Goal: Task Accomplishment & Management: Manage account settings

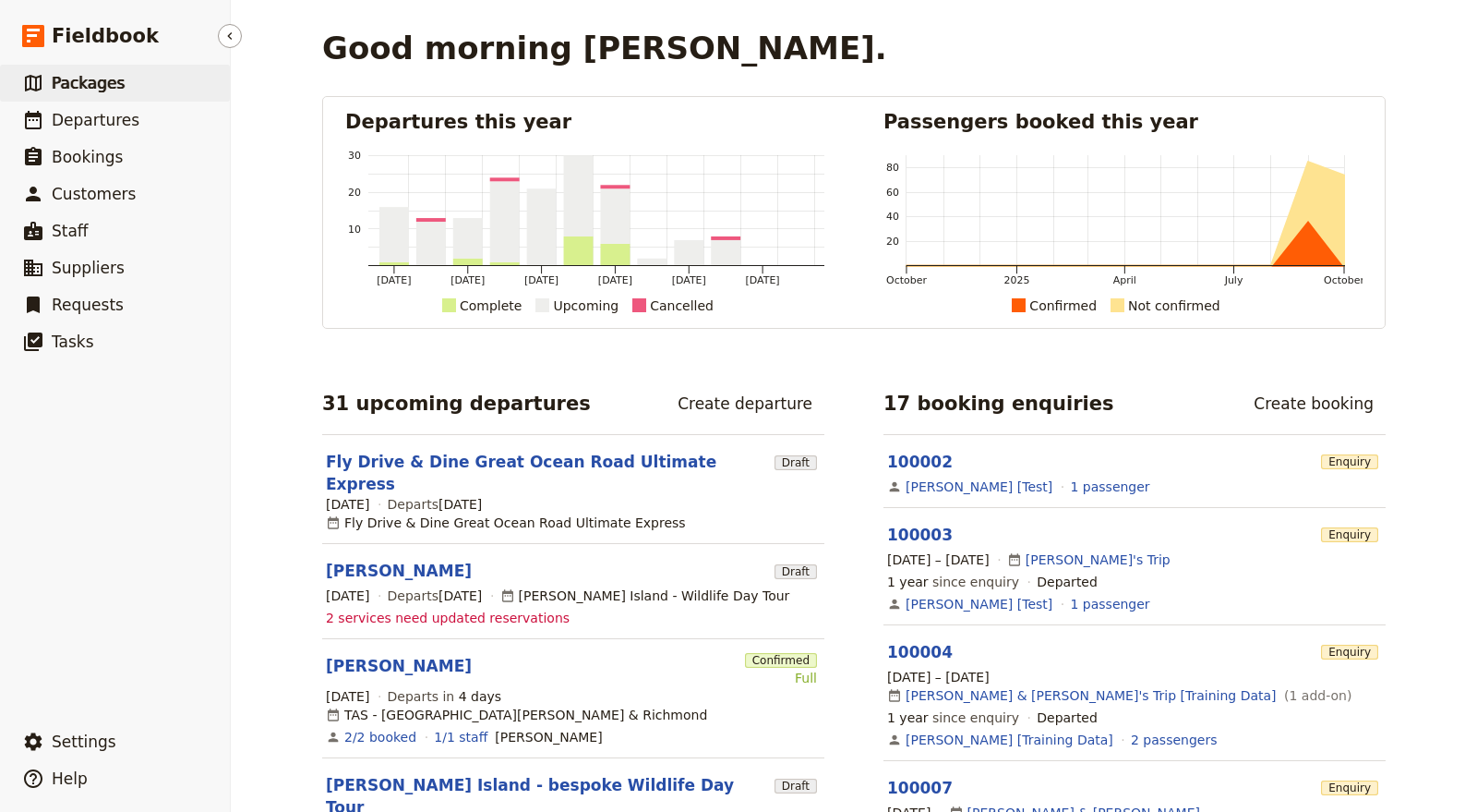
click at [121, 78] on link "​ Packages" at bounding box center [114, 83] width 230 height 37
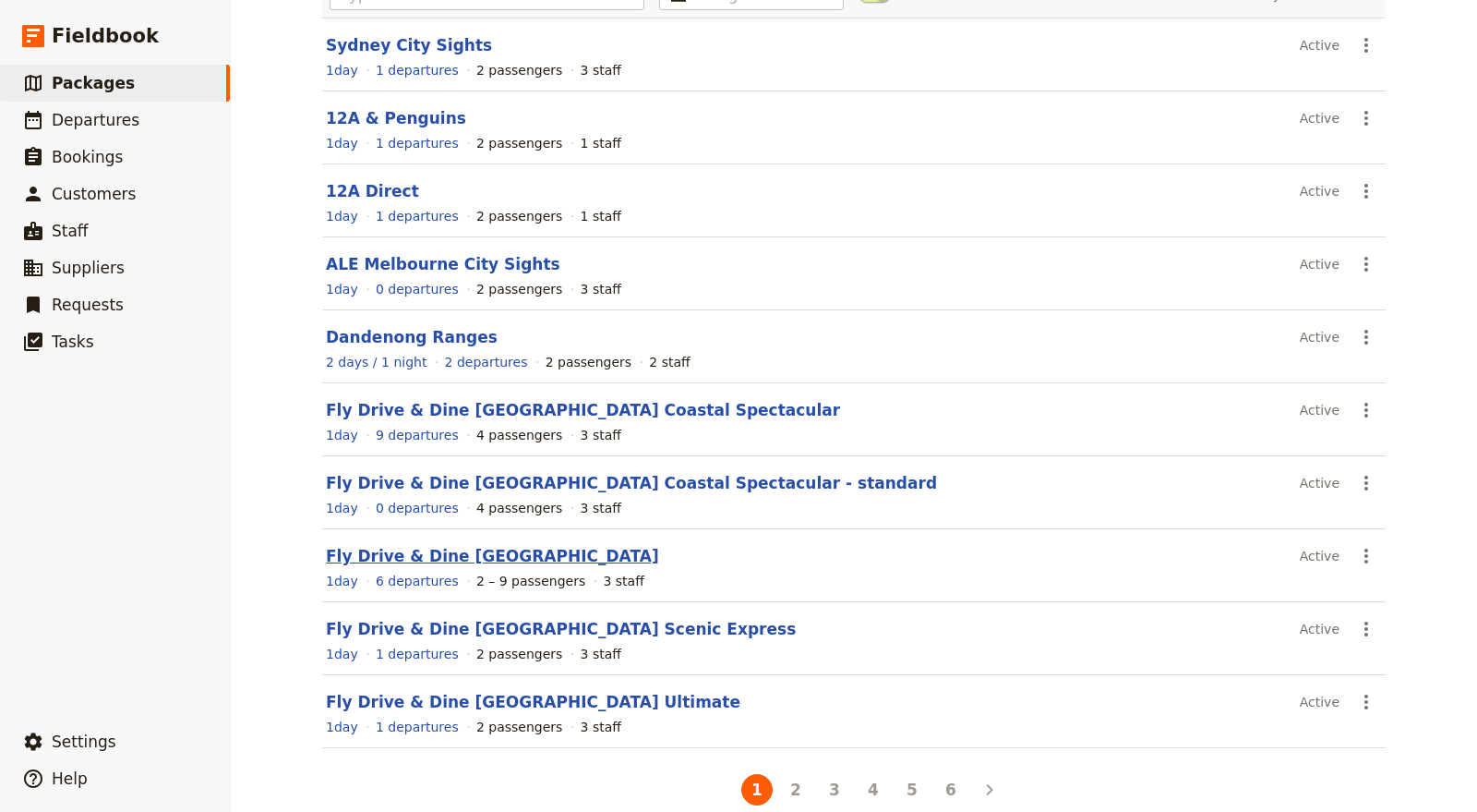
scroll to position [189, 0]
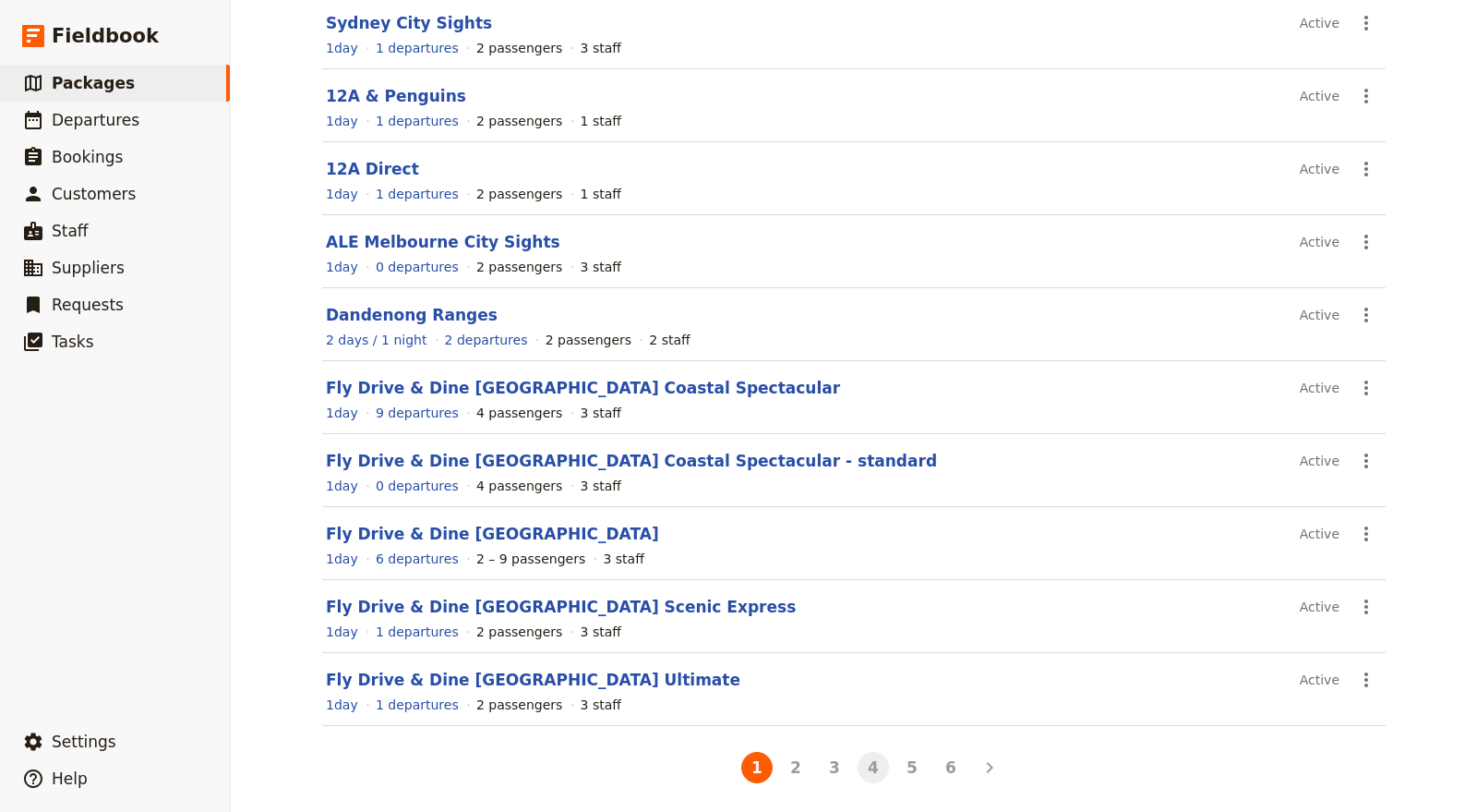
click at [857, 761] on button "4" at bounding box center [873, 768] width 32 height 32
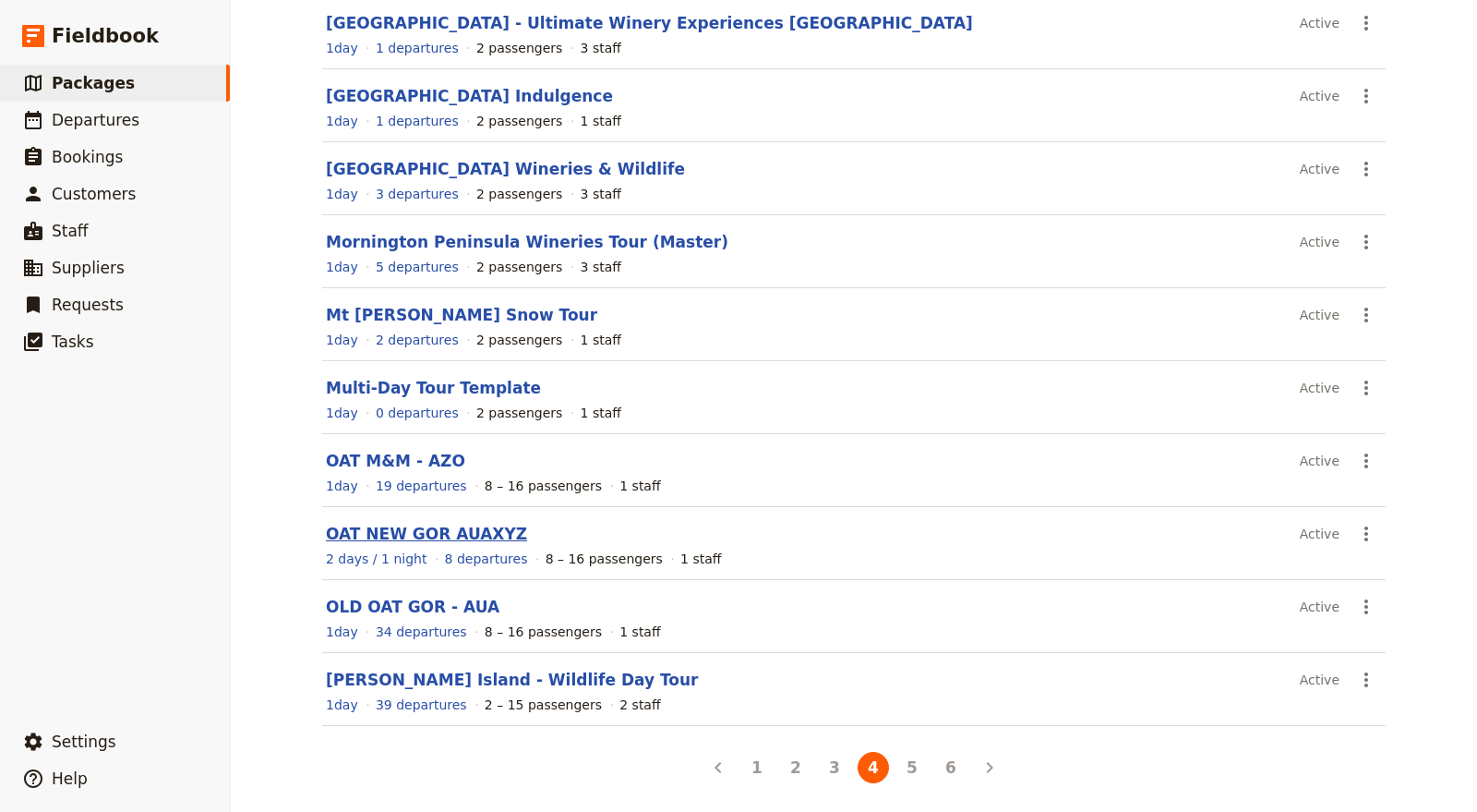
click at [445, 530] on link "OAT NEW GOR AUAXYZ" at bounding box center [426, 533] width 201 height 19
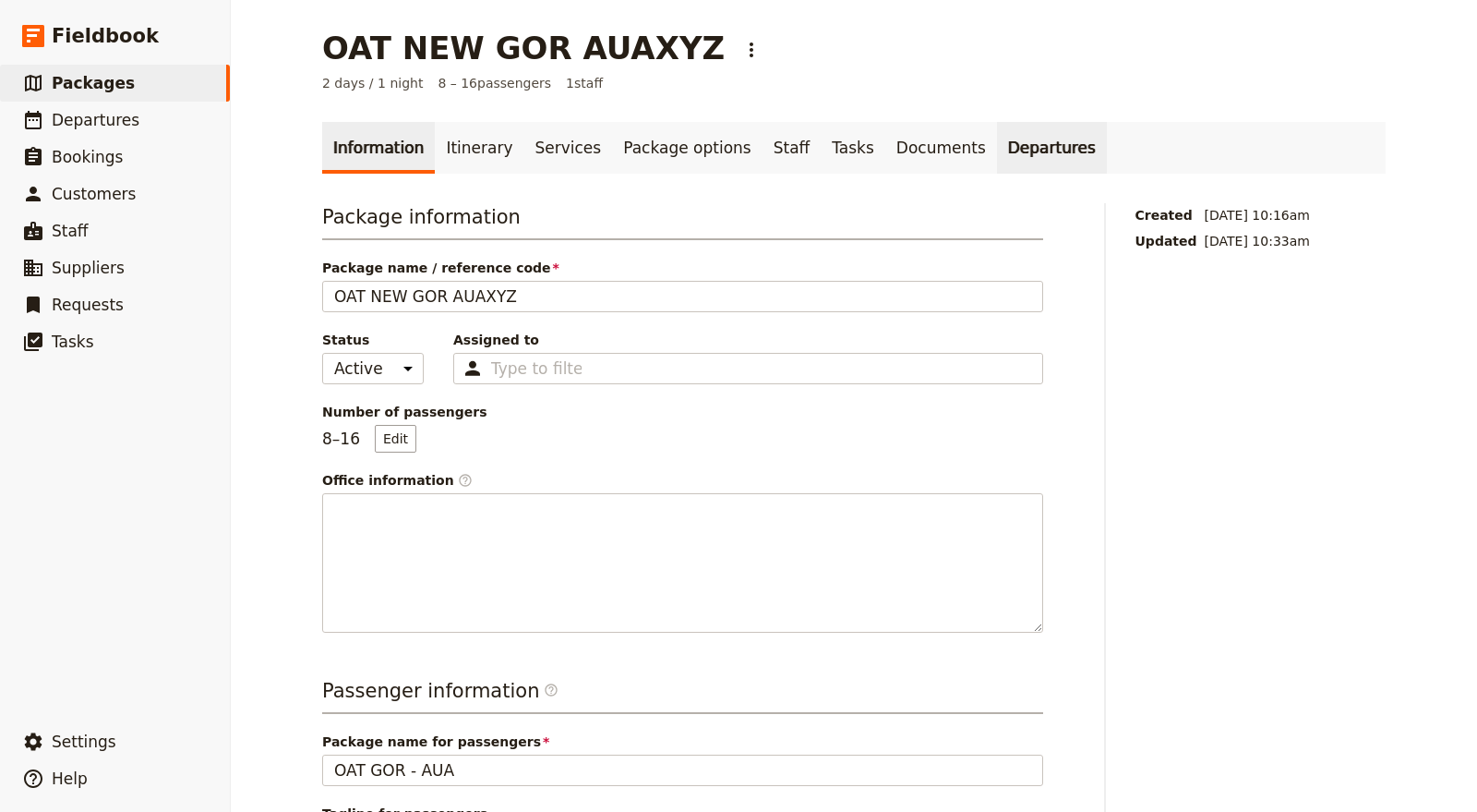
click at [997, 141] on link "Departures" at bounding box center [1052, 148] width 110 height 51
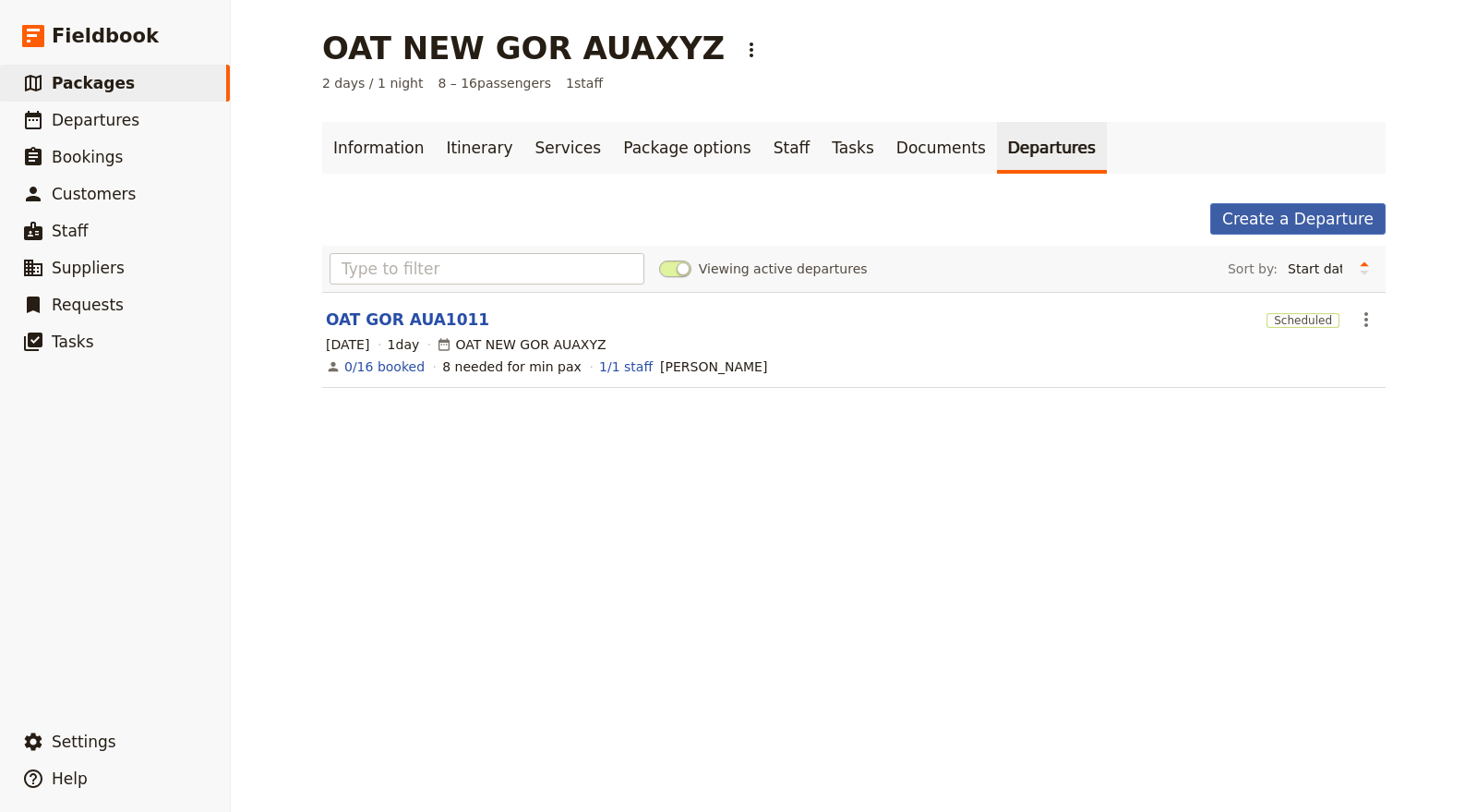
click at [1296, 223] on link "Create a Departure" at bounding box center [1298, 219] width 176 height 32
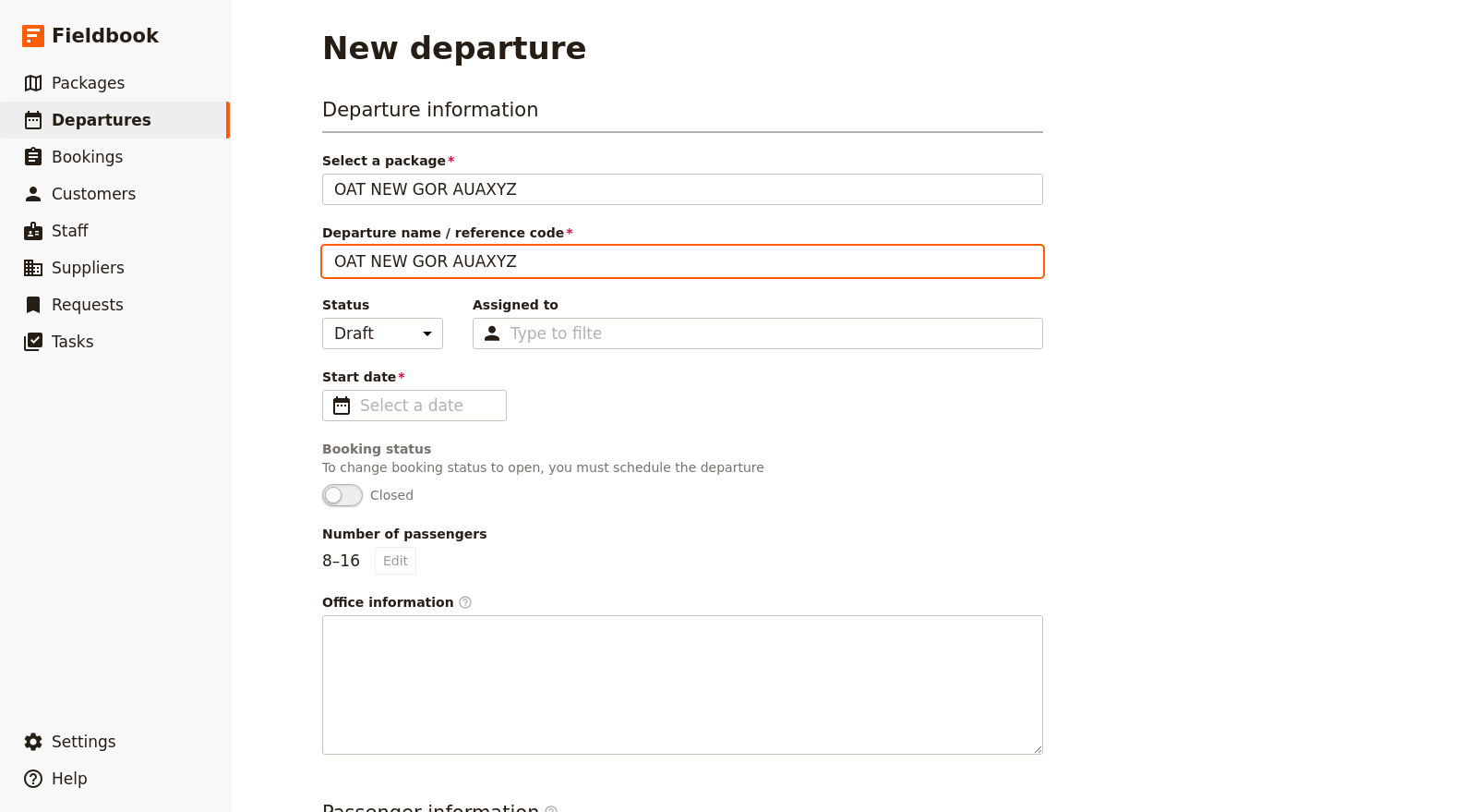
click at [374, 251] on input "OAT NEW GOR AUAXYZ" at bounding box center [683, 261] width 721 height 32
drag, startPoint x: 425, startPoint y: 263, endPoint x: 484, endPoint y: 270, distance: 59.4
click at [484, 270] on input "OAT GOR AUAXYZ" at bounding box center [683, 261] width 721 height 32
drag, startPoint x: 419, startPoint y: 251, endPoint x: 496, endPoint y: 255, distance: 77.1
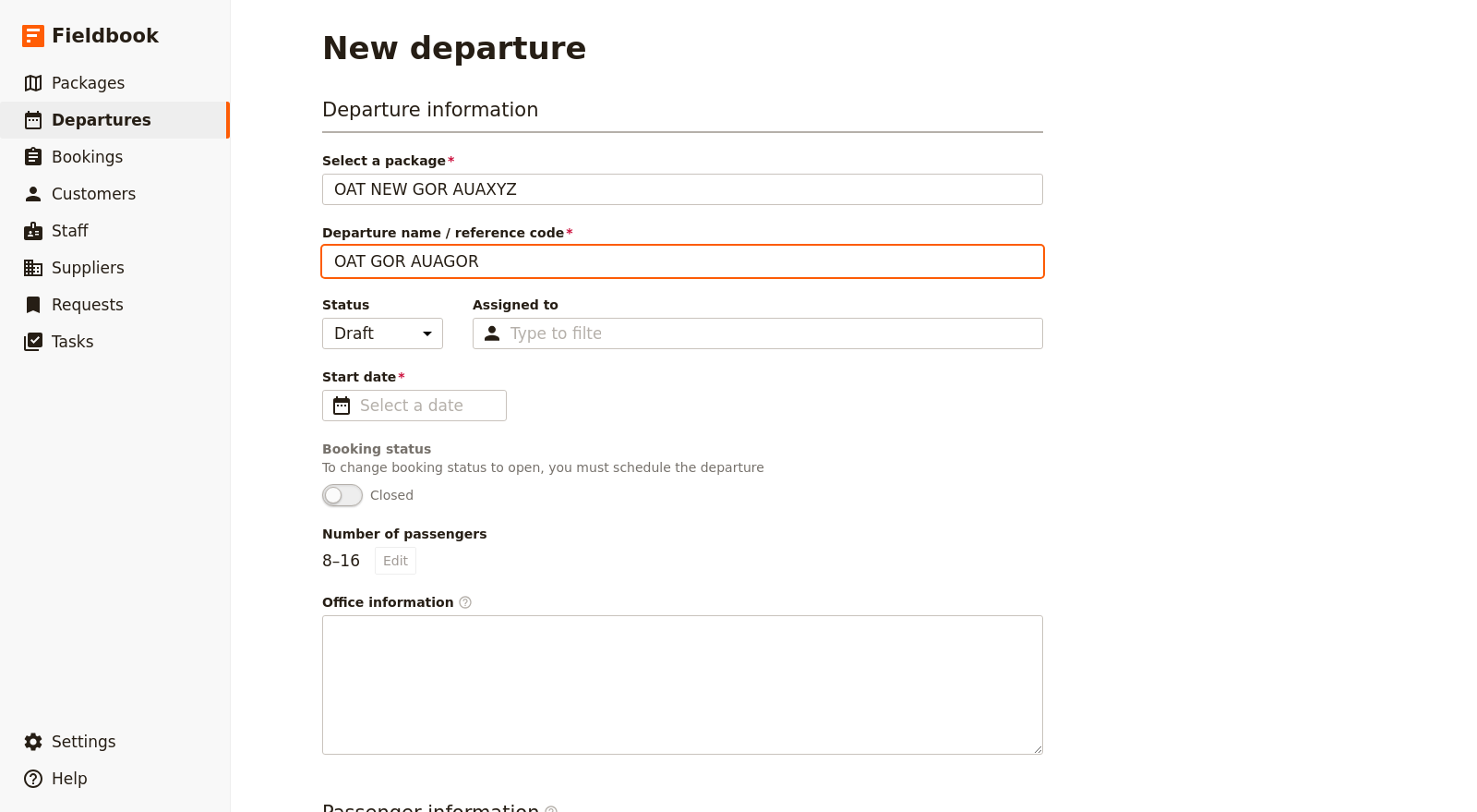
click at [496, 255] on input "OAT GOR AUAGOR" at bounding box center [683, 261] width 721 height 32
click at [484, 257] on input "OAT GOR AUAGOR" at bounding box center [683, 261] width 721 height 32
drag, startPoint x: 426, startPoint y: 258, endPoint x: 562, endPoint y: 258, distance: 136.0
click at [562, 258] on input "OAT GOR AUAGOR" at bounding box center [683, 261] width 721 height 32
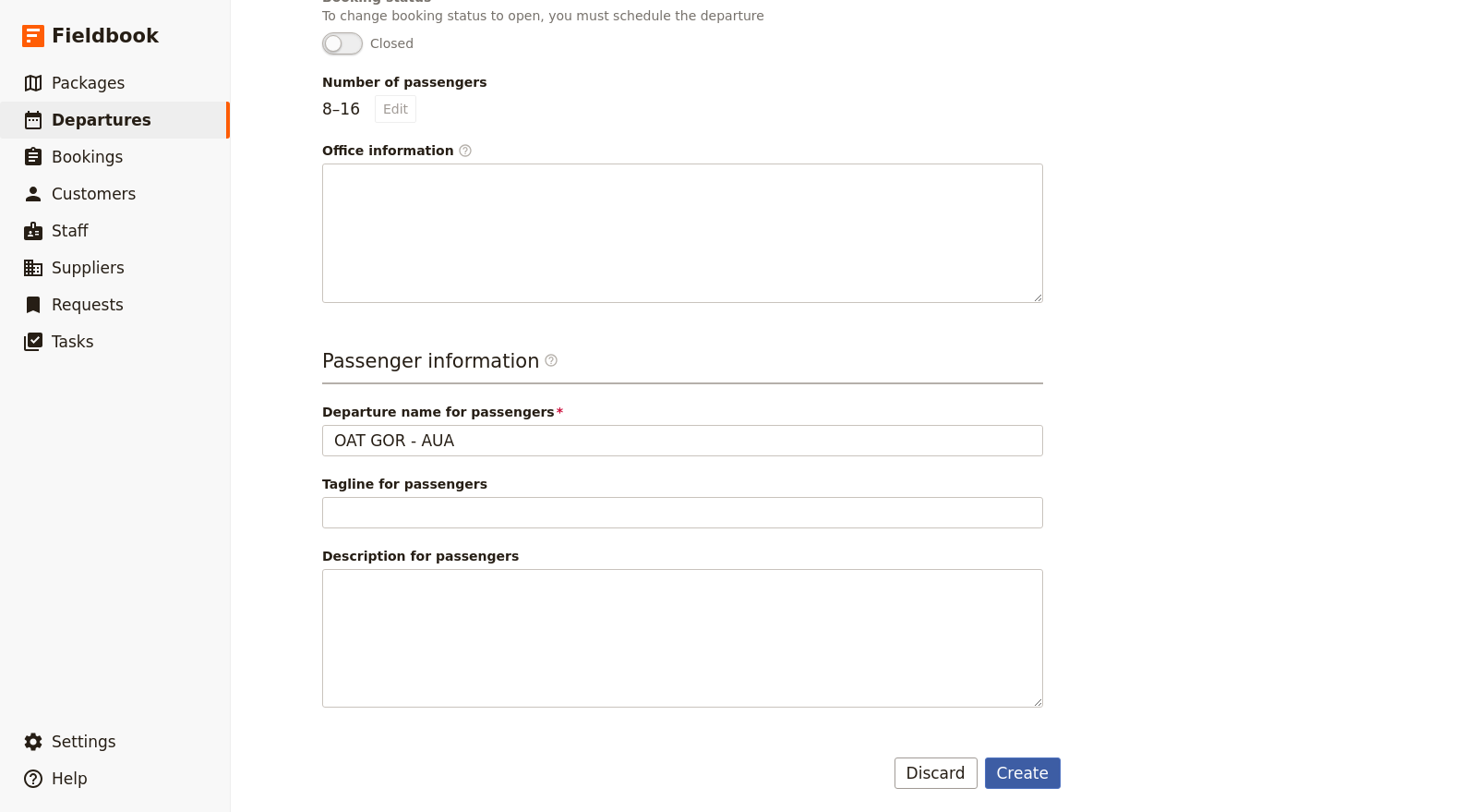
type input "OAT GOR AUA1024"
click at [1003, 766] on button "Create" at bounding box center [1023, 773] width 77 height 32
click at [1020, 775] on button "Create" at bounding box center [1023, 773] width 77 height 32
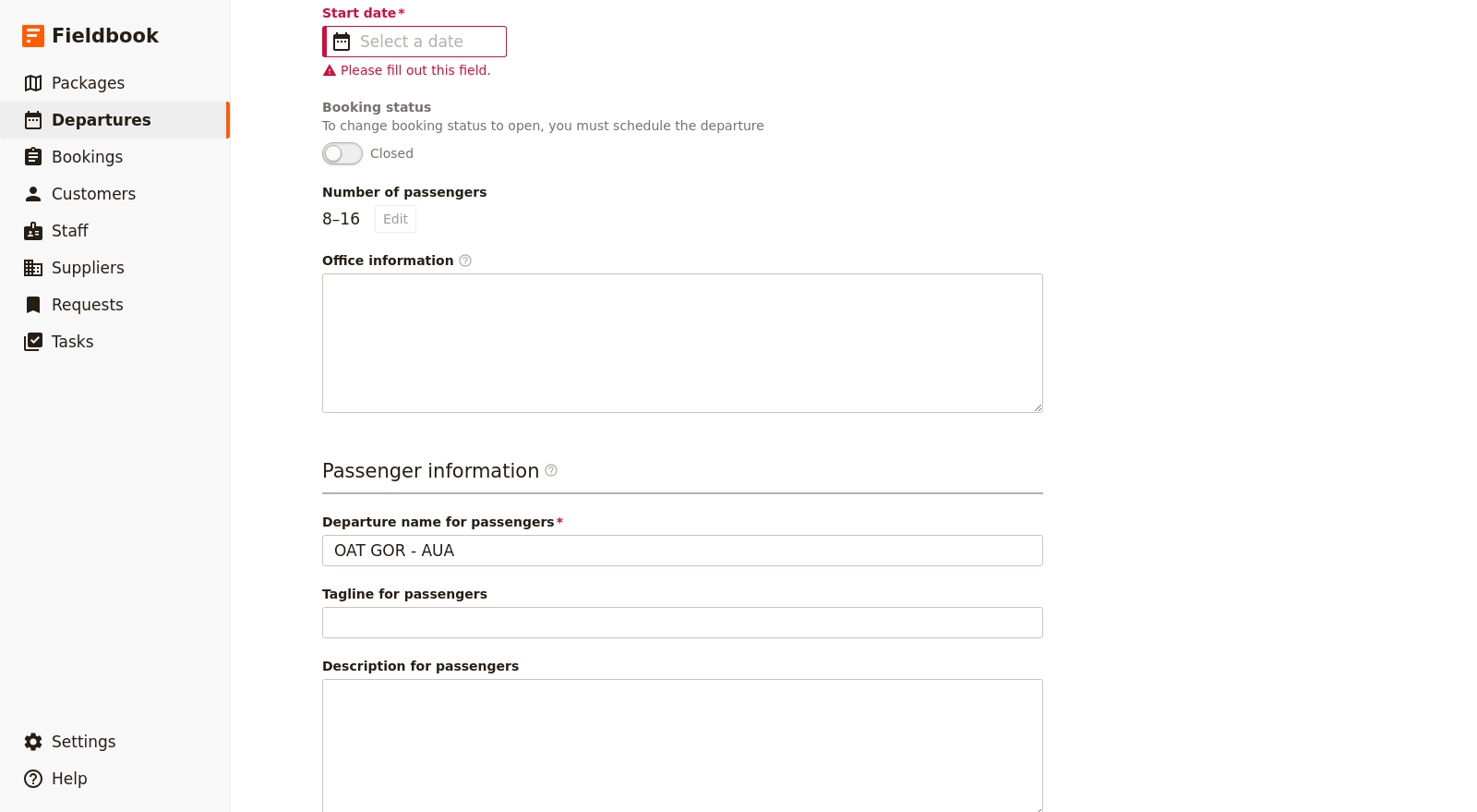
scroll to position [0, 0]
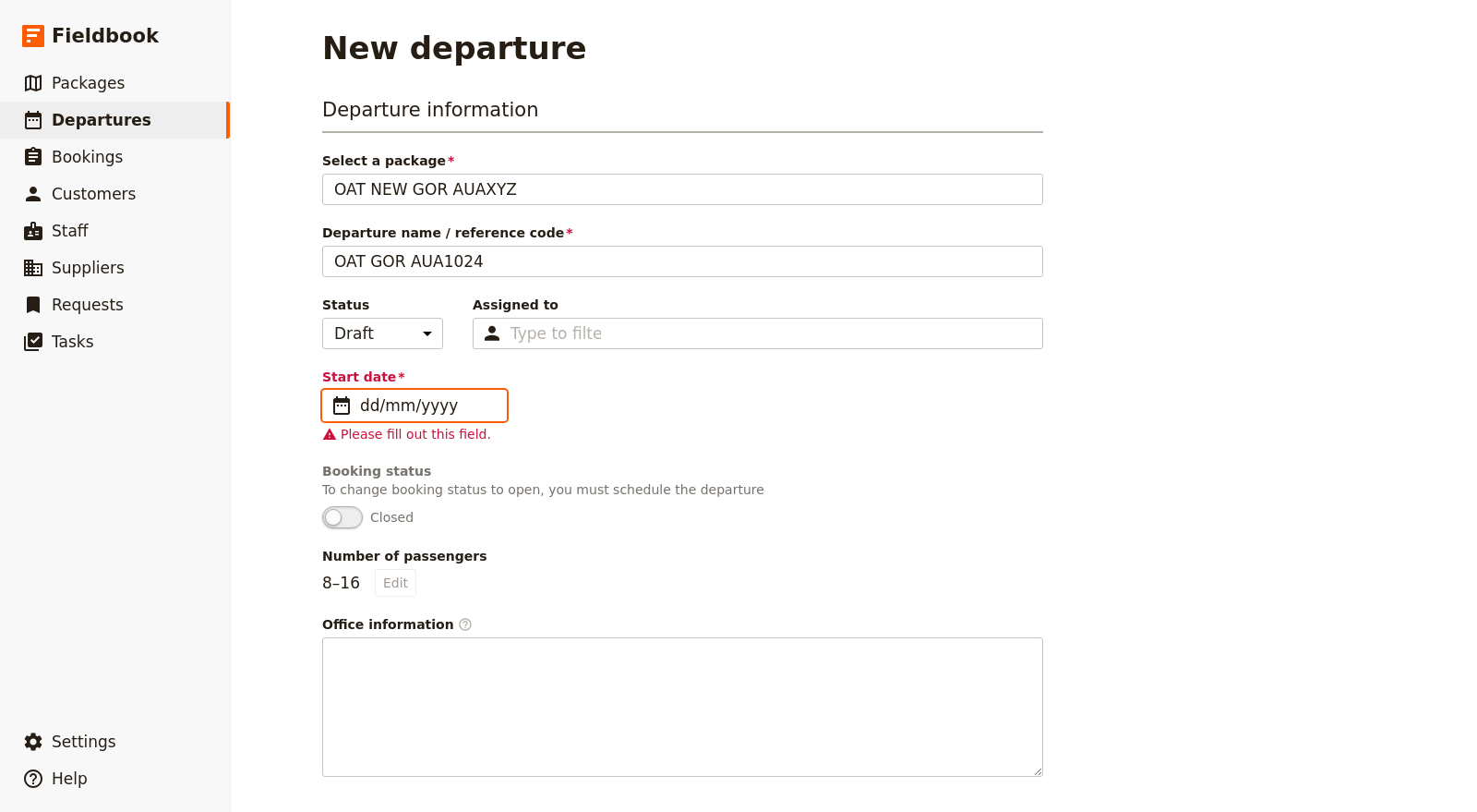
click at [391, 407] on input "dd/mm/yyyy" at bounding box center [427, 406] width 135 height 22
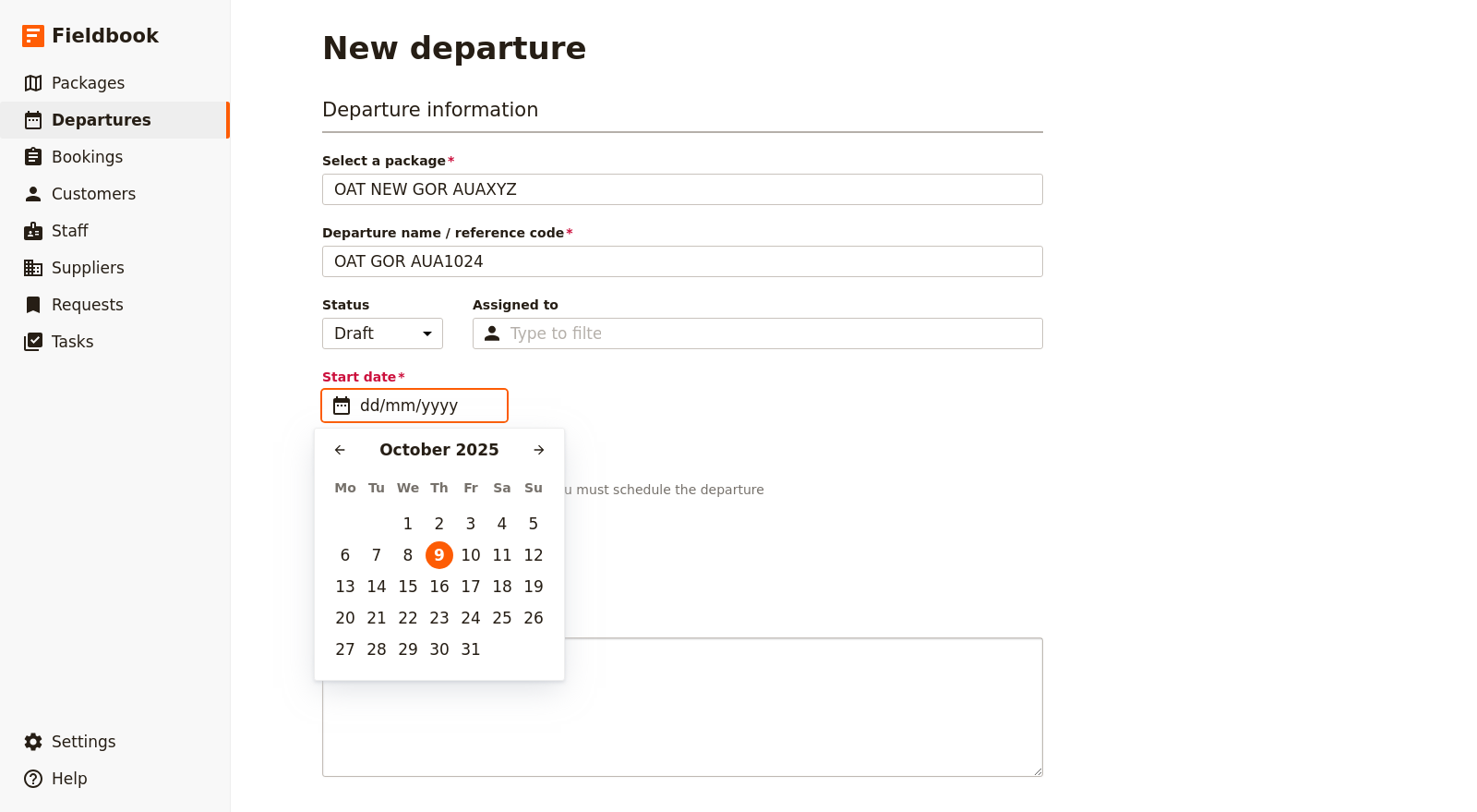
click at [382, 637] on button "28" at bounding box center [377, 649] width 28 height 28
type input "28/10/2025"
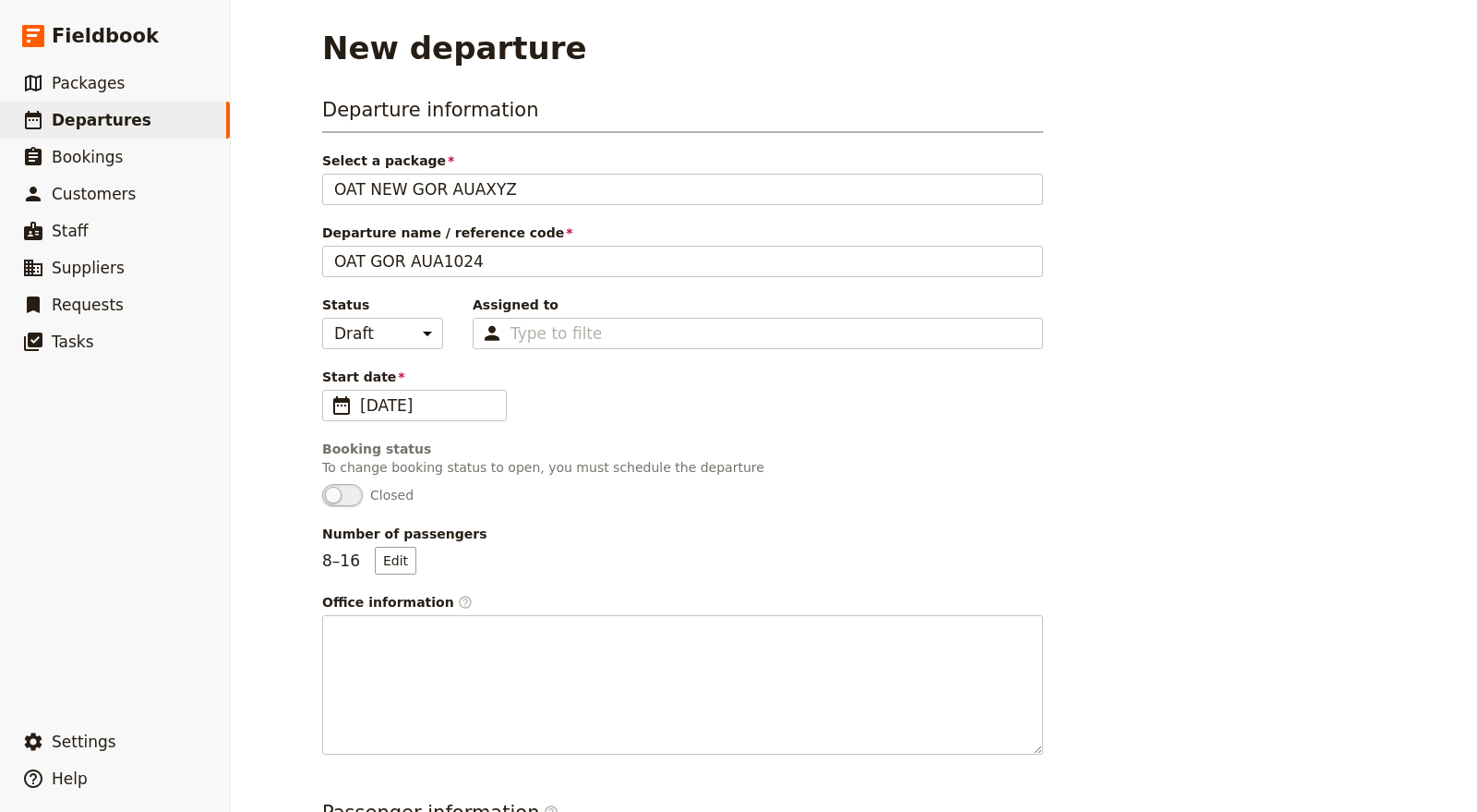
click at [861, 395] on div "Start date ​ 28 Oct 2025 28/10/2025" at bounding box center [683, 394] width 721 height 53
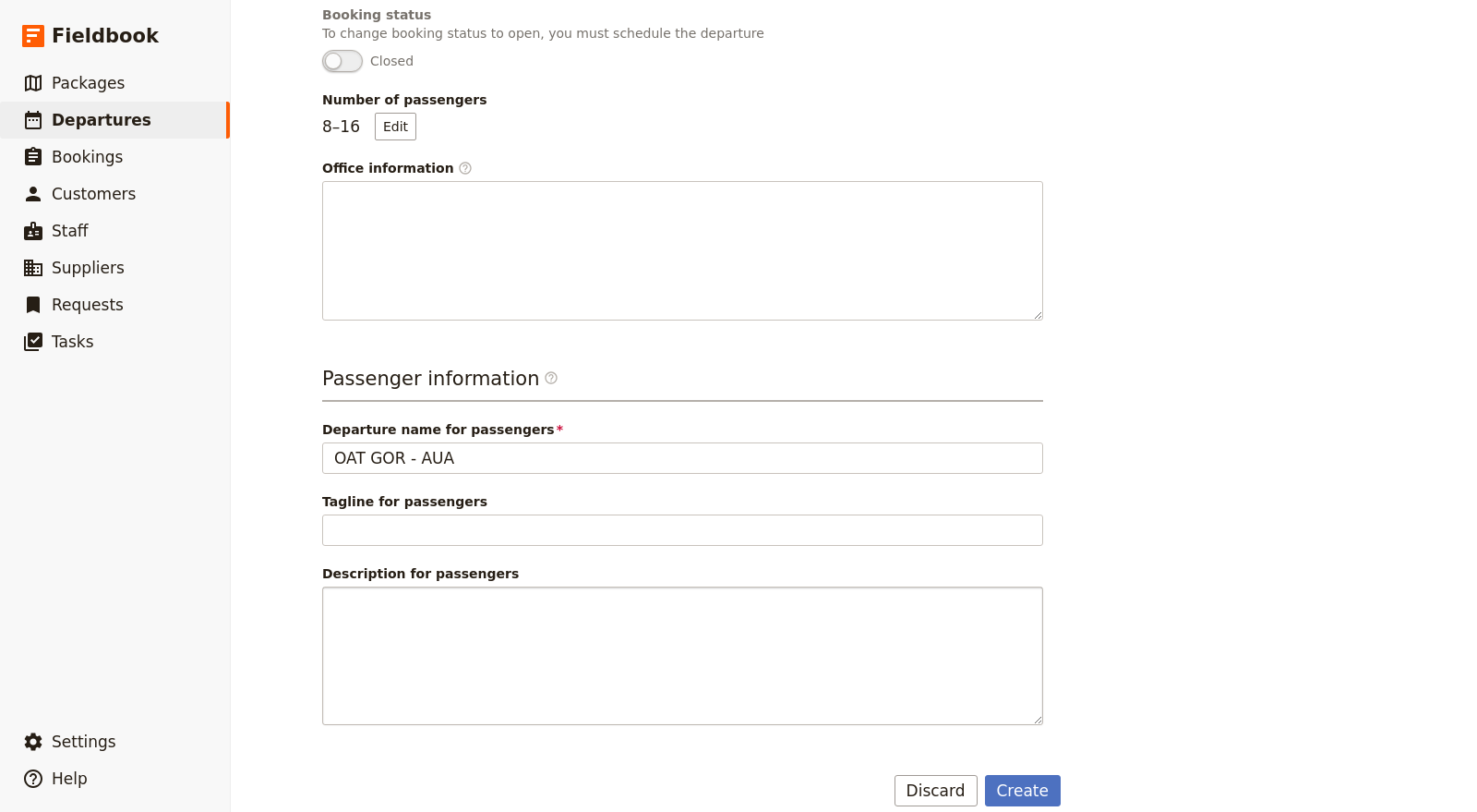
scroll to position [452, 0]
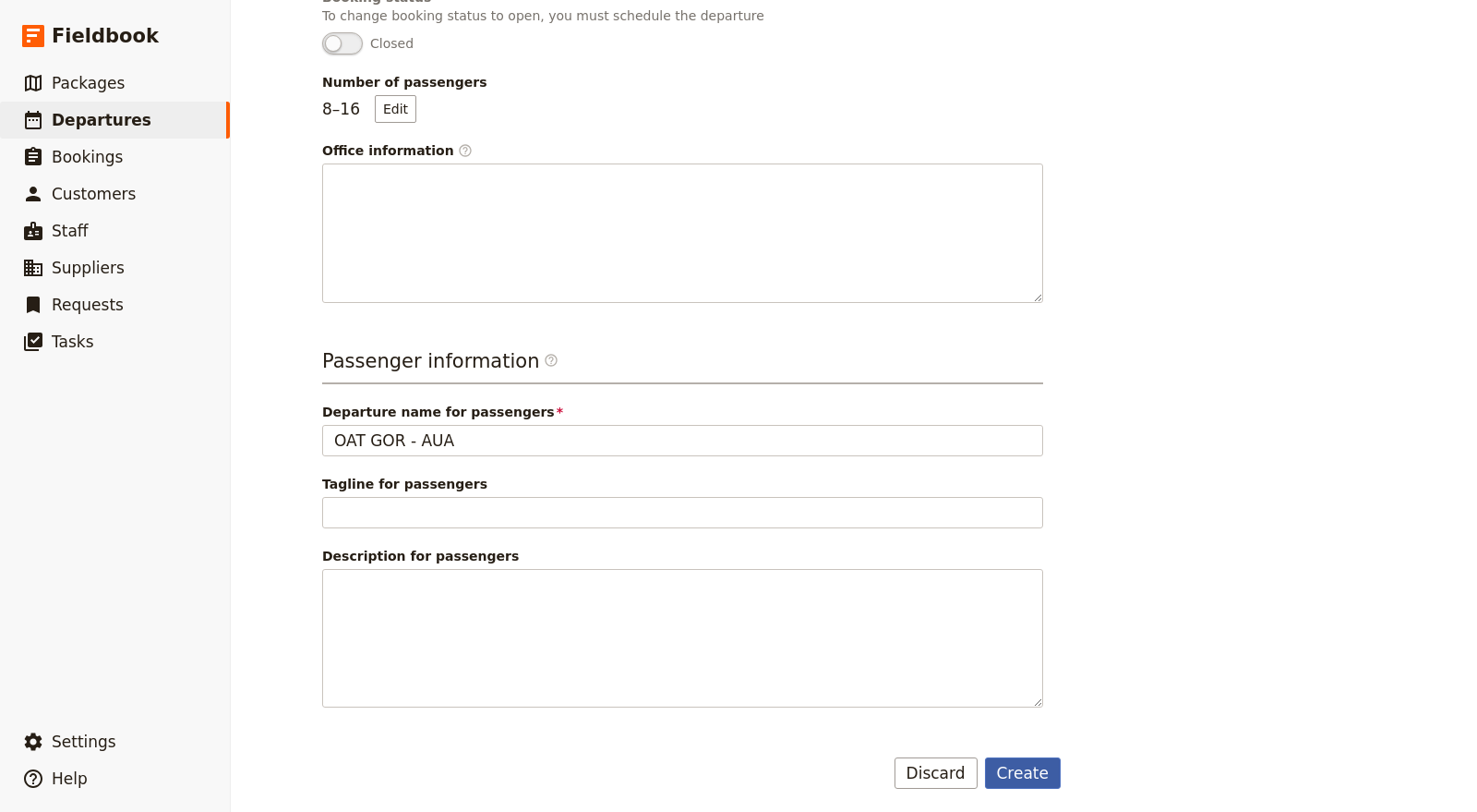
click at [1036, 757] on button "Create" at bounding box center [1023, 773] width 77 height 32
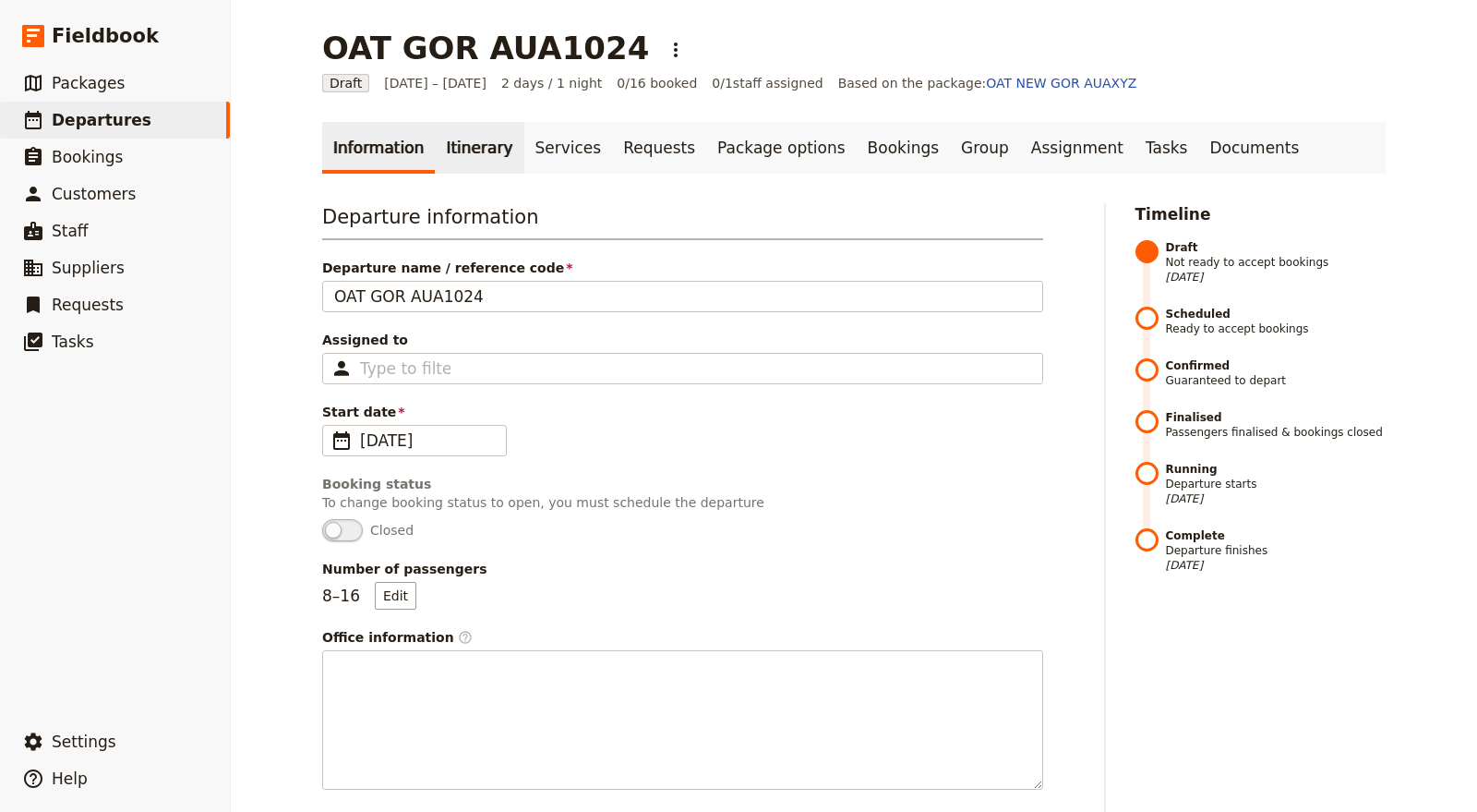
click at [448, 136] on link "Itinerary" at bounding box center [480, 148] width 89 height 51
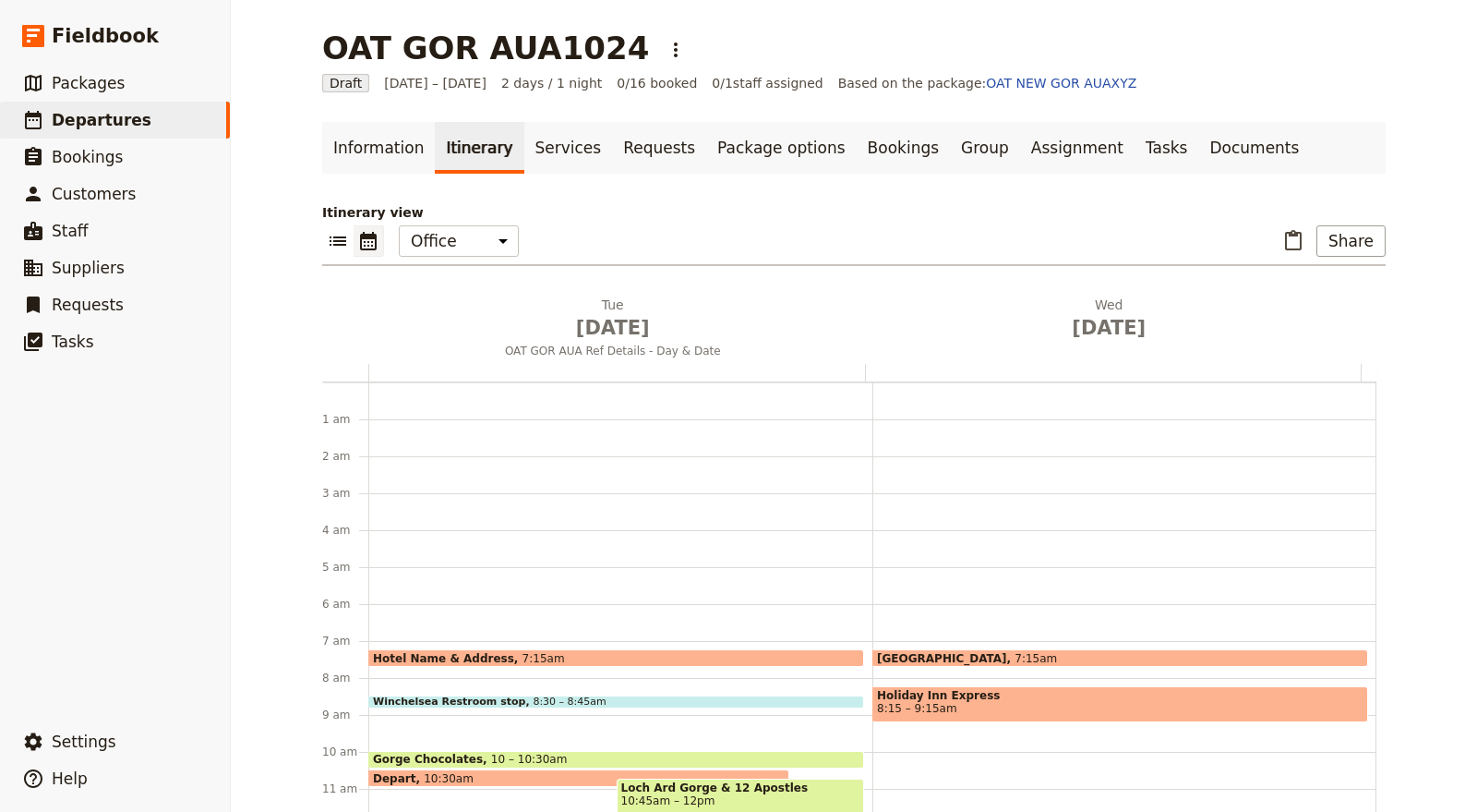
scroll to position [240, 0]
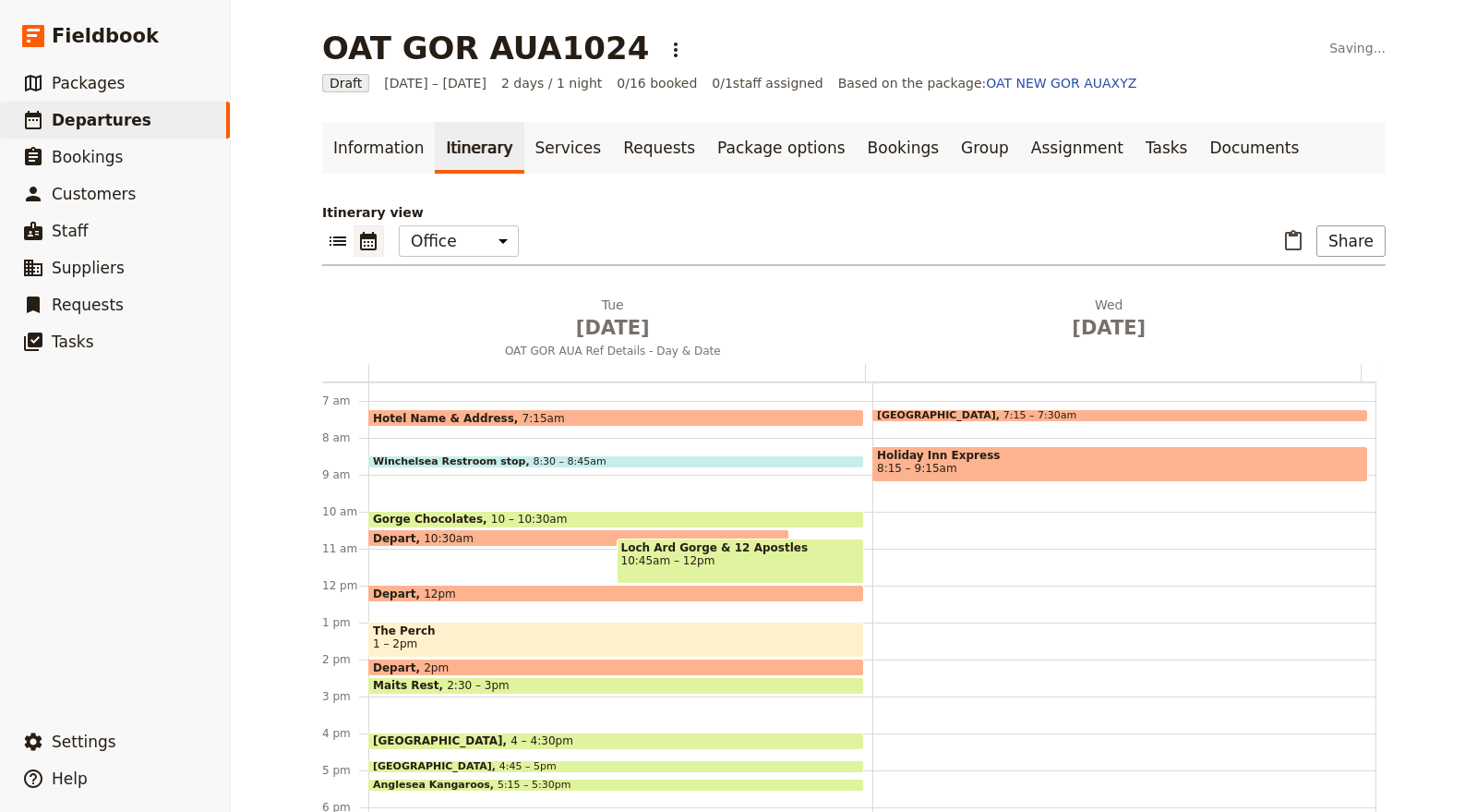
click at [942, 415] on span at bounding box center [1120, 416] width 494 height 7
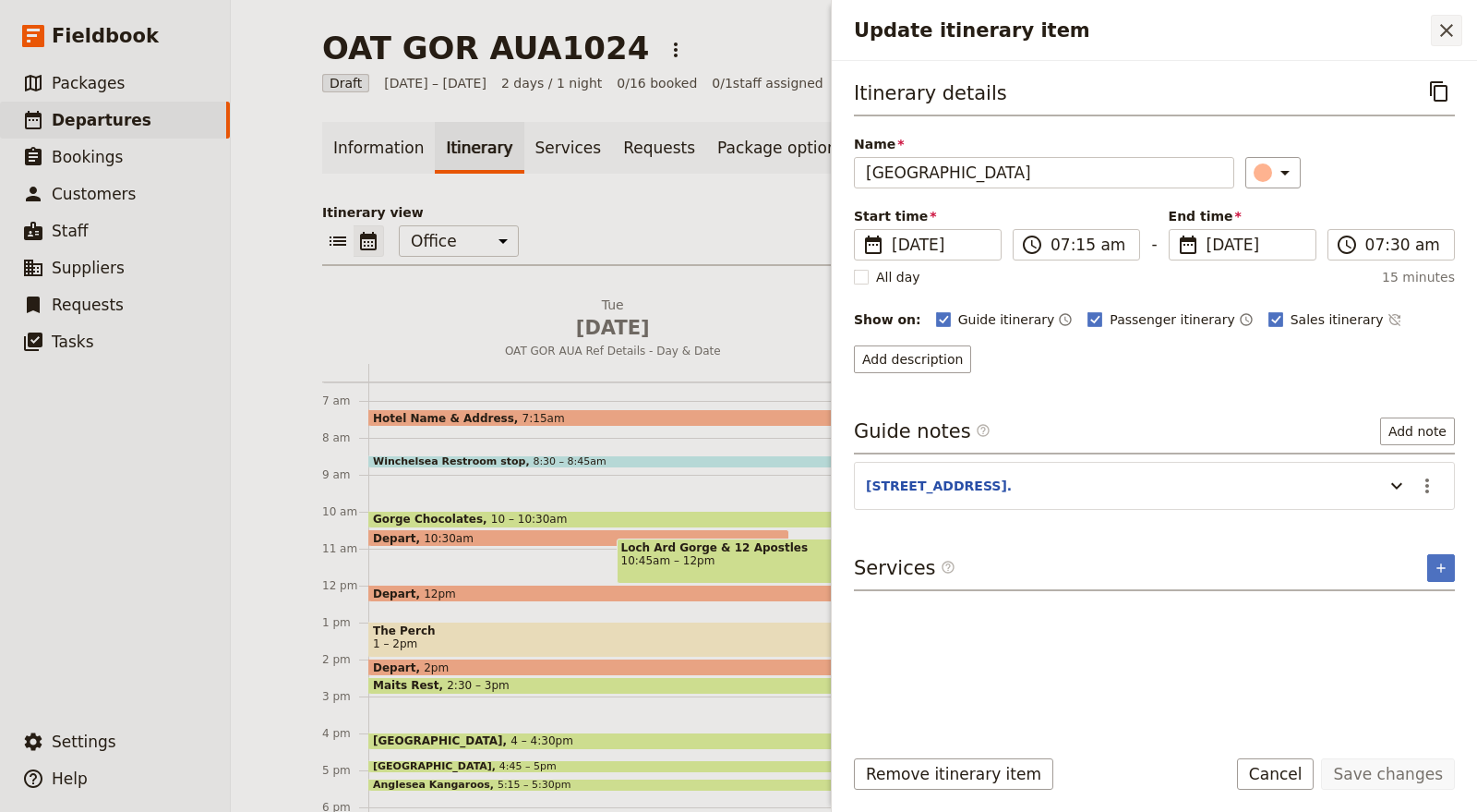
click at [1441, 35] on icon "Close drawer" at bounding box center [1446, 30] width 13 height 13
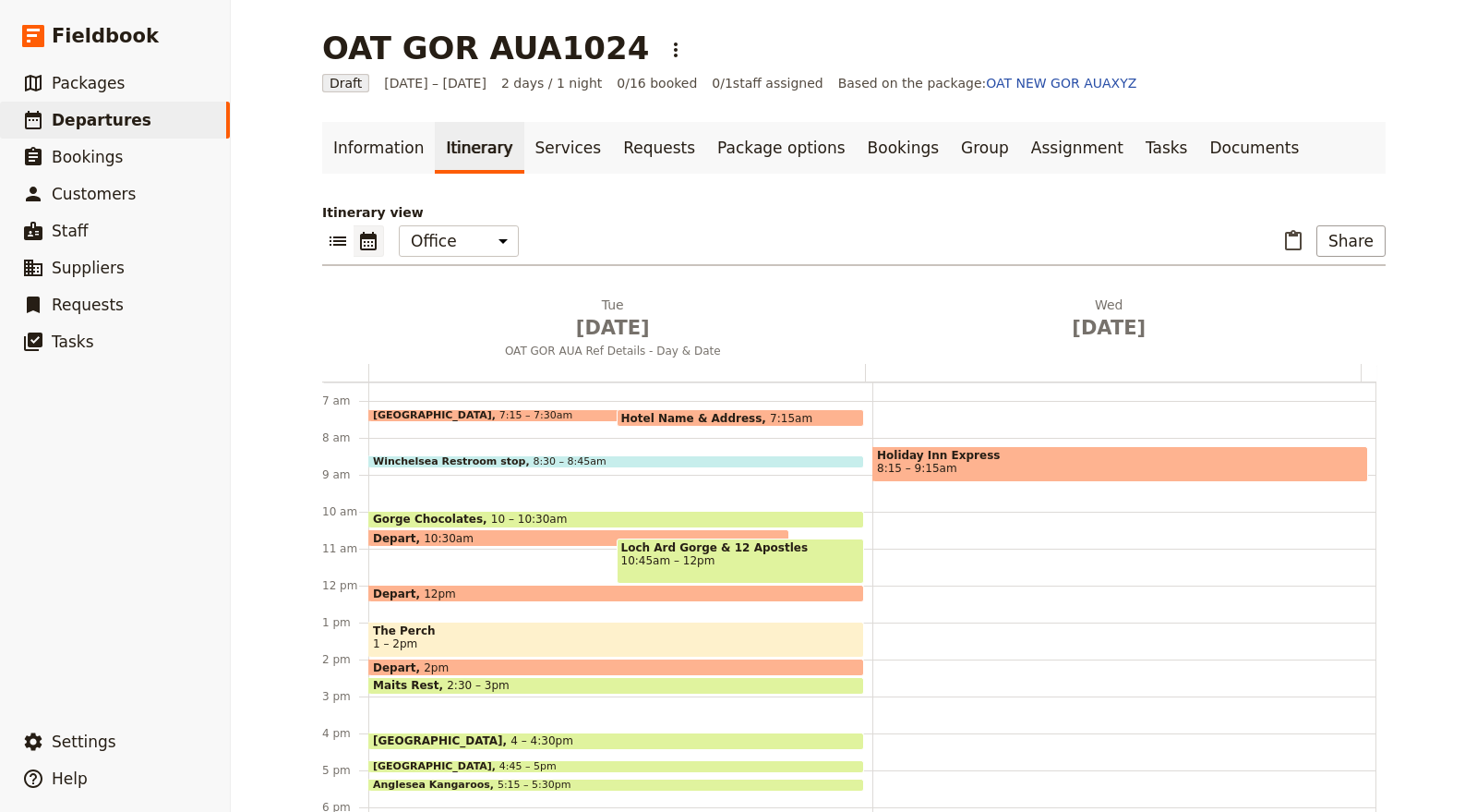
click at [770, 414] on span "7:15am" at bounding box center [790, 417] width 42 height 12
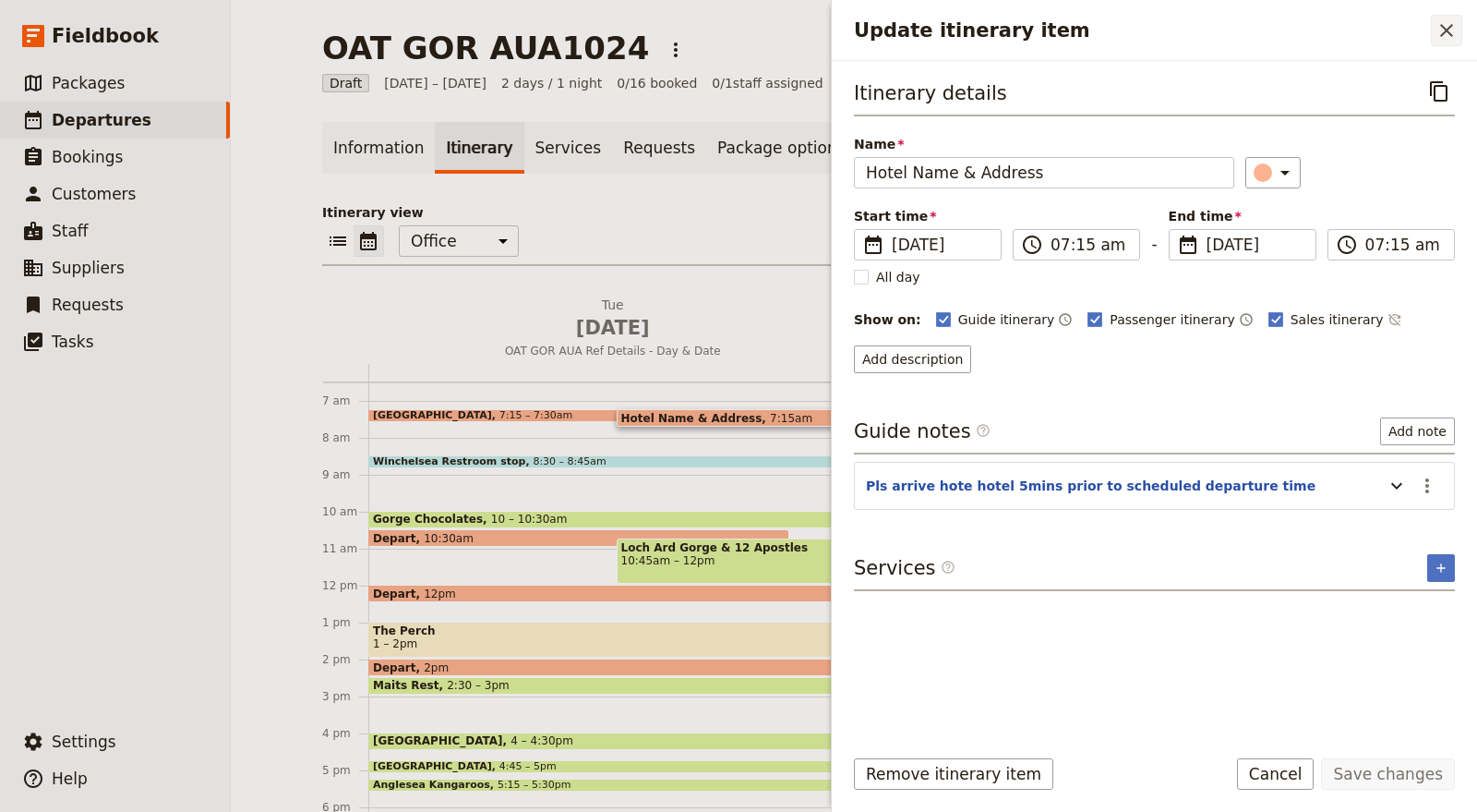
click at [1444, 30] on icon "Close drawer" at bounding box center [1446, 31] width 22 height 22
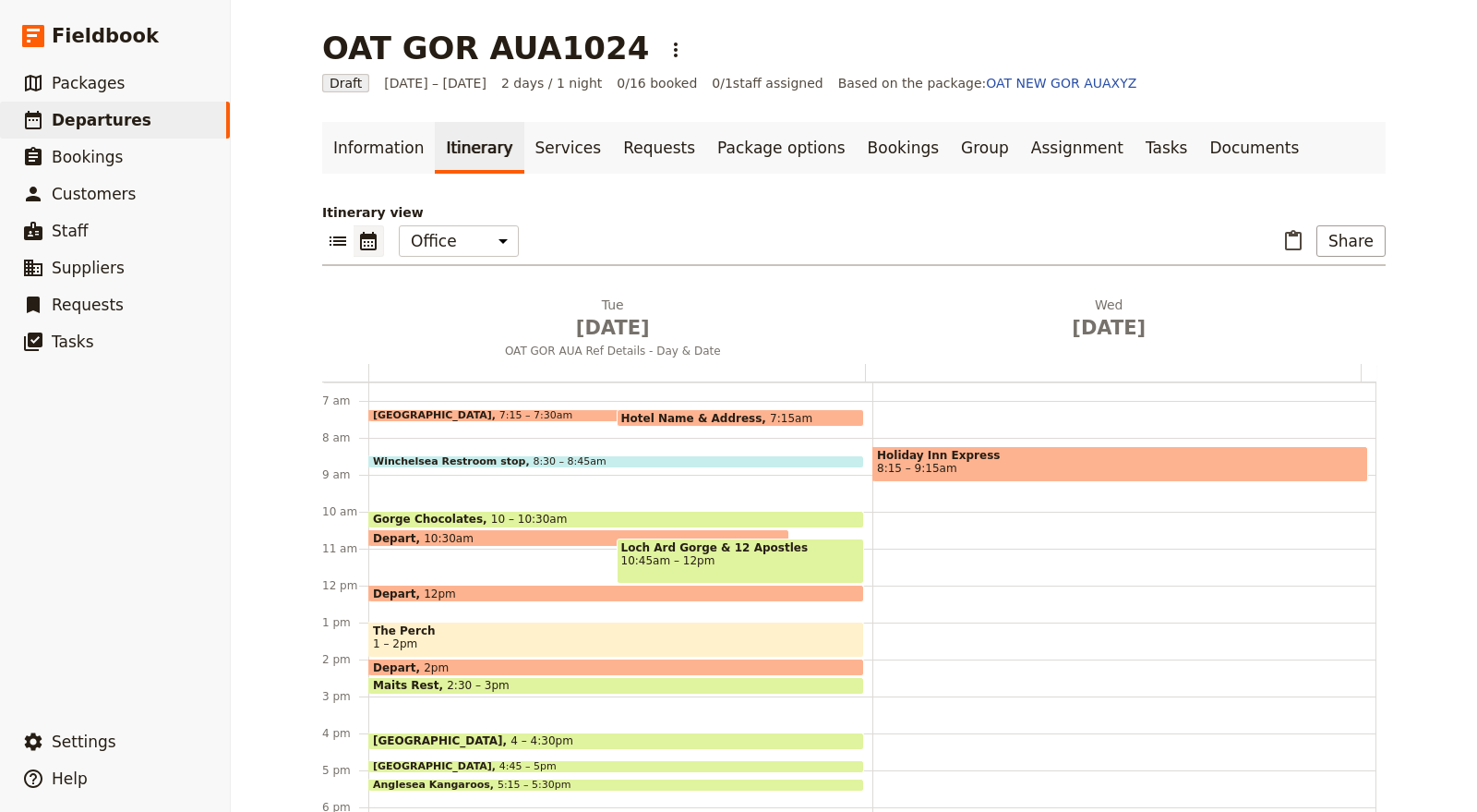
click at [701, 415] on span "Hotel Name & Address" at bounding box center [697, 417] width 150 height 12
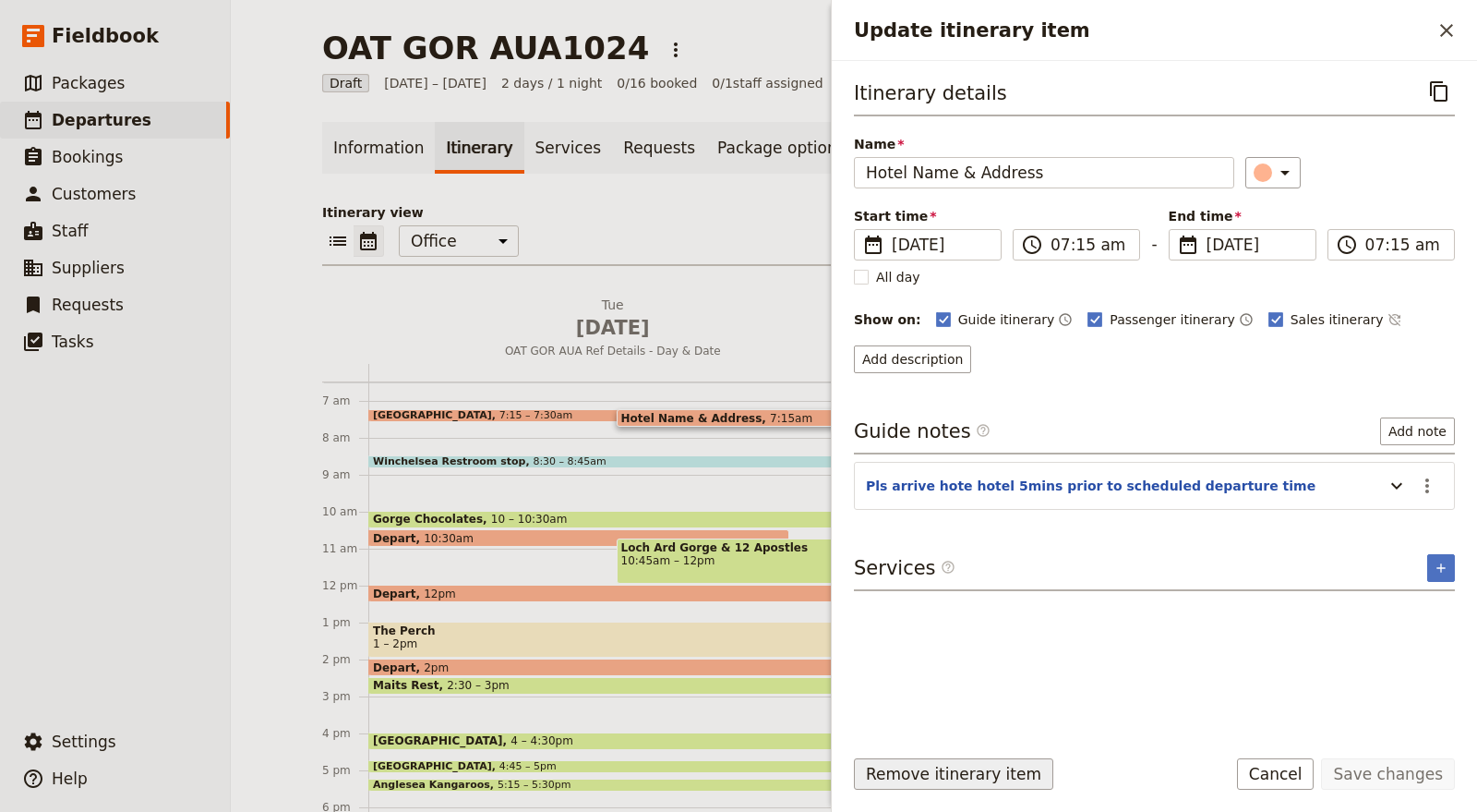
click at [991, 776] on button "Remove itinerary item" at bounding box center [954, 774] width 199 height 32
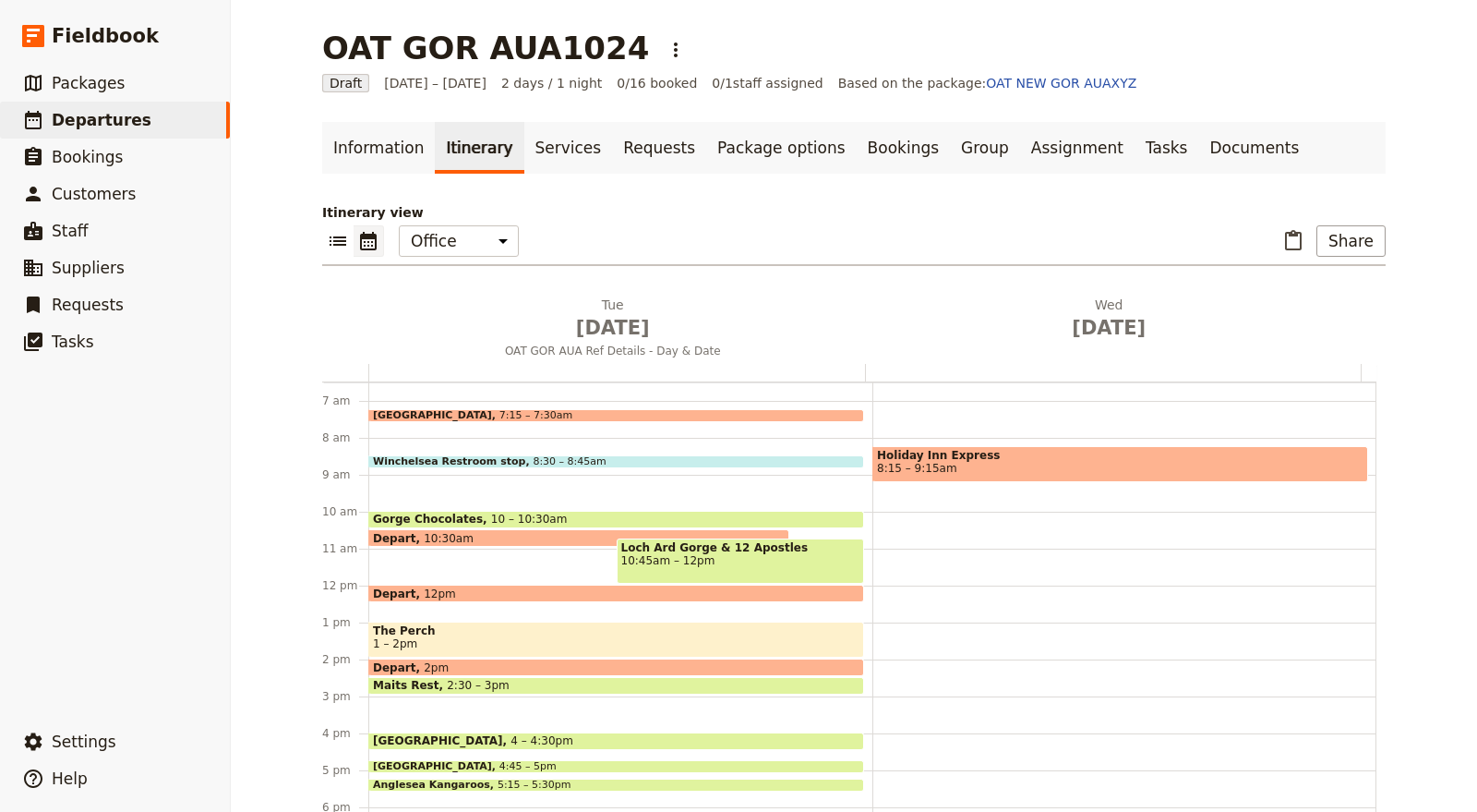
click at [1115, 455] on span "Holiday Inn Express" at bounding box center [1120, 455] width 486 height 13
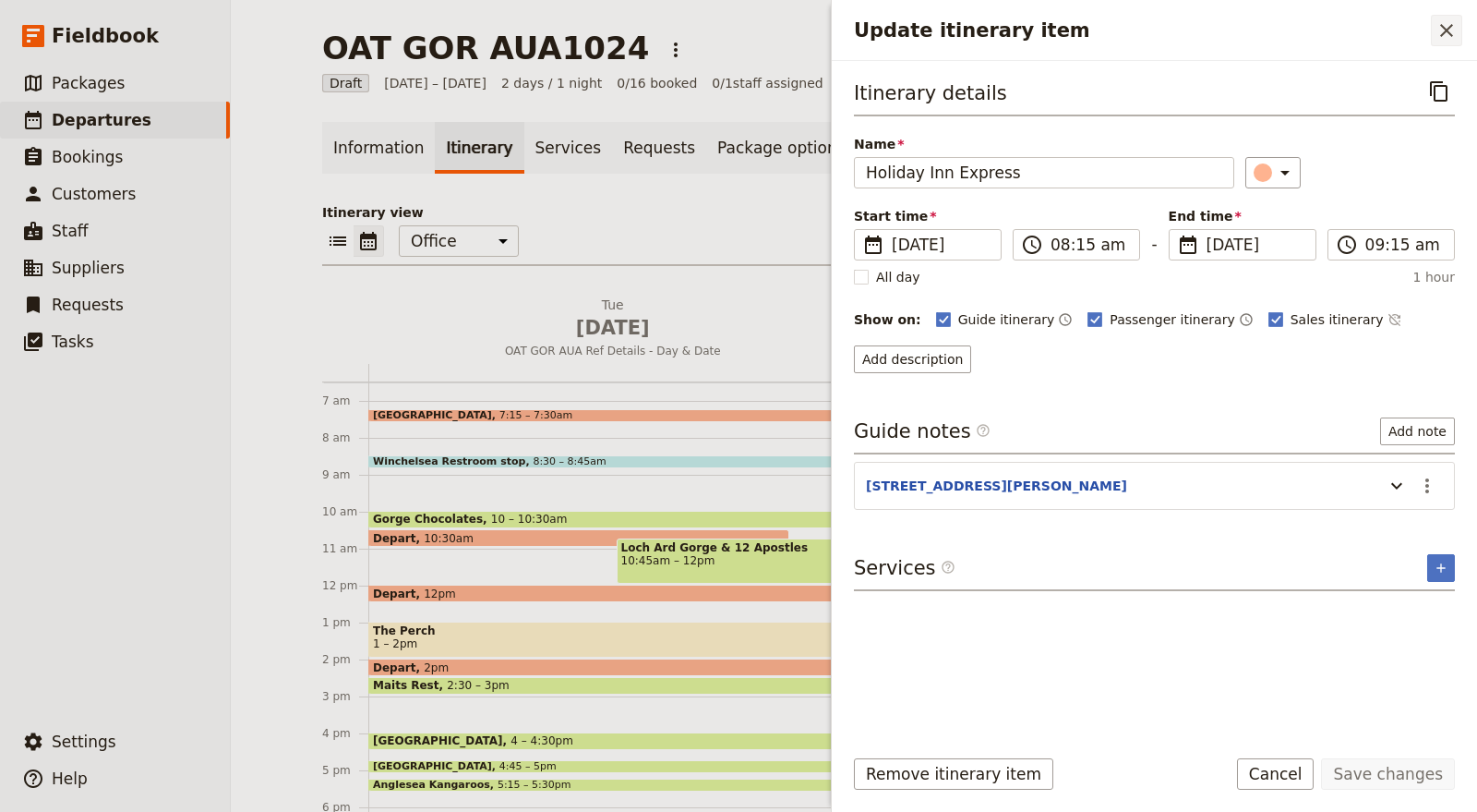
click at [1445, 30] on icon "Close drawer" at bounding box center [1446, 30] width 13 height 13
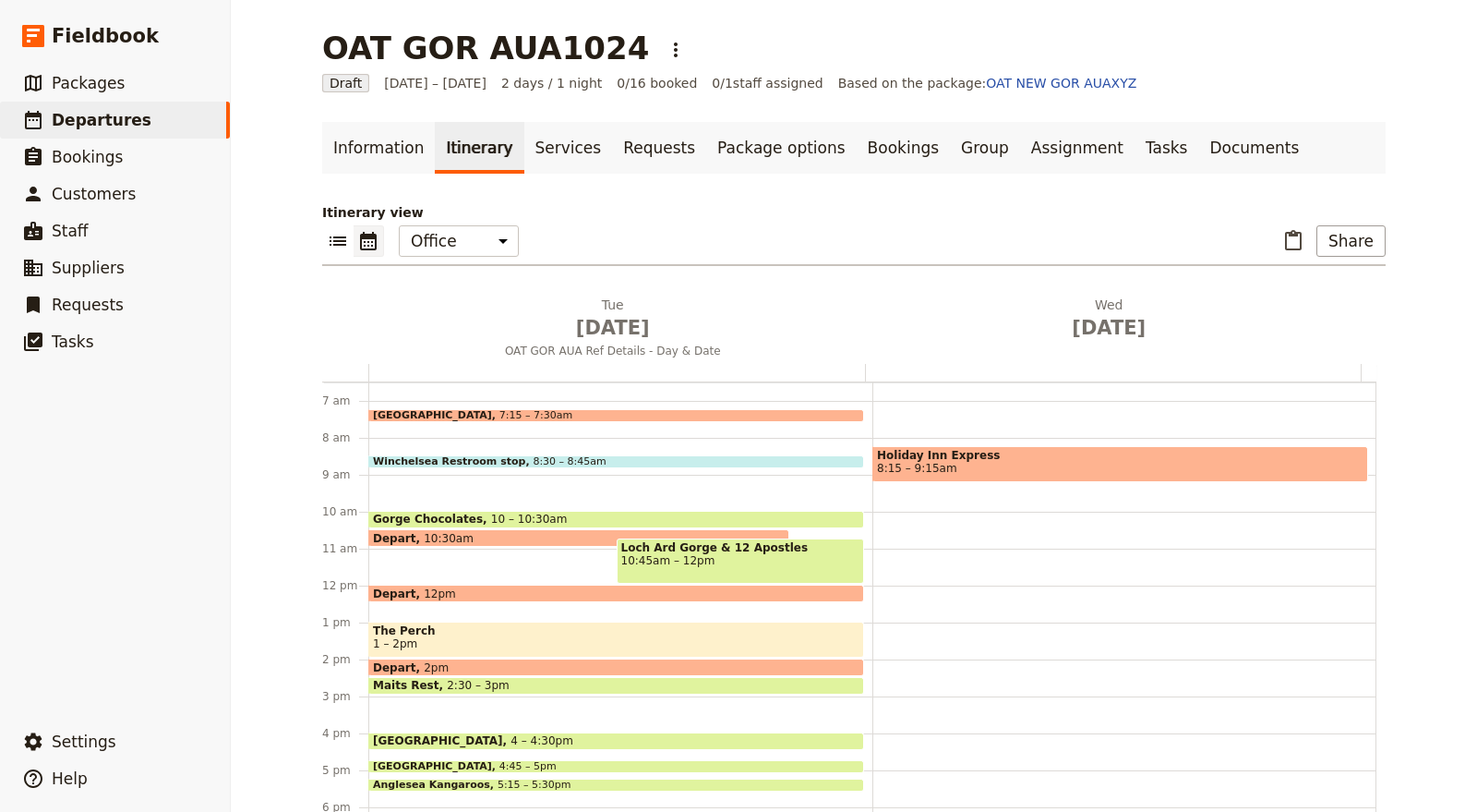
click at [1342, 294] on div "Itinerary view ​ ​ Office Guide Passenger Sales ​ Share Tue Oct 28 OAT GOR AUA …" at bounding box center [854, 517] width 1064 height 627
click at [1331, 302] on icon "Delete Wed Oct 29" at bounding box center [1340, 304] width 19 height 19
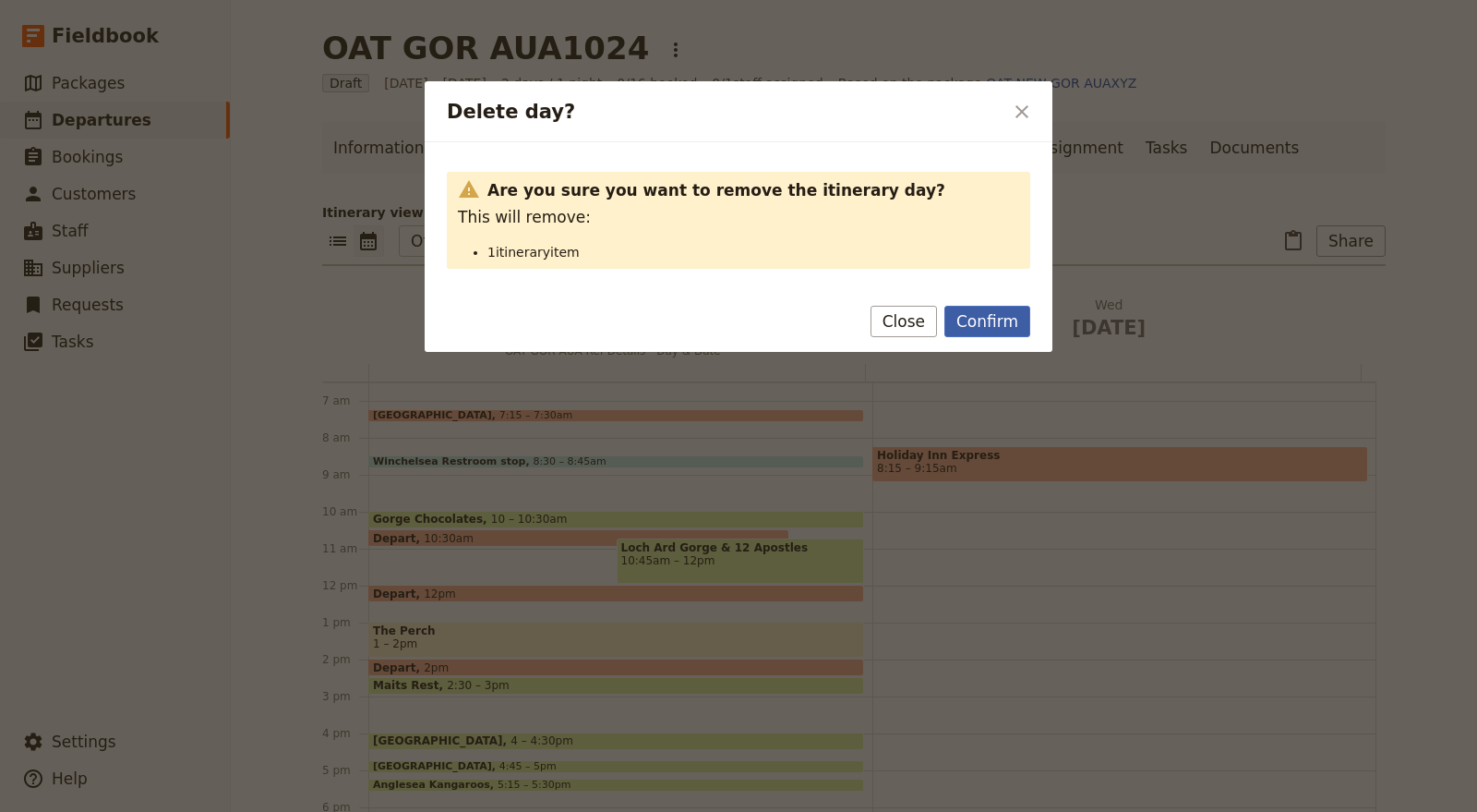
click at [992, 318] on button "Confirm" at bounding box center [987, 322] width 86 height 32
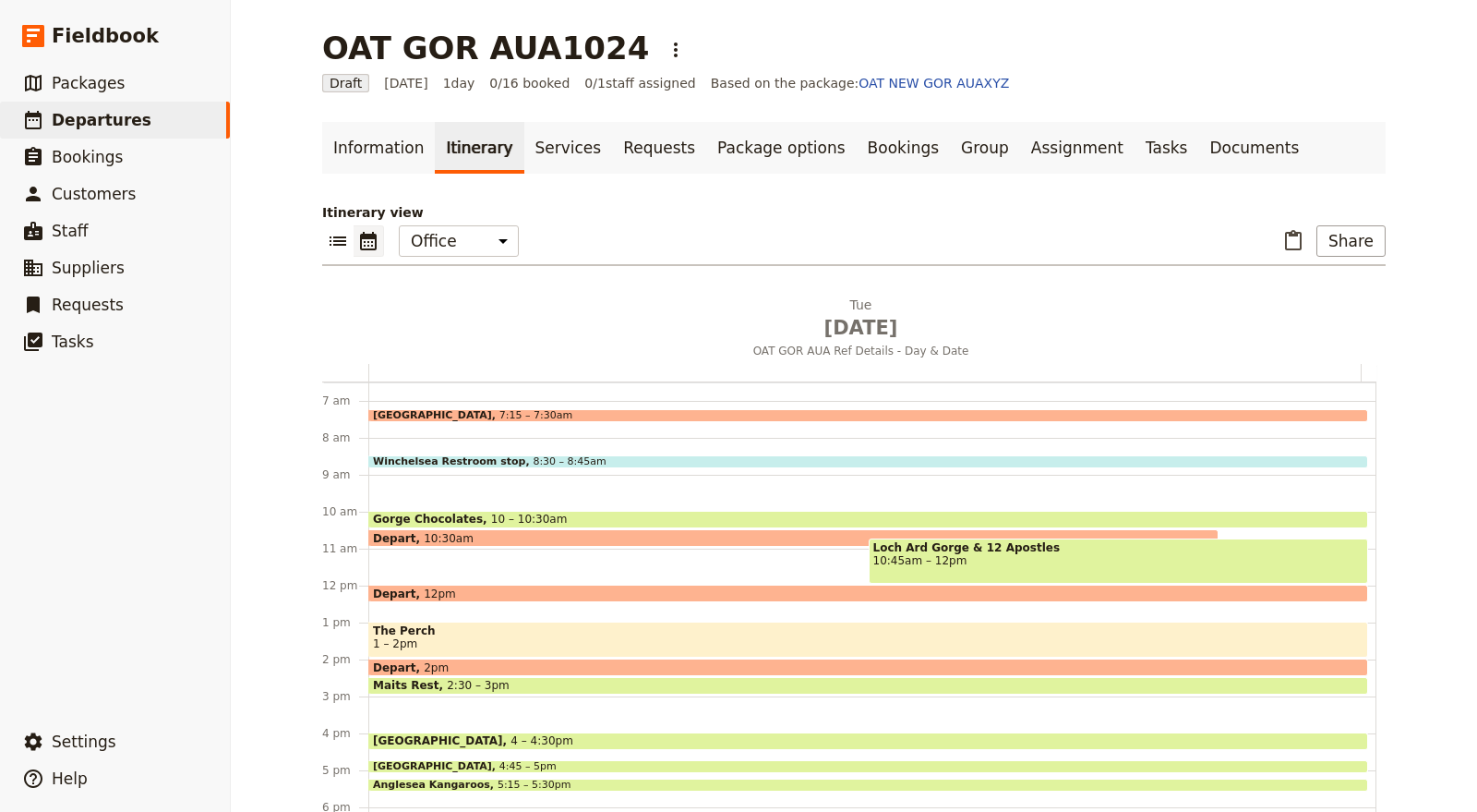
click at [511, 418] on span at bounding box center [868, 416] width 998 height 7
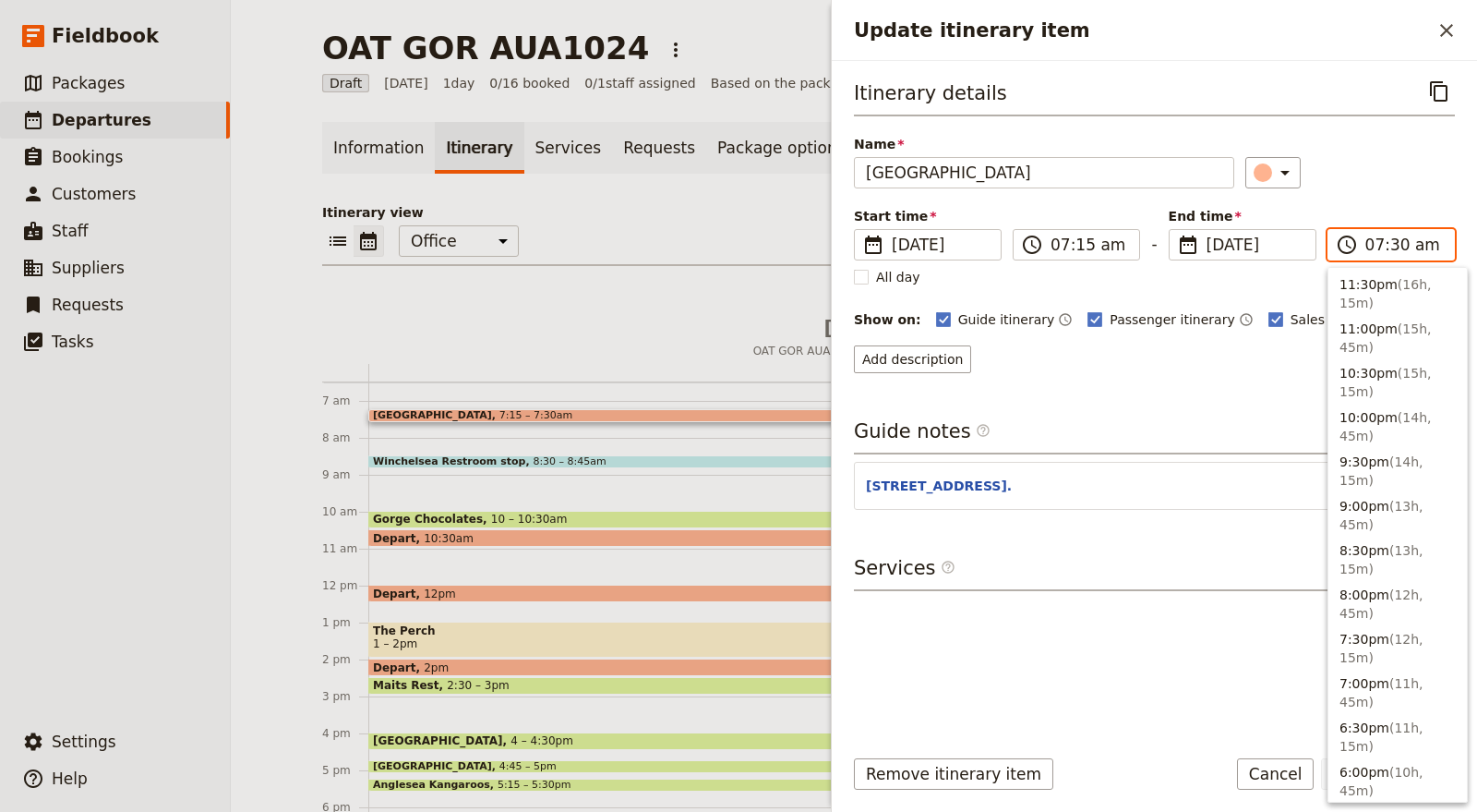
click at [1369, 246] on input "07:30 am" at bounding box center [1404, 245] width 78 height 22
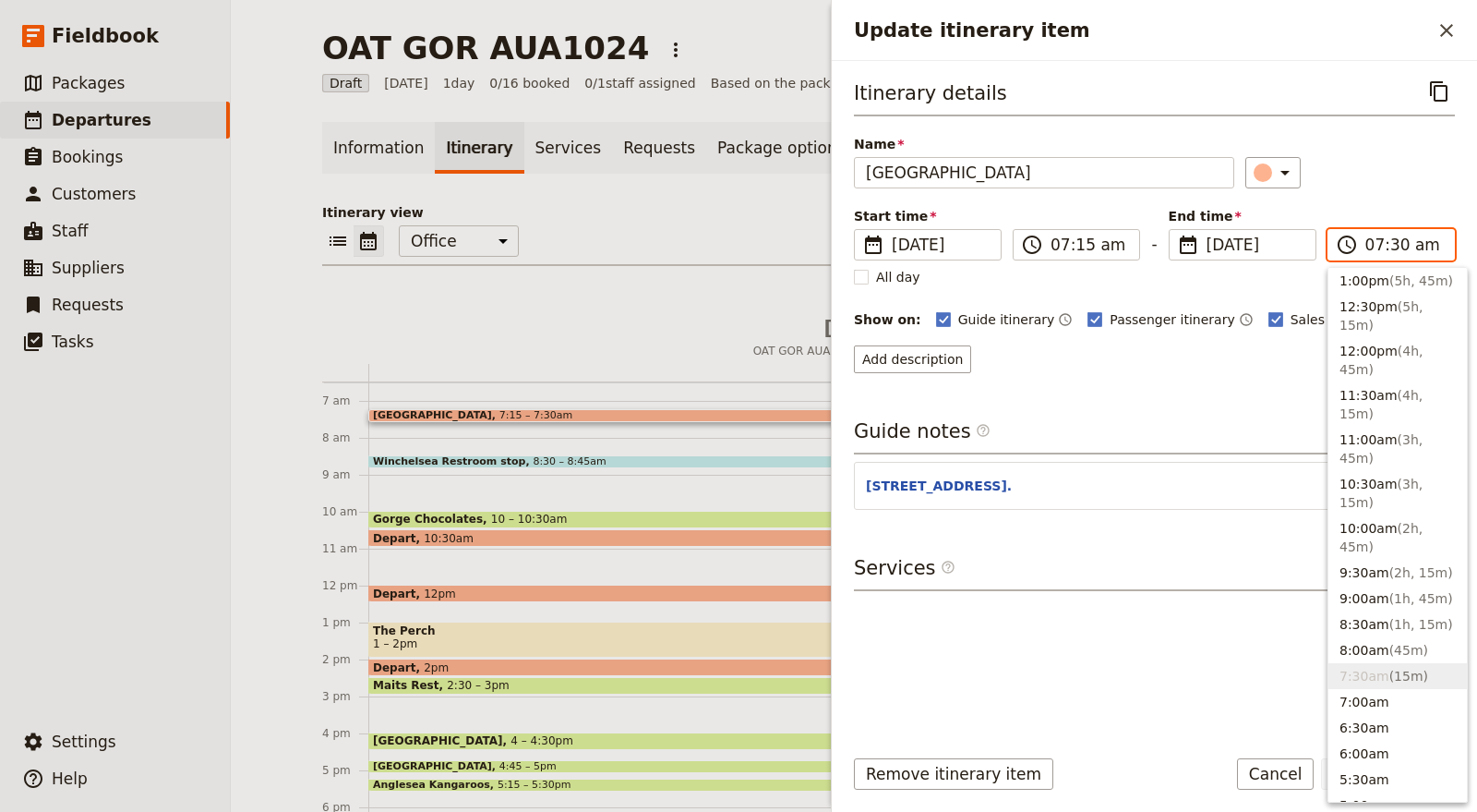
scroll to position [775, 0]
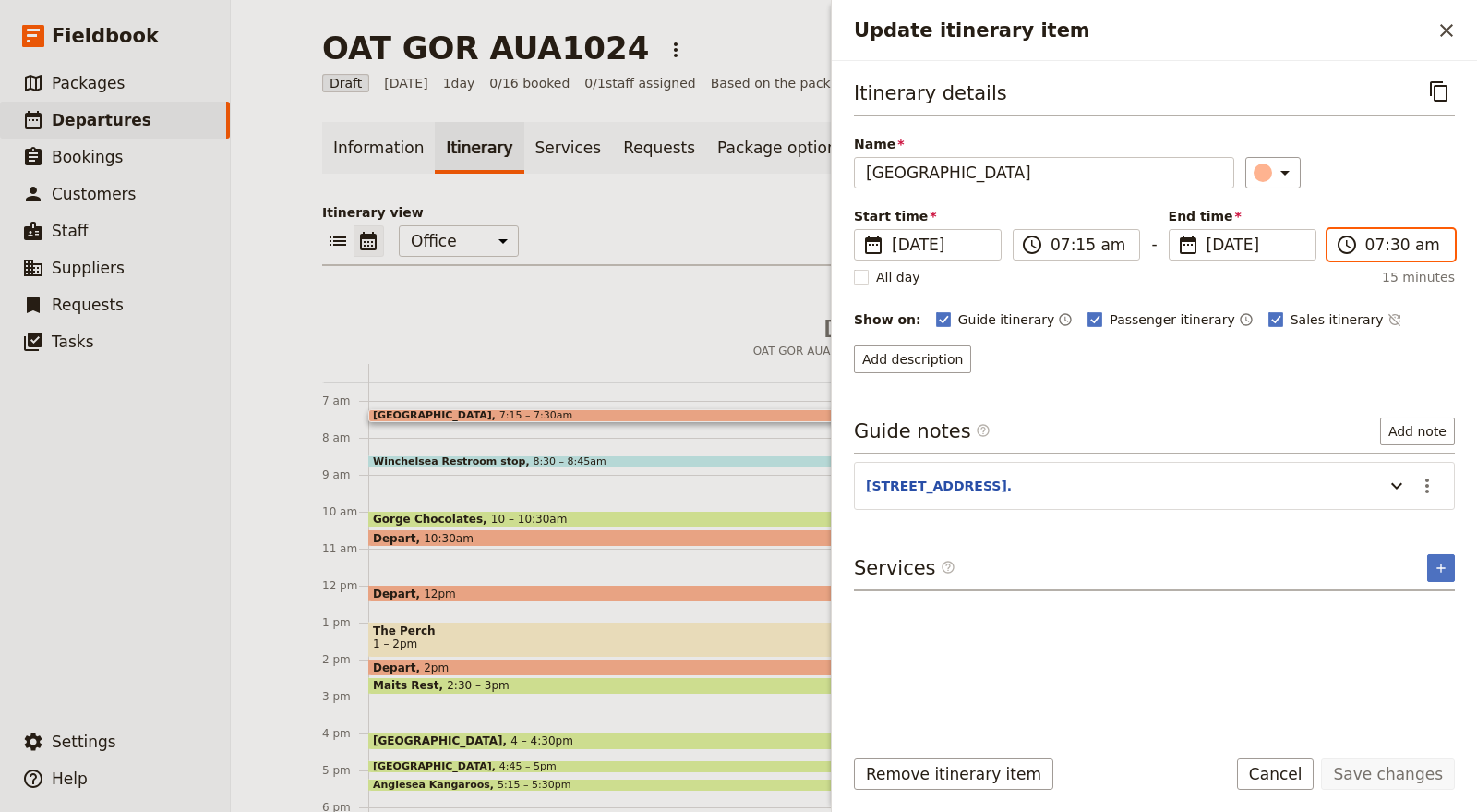
click at [1396, 239] on input "07:30 am" at bounding box center [1404, 245] width 78 height 22
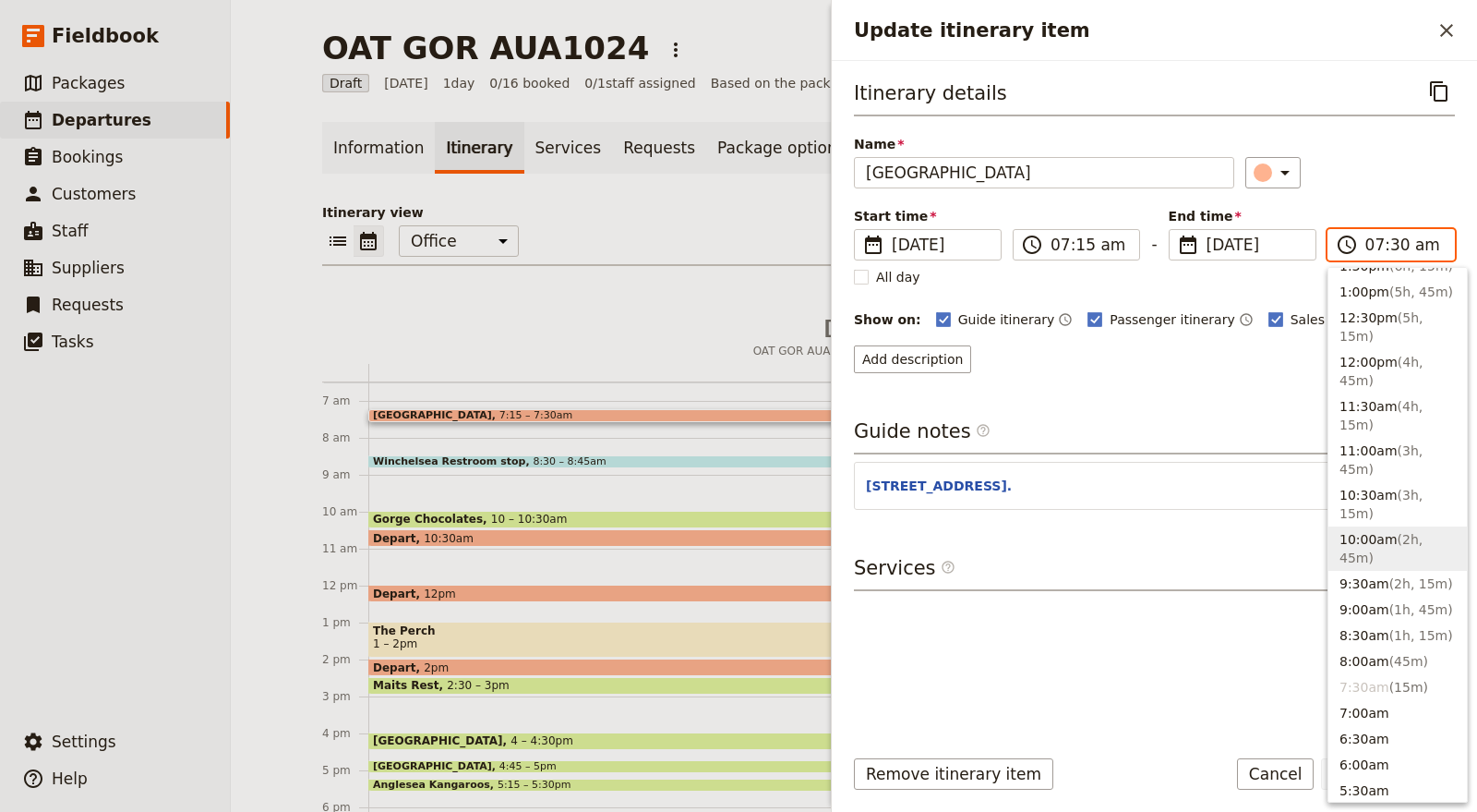
click at [1389, 244] on input "07:30 am" at bounding box center [1404, 245] width 78 height 22
click at [1390, 245] on input "07:30 am" at bounding box center [1404, 245] width 78 height 22
click at [1382, 250] on input "07:30 am" at bounding box center [1404, 245] width 78 height 22
click at [1379, 238] on input "07:30 am" at bounding box center [1404, 245] width 78 height 22
click at [1379, 247] on input "07:30 am" at bounding box center [1404, 245] width 78 height 22
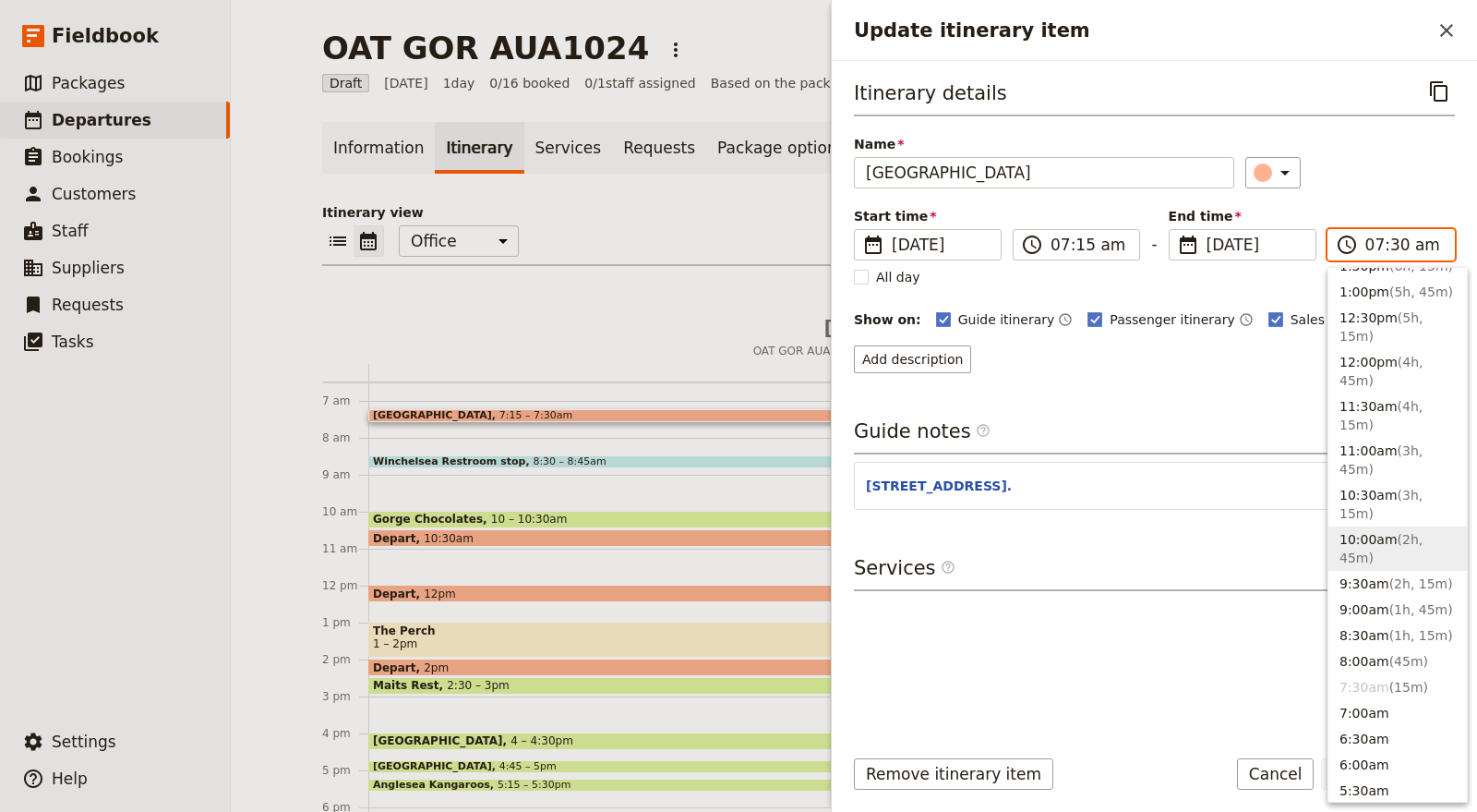
click at [1373, 246] on input "07:30 am" at bounding box center [1404, 245] width 78 height 22
click at [1372, 241] on input "12:30 am" at bounding box center [1404, 245] width 78 height 22
type input "07:30 am"
click at [1384, 180] on div "​" at bounding box center [1350, 173] width 209 height 32
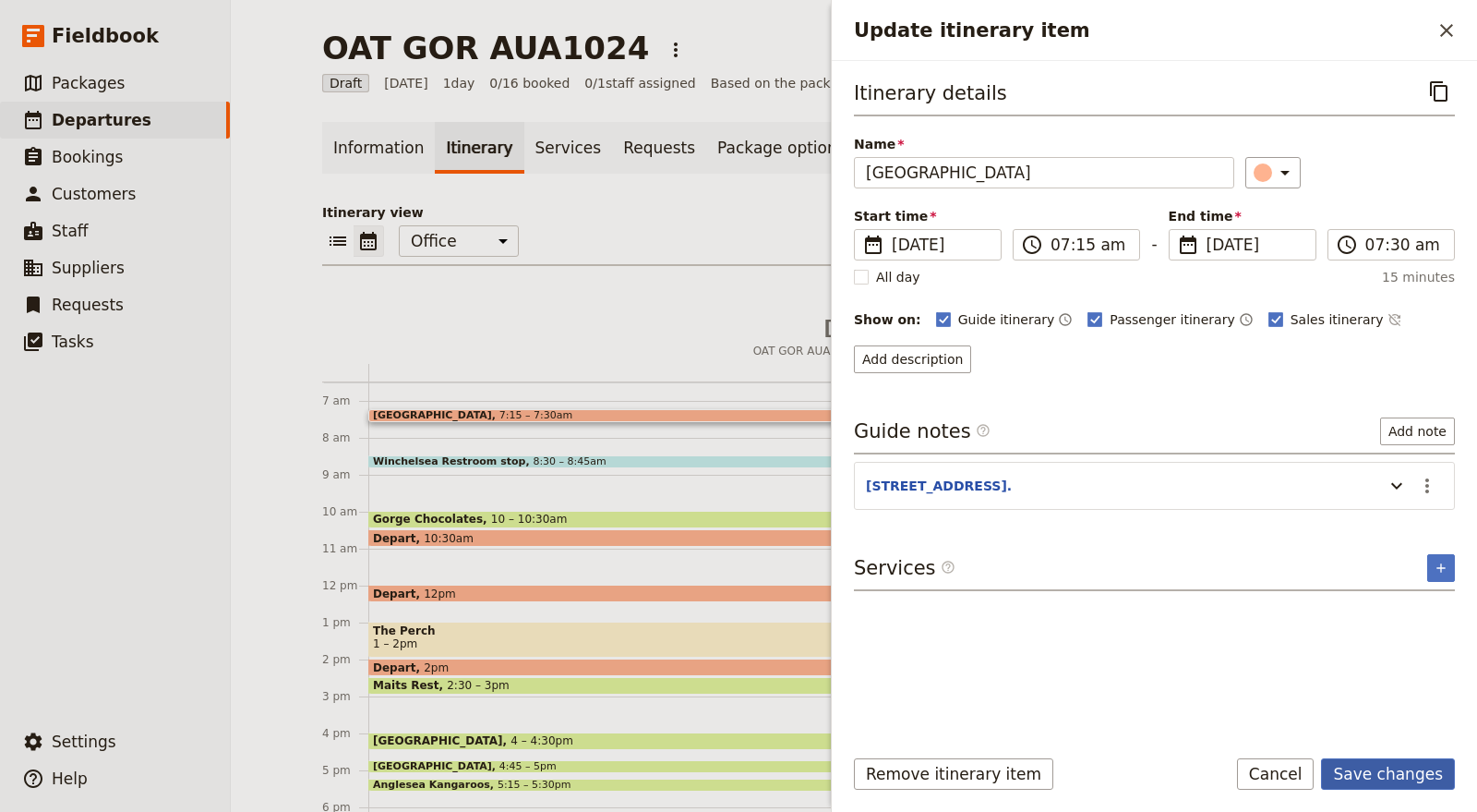
click at [1370, 773] on button "Save changes" at bounding box center [1388, 774] width 134 height 32
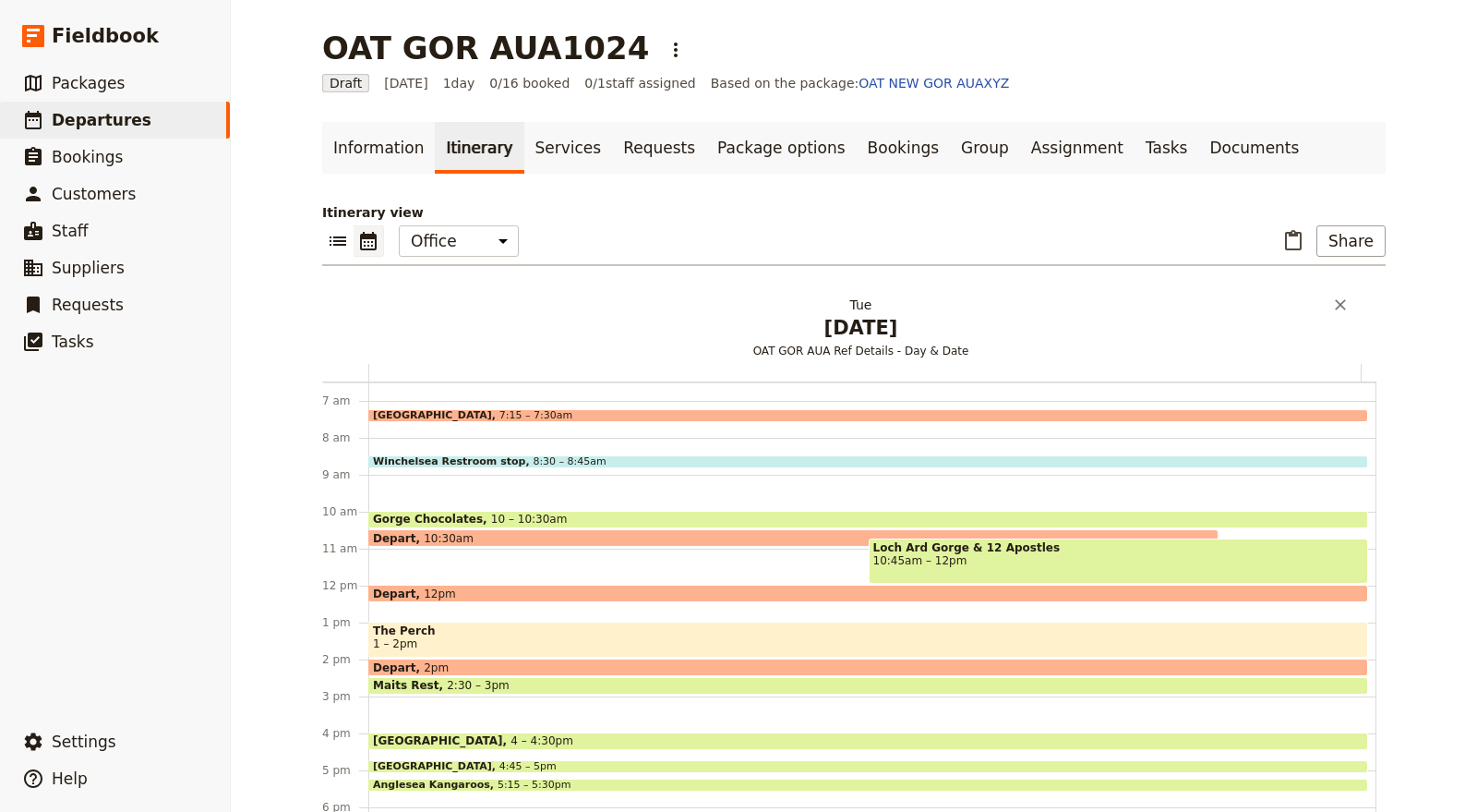
click at [726, 318] on span "Oct 28" at bounding box center [860, 328] width 970 height 28
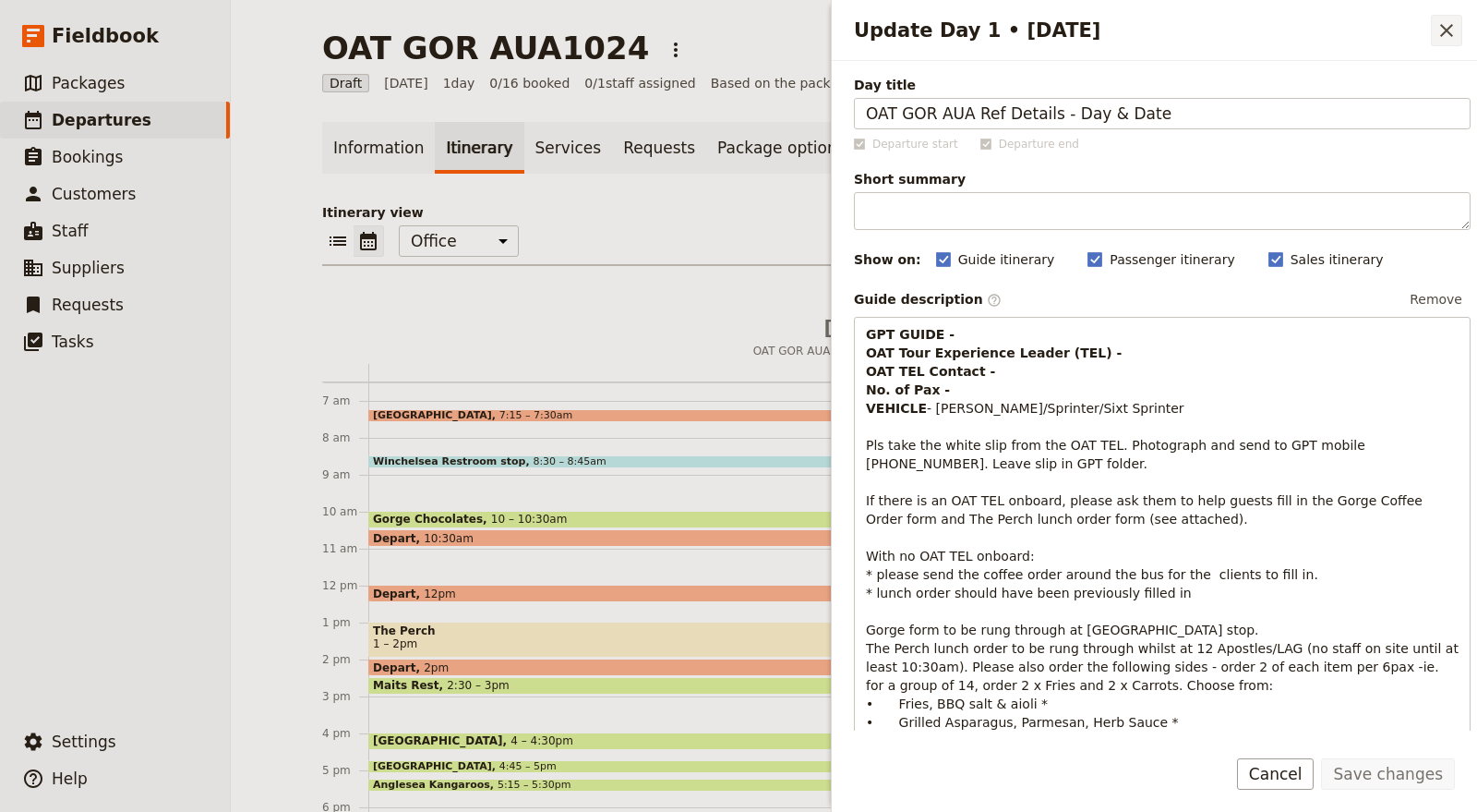
click at [1446, 33] on icon "Close drawer" at bounding box center [1446, 31] width 22 height 22
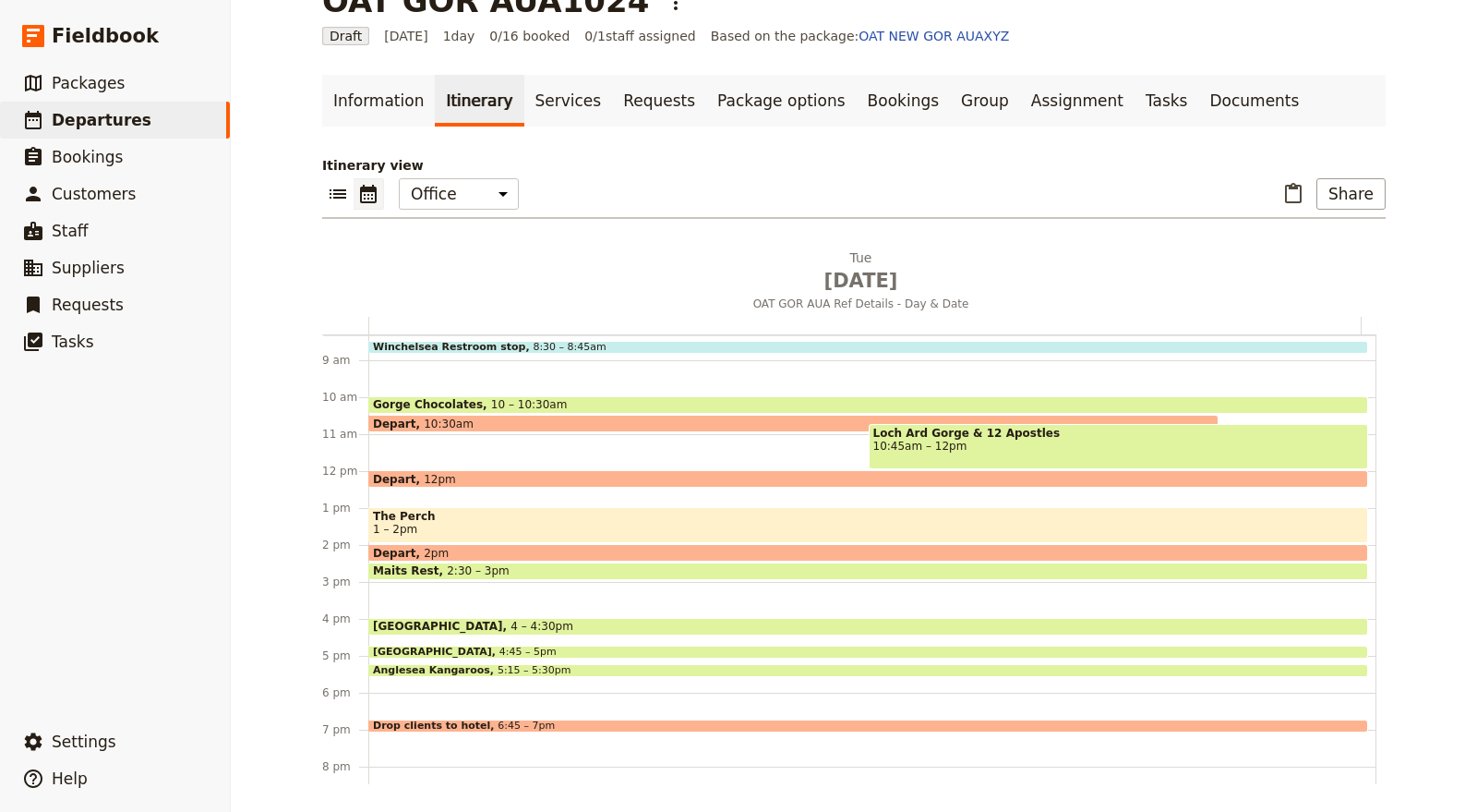
scroll to position [205, 0]
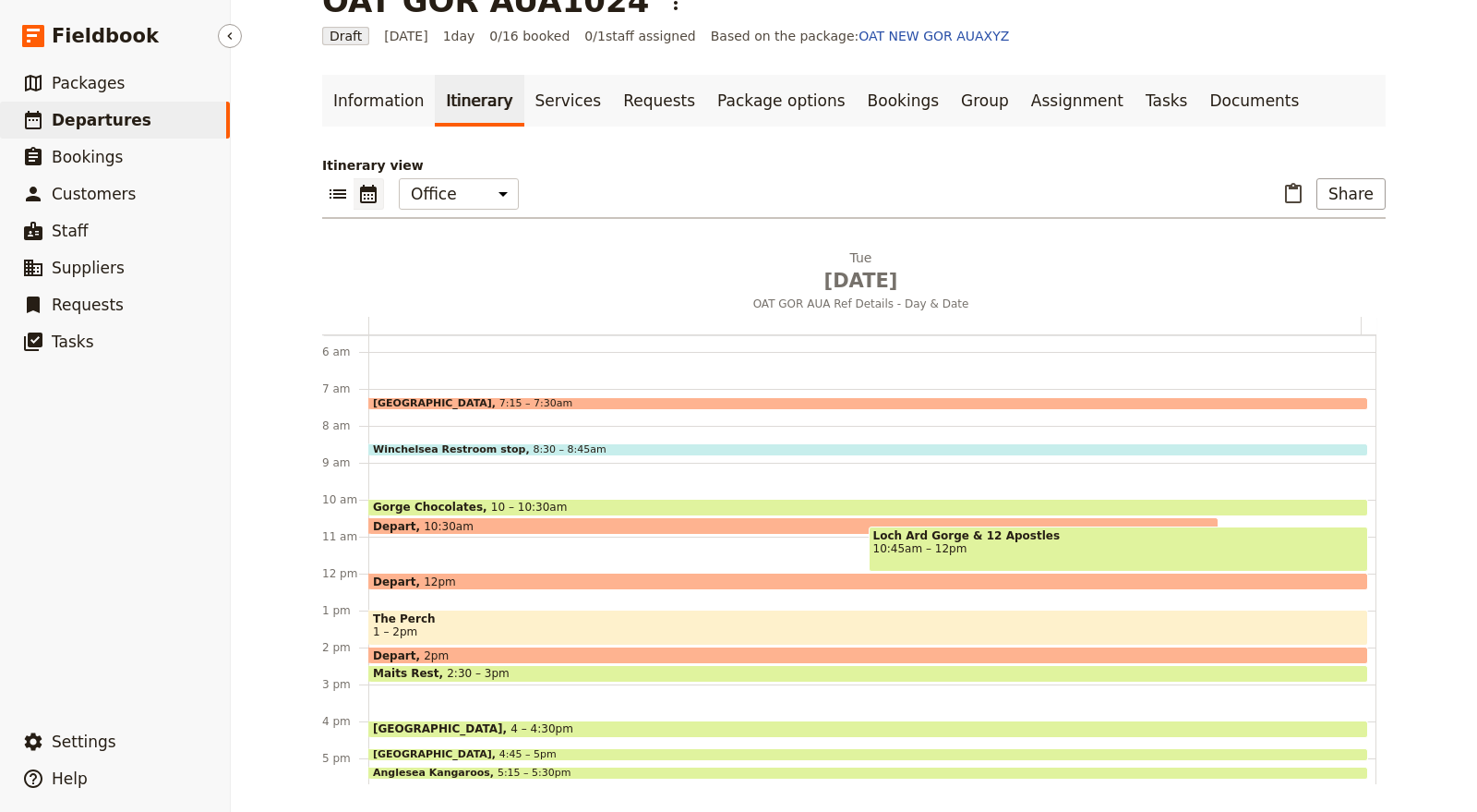
click at [180, 134] on link "​ Departures" at bounding box center [114, 119] width 230 height 37
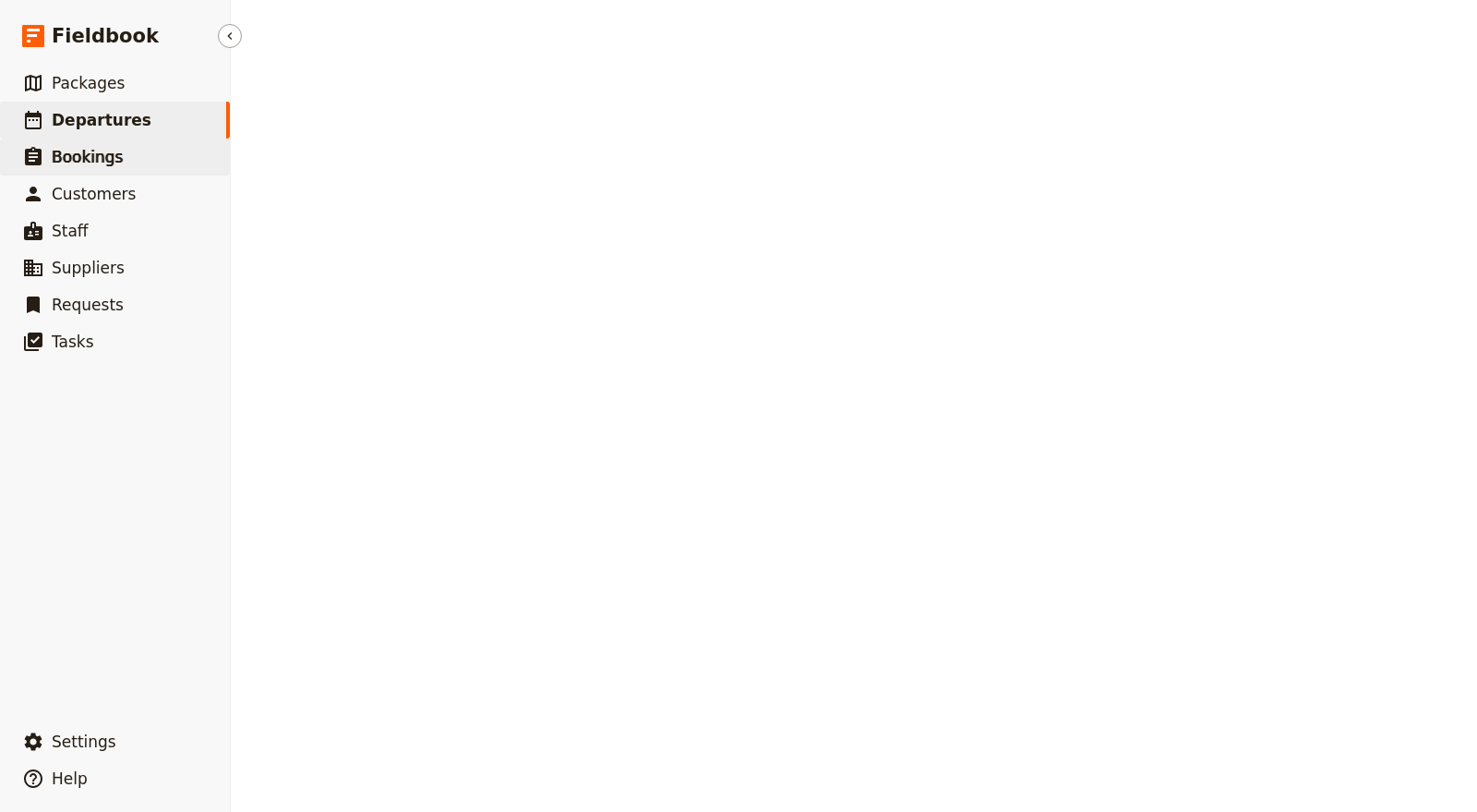
click at [174, 153] on link "​ Bookings" at bounding box center [114, 156] width 230 height 37
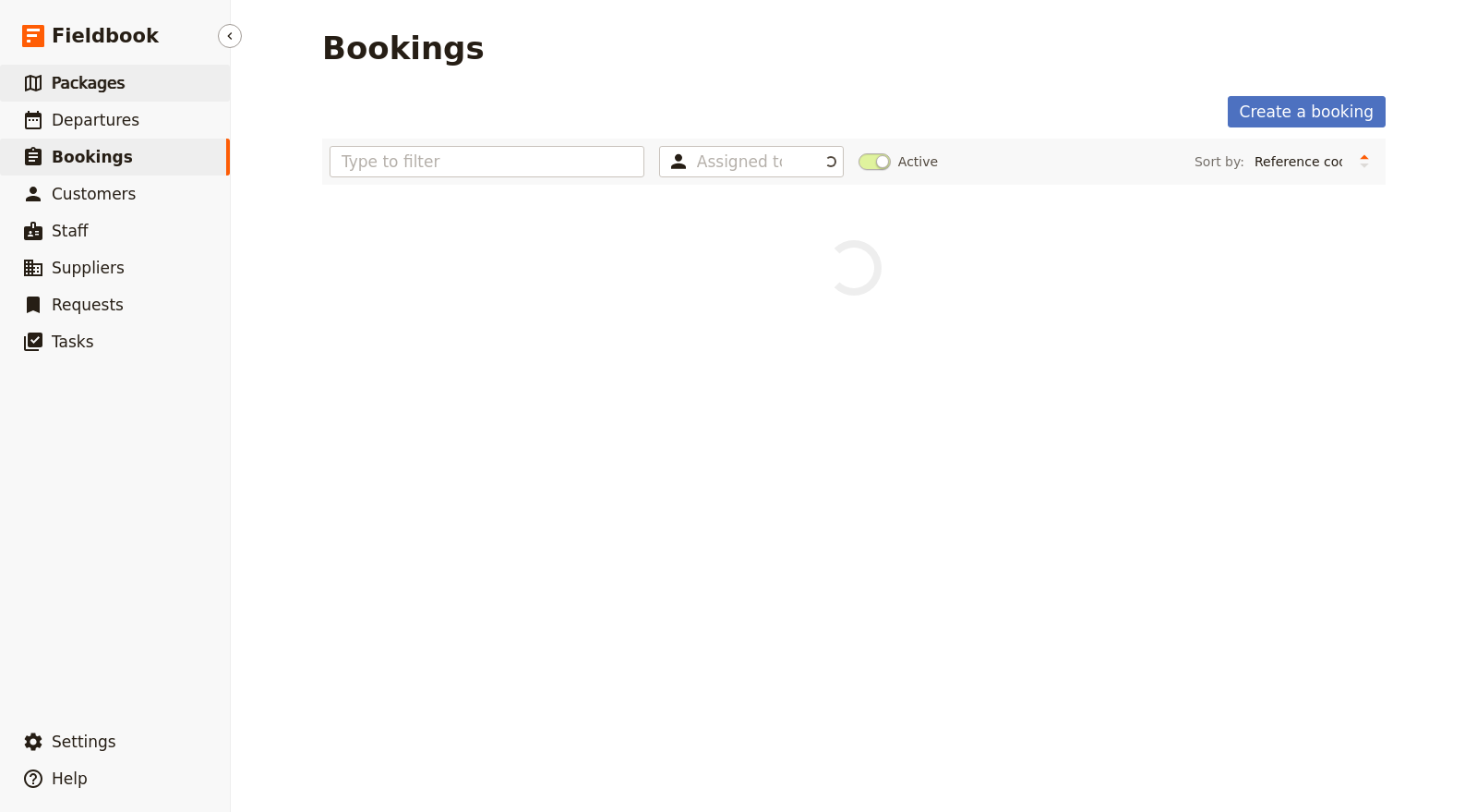
click at [157, 88] on link "​ Packages" at bounding box center [114, 83] width 230 height 37
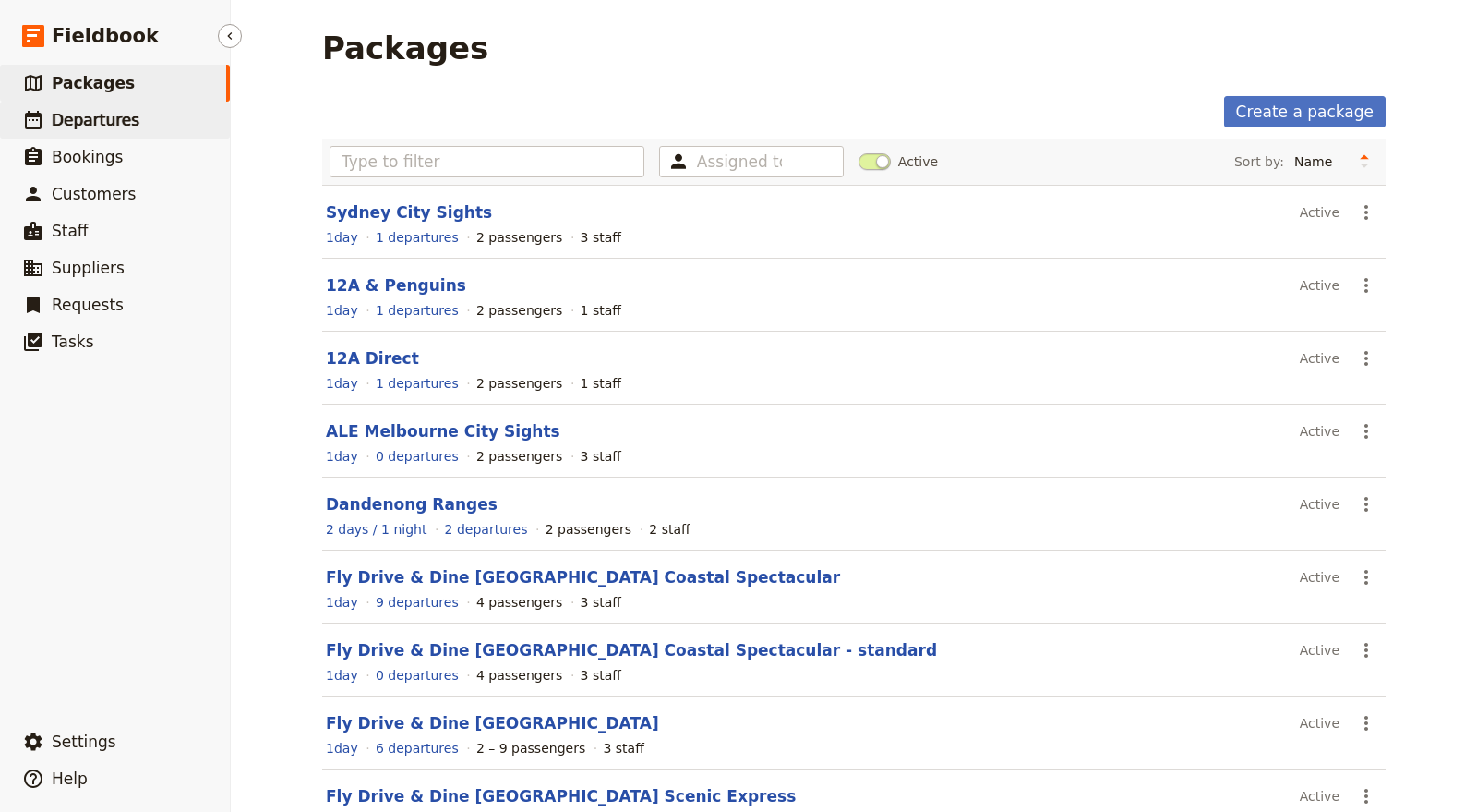
click at [152, 124] on link "​ Departures" at bounding box center [114, 119] width 230 height 37
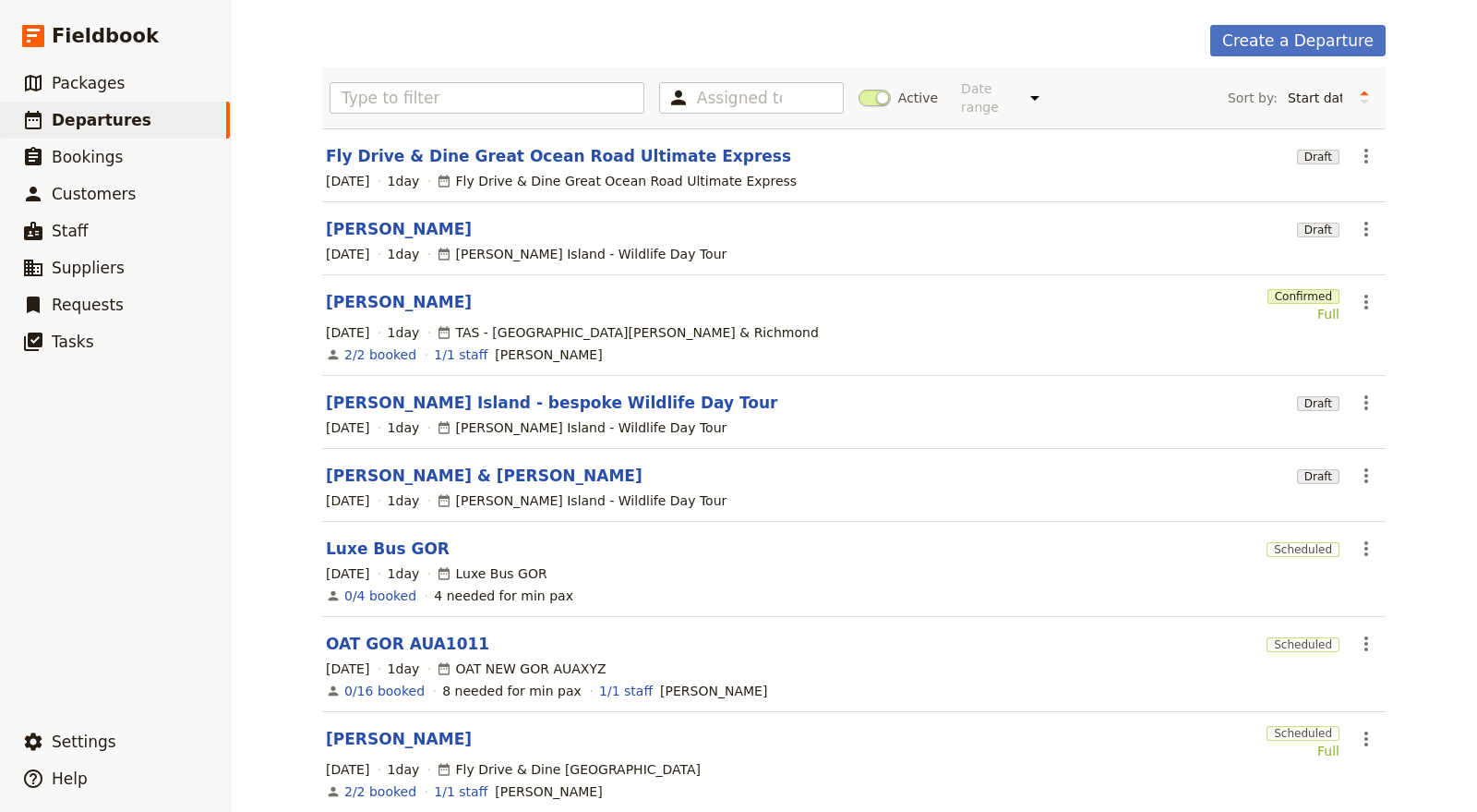
scroll to position [103, 0]
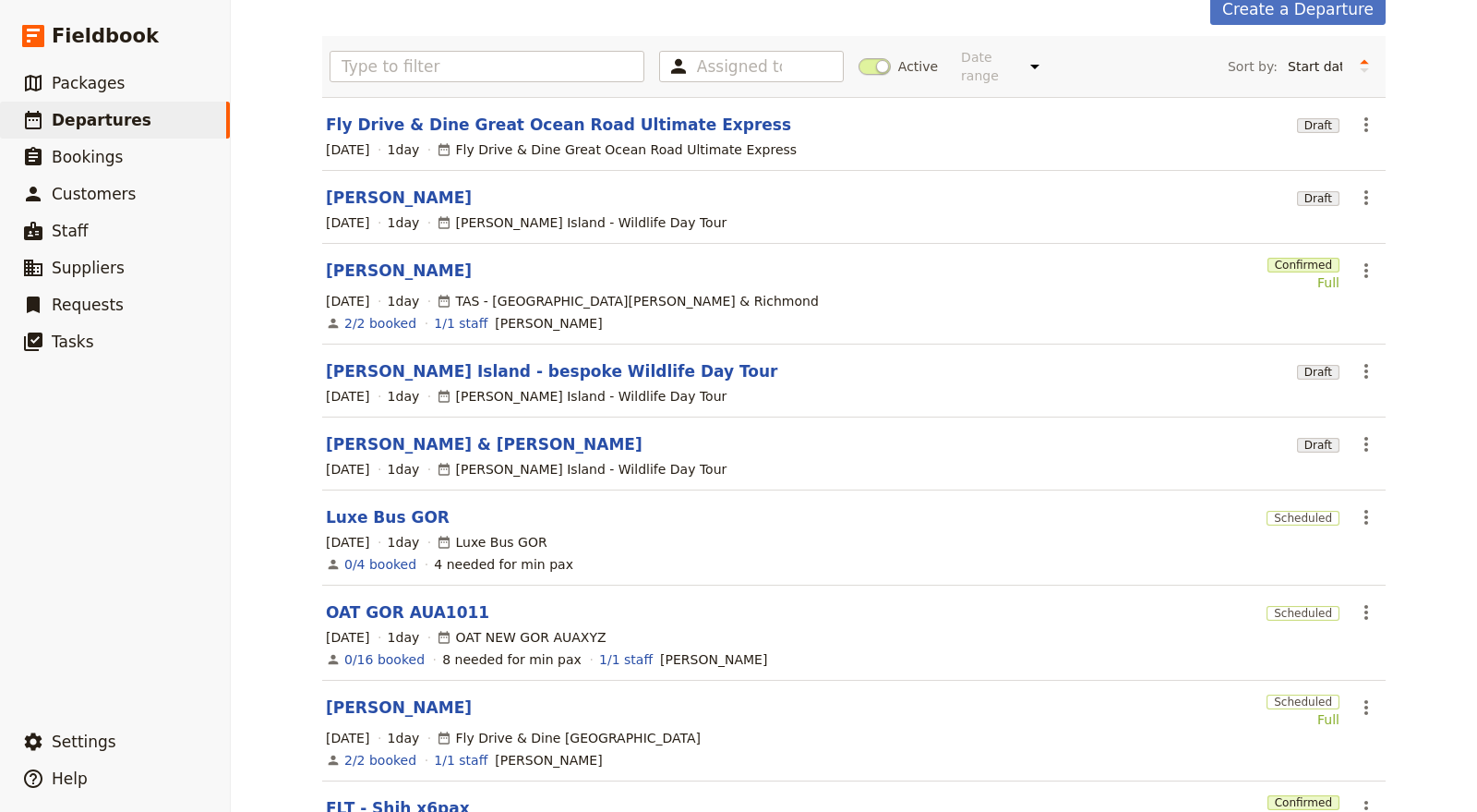
click at [394, 697] on link "Joaquin Valle" at bounding box center [399, 707] width 146 height 22
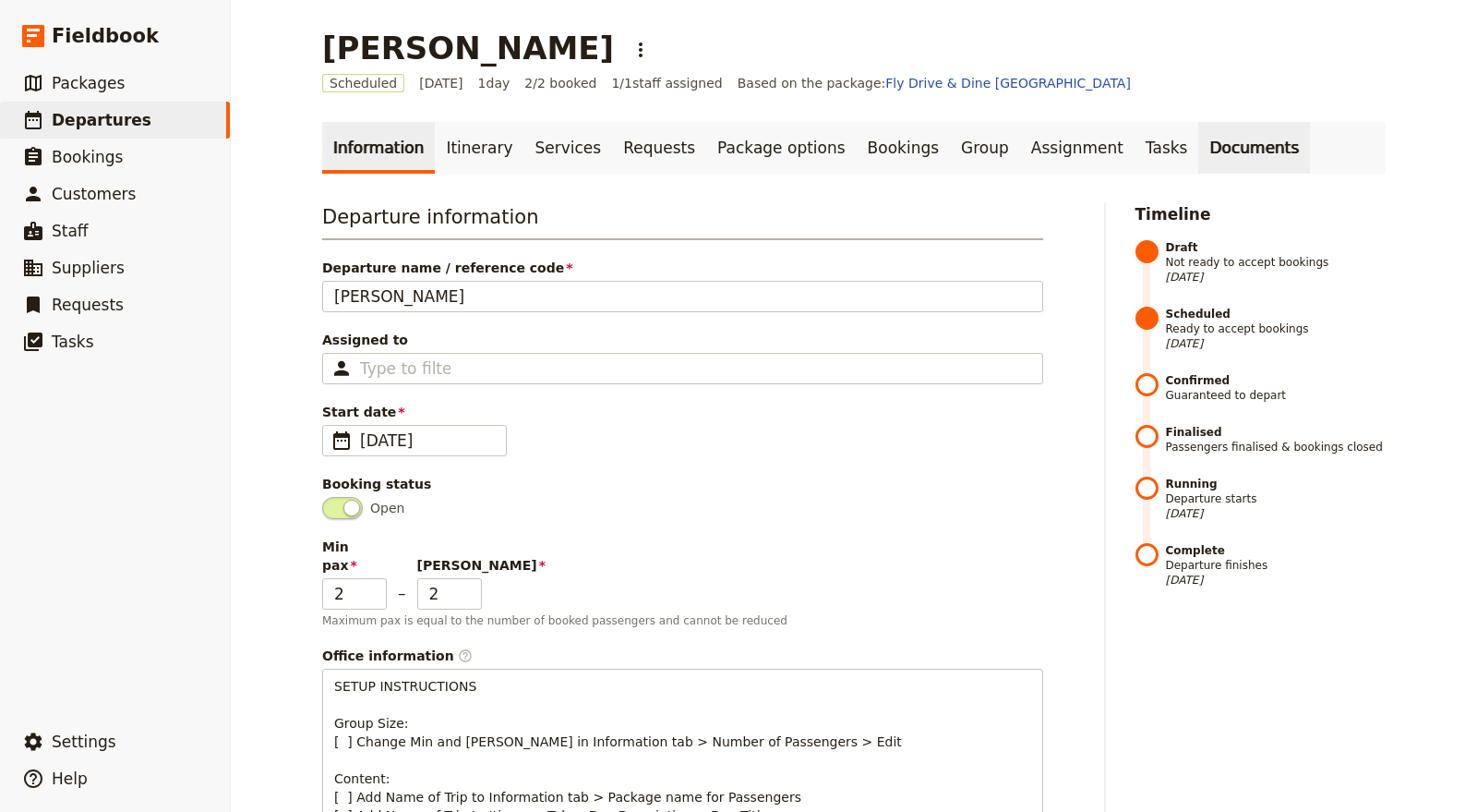
click at [1200, 143] on link "Documents" at bounding box center [1254, 148] width 111 height 51
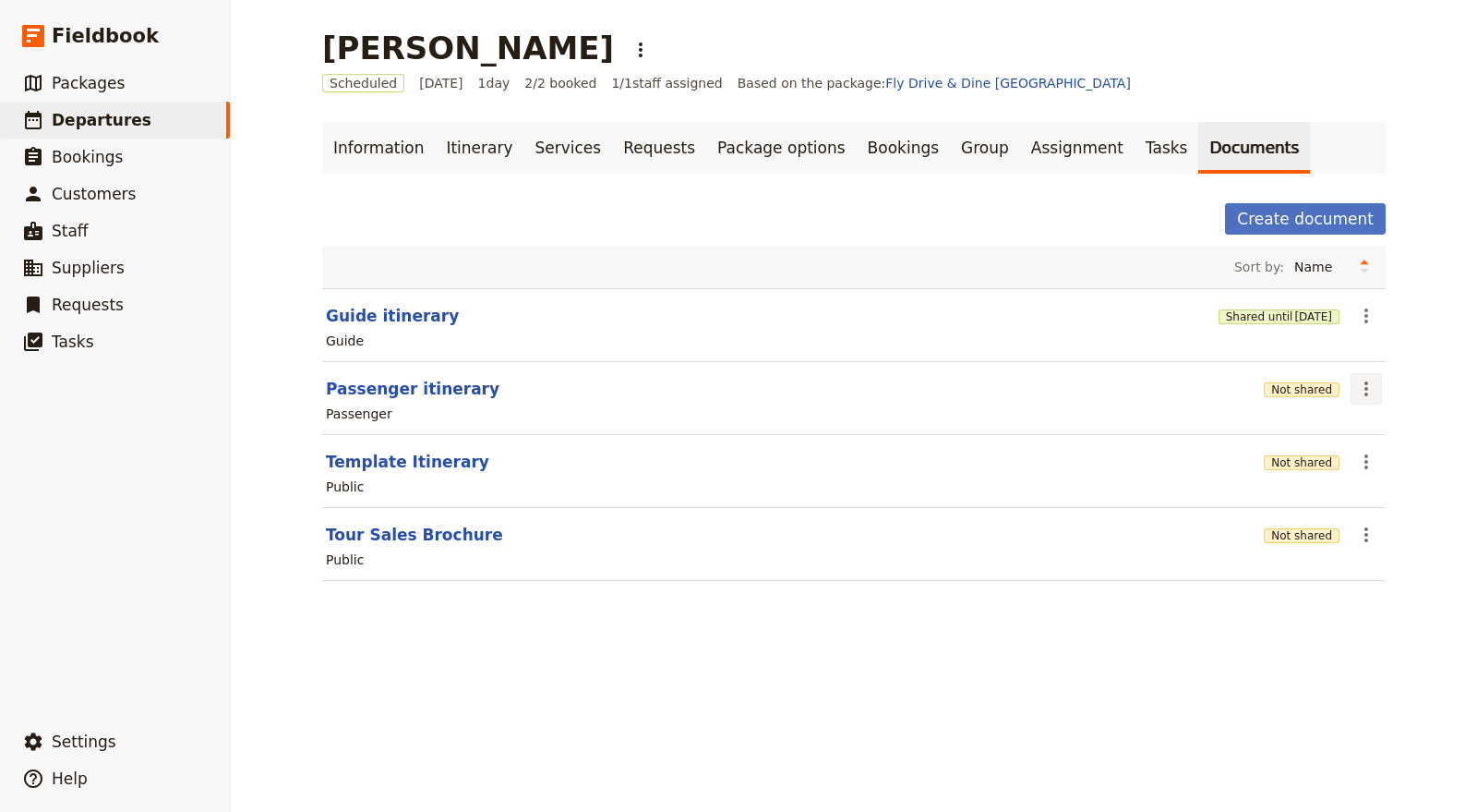
click at [1360, 388] on icon "Actions" at bounding box center [1366, 389] width 22 height 22
click at [1356, 388] on icon "Actions" at bounding box center [1366, 389] width 22 height 22
click at [1361, 381] on icon "Actions" at bounding box center [1366, 389] width 22 height 22
click at [1386, 423] on span "Share" at bounding box center [1406, 427] width 101 height 19
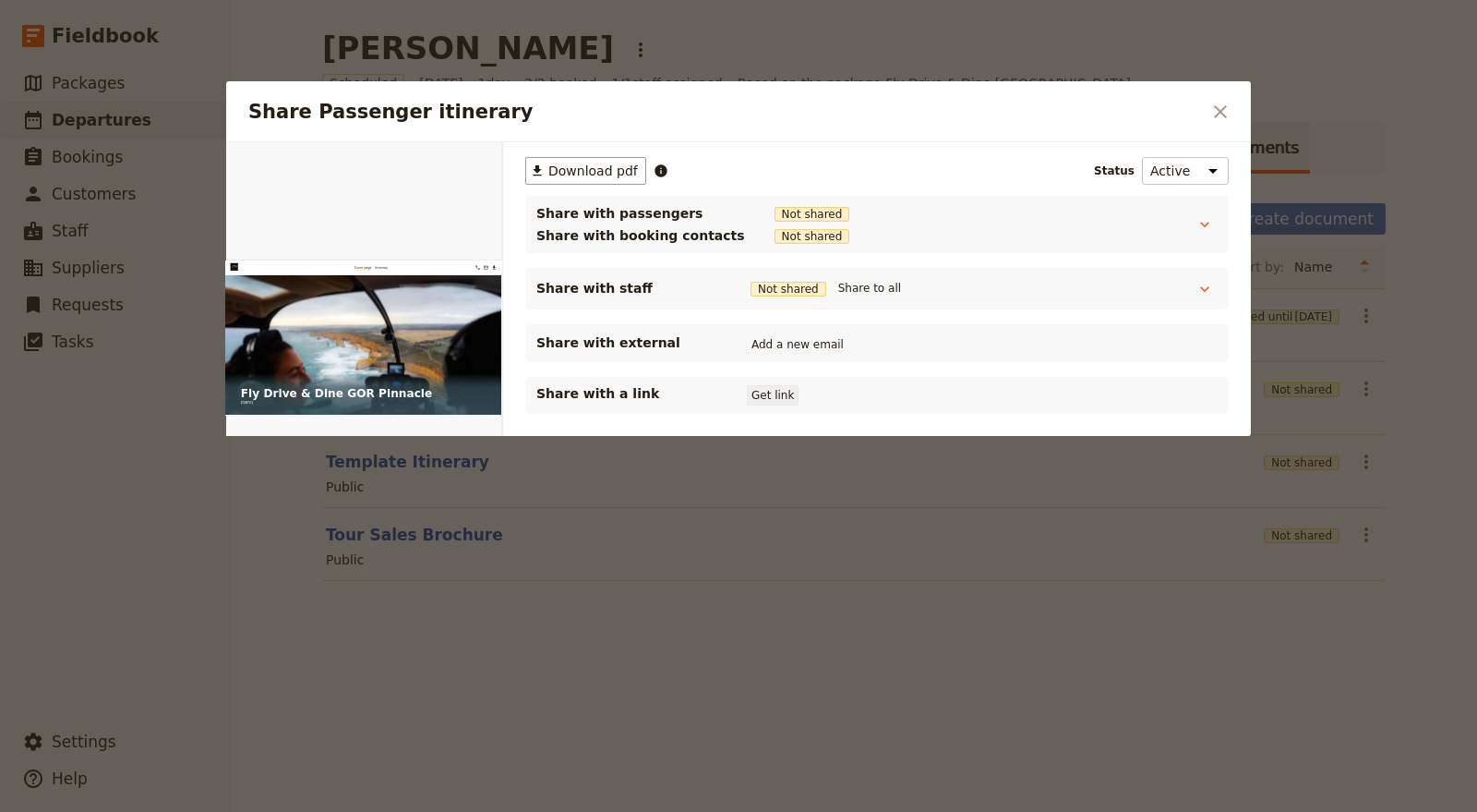
click at [775, 390] on button "Get link" at bounding box center [773, 395] width 51 height 21
click at [1221, 114] on icon "Close dialog" at bounding box center [1220, 111] width 22 height 22
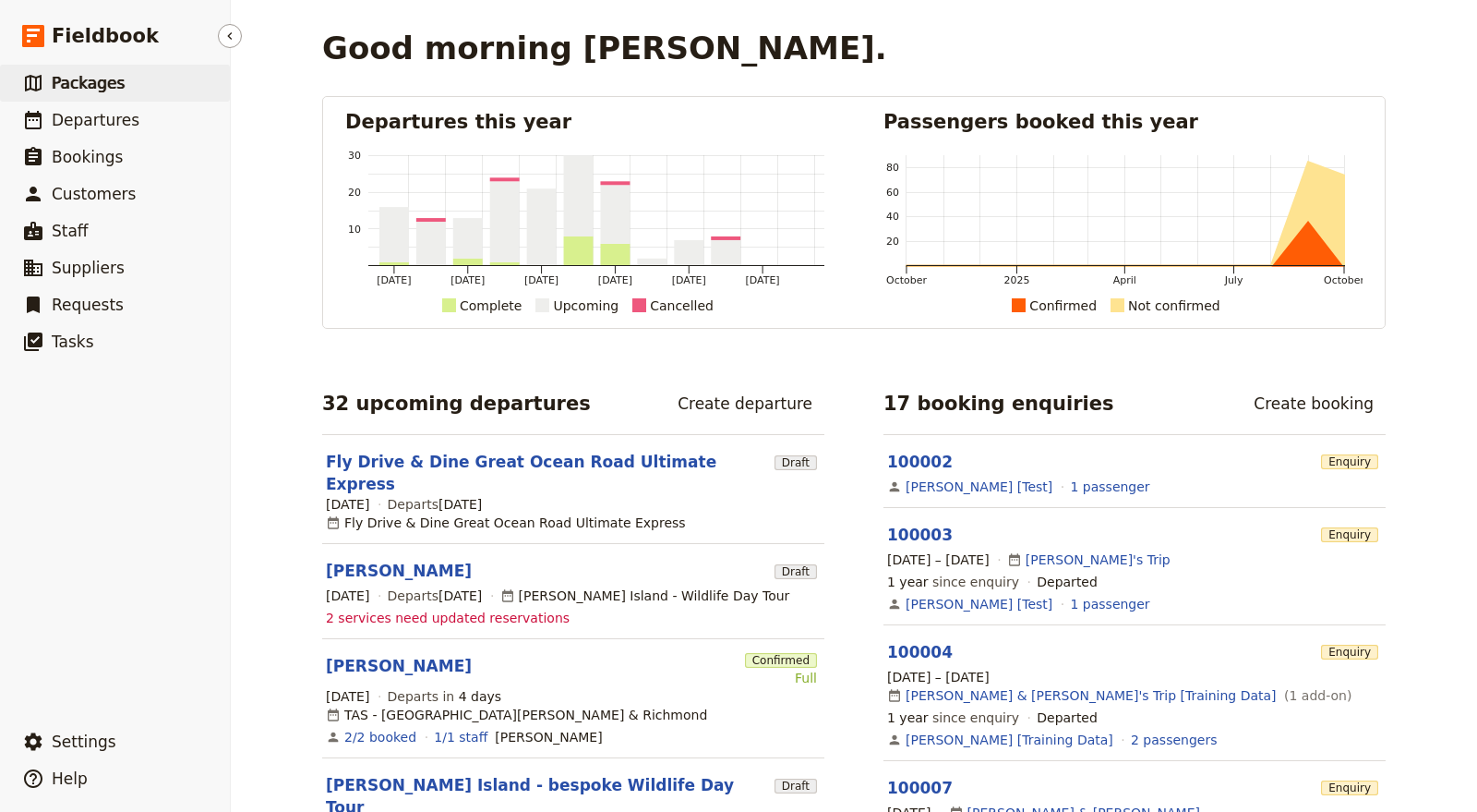
click at [126, 79] on link "​ Packages" at bounding box center [114, 83] width 230 height 37
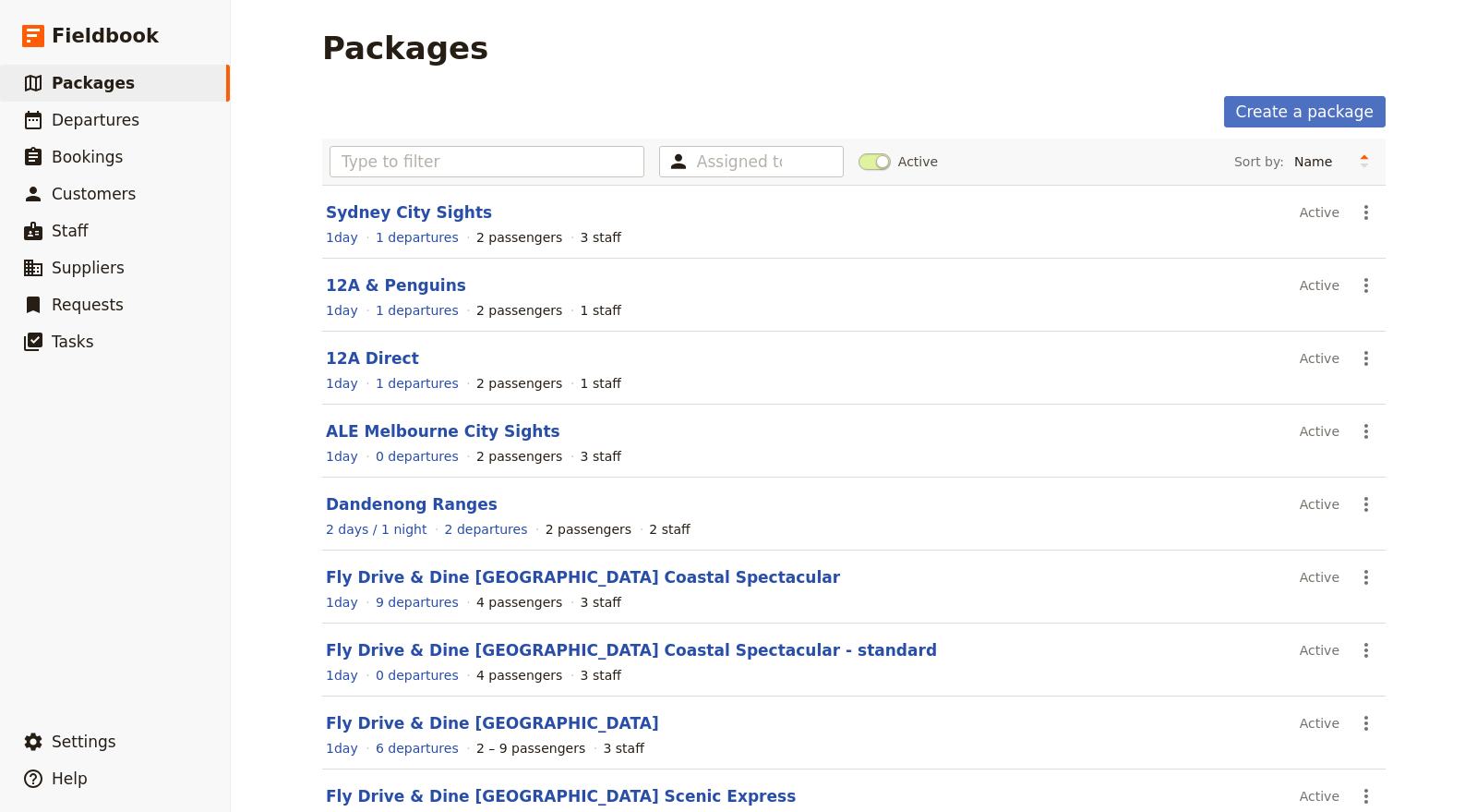
click at [500, 126] on div "Create a package" at bounding box center [854, 111] width 1064 height 32
click at [509, 144] on div "Assigned to Active Sort by: Name Number of departures Duration Most recently up…" at bounding box center [854, 161] width 1064 height 46
click at [524, 164] on input "text" at bounding box center [486, 162] width 315 height 32
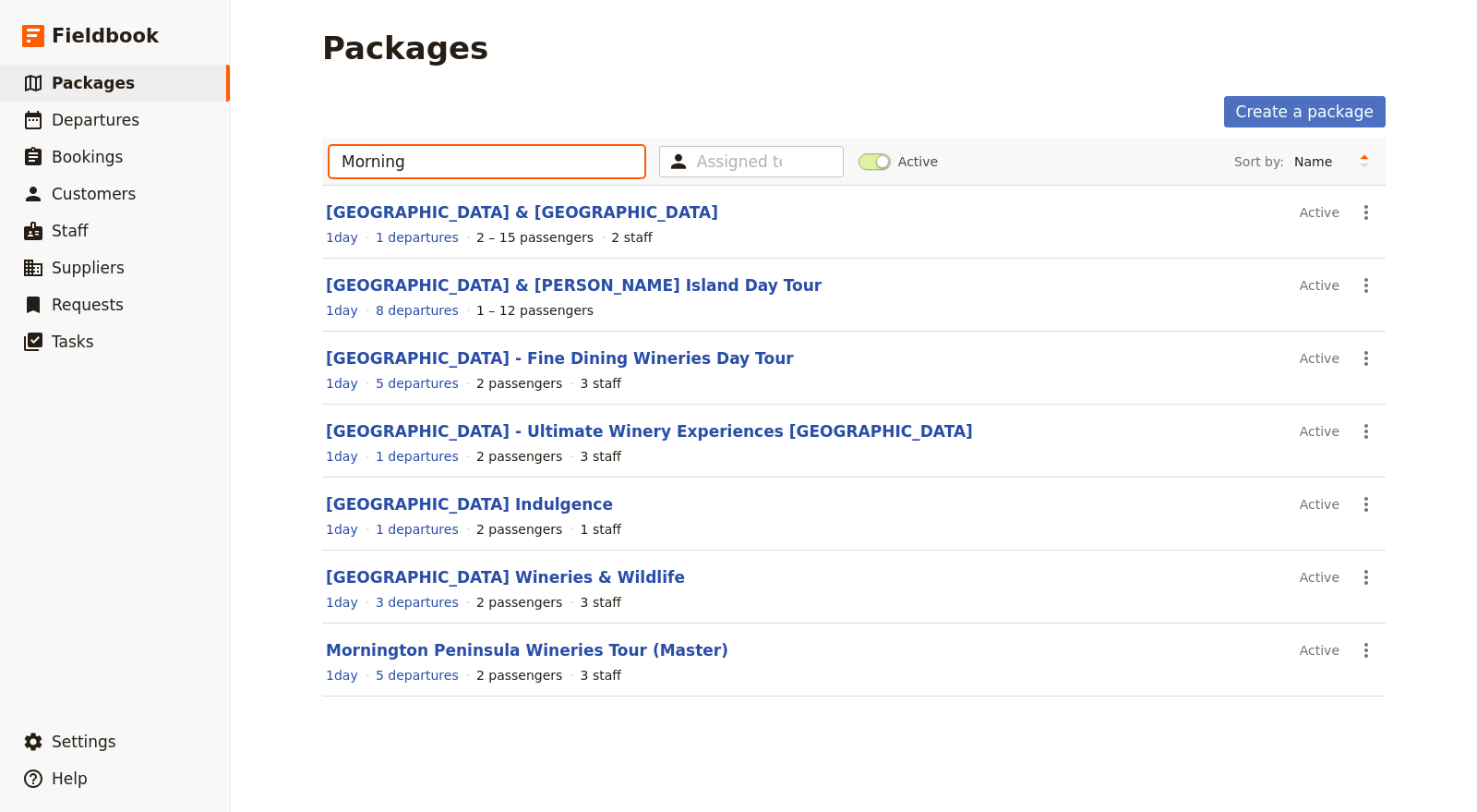
type input "Morning"
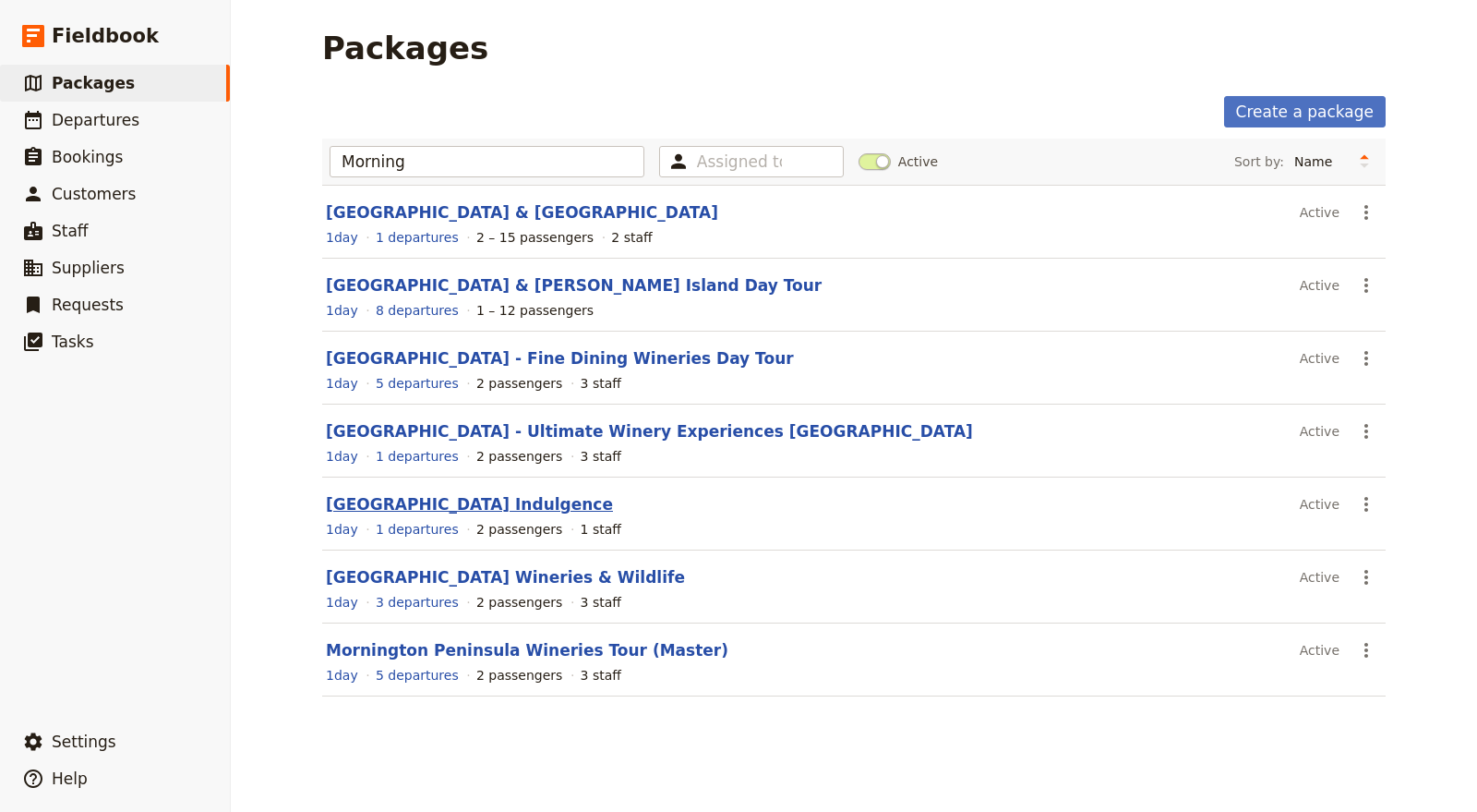
click at [510, 496] on link "[GEOGRAPHIC_DATA] Indulgence" at bounding box center [469, 504] width 287 height 19
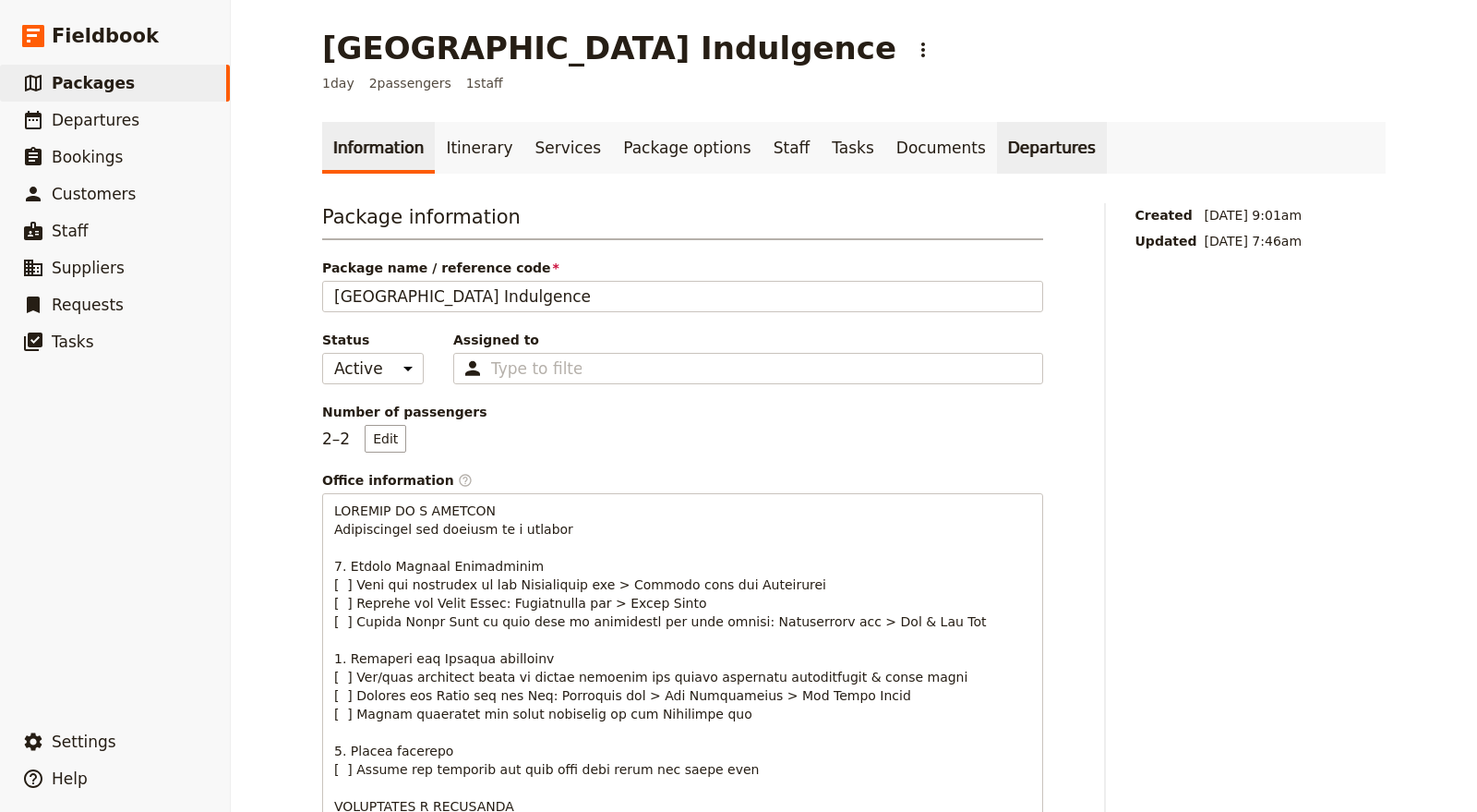
click at [998, 135] on link "Departures" at bounding box center [1052, 148] width 110 height 51
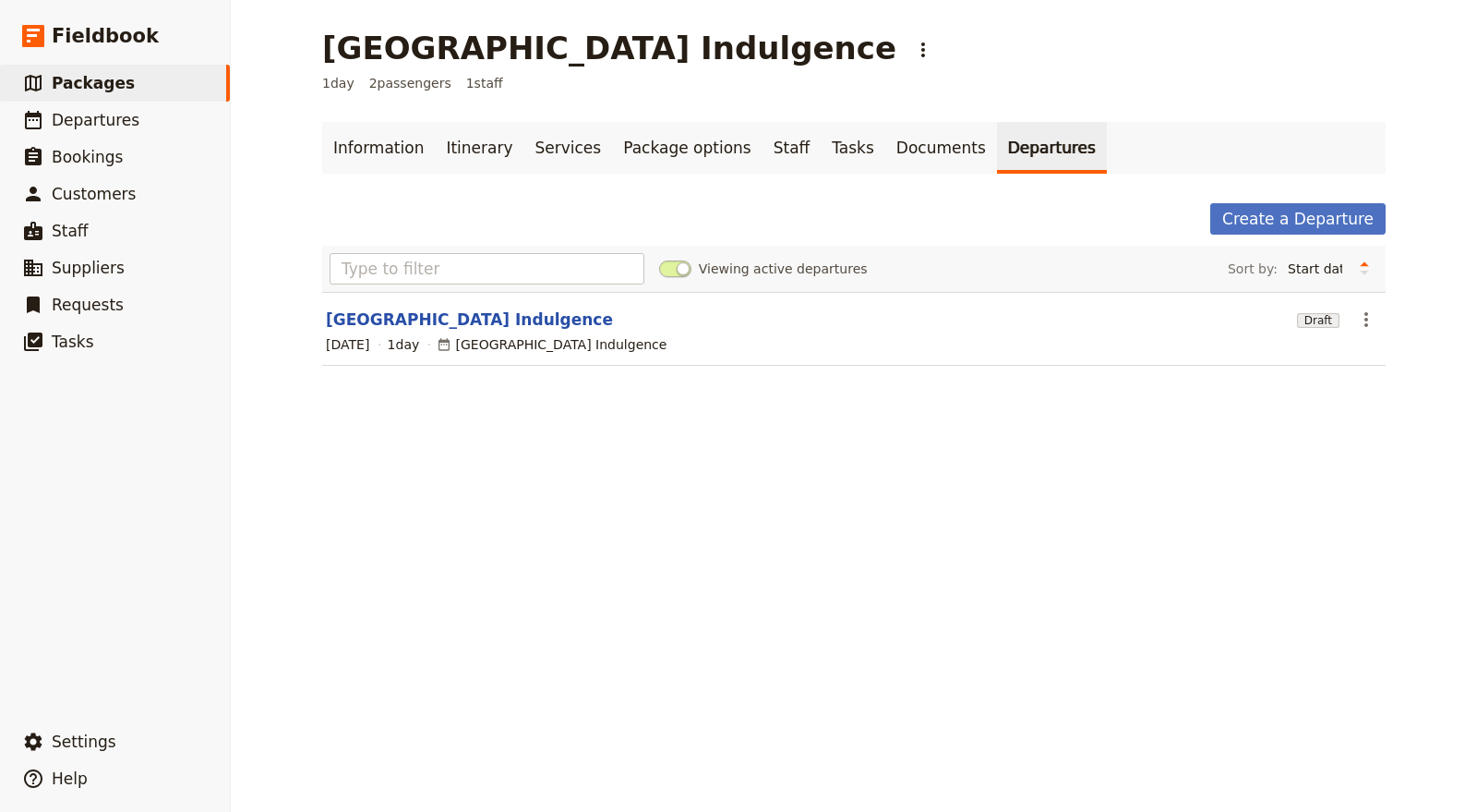
click at [1284, 241] on div "Create a Departure Viewing active departures Sort by: Start date Name Status Mo…" at bounding box center [854, 295] width 1064 height 185
click at [1287, 220] on link "Create a Departure" at bounding box center [1298, 219] width 176 height 32
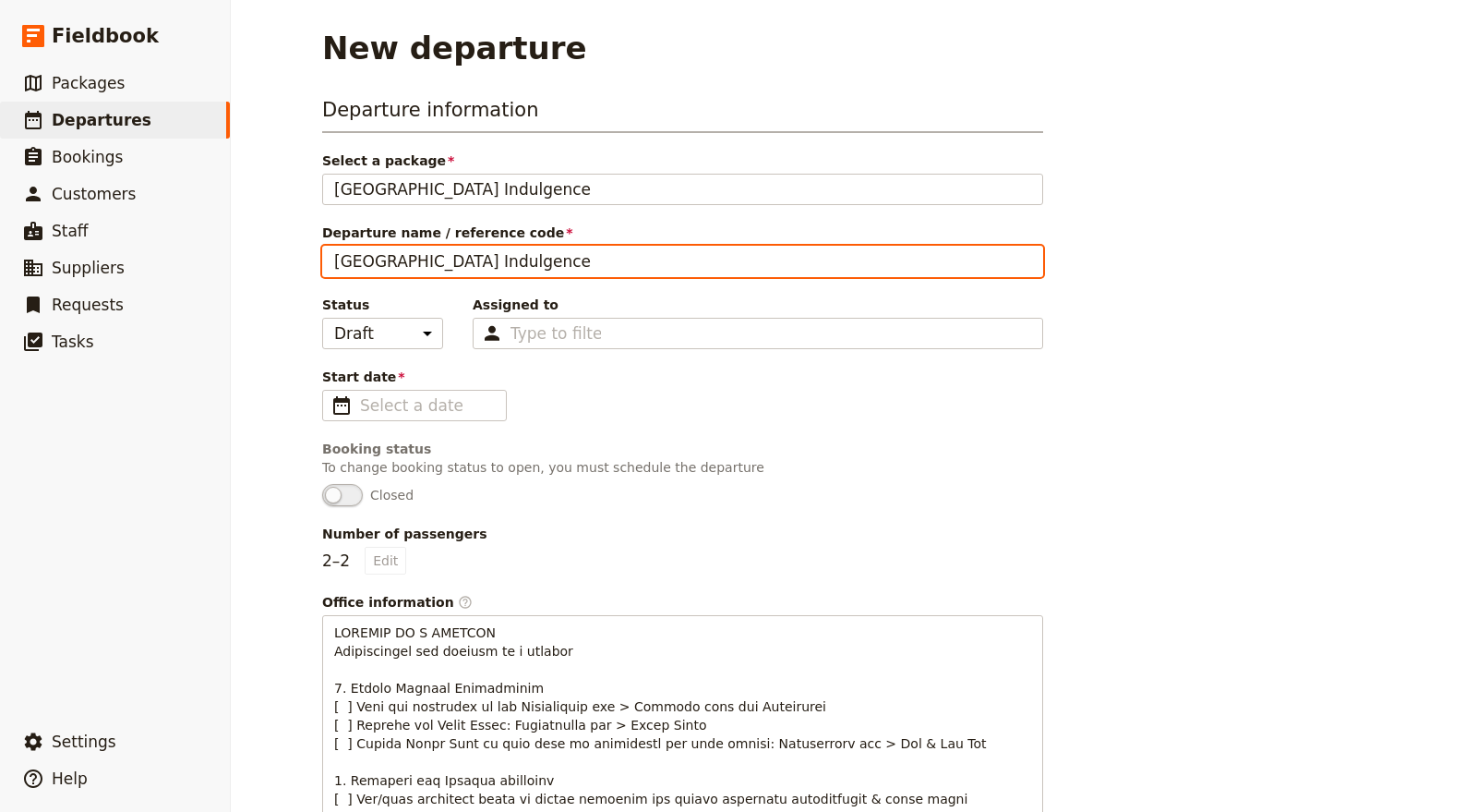
click at [585, 251] on input "[GEOGRAPHIC_DATA] Indulgence" at bounding box center [683, 261] width 721 height 32
type input "[GEOGRAPHIC_DATA] Indulgence"
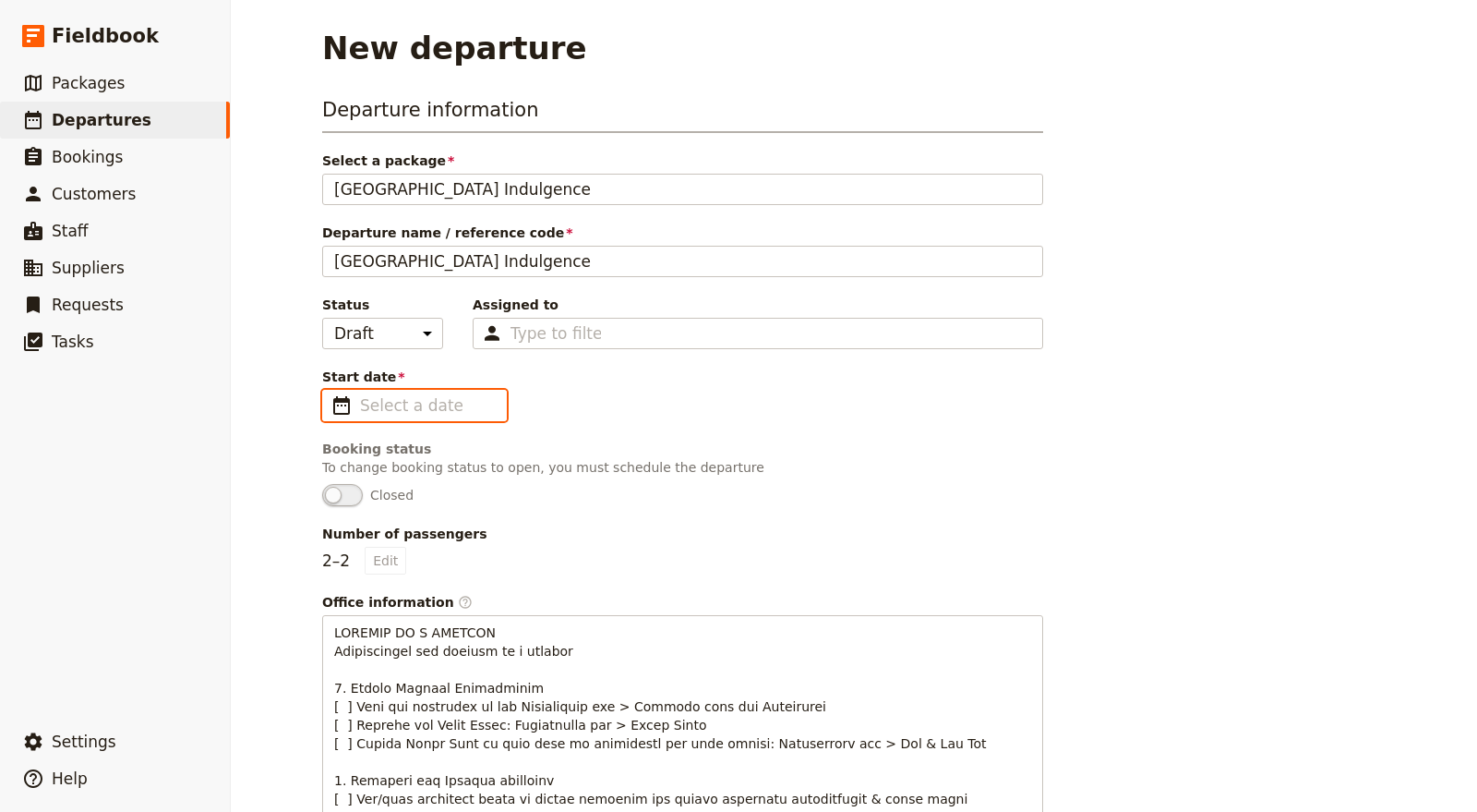
type input "dd/mm/yyyy"
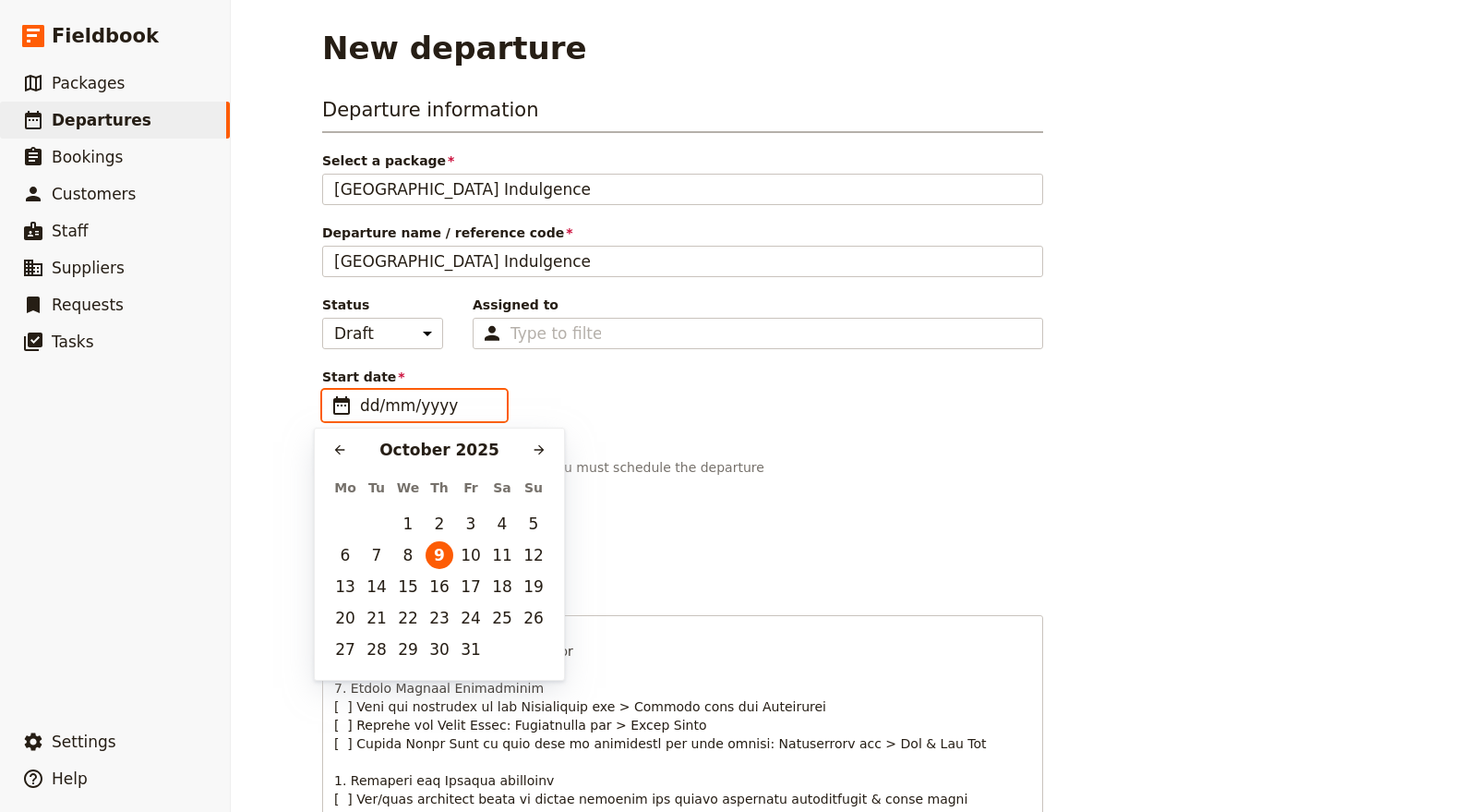
click at [469, 409] on input "dd/mm/yyyy" at bounding box center [427, 406] width 135 height 22
click at [538, 448] on icon "Next month" at bounding box center [539, 449] width 15 height 15
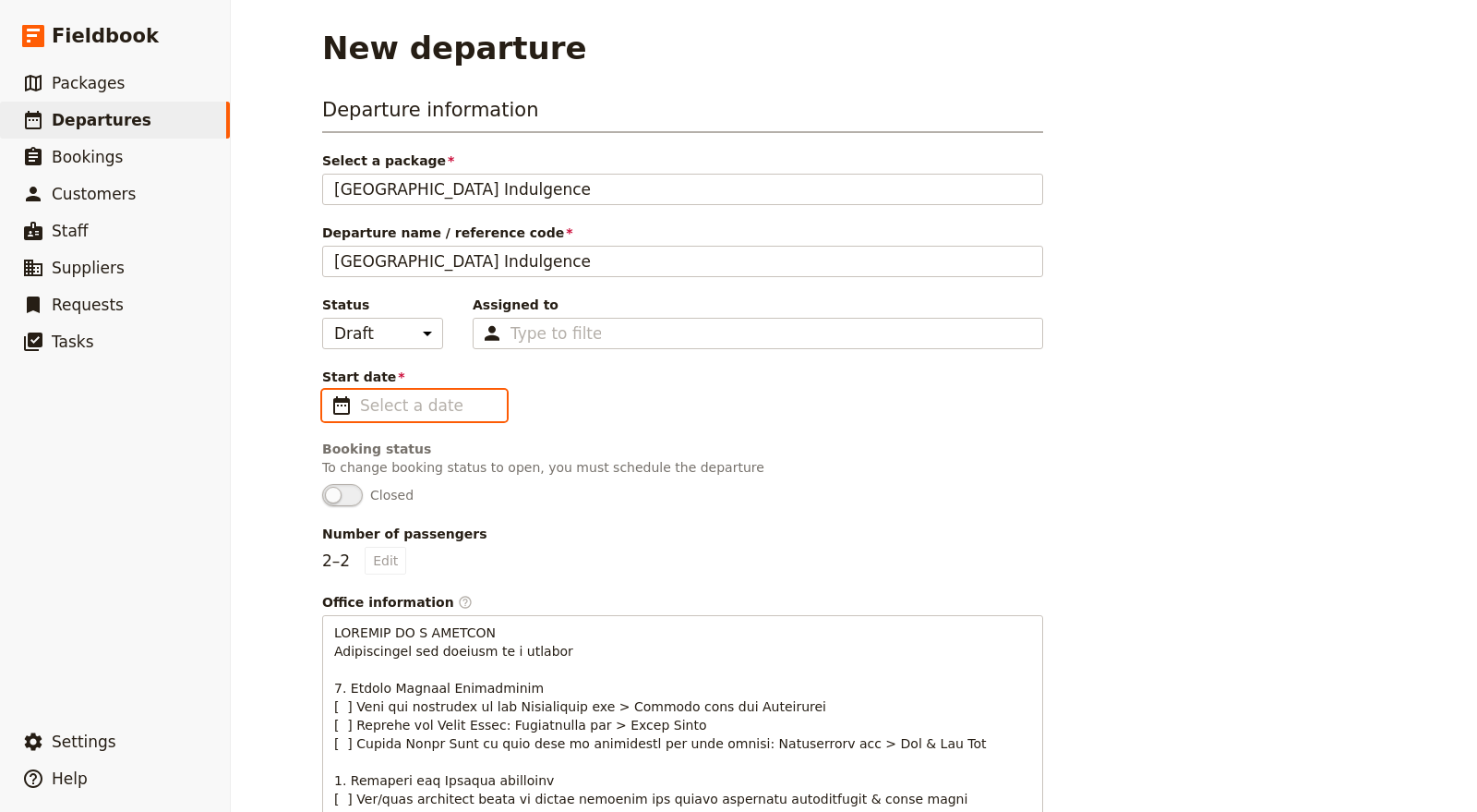
type input "dd/mm/yyyy"
click at [449, 378] on span "Start date" at bounding box center [683, 376] width 721 height 19
click at [449, 395] on input "Start date ​" at bounding box center [427, 406] width 135 height 22
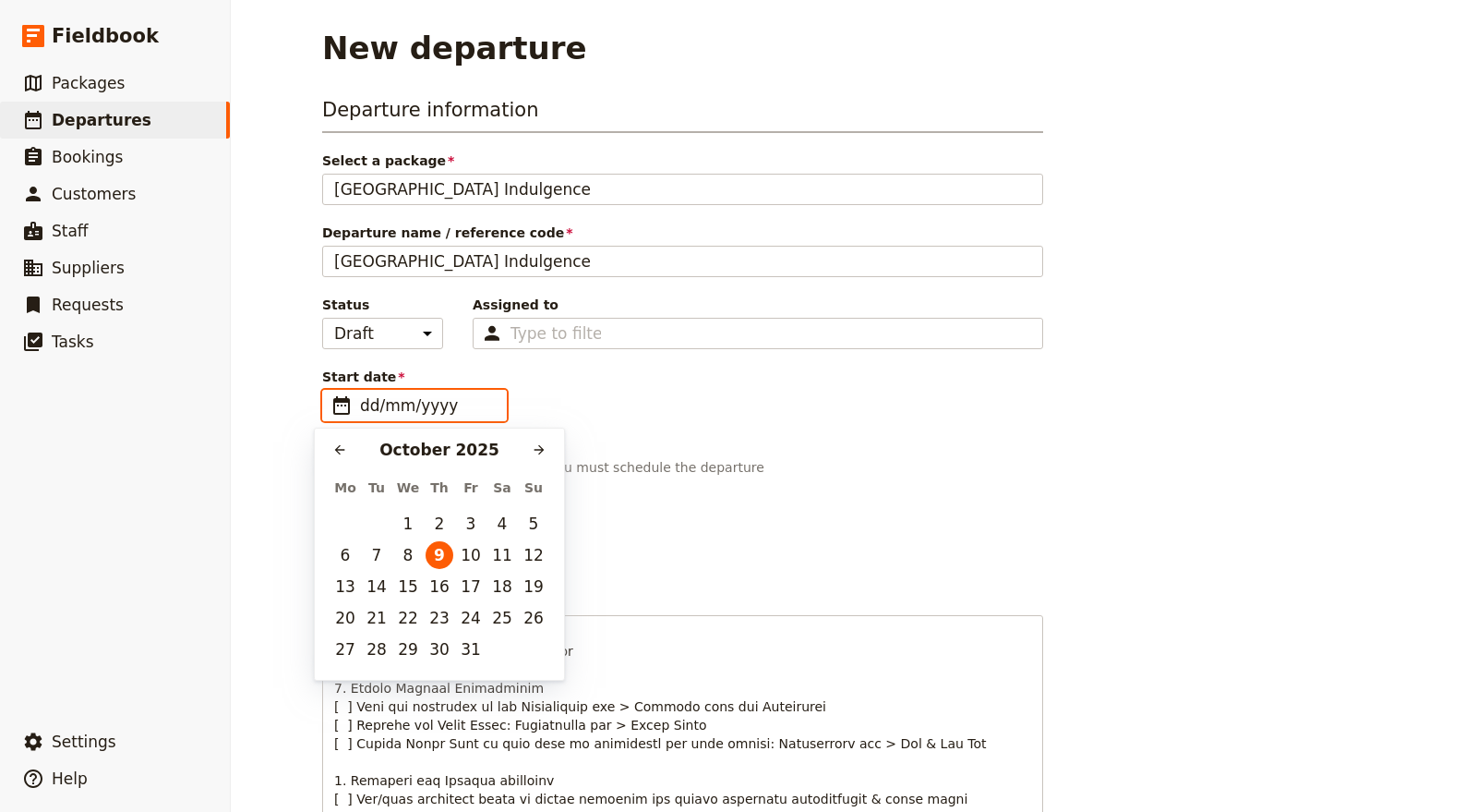
click at [448, 402] on input "dd/mm/yyyy" at bounding box center [427, 406] width 135 height 22
click at [551, 452] on button "​" at bounding box center [539, 450] width 28 height 28
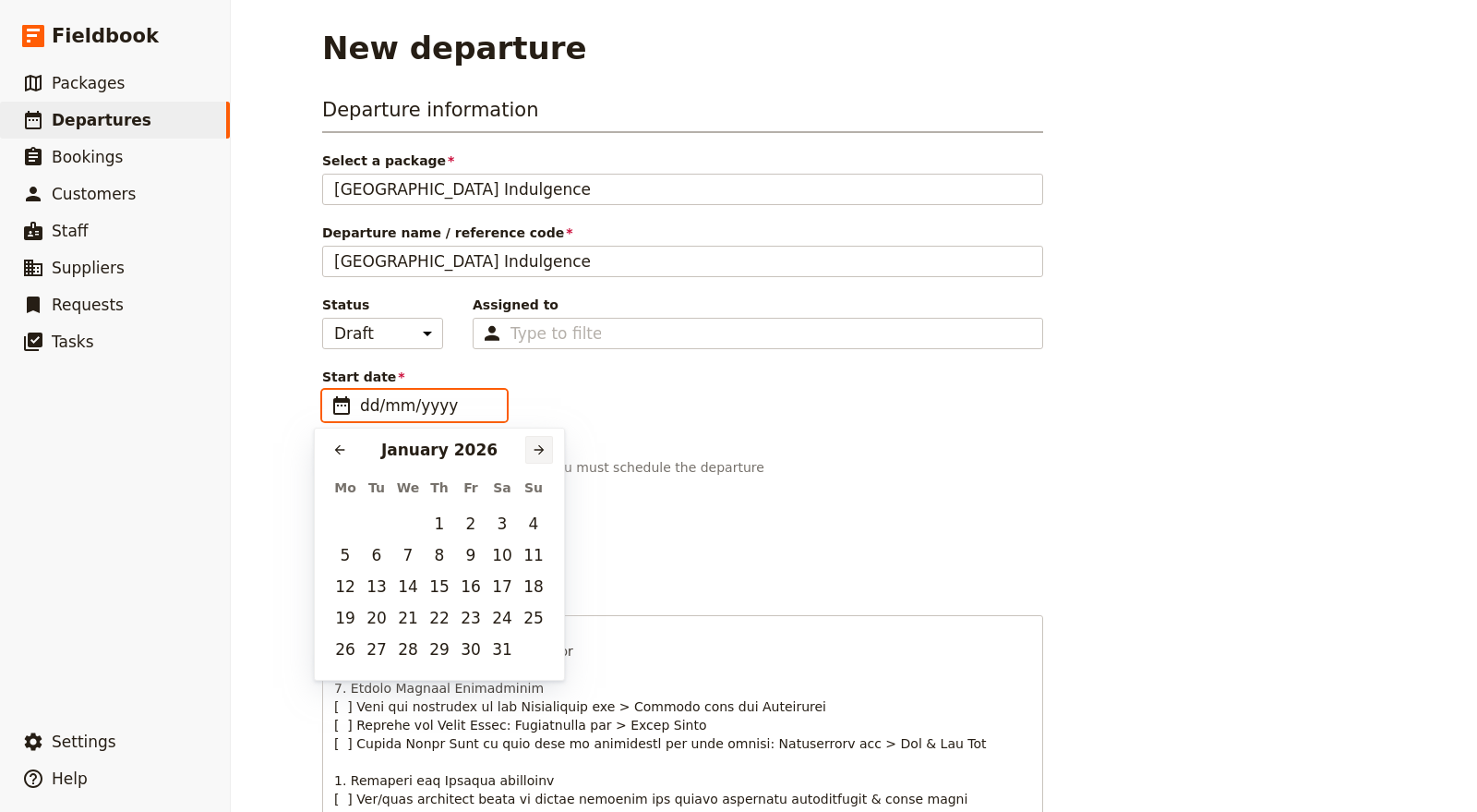
click at [551, 452] on button "​" at bounding box center [539, 450] width 28 height 28
click at [498, 651] on button "28" at bounding box center [502, 649] width 28 height 28
type input "28/03/2026"
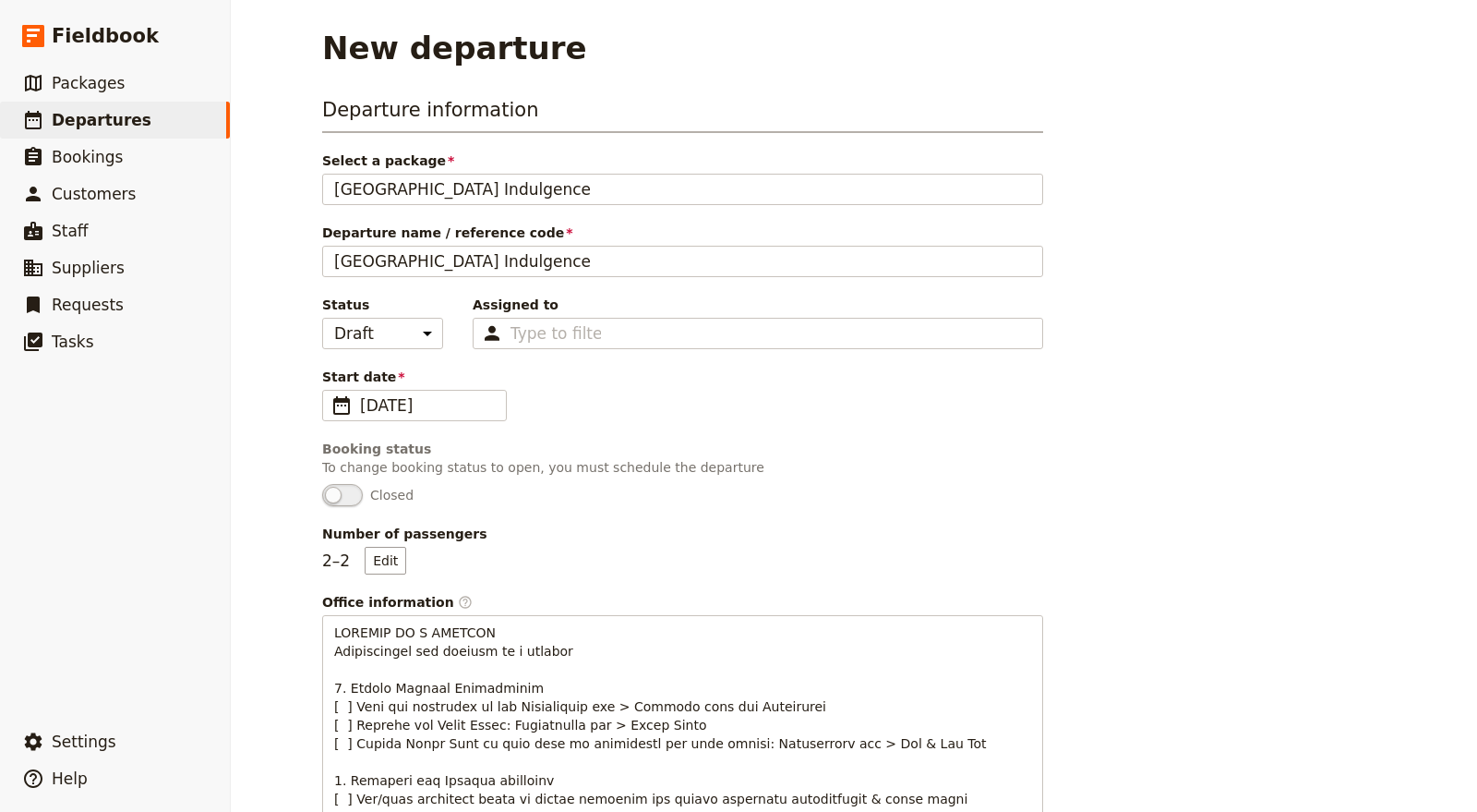
click at [620, 383] on div "Start date ​ 28/03/2026" at bounding box center [683, 394] width 721 height 53
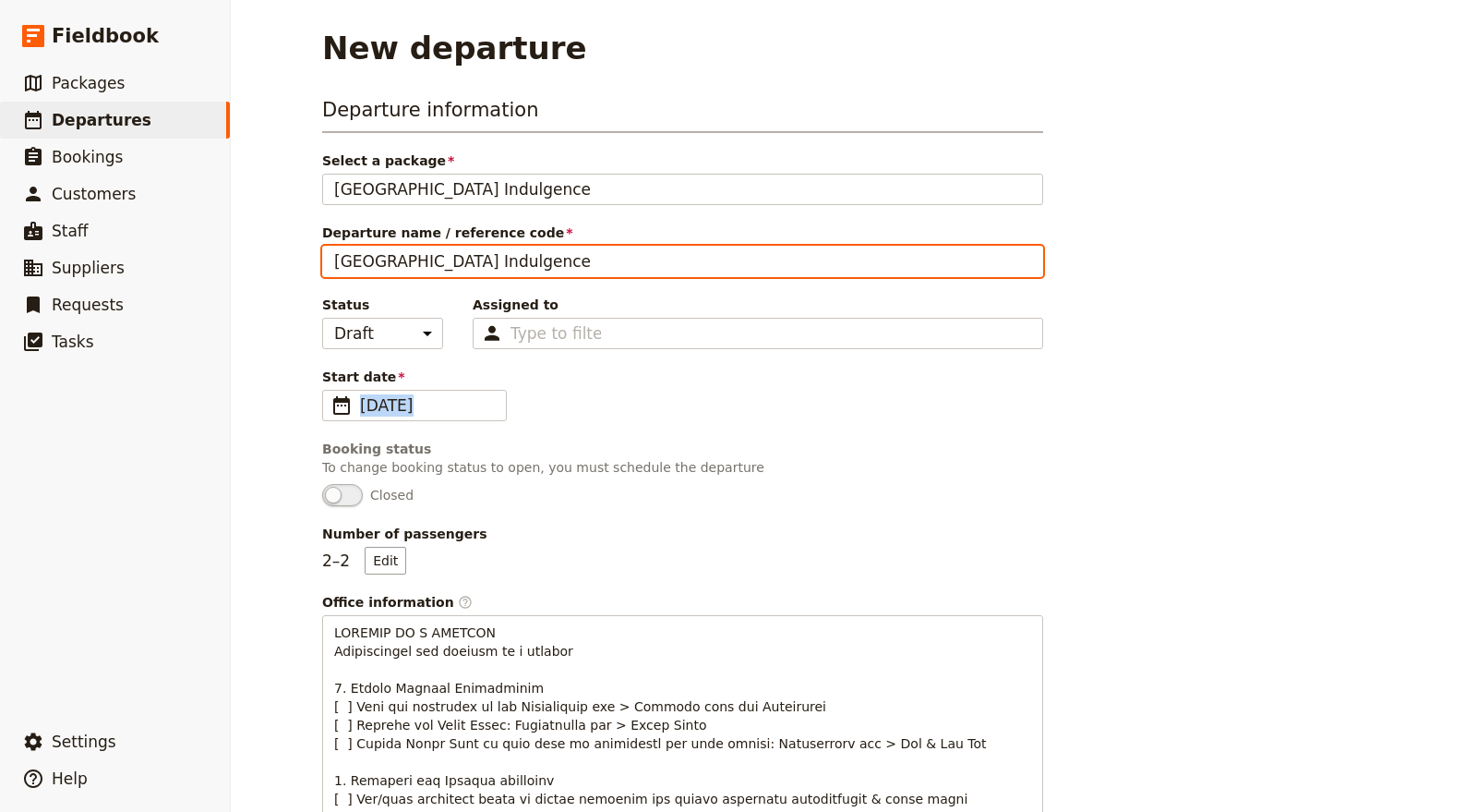
click at [585, 262] on input "[GEOGRAPHIC_DATA] Indulgence" at bounding box center [683, 261] width 721 height 32
drag, startPoint x: 614, startPoint y: 263, endPoint x: 300, endPoint y: 258, distance: 314.0
click at [697, 257] on input "[GEOGRAPHIC_DATA] Indulgence" at bounding box center [683, 261] width 721 height 32
drag, startPoint x: 582, startPoint y: 255, endPoint x: 152, endPoint y: 280, distance: 430.7
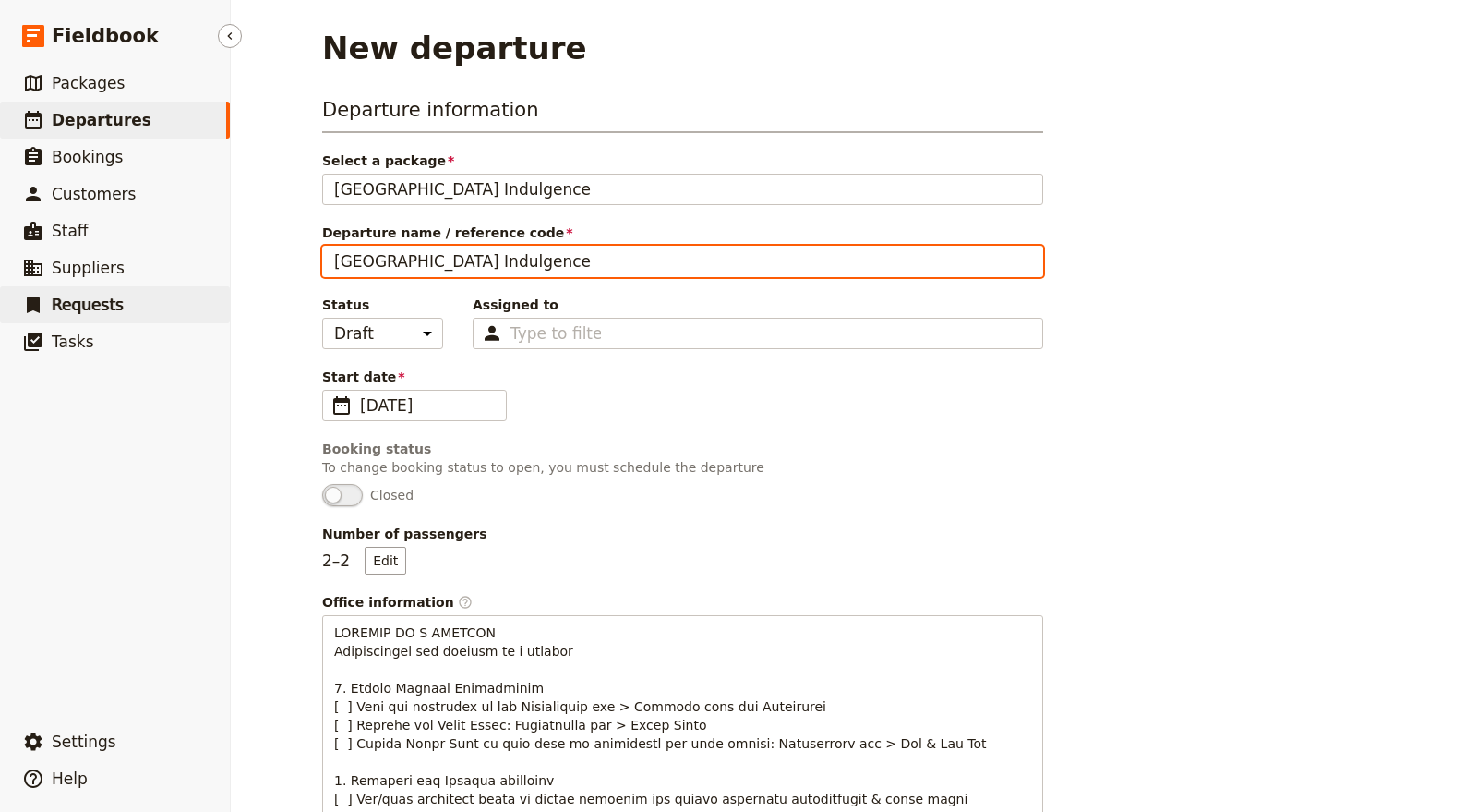
click at [157, 285] on div "Fieldbook ​ ​ Fieldbook ​ ​ Packages ​ Departures ​ Bookings ​ Customers ​ Staf…" at bounding box center [738, 406] width 1477 height 812
paste input "Clifford"
click at [613, 263] on input "[GEOGRAPHIC_DATA] Indulgence" at bounding box center [683, 261] width 721 height 32
paste input "Clifford"
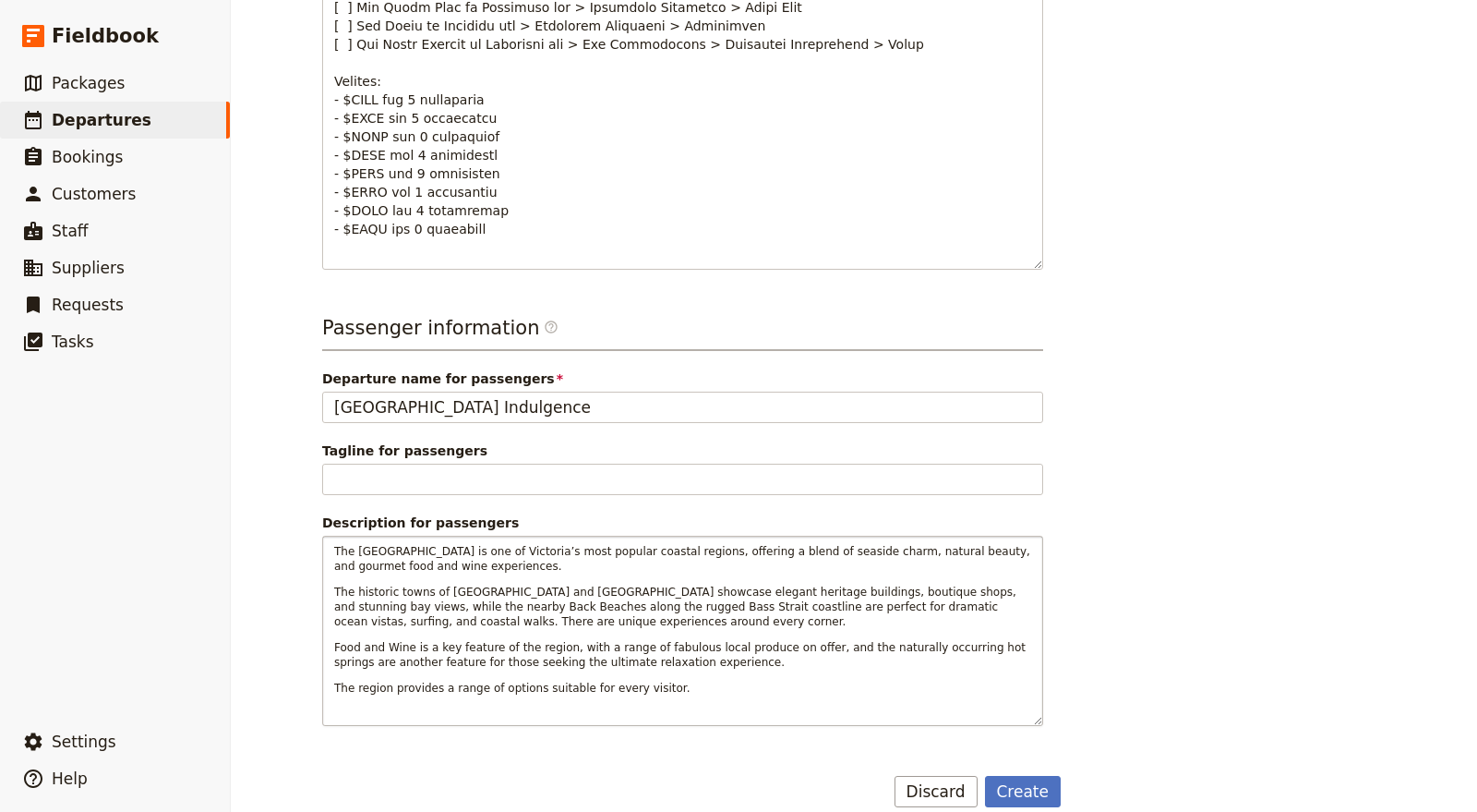
scroll to position [1086, 0]
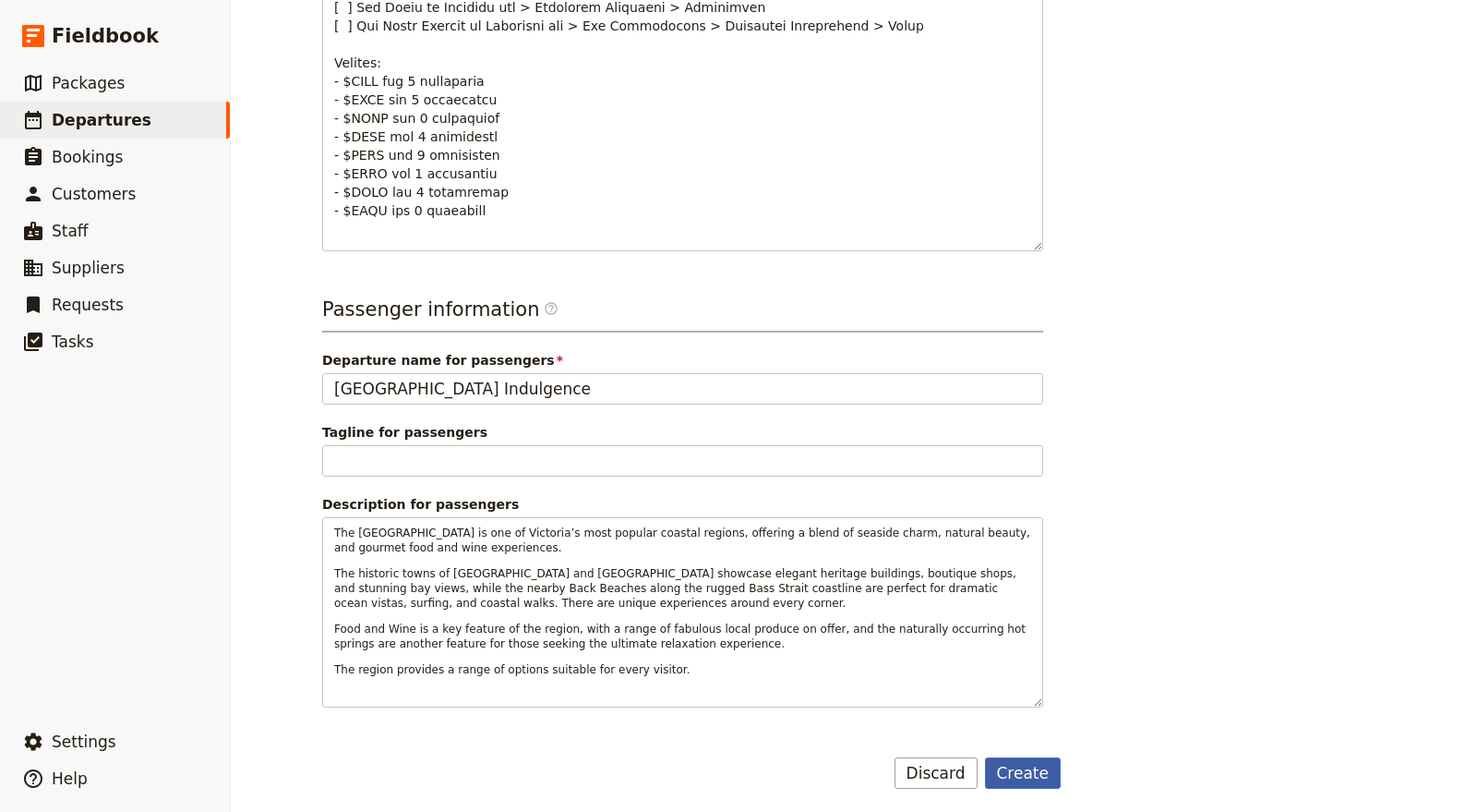
type input "[GEOGRAPHIC_DATA] Indulgence - [PERSON_NAME]"
click at [1012, 767] on button "Create" at bounding box center [1023, 773] width 77 height 32
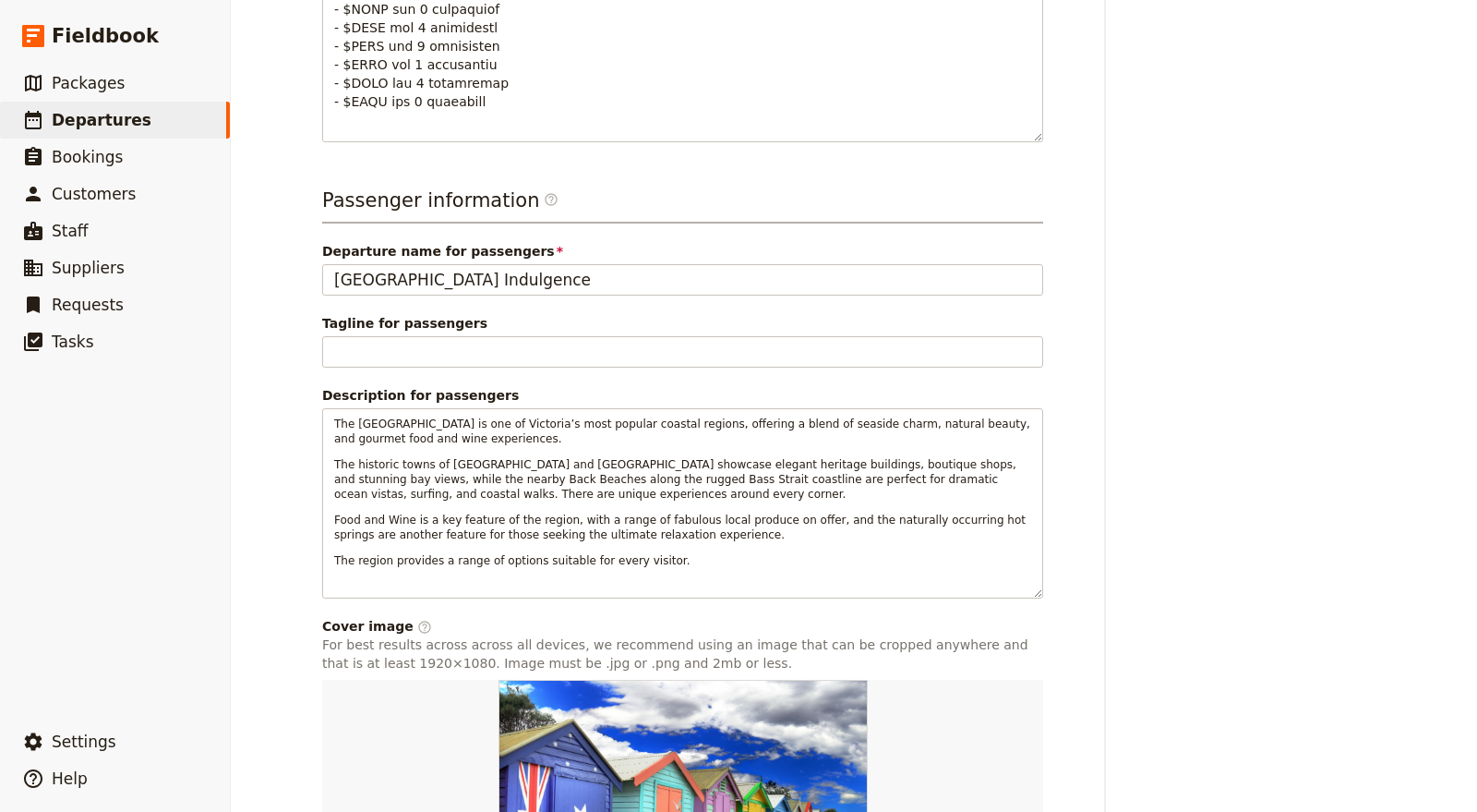
scroll to position [1443, 0]
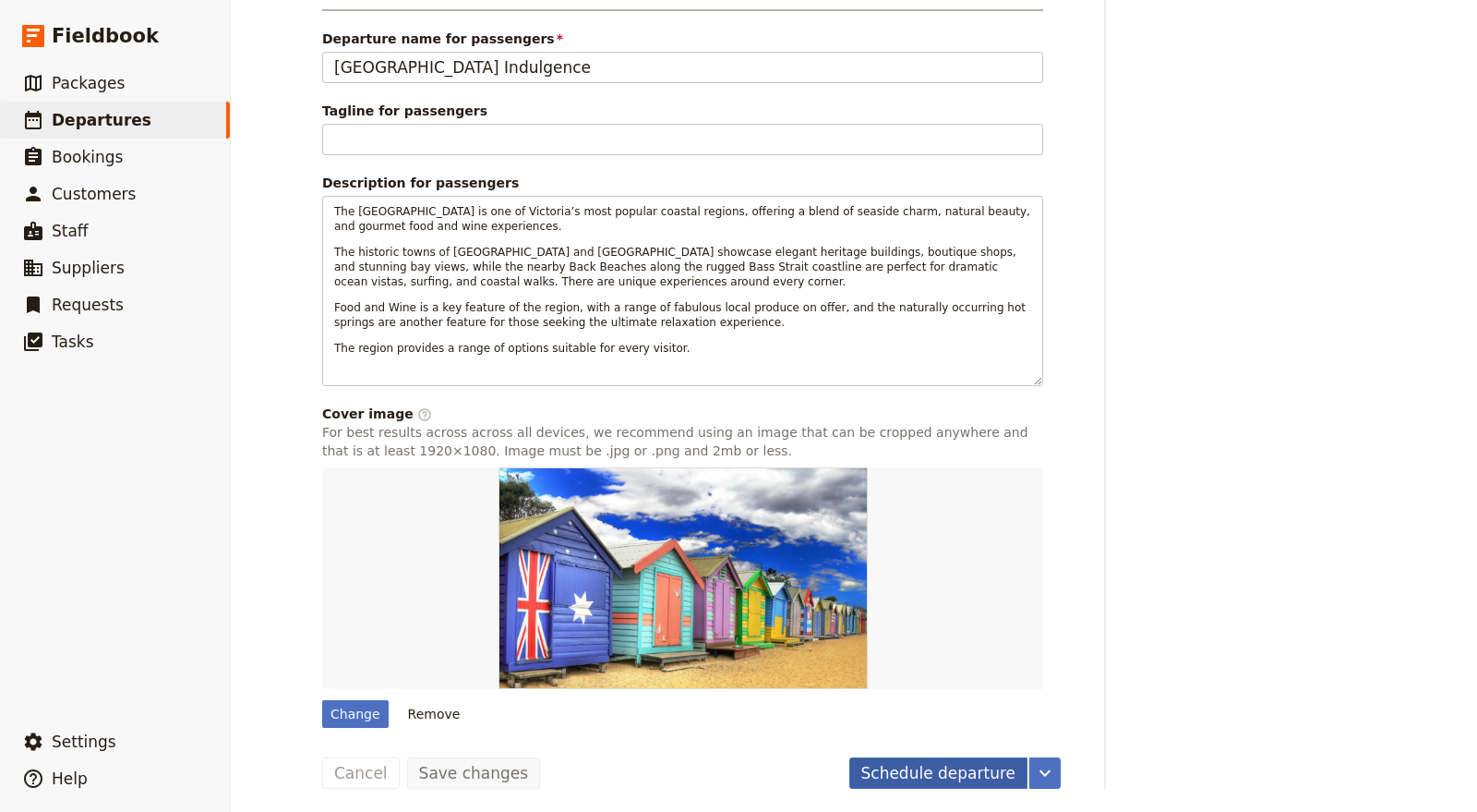
click at [933, 762] on button "Schedule departure" at bounding box center [939, 773] width 180 height 32
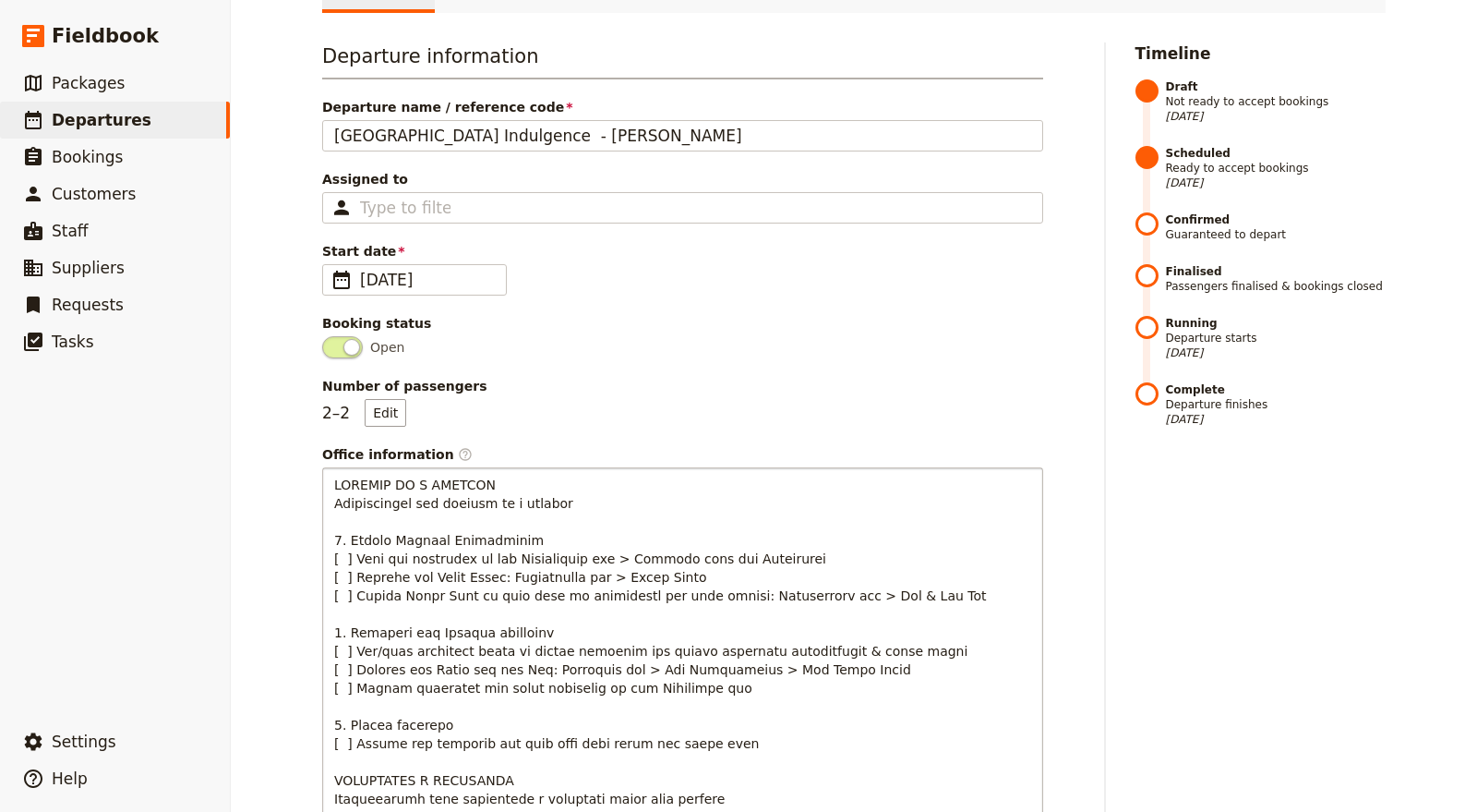
scroll to position [0, 0]
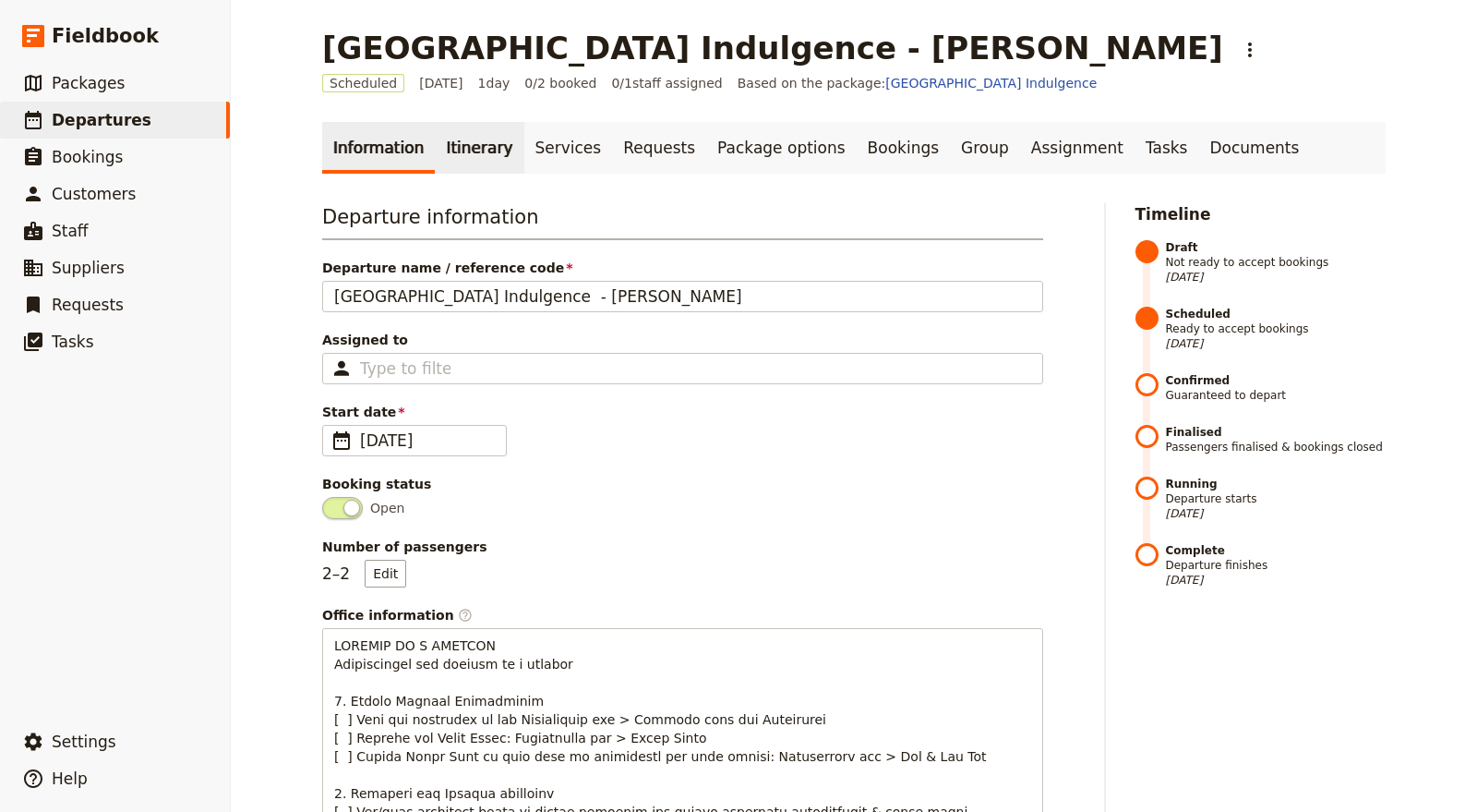
click at [448, 146] on link "Itinerary" at bounding box center [480, 148] width 89 height 51
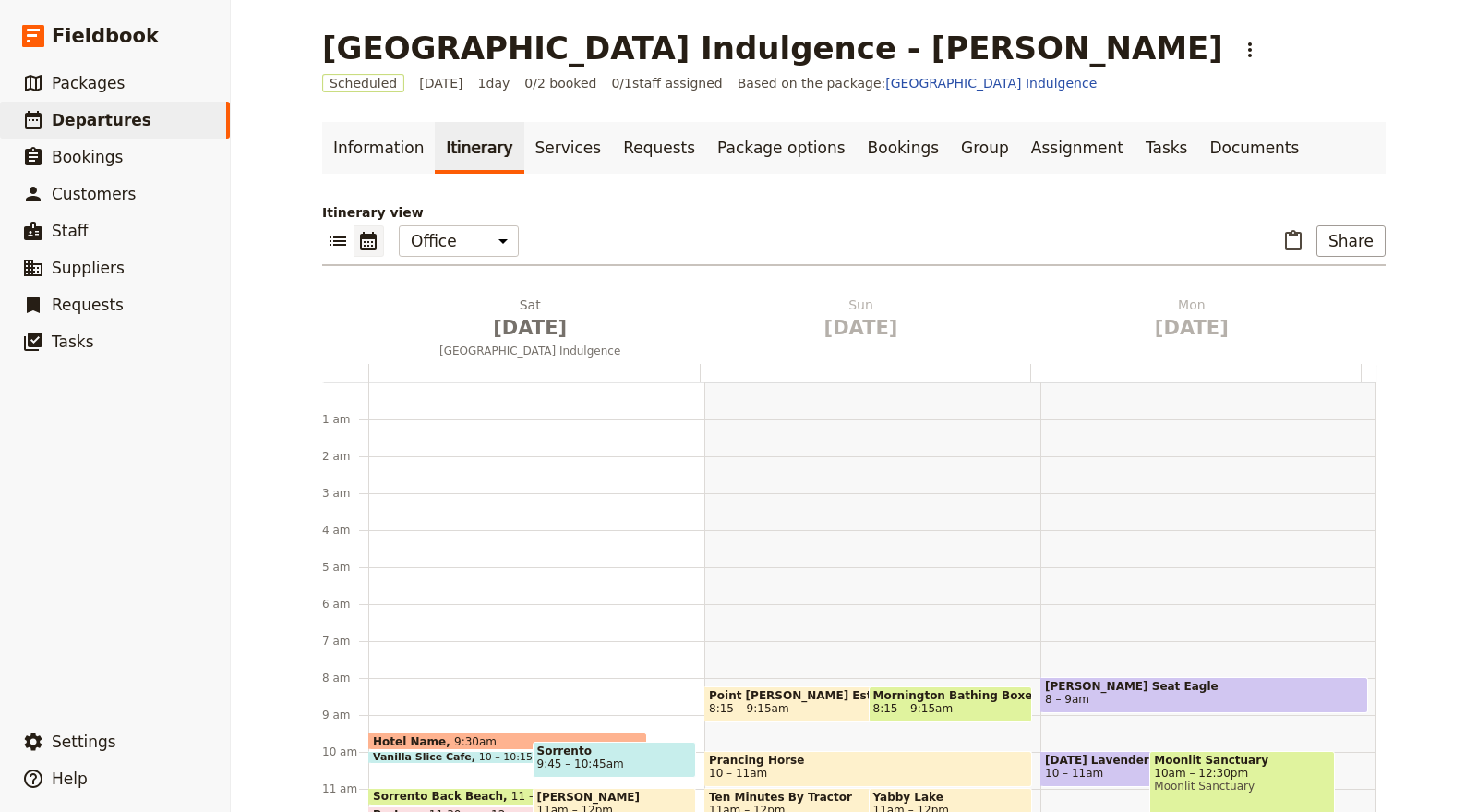
scroll to position [240, 0]
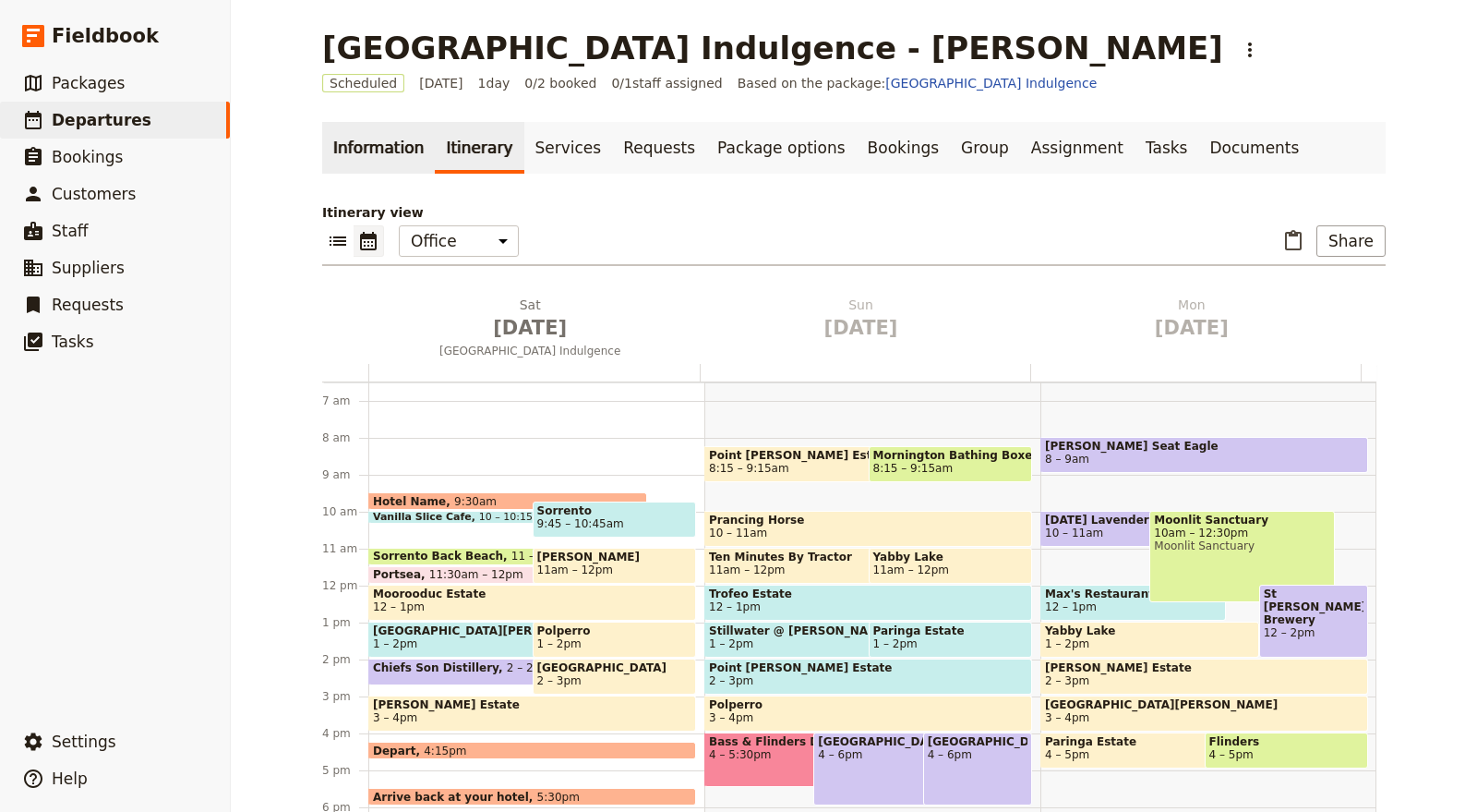
click at [364, 129] on link "Information" at bounding box center [379, 148] width 112 height 51
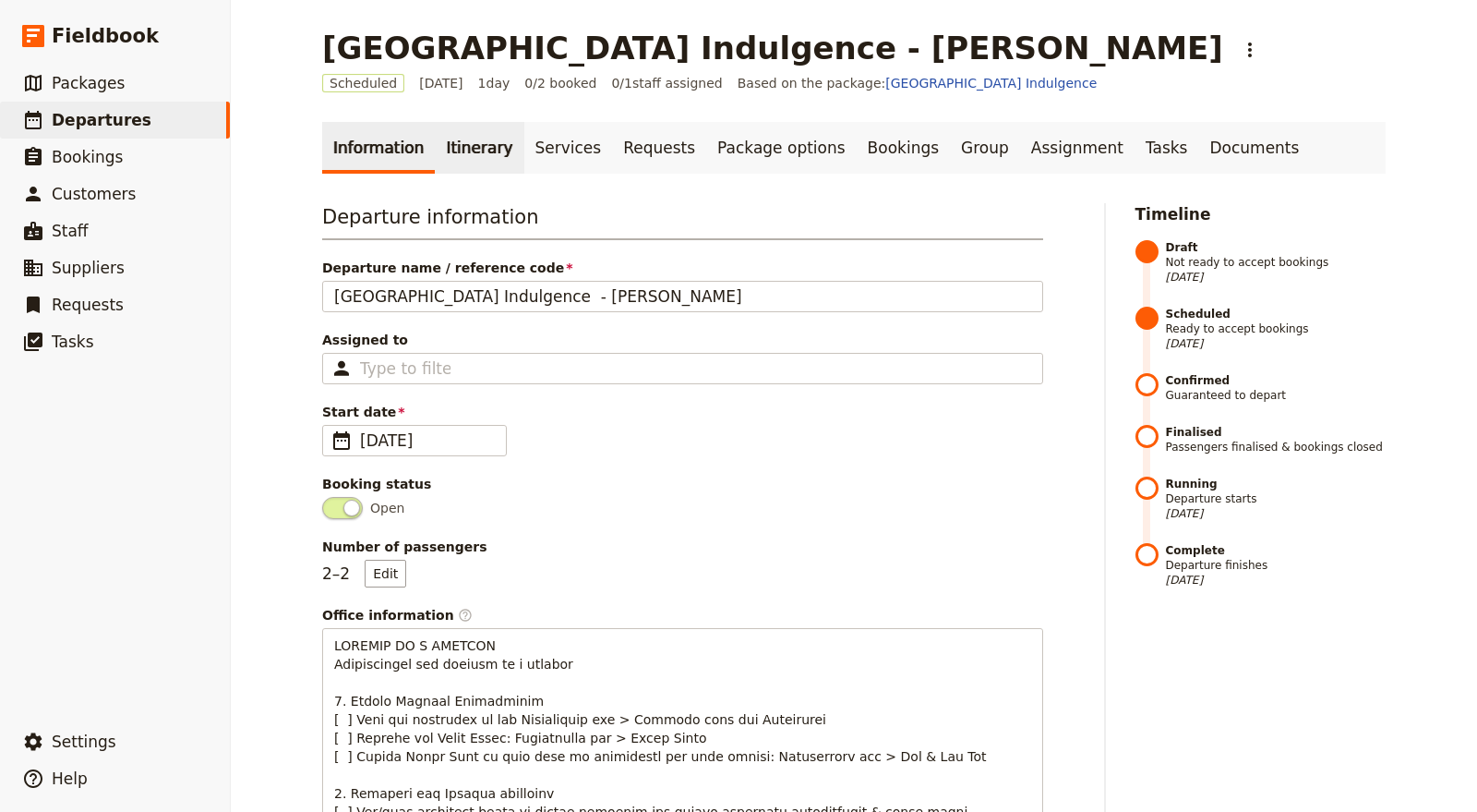
click at [435, 140] on link "Itinerary" at bounding box center [480, 148] width 89 height 51
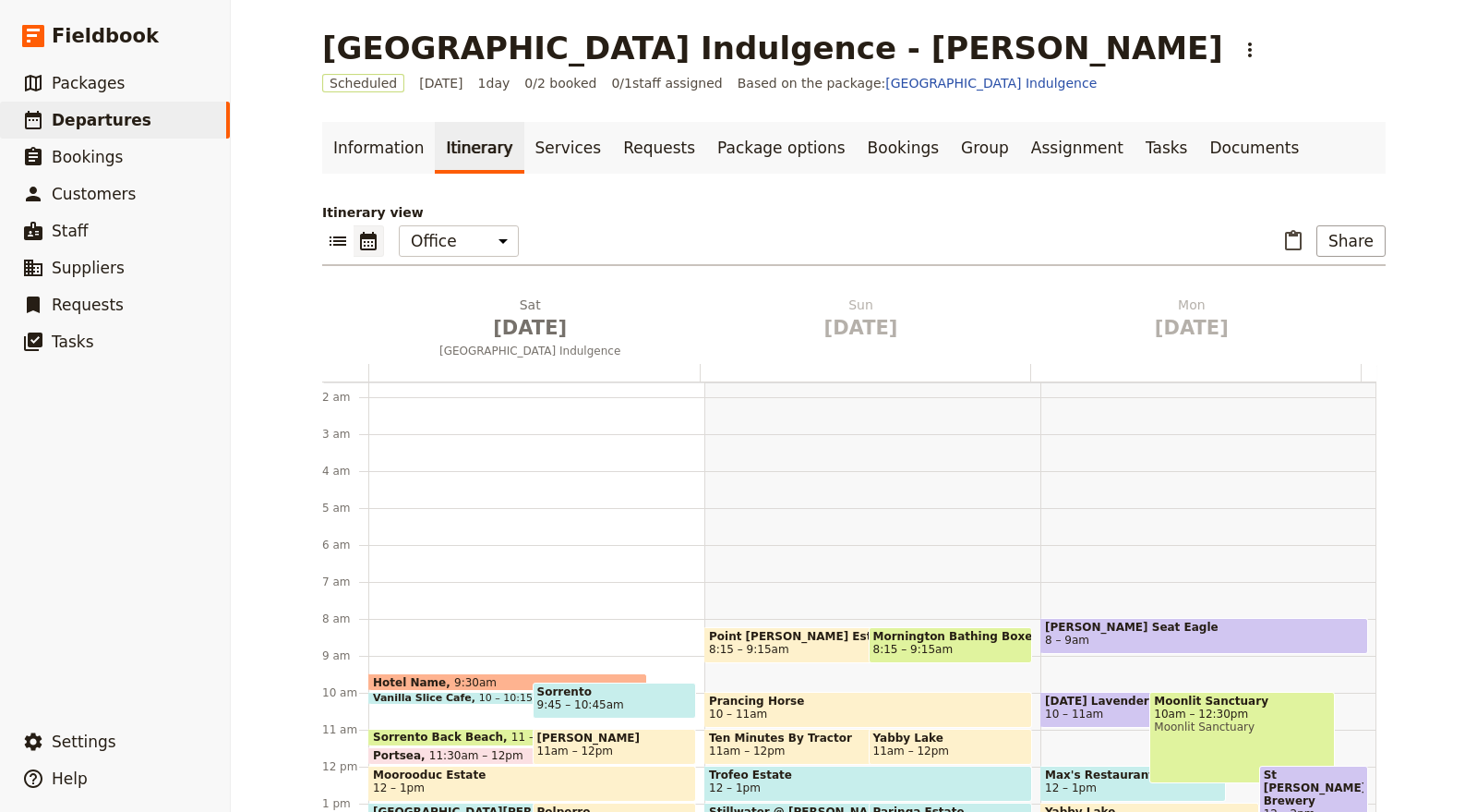
scroll to position [103, 0]
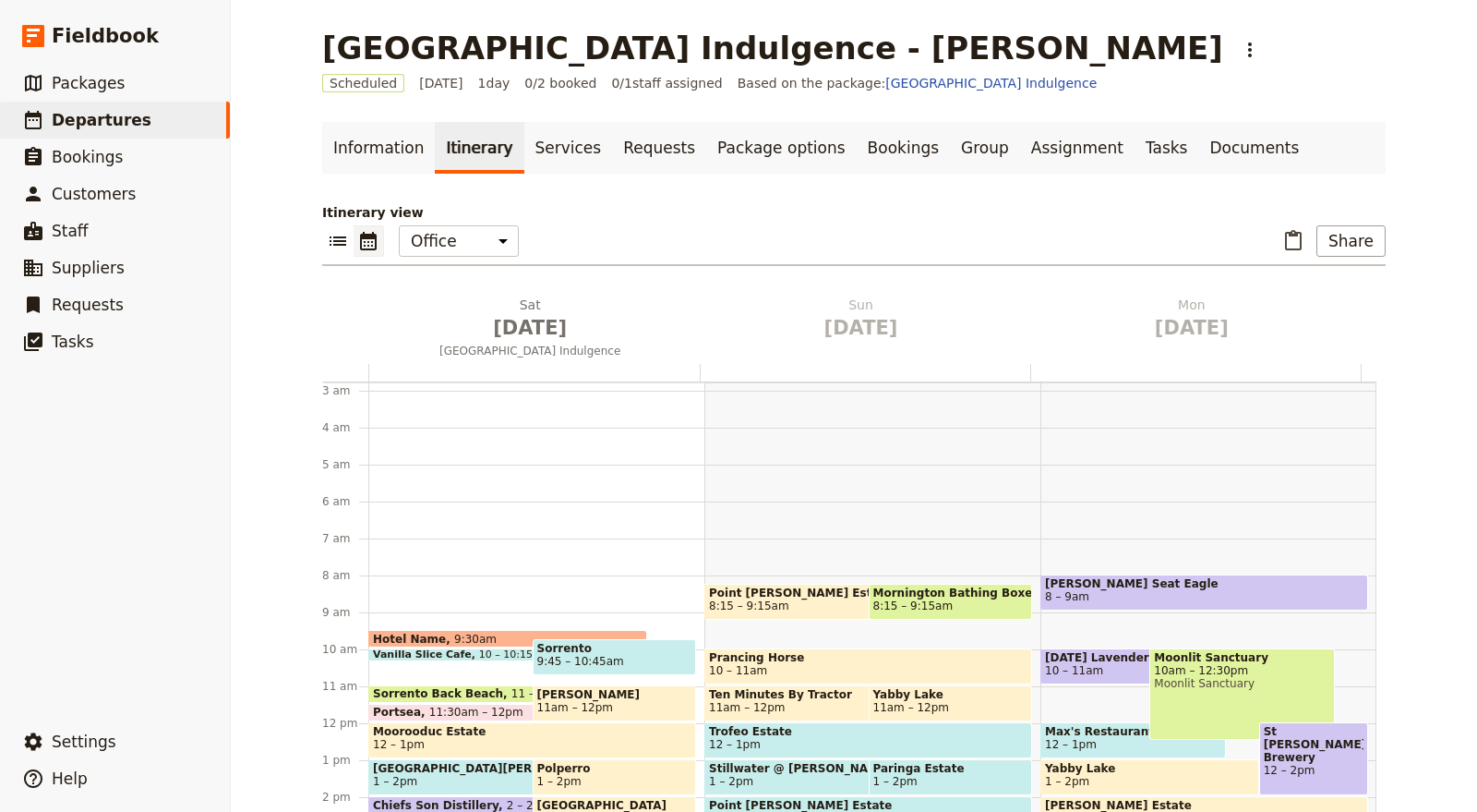
click at [475, 637] on div "Hotel Name 9:30am" at bounding box center [507, 638] width 279 height 18
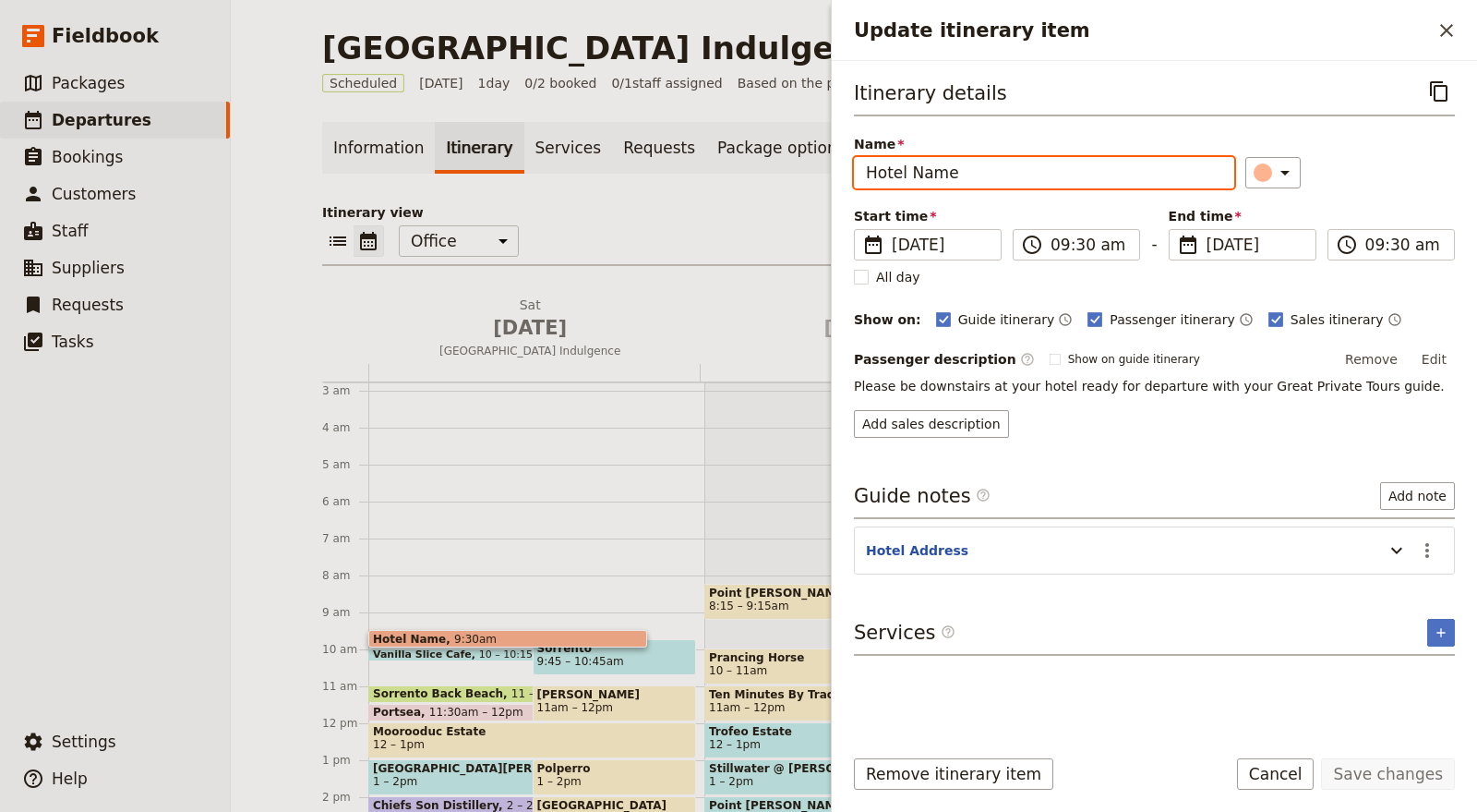
drag, startPoint x: 969, startPoint y: 165, endPoint x: 693, endPoint y: 188, distance: 277.0
click at [693, 188] on div "Mornington Peninsula Indulgence - Clifford ​ Scheduled 28 Mar 2026 1 day 0/2 bo…" at bounding box center [853, 406] width 1246 height 812
paste input "Grand Hyatt Melbourn"
type input "Grand Hyatt [GEOGRAPHIC_DATA]"
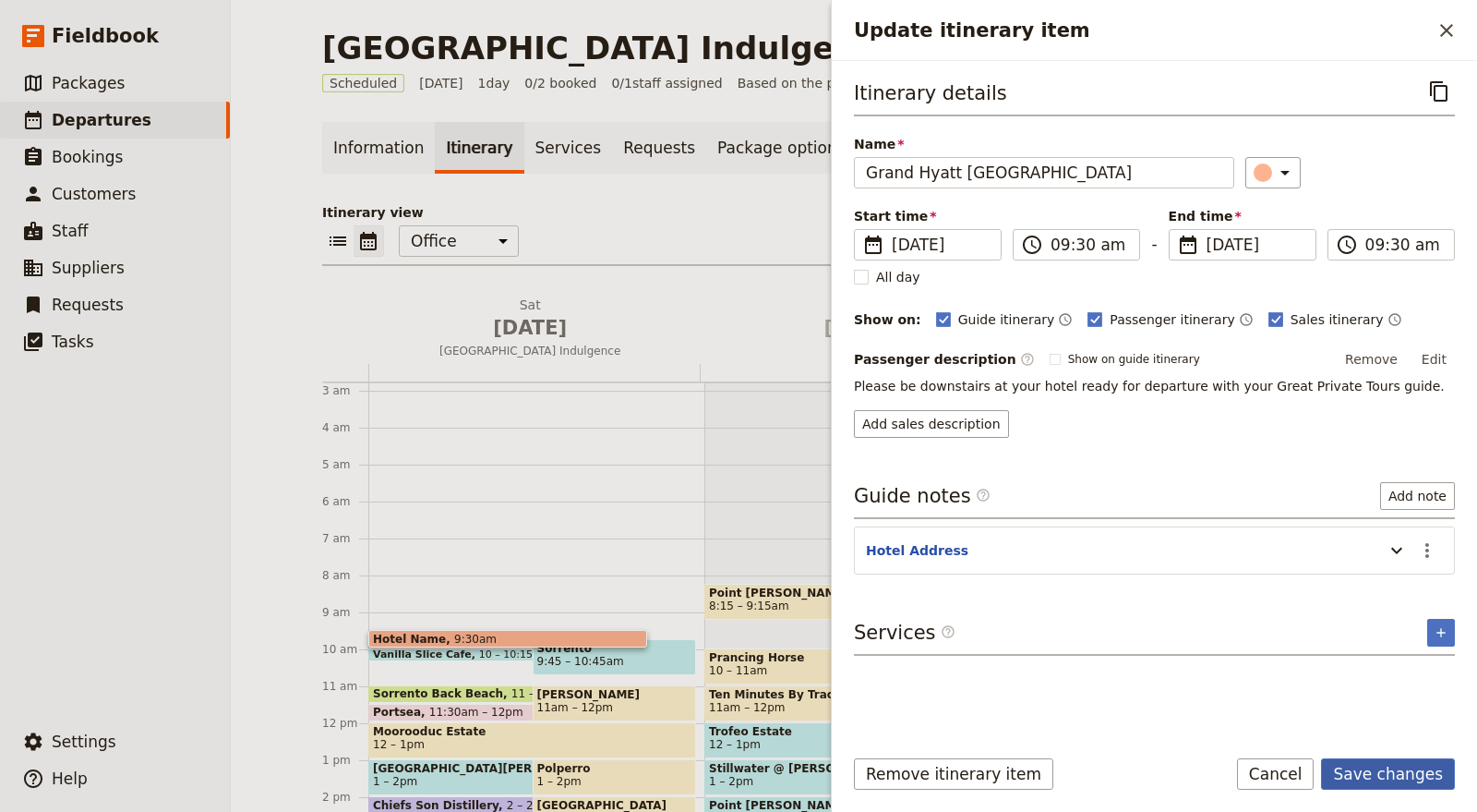
click at [1433, 763] on button "Save changes" at bounding box center [1388, 774] width 134 height 32
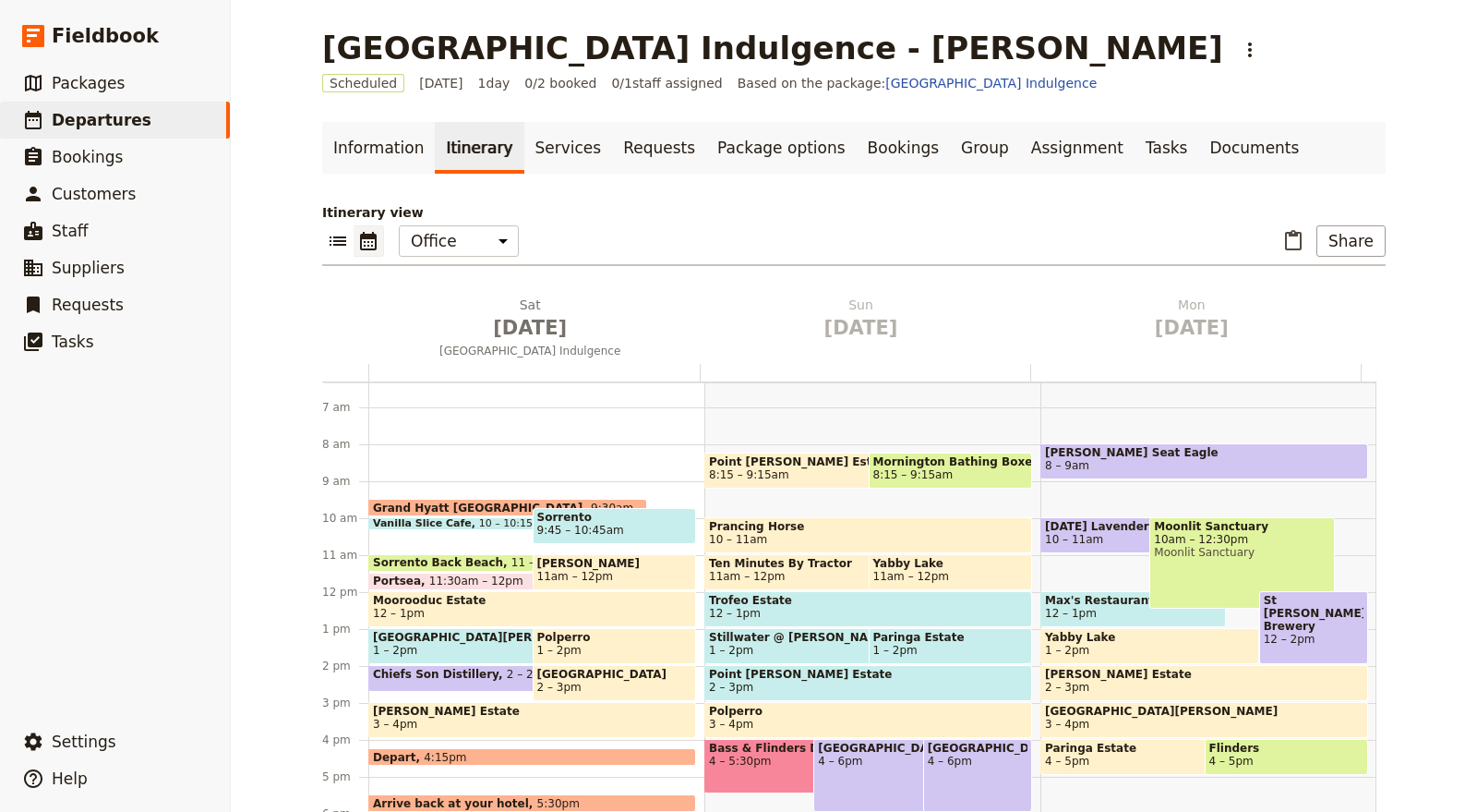
scroll to position [205, 0]
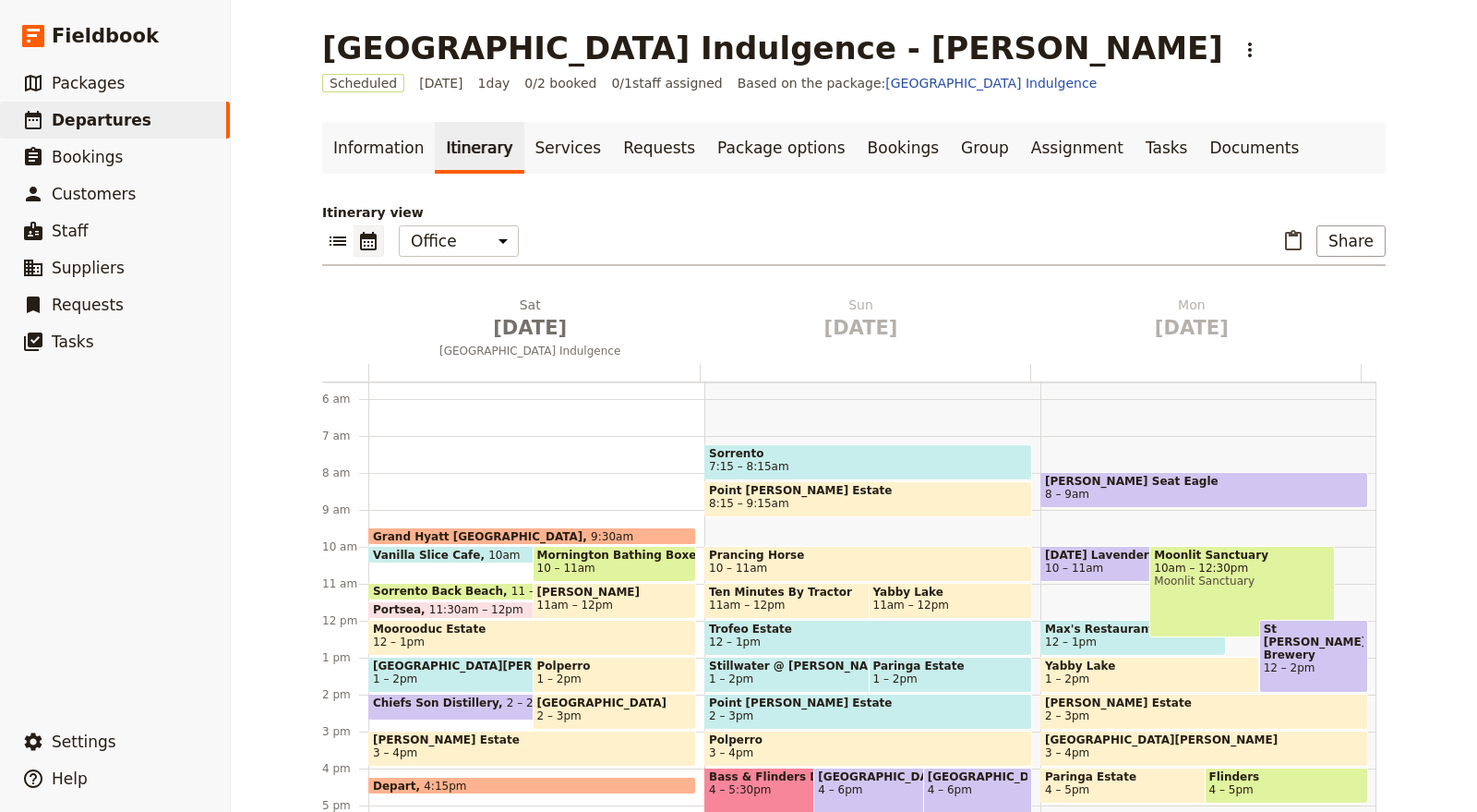
click at [615, 550] on span "Mornington Bathing Boxes" at bounding box center [615, 554] width 155 height 13
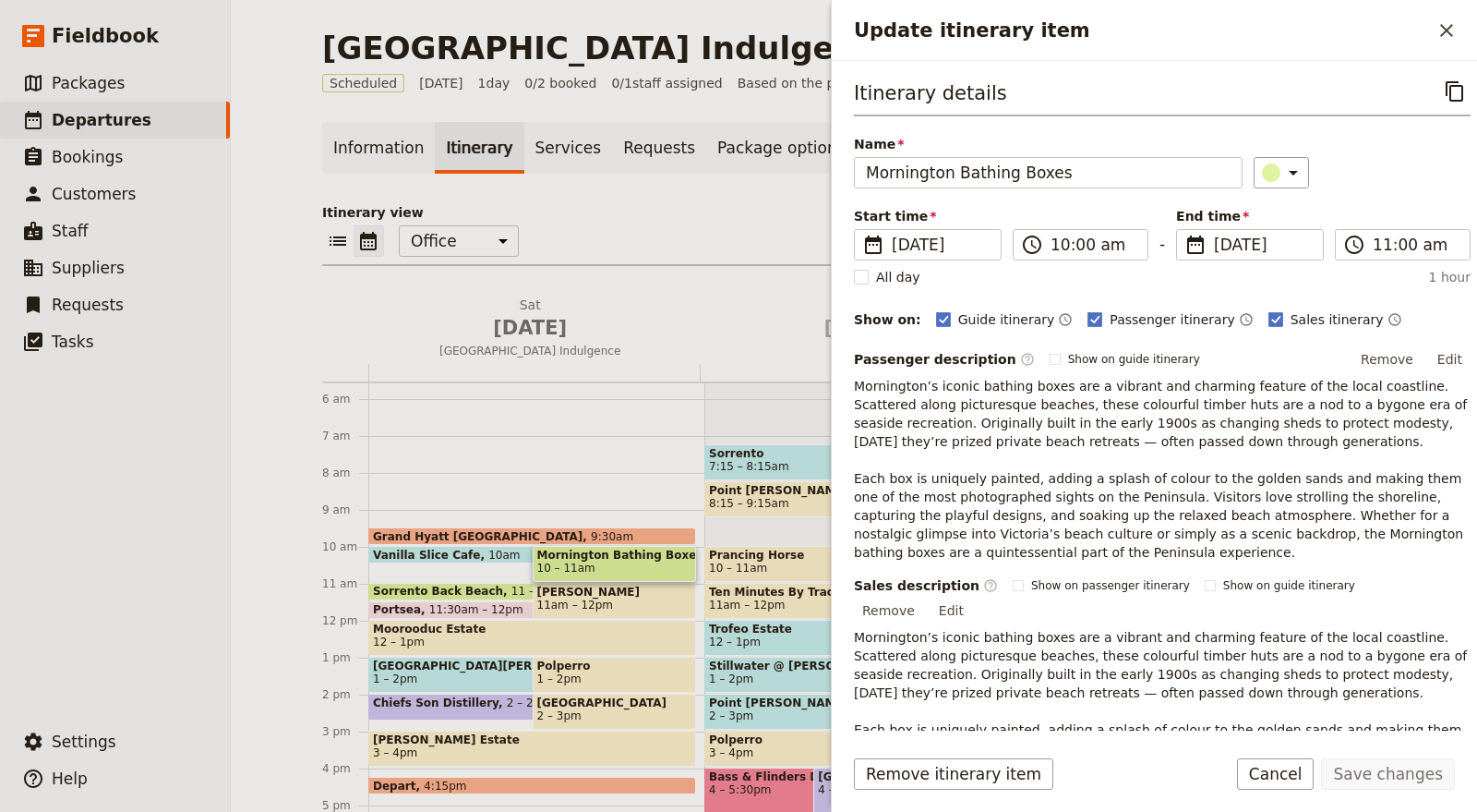
click at [467, 561] on div "Grand Hyatt Melbourne 9:30am Vanilla Slice Cafe 10am Mornington Bathing Boxes 1…" at bounding box center [536, 621] width 336 height 886
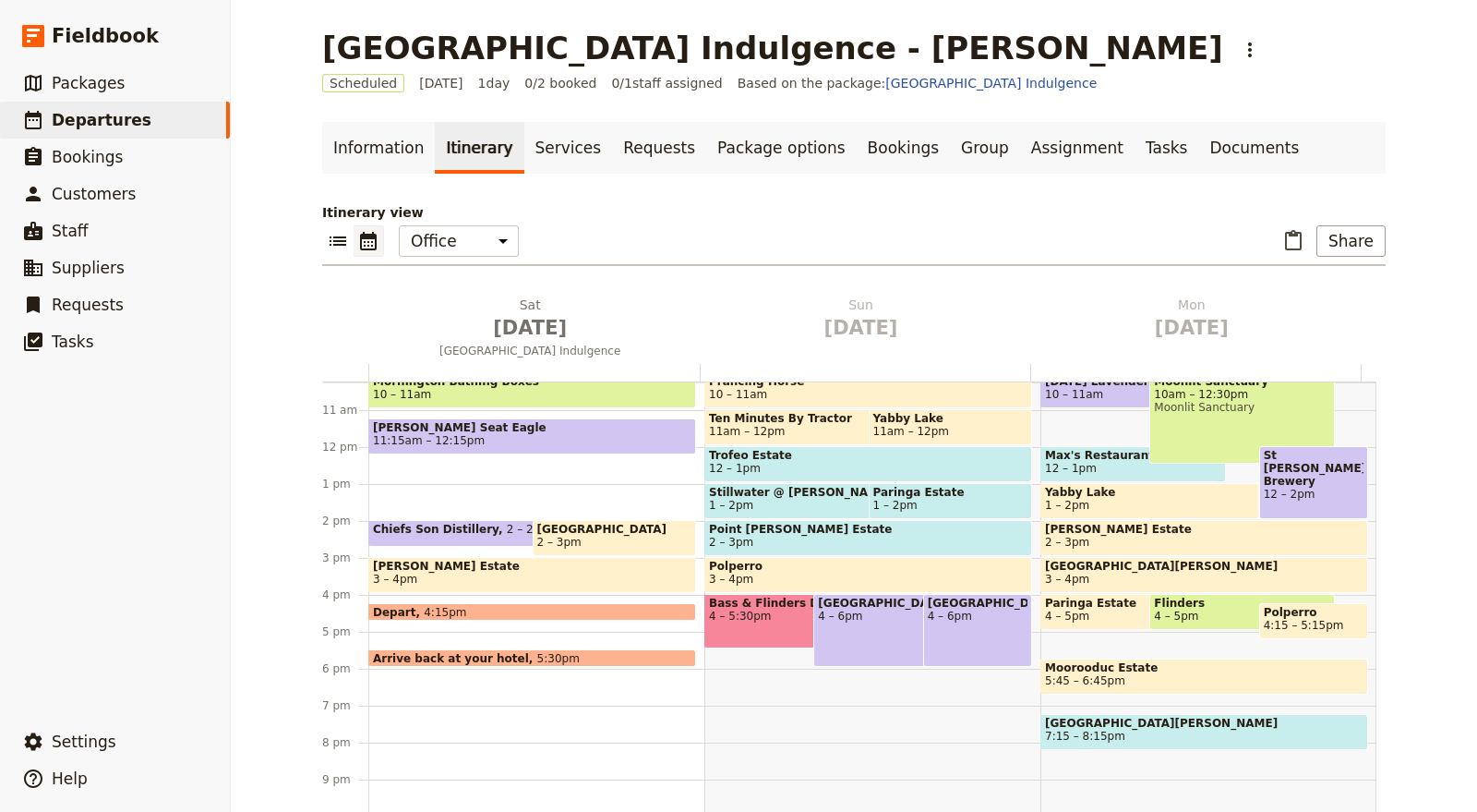
scroll to position [409, 0]
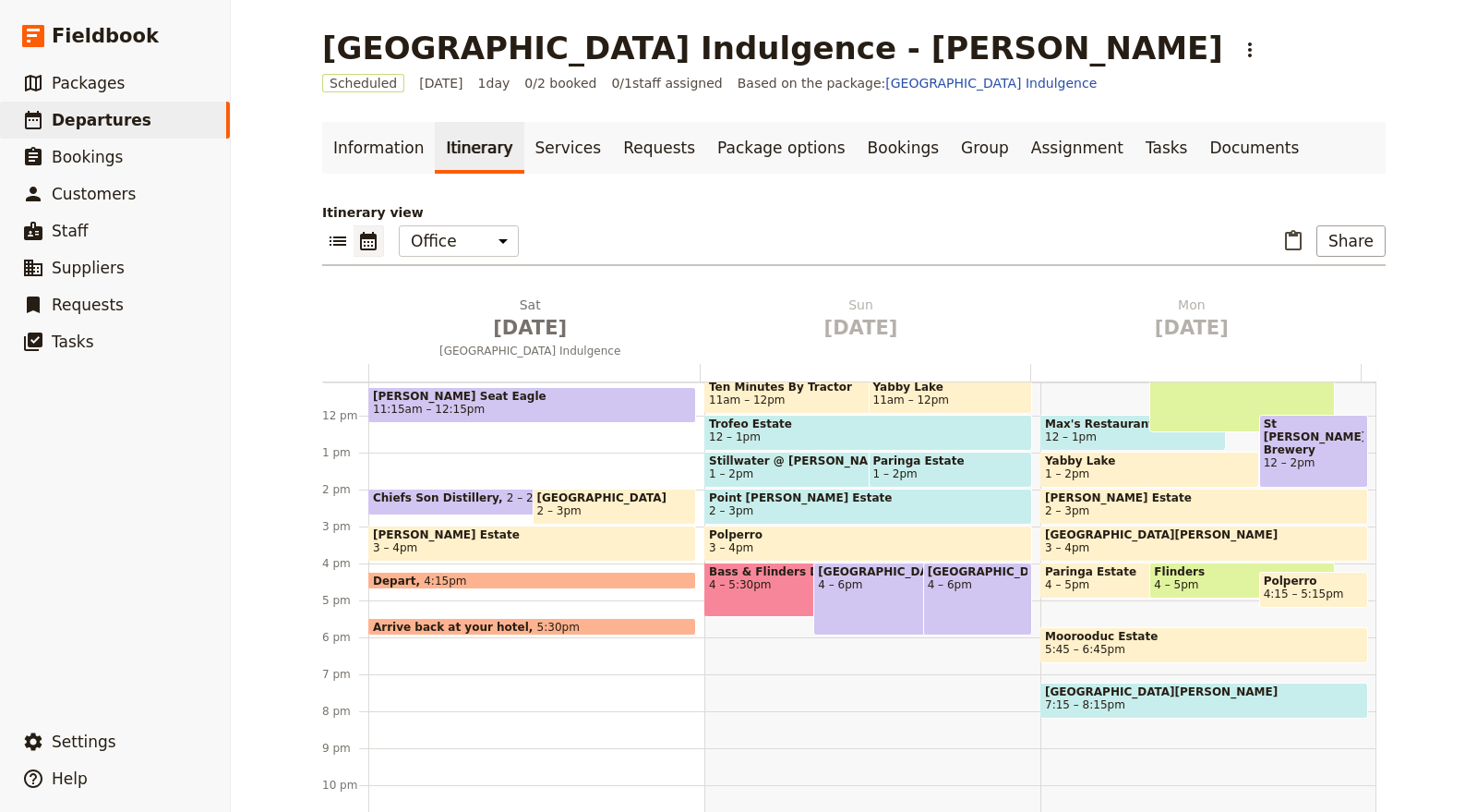
click at [826, 681] on div "Sorrento Back Beach 6:45 – 7:15am Sorrento 7:15 – 8:15am Point Leo Estate 8:15 …" at bounding box center [872, 415] width 336 height 886
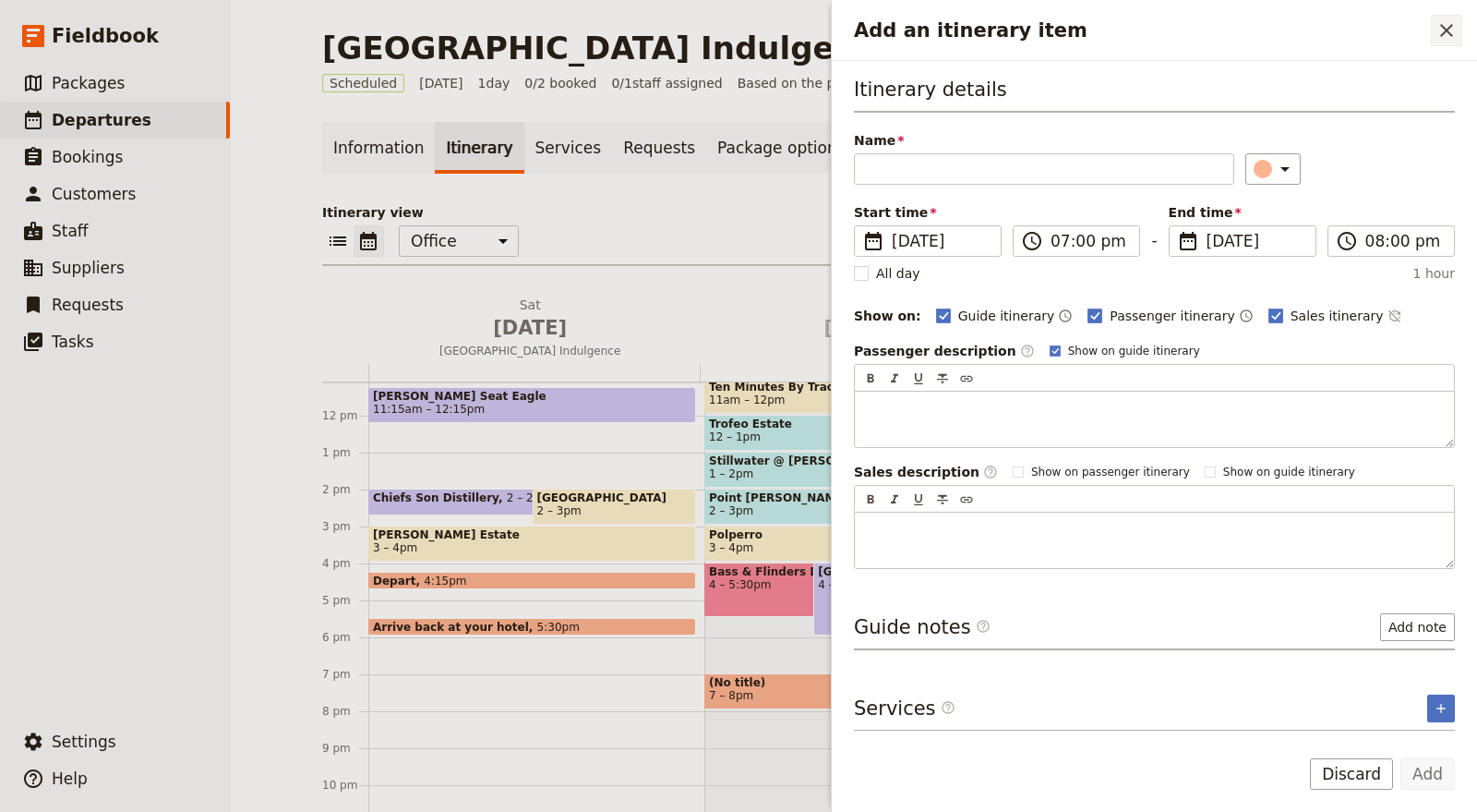
click at [1447, 28] on icon "Close drawer" at bounding box center [1446, 31] width 22 height 22
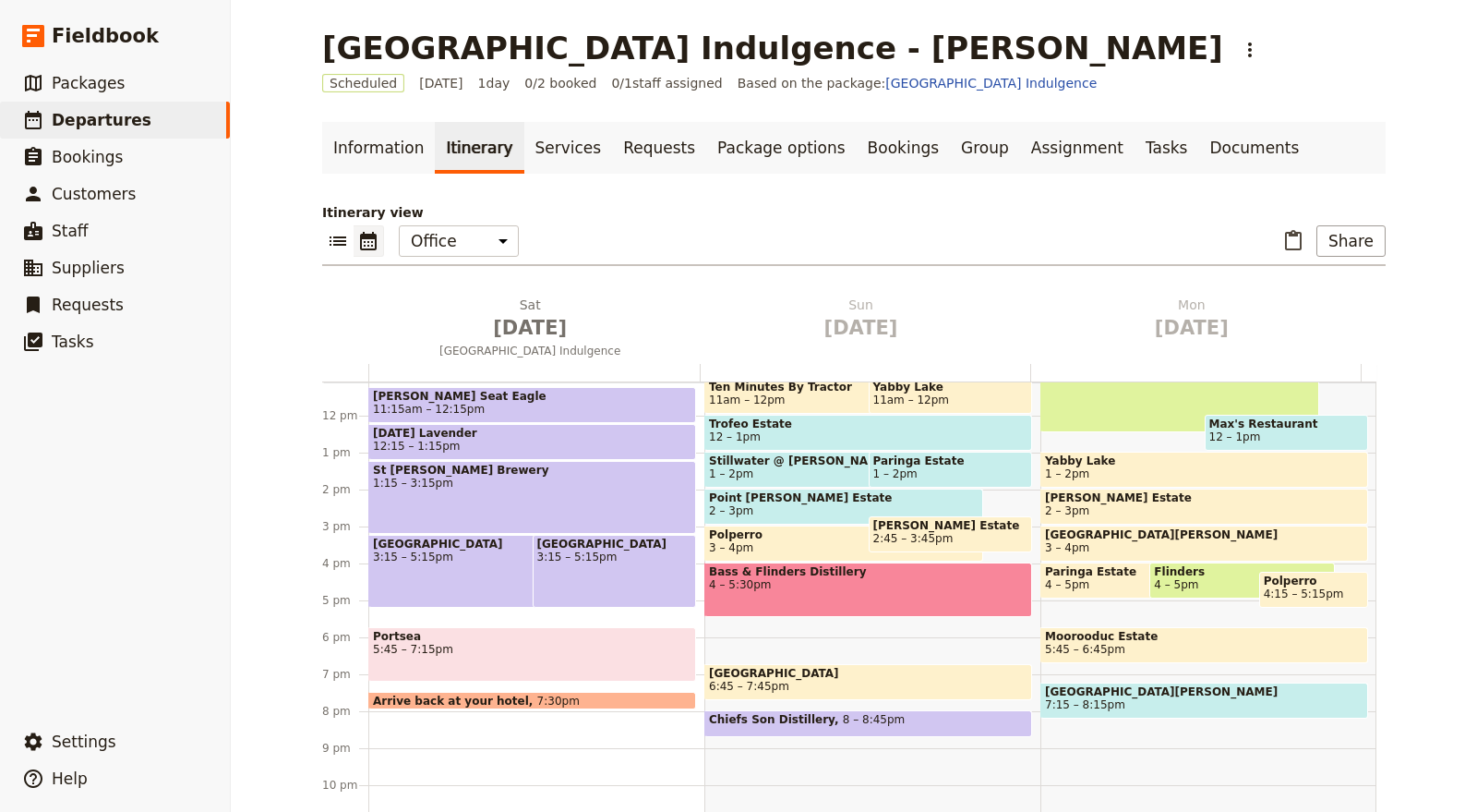
click at [472, 653] on div "Portsea 5:45 – 7:15pm" at bounding box center [532, 653] width 328 height 54
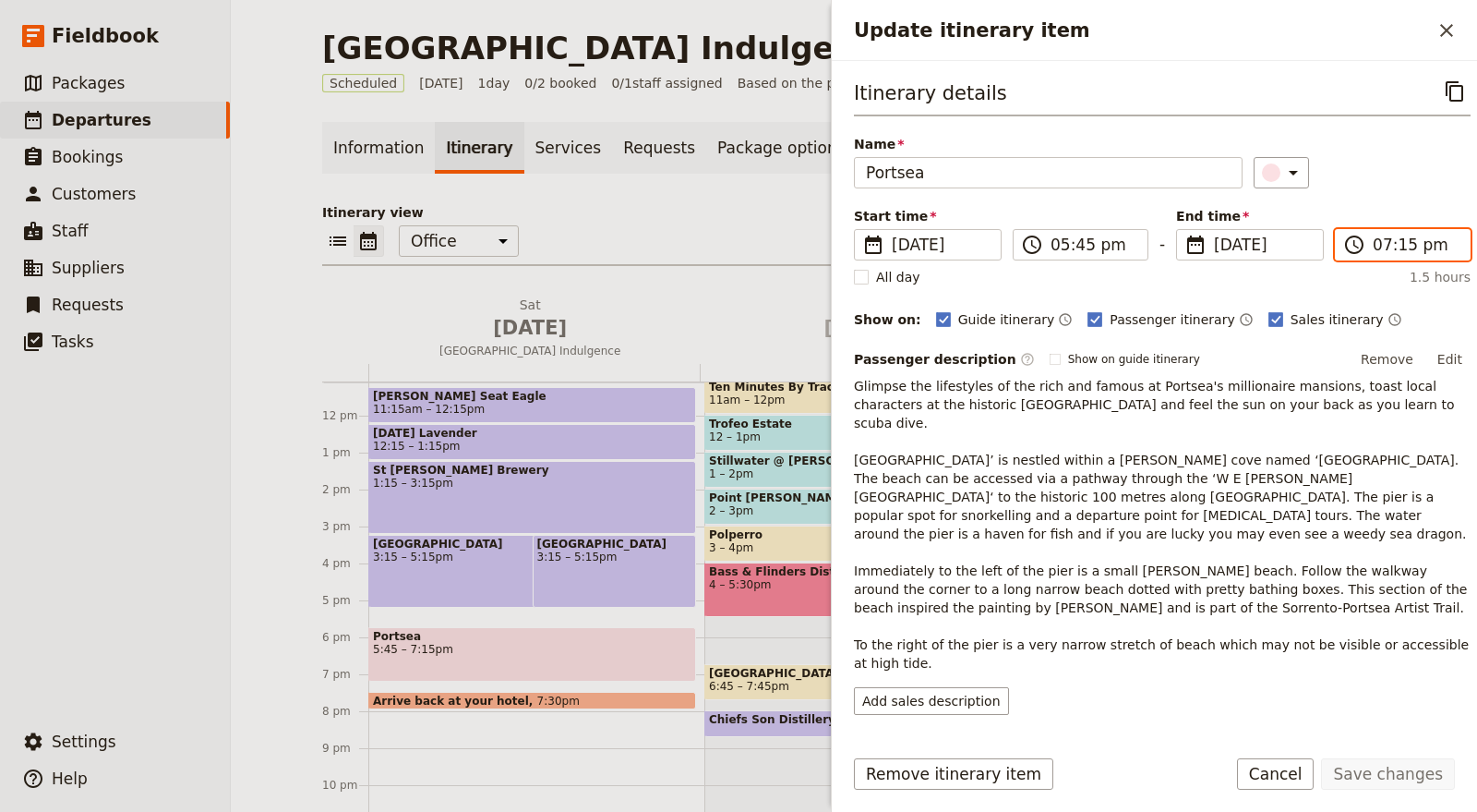
click at [1372, 237] on input "07:15 pm" at bounding box center [1415, 245] width 86 height 22
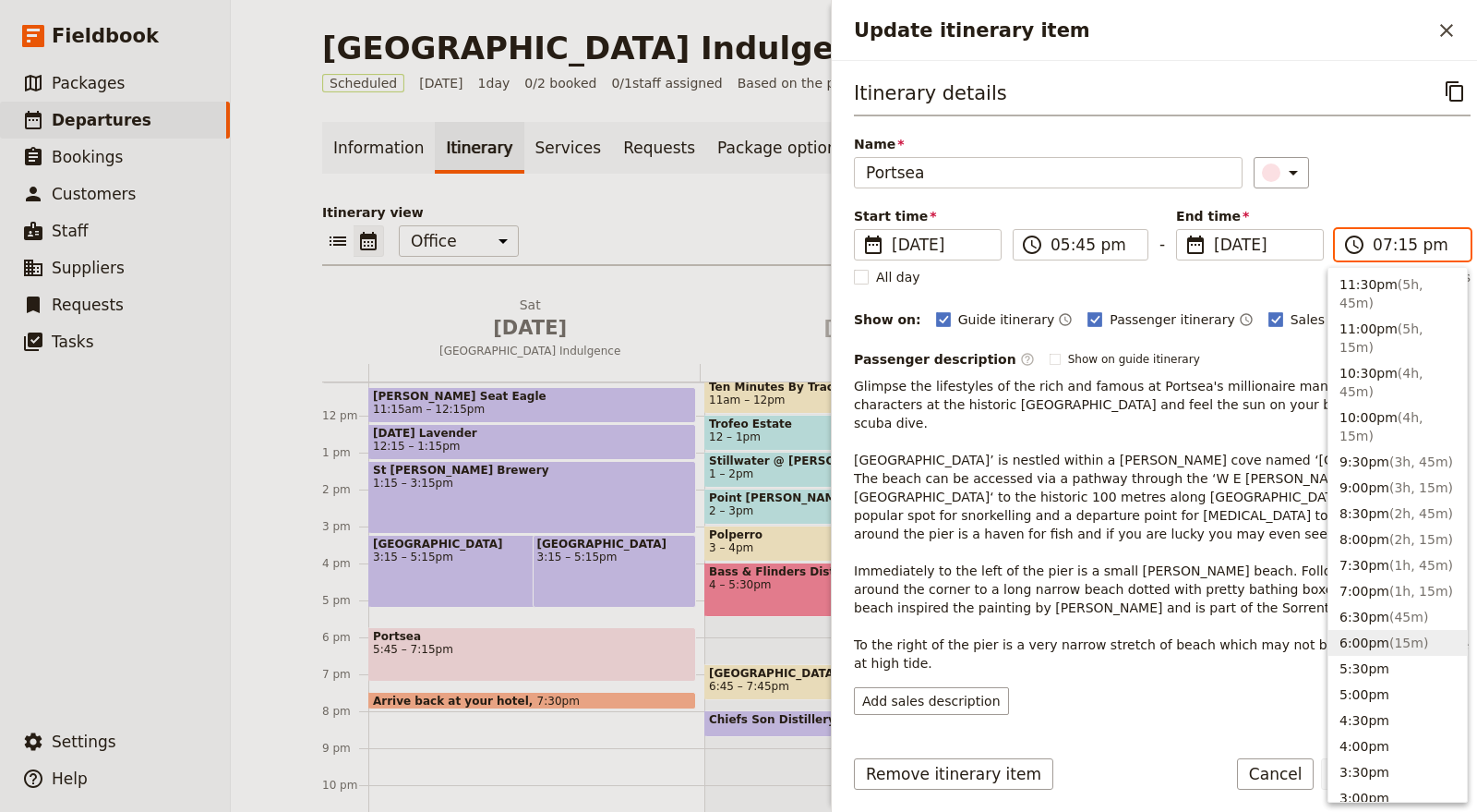
click at [1380, 629] on button "6:00pm ( 15m )" at bounding box center [1398, 642] width 138 height 26
type input "06:00 pm"
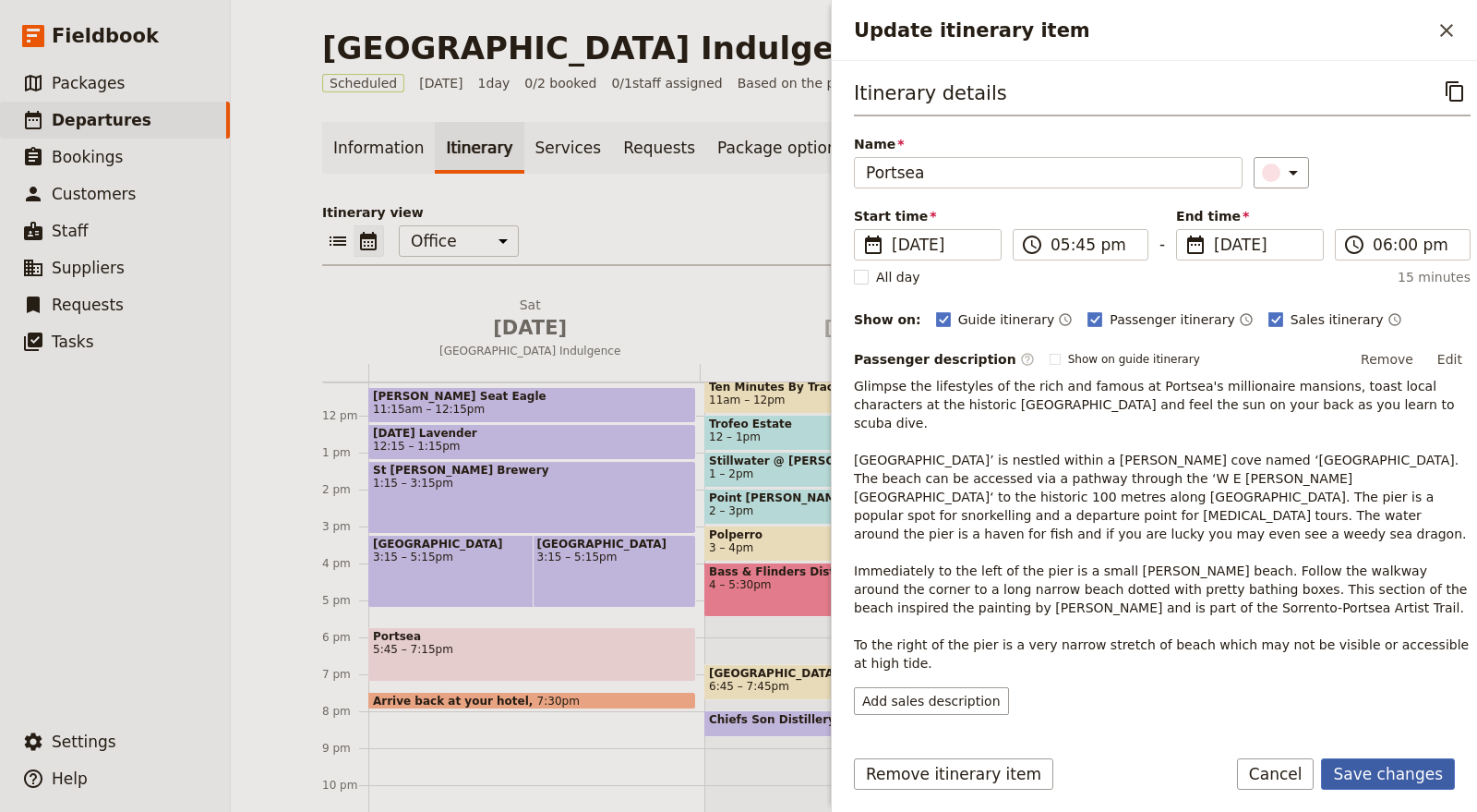
click at [1427, 771] on button "Save changes" at bounding box center [1388, 774] width 134 height 32
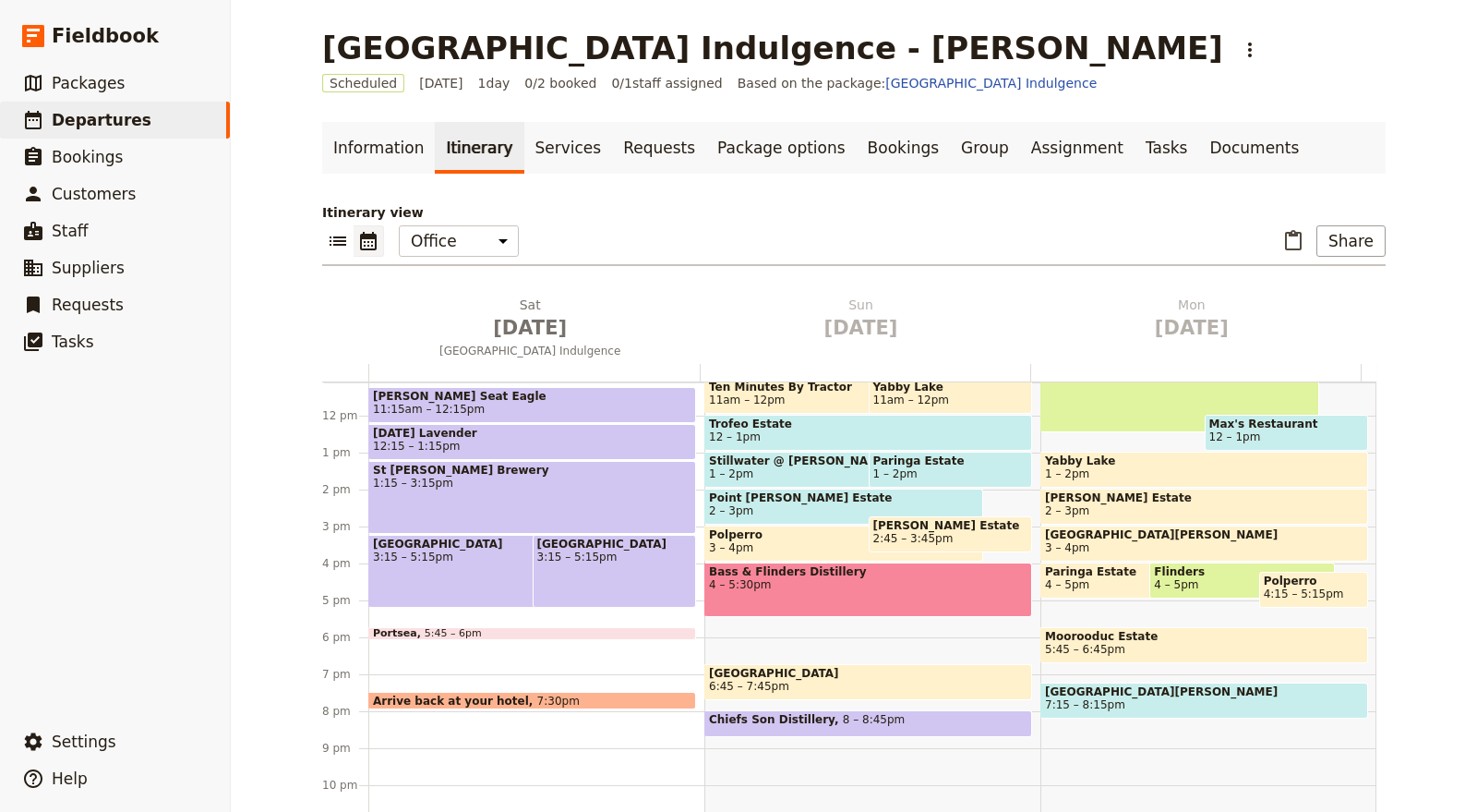
click at [629, 634] on span at bounding box center [532, 634] width 326 height 7
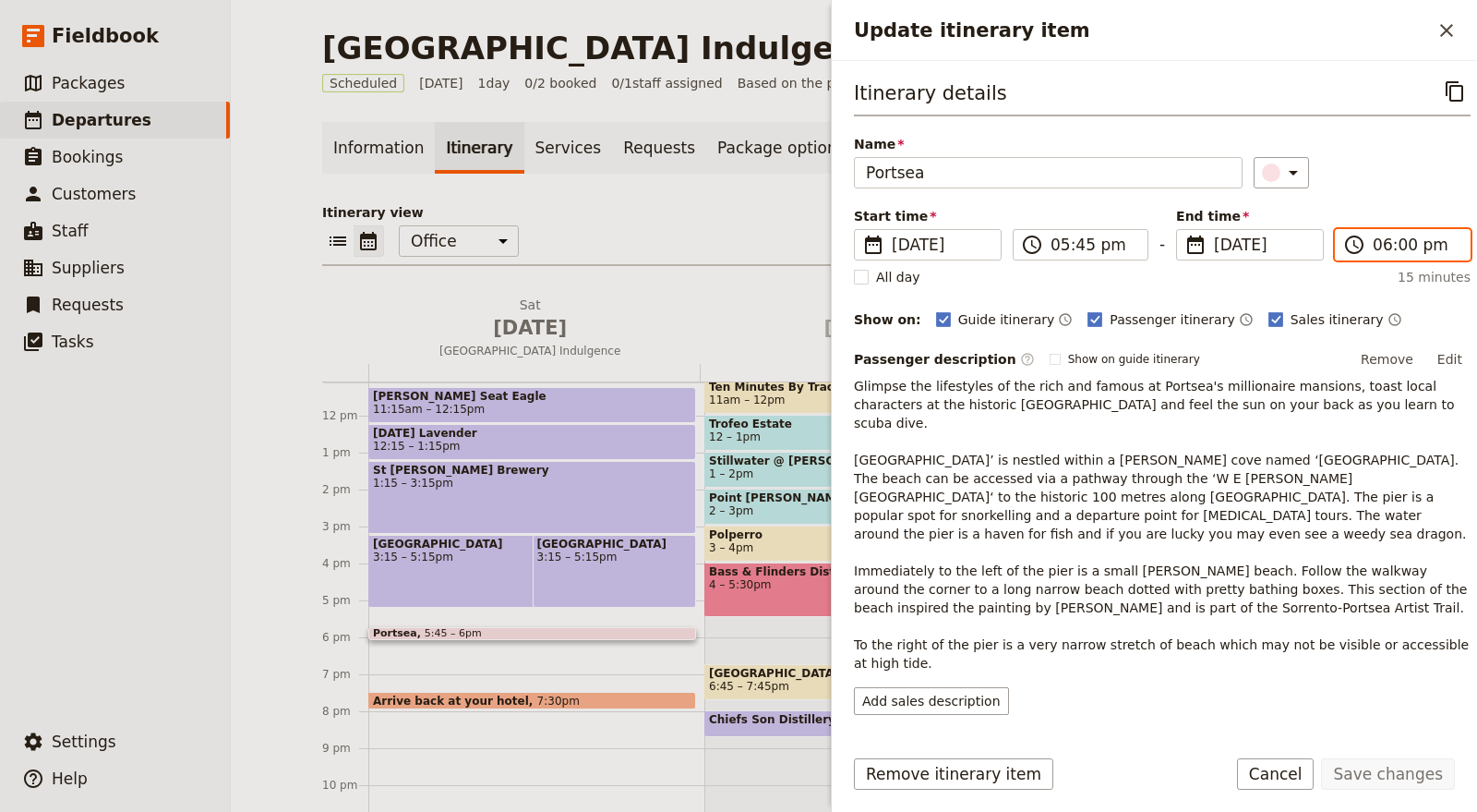
click at [1394, 238] on input "06:00 pm" at bounding box center [1415, 245] width 86 height 22
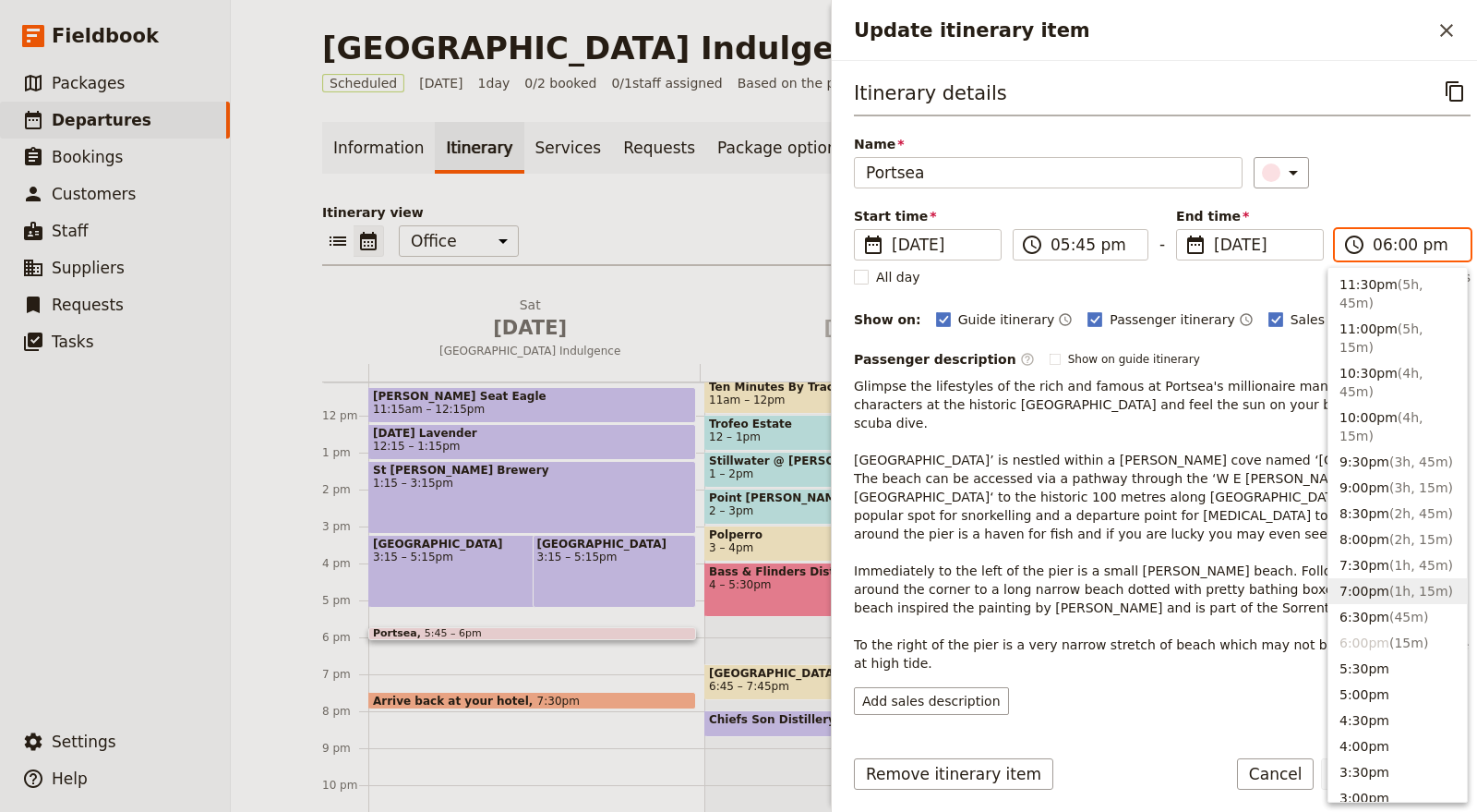
click at [1373, 578] on button "7:00pm ( 1h, 15m )" at bounding box center [1398, 591] width 138 height 26
type input "07:00 pm"
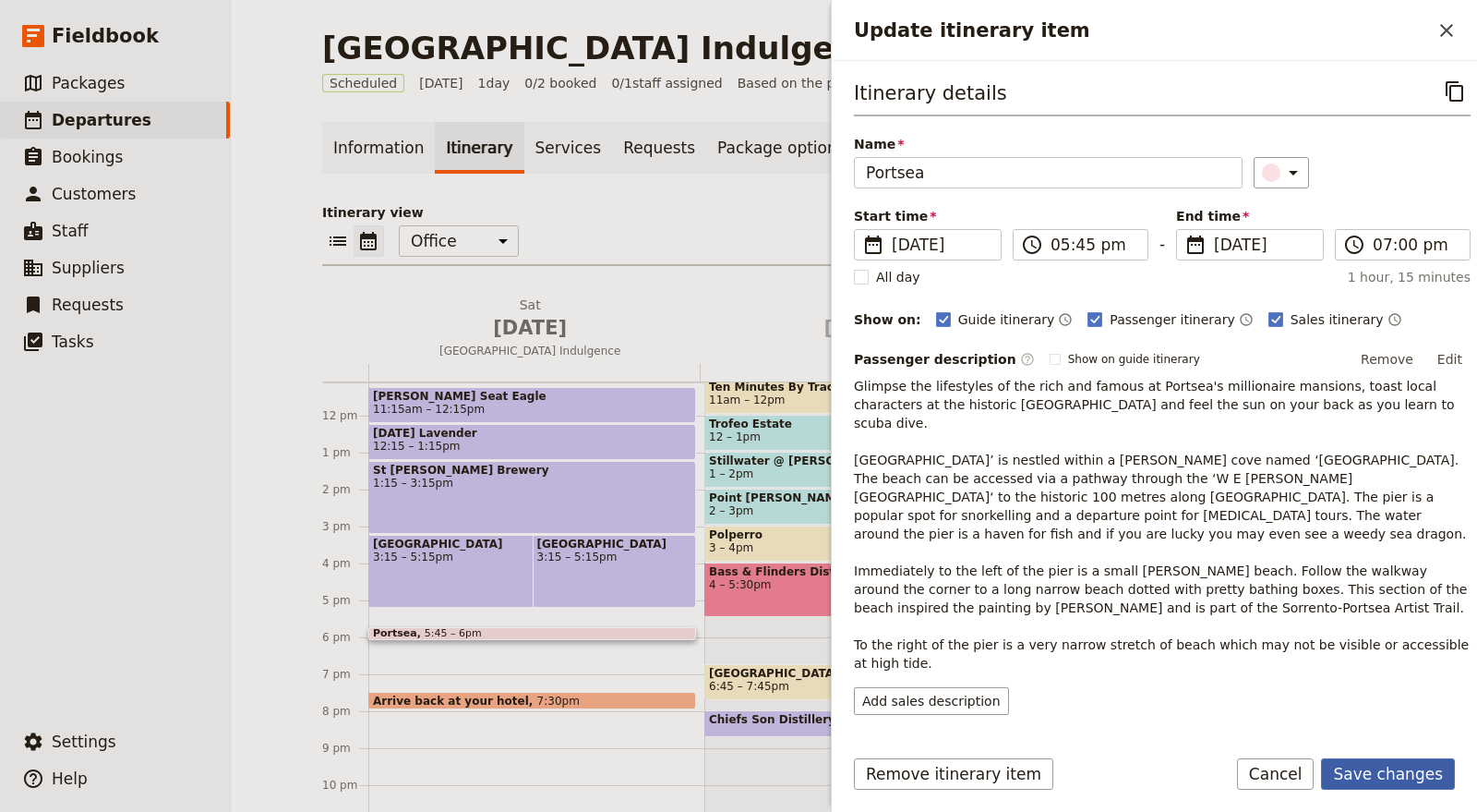
click at [1427, 779] on button "Save changes" at bounding box center [1388, 774] width 134 height 32
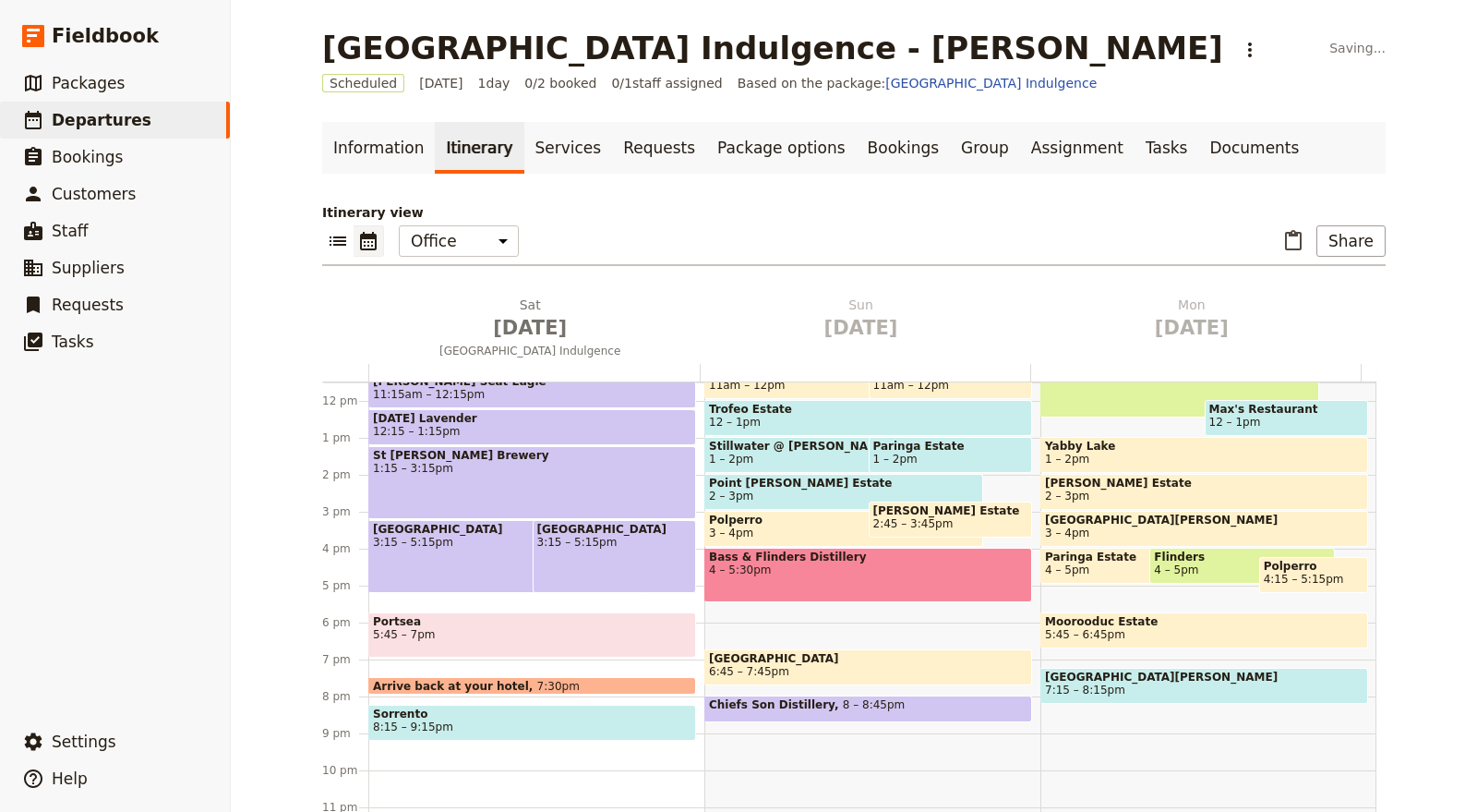
scroll to position [453, 0]
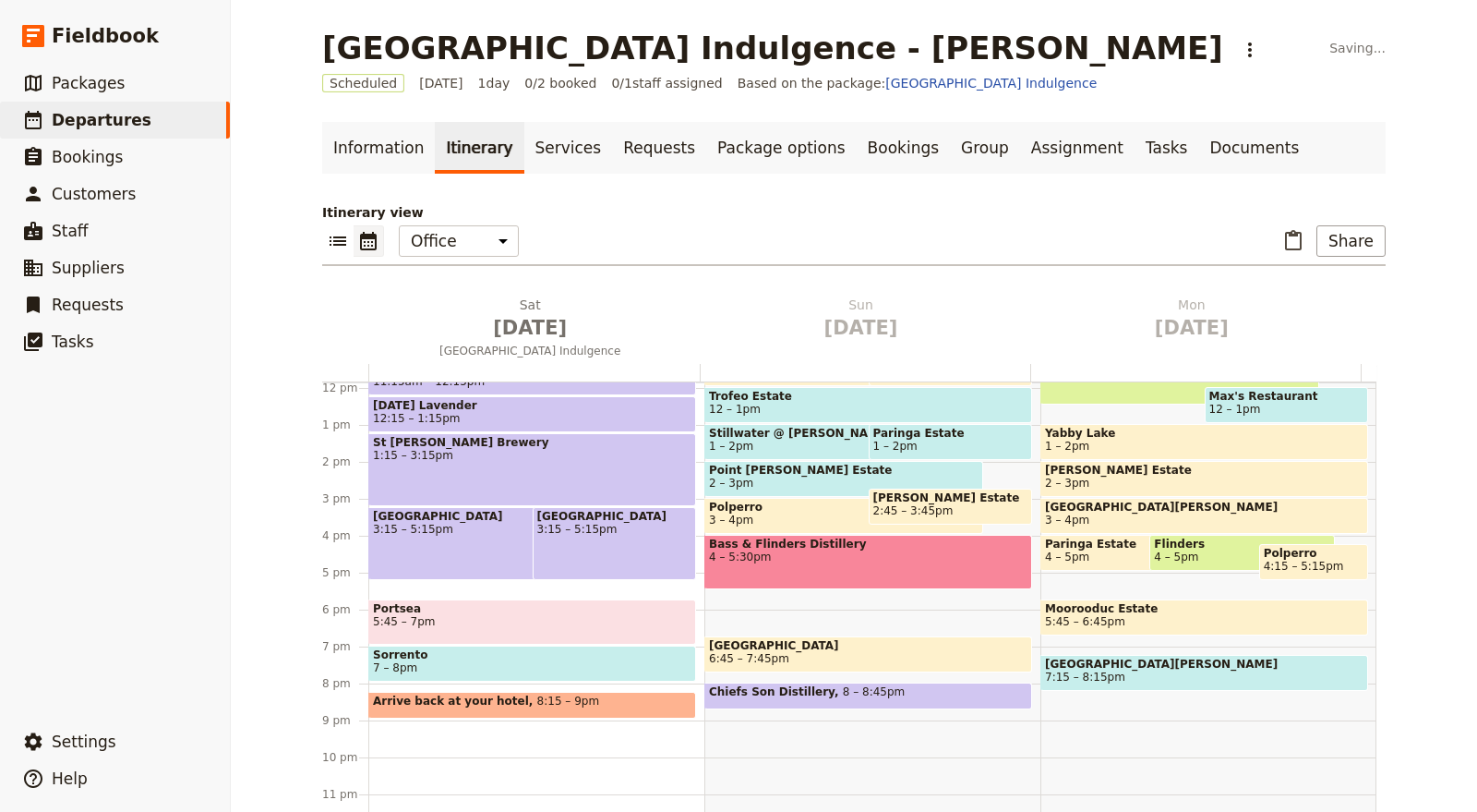
click at [1158, 525] on span at bounding box center [1204, 528] width 326 height 7
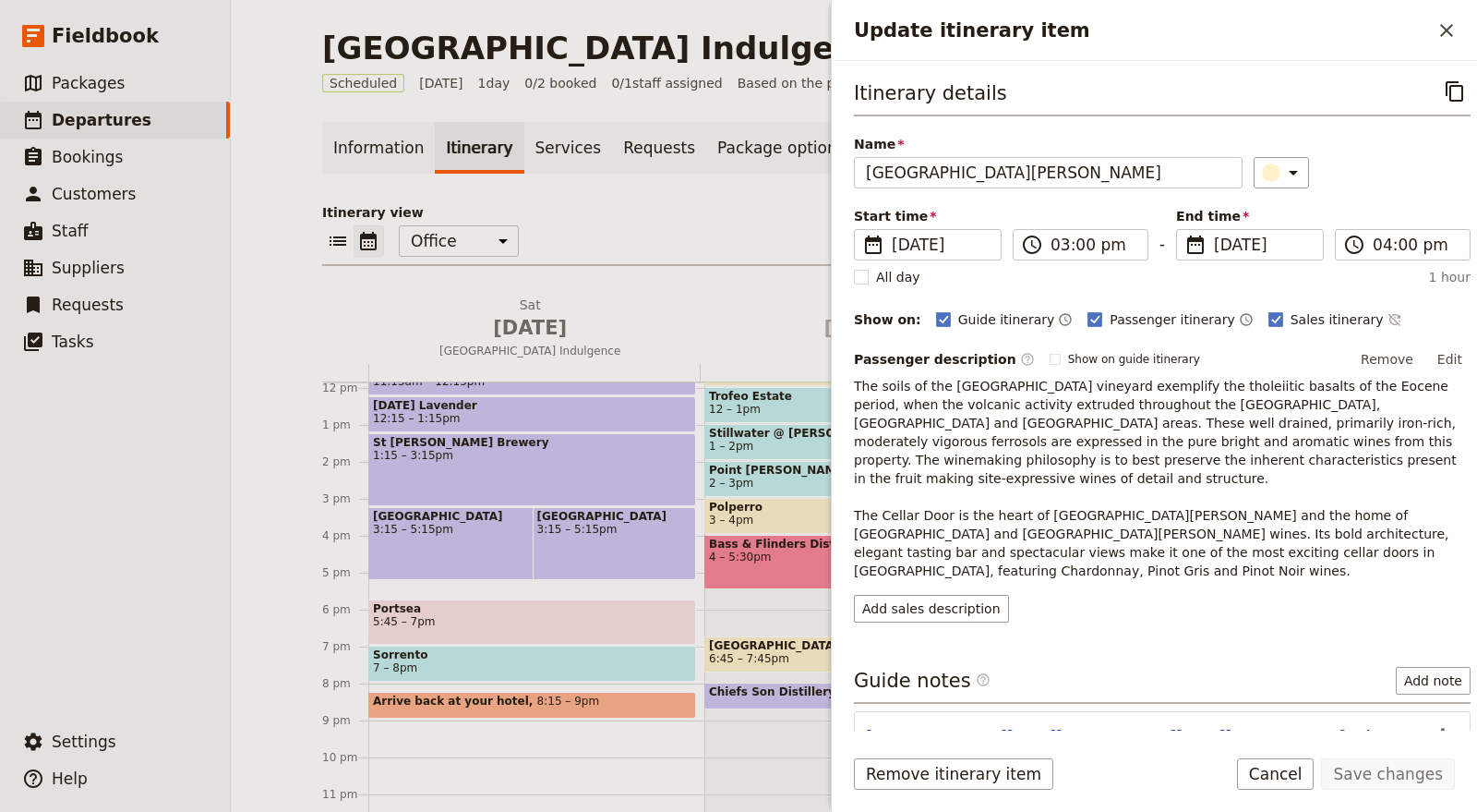
click at [1453, 10] on div "Update itinerary item ​" at bounding box center [1154, 31] width 645 height 61
click at [1452, 28] on icon "Close drawer" at bounding box center [1446, 31] width 22 height 22
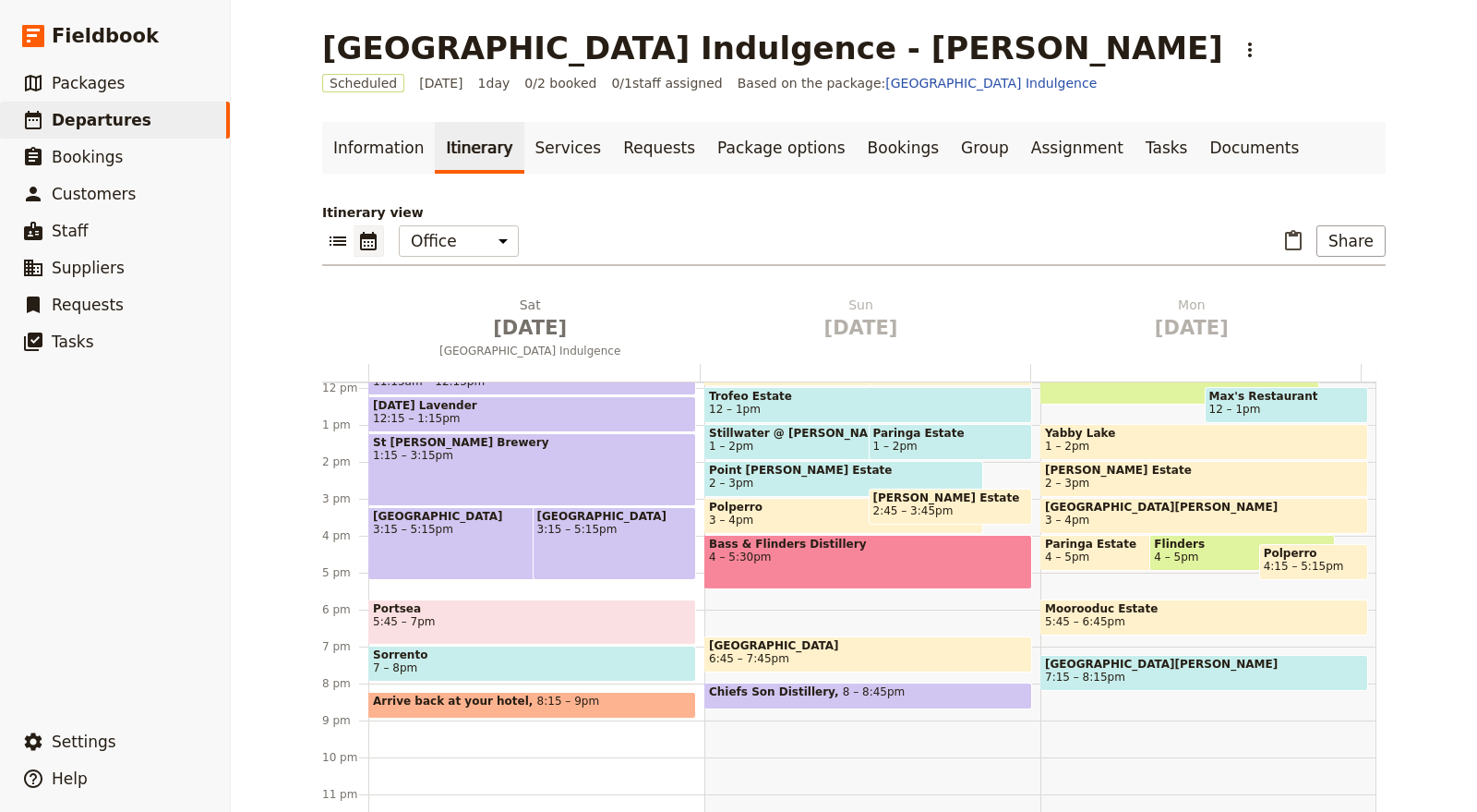
scroll to position [47, 0]
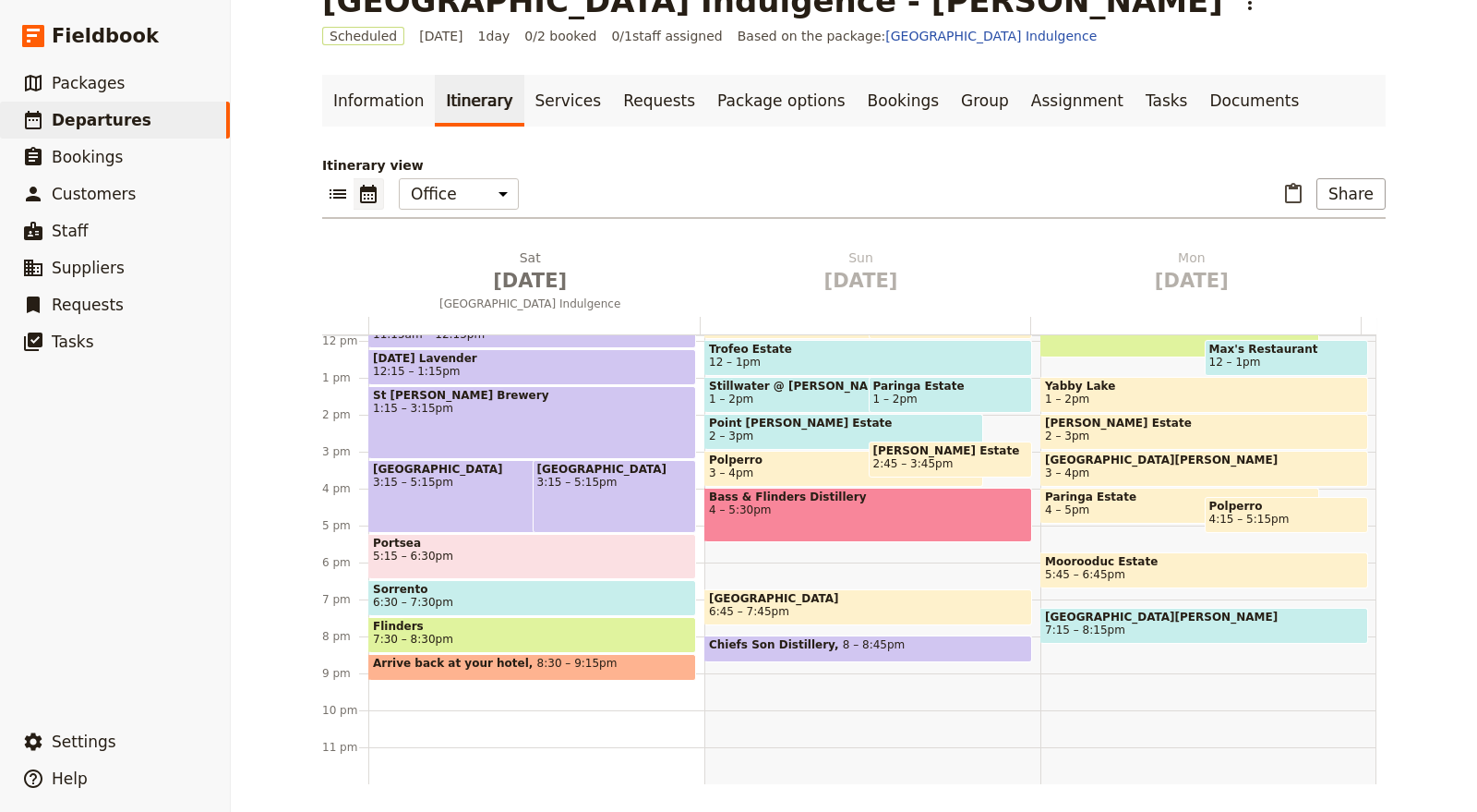
click at [490, 720] on div "Grand Hyatt Melbourne 9am Depart 9:30am Mornington Bathing Boxes 10 – 11am Arth…" at bounding box center [536, 340] width 336 height 886
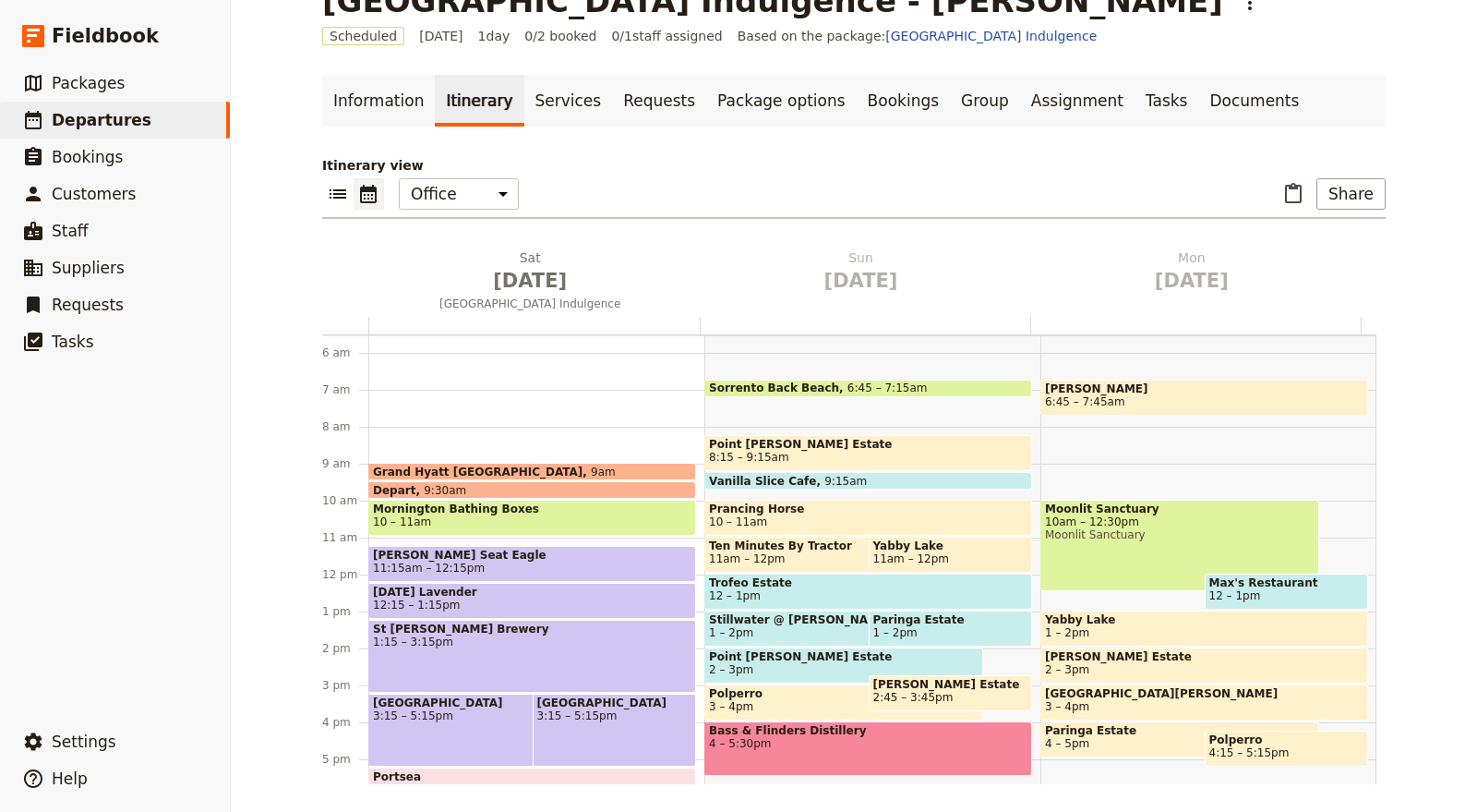
scroll to position [248, 0]
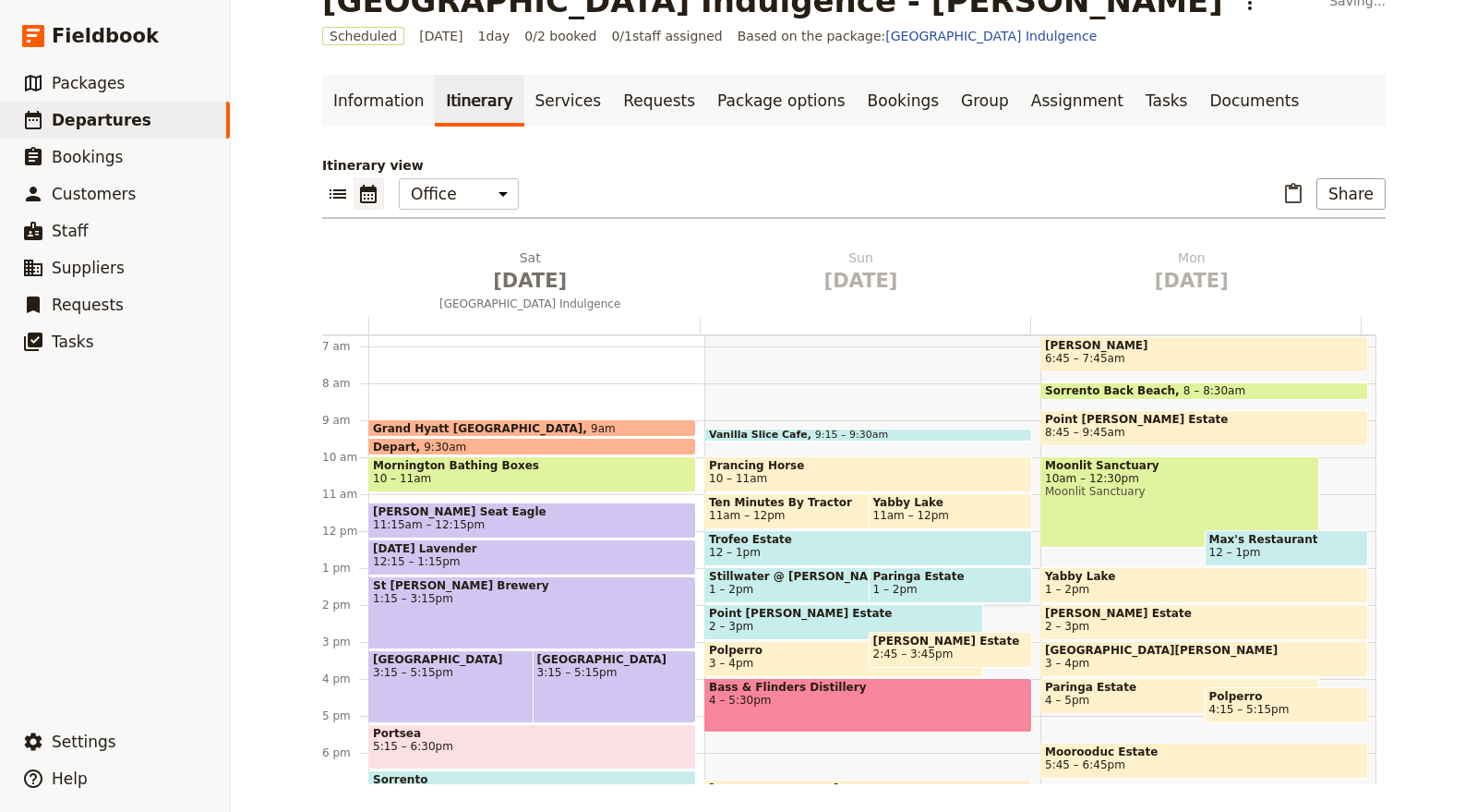
click at [928, 430] on div "Vanilla Slice Cafe 9:15 – 9:30am" at bounding box center [868, 434] width 328 height 13
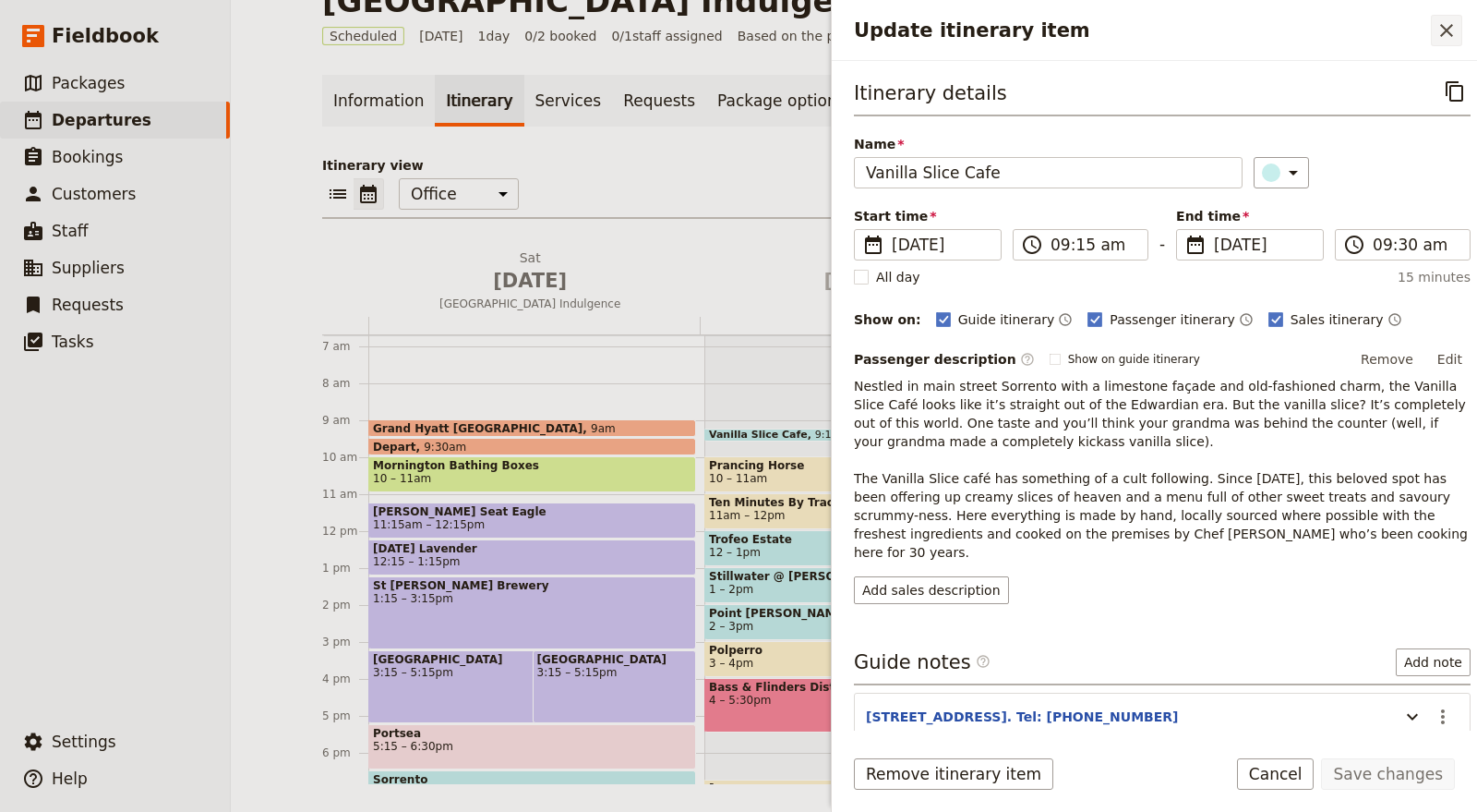
click at [1452, 24] on icon "Close drawer" at bounding box center [1446, 30] width 13 height 13
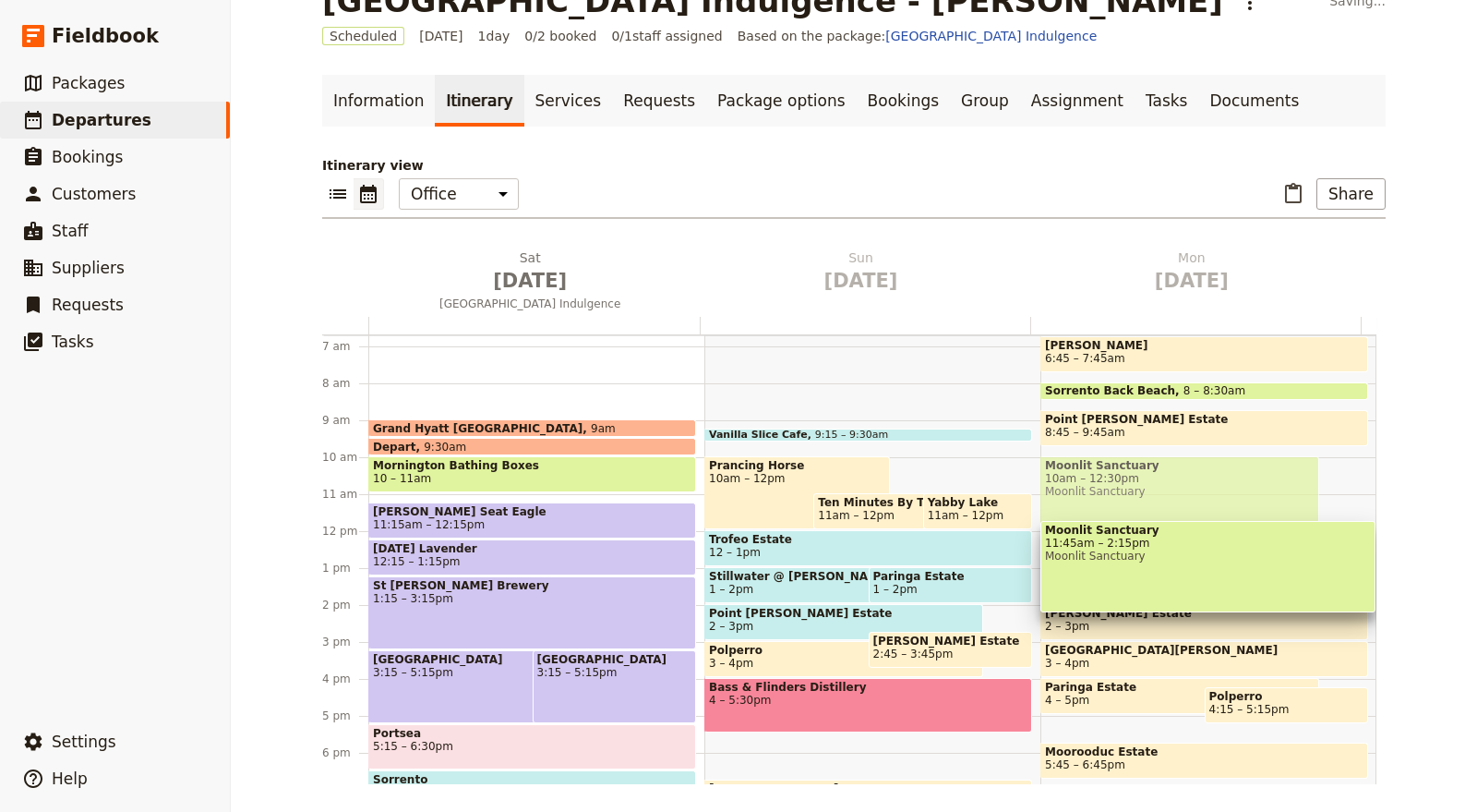
drag, startPoint x: 1160, startPoint y: 536, endPoint x: 1037, endPoint y: 488, distance: 132.0
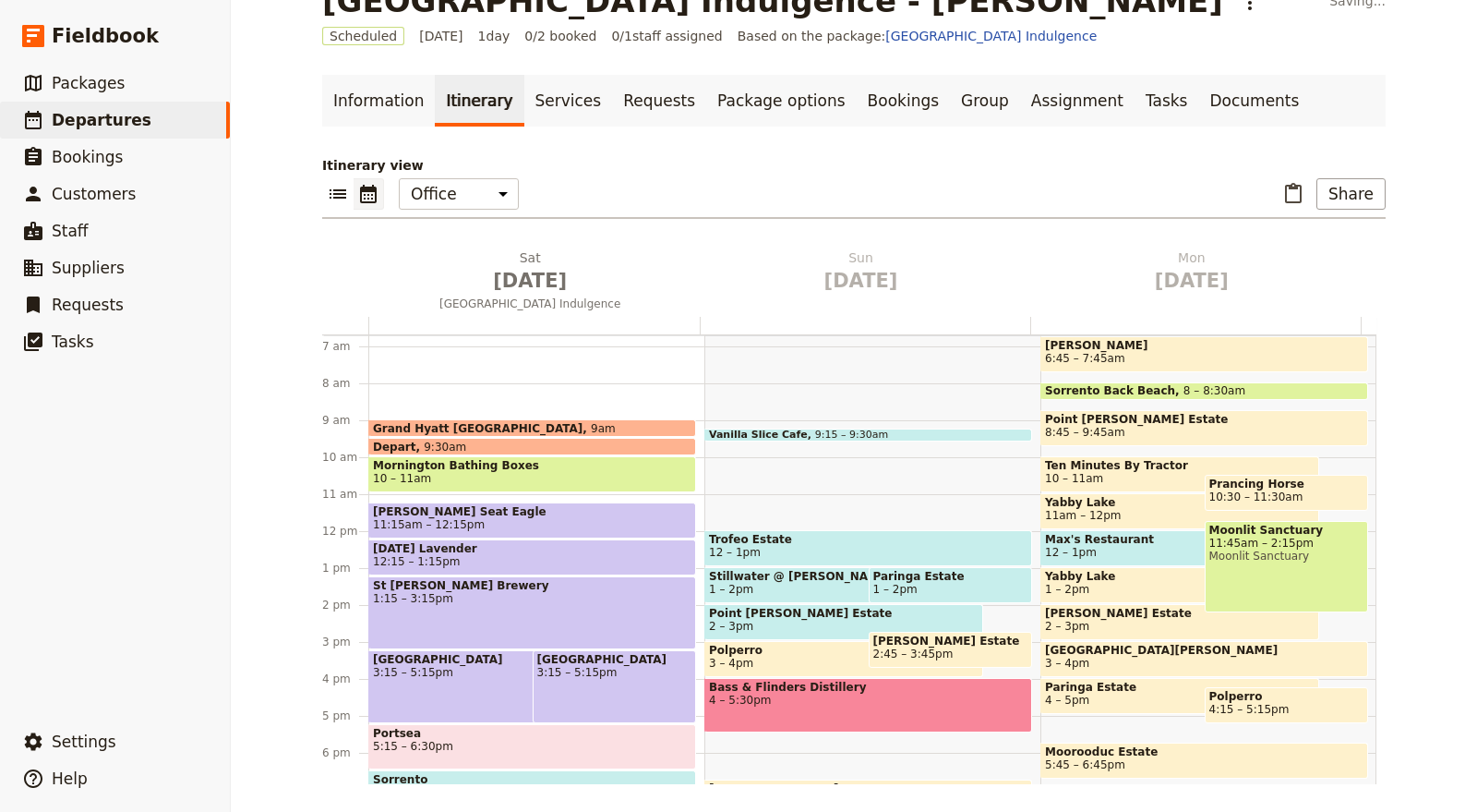
click at [930, 436] on span at bounding box center [868, 436] width 326 height 7
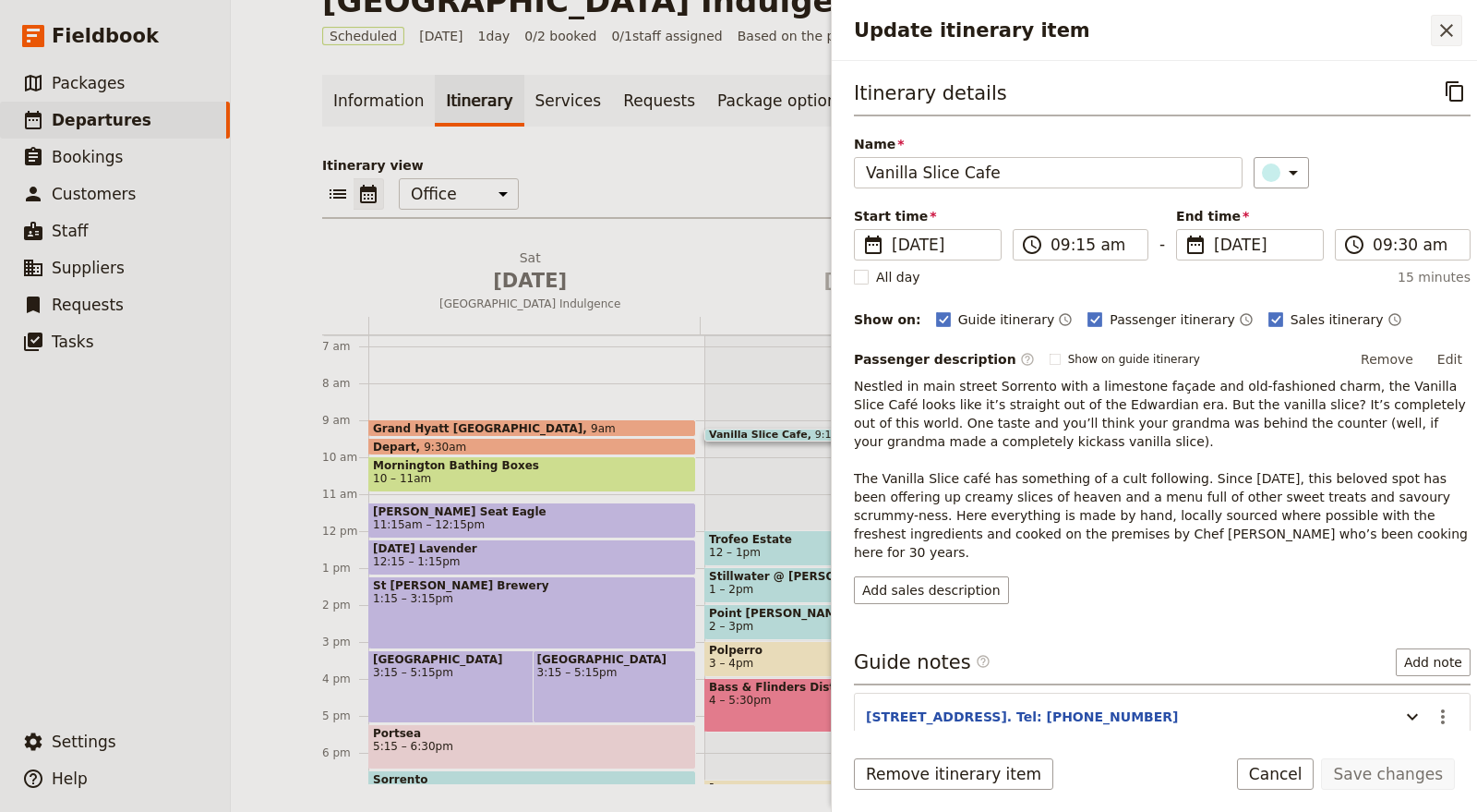
click at [1447, 34] on icon "Close drawer" at bounding box center [1446, 31] width 22 height 22
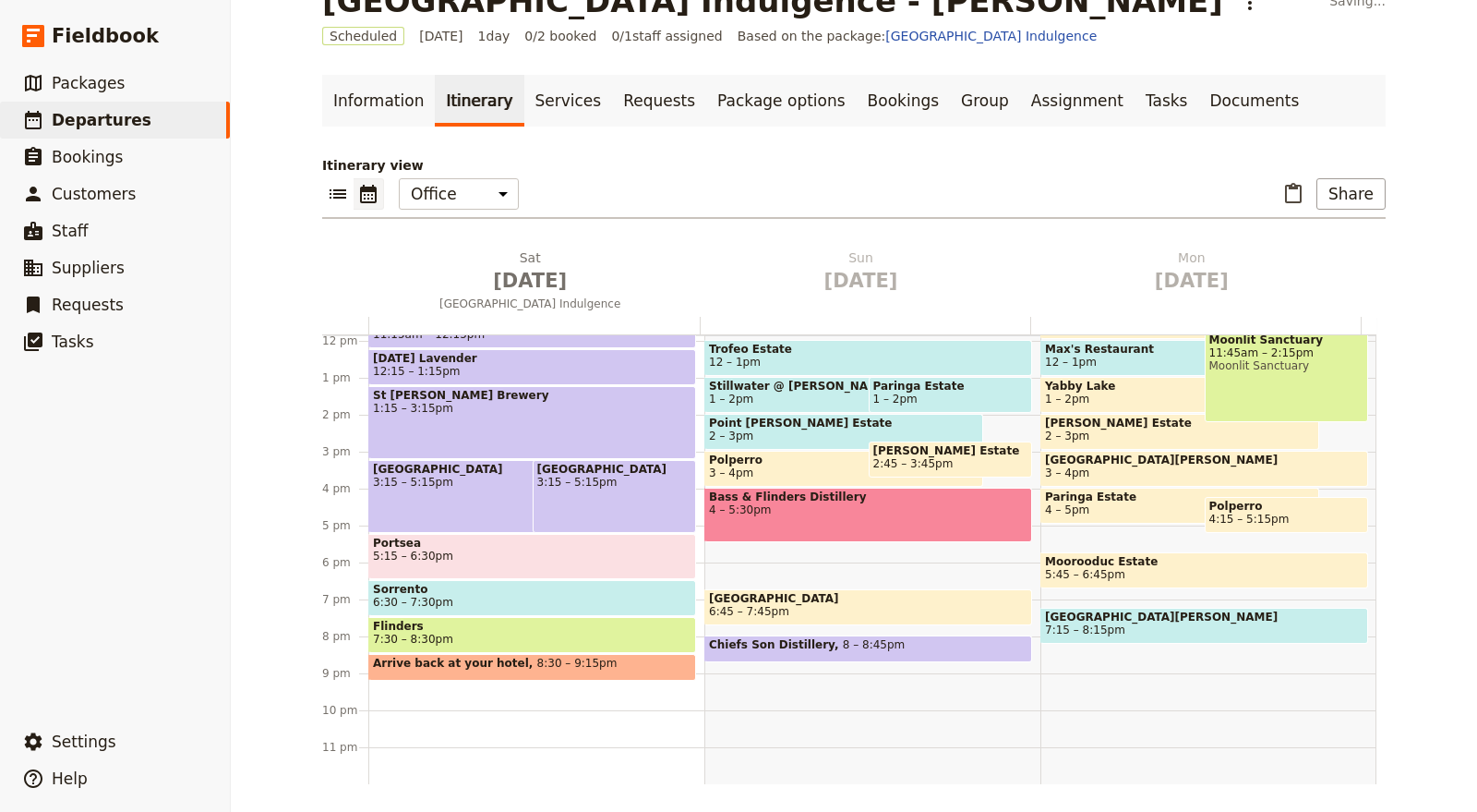
scroll to position [350, 0]
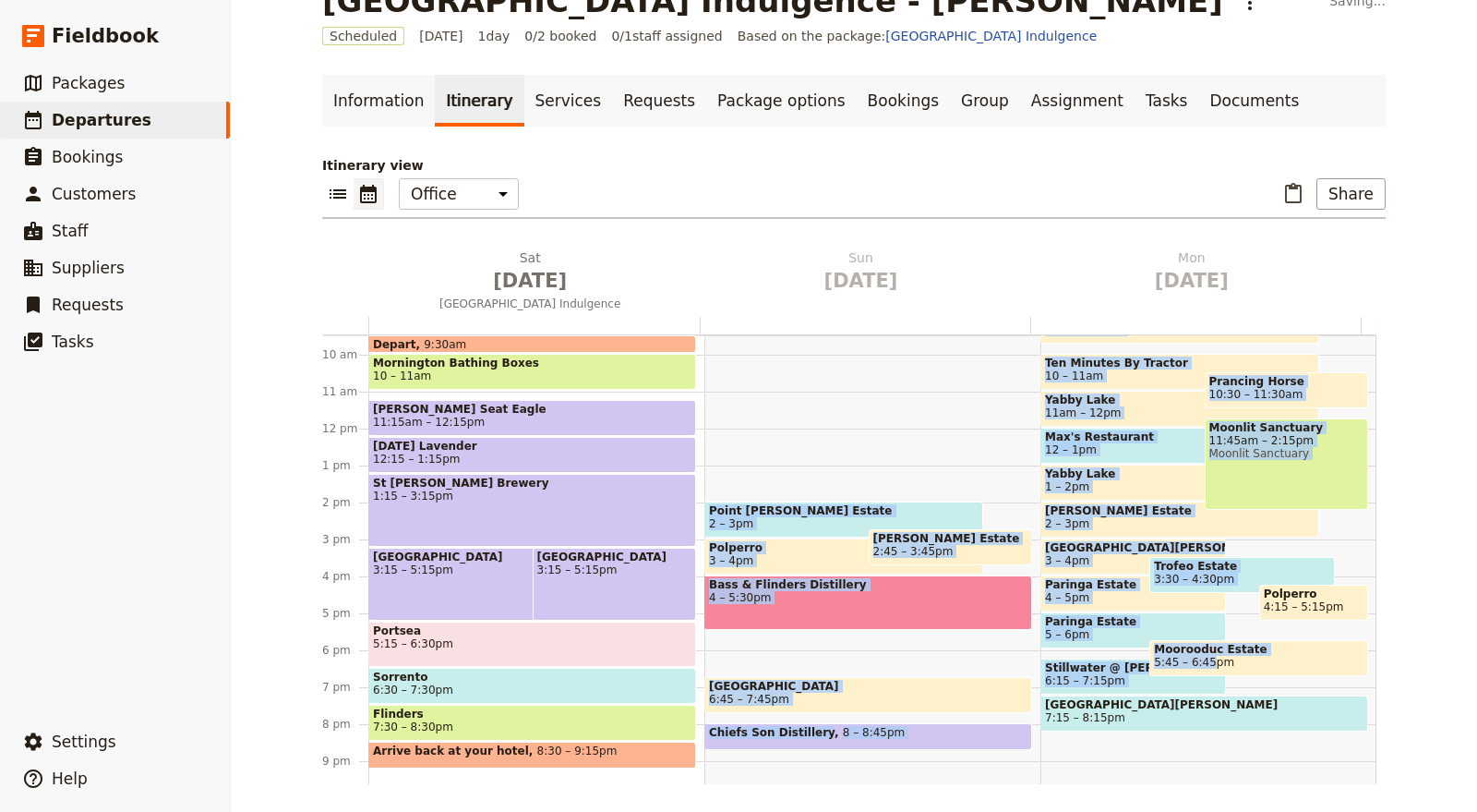
drag, startPoint x: 878, startPoint y: 479, endPoint x: 1224, endPoint y: 684, distance: 402.2
click at [1224, 684] on div "1 am 2 am 3 am 4 am 5 am 6 am 7 am 8 am 9 am 10 am 11 am 12 pm 1 pm 2 pm 3 pm 4…" at bounding box center [849, 428] width 1055 height 886
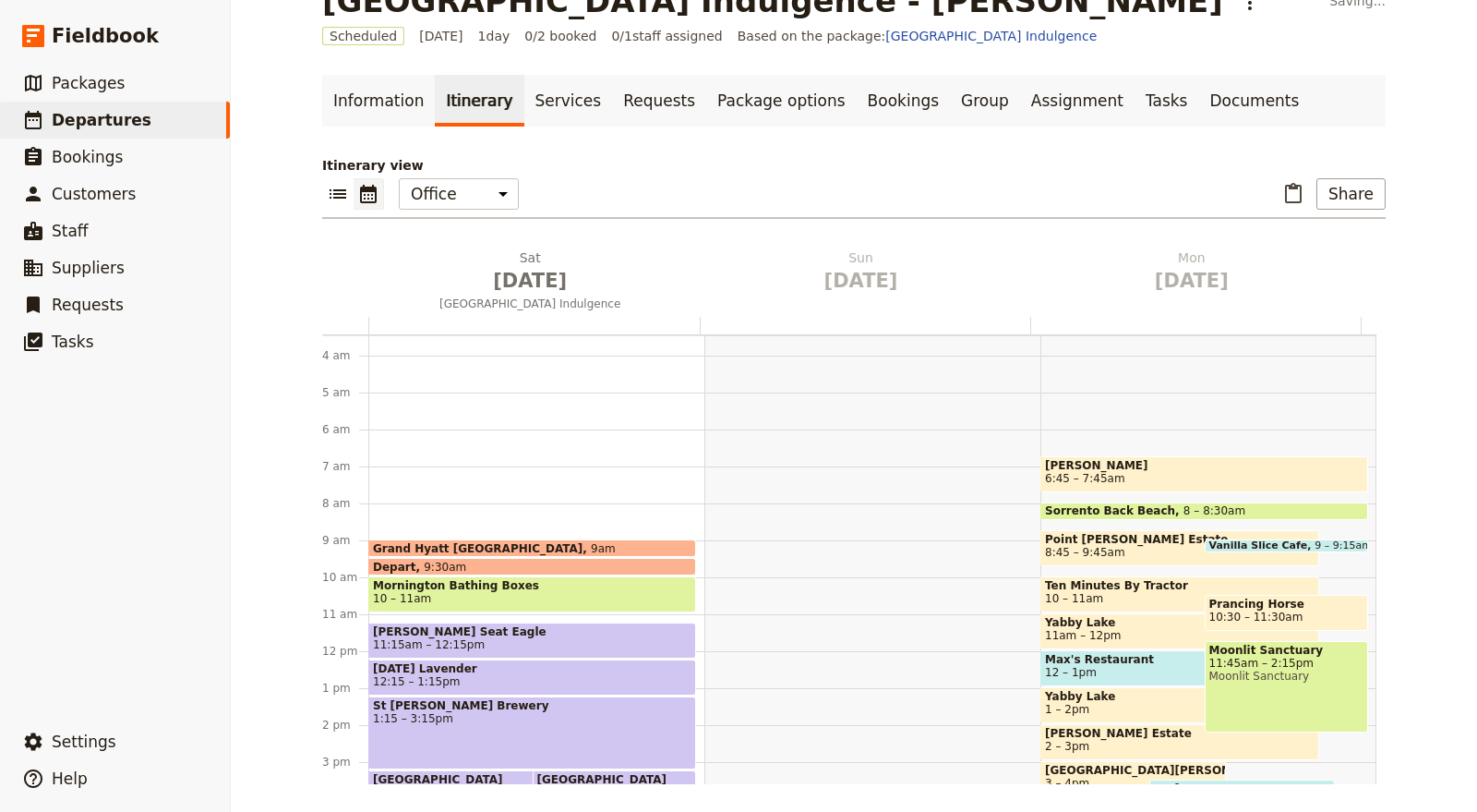
scroll to position [248, 0]
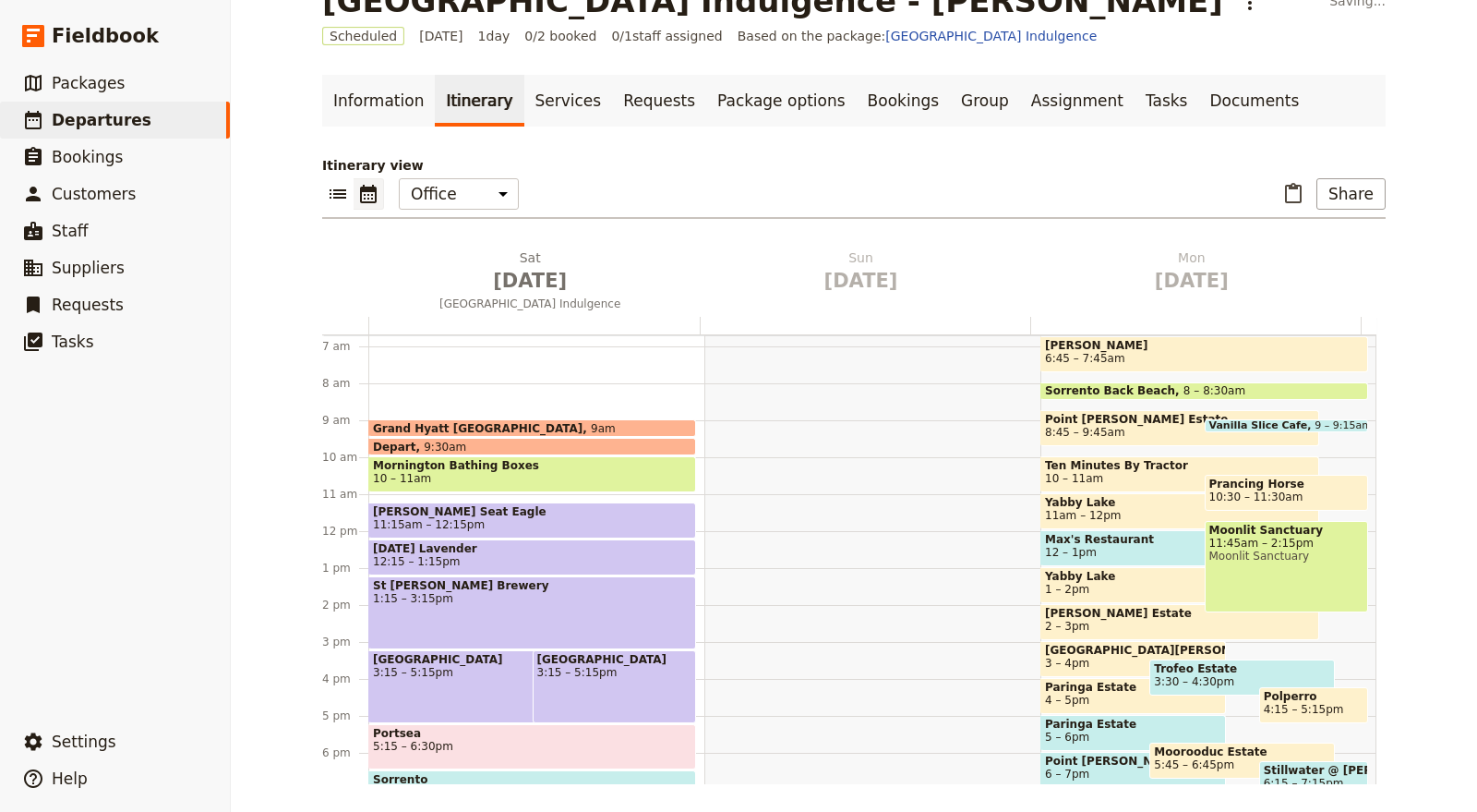
click at [549, 425] on div "Grand Hyatt Melbourne 9am" at bounding box center [532, 428] width 328 height 18
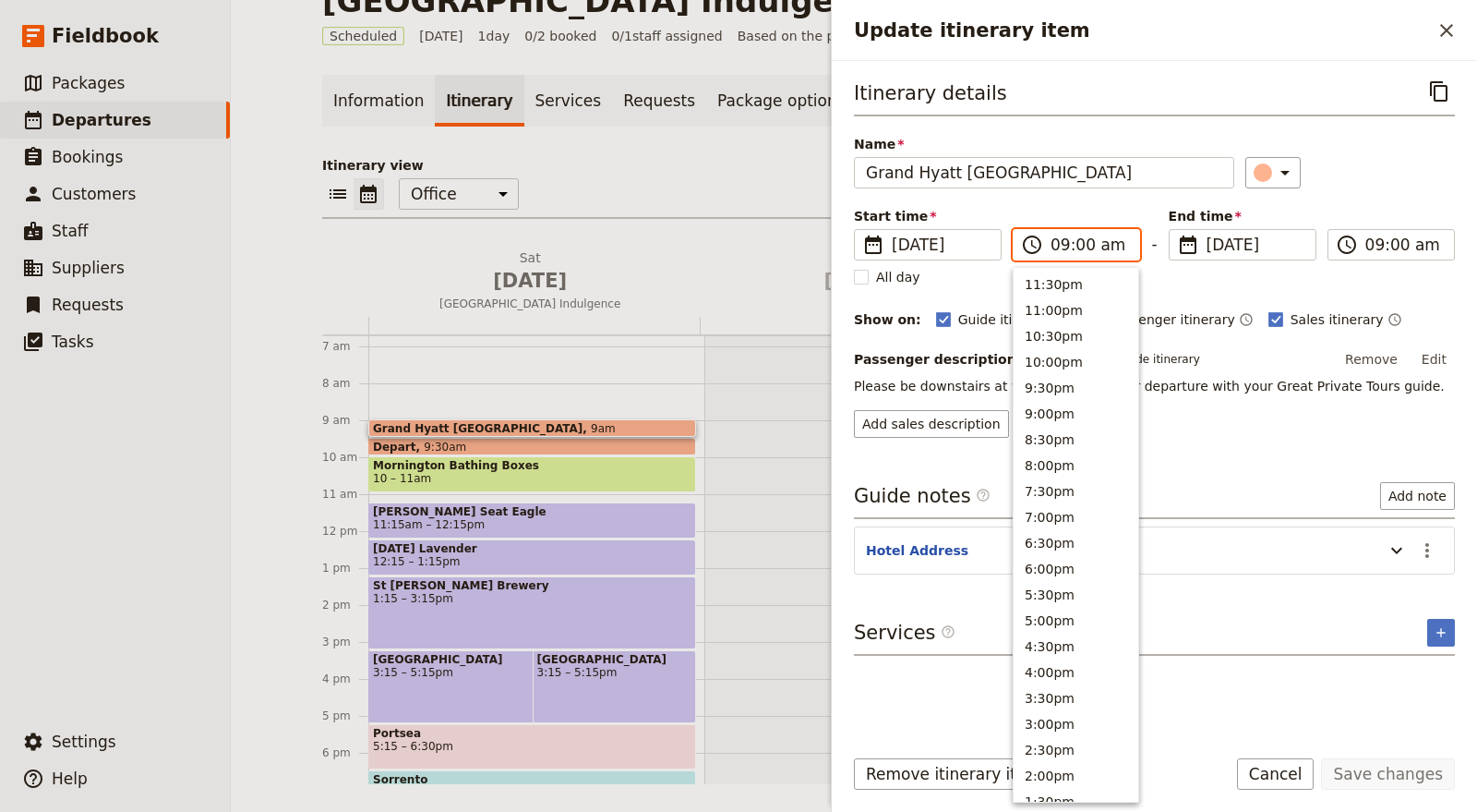
click at [1089, 250] on input "09:00 am" at bounding box center [1089, 245] width 78 height 22
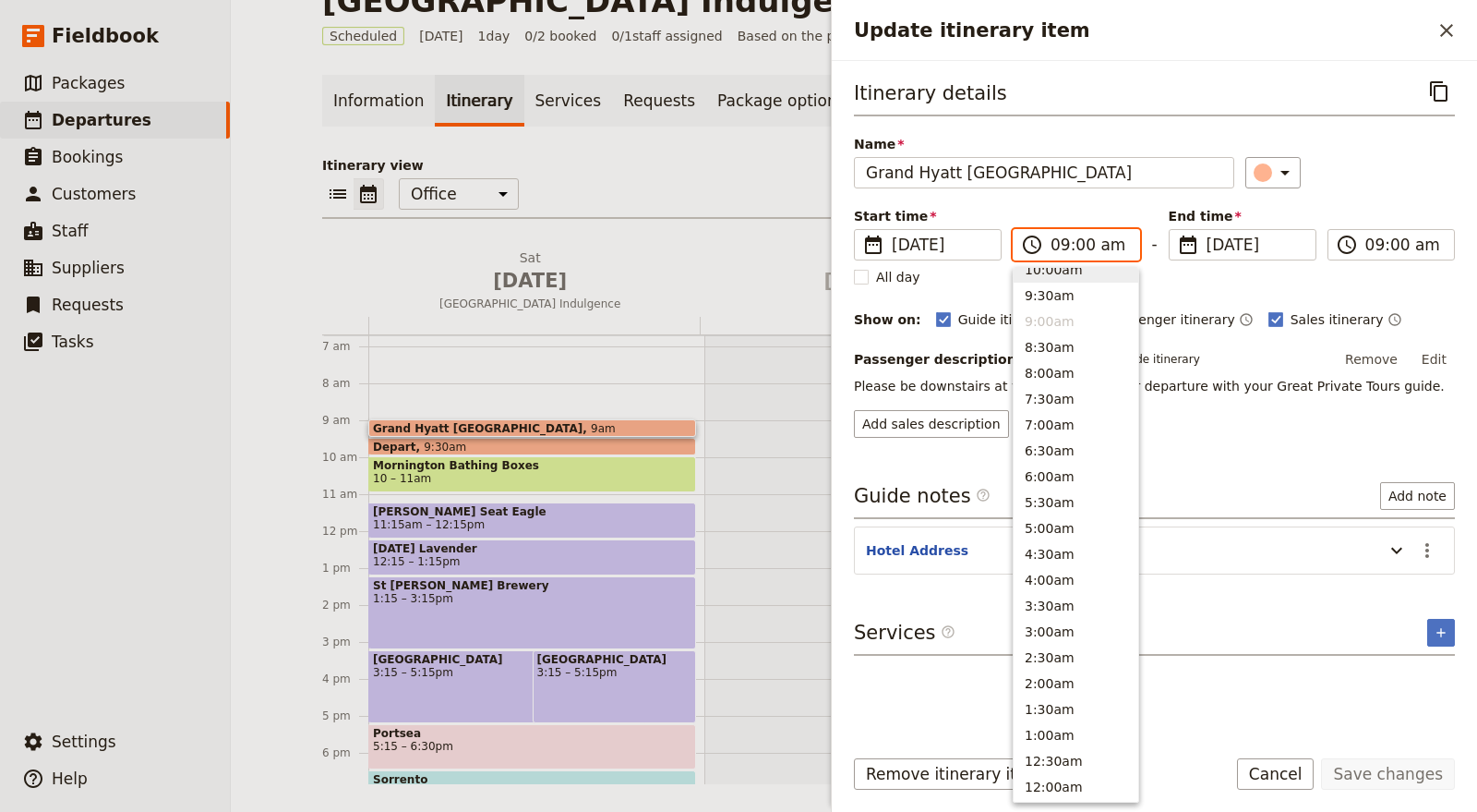
scroll to position [701, 0]
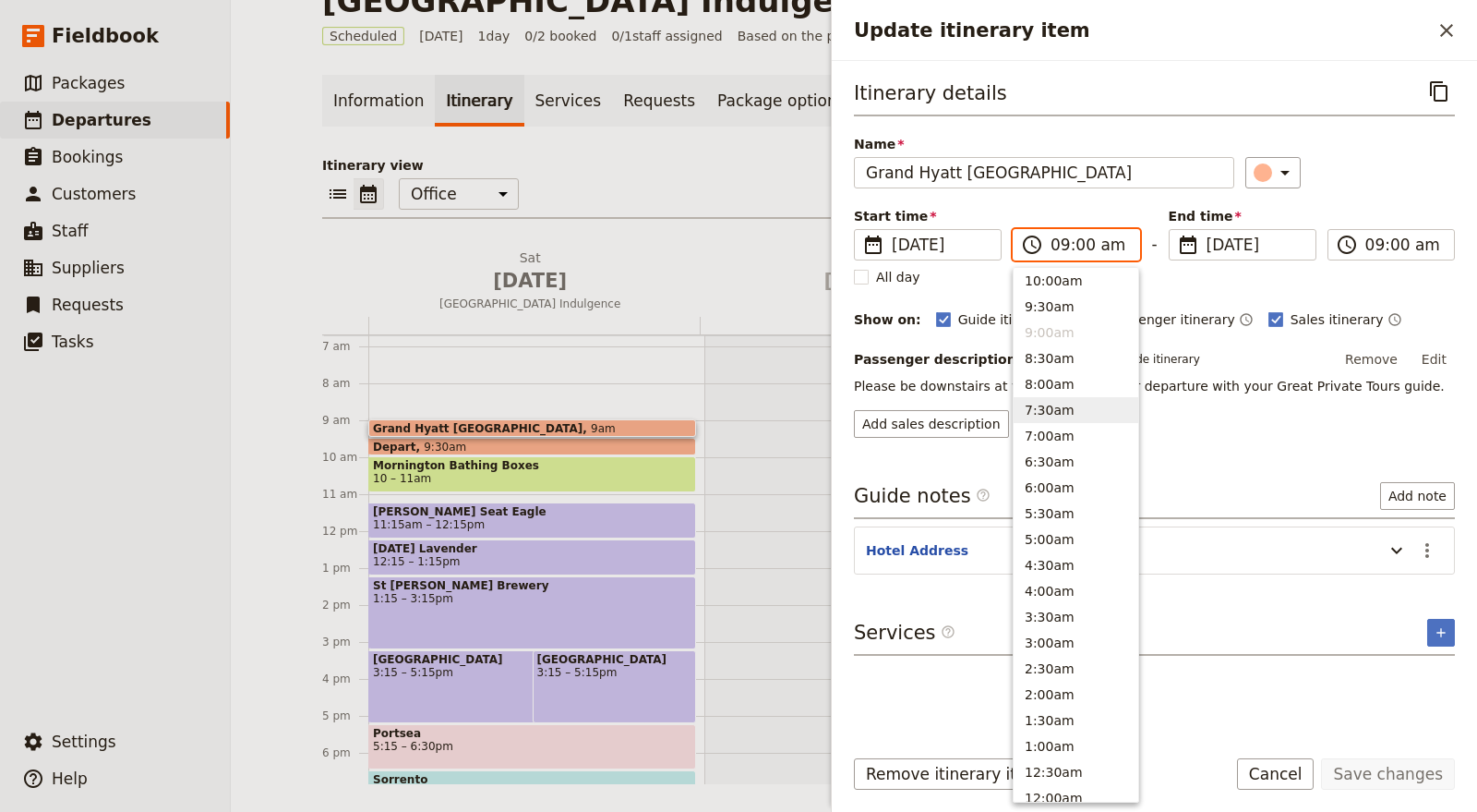
click at [1084, 414] on button "7:30am" at bounding box center [1075, 409] width 124 height 26
type input "07:30 am"
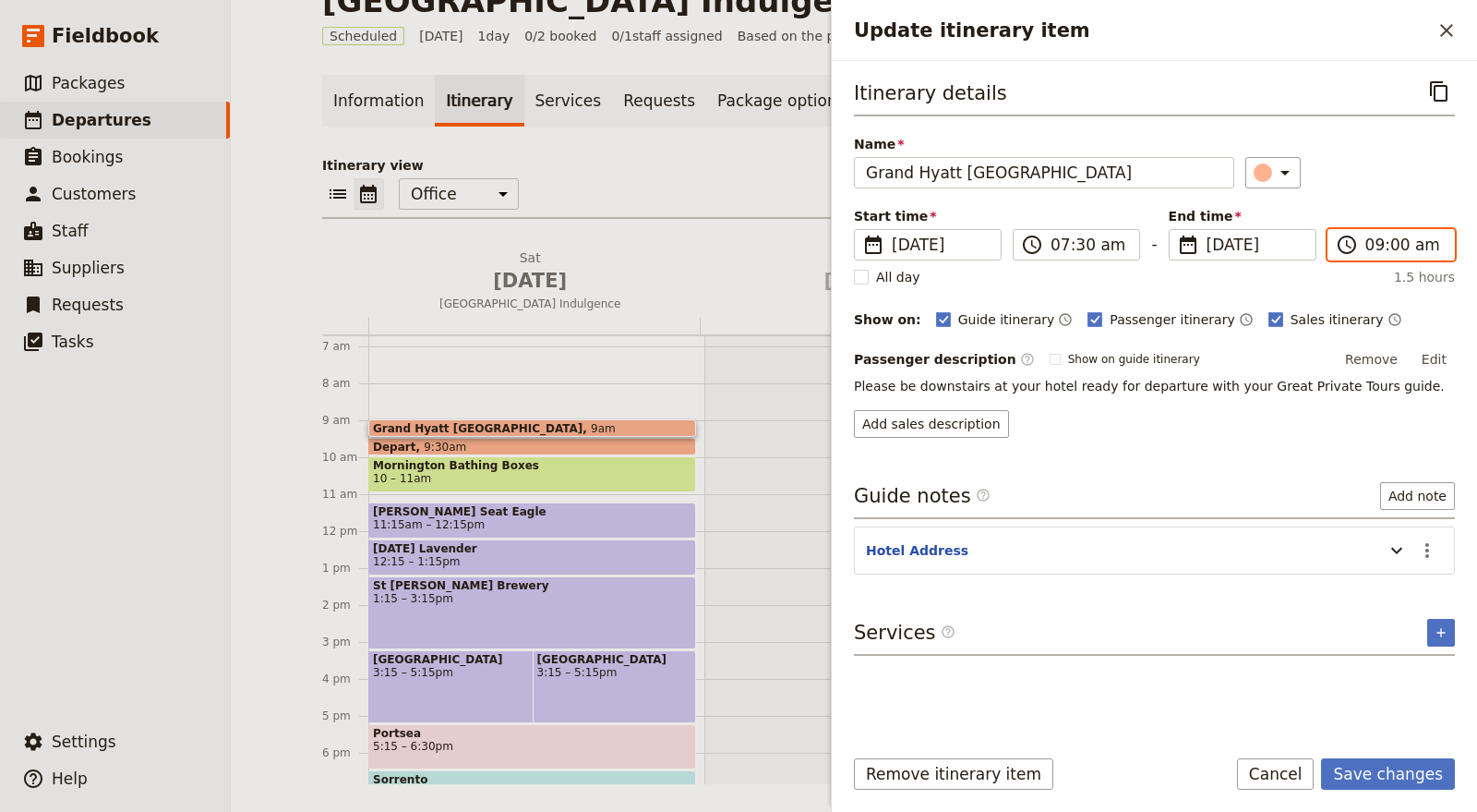
click at [1401, 249] on body "Fieldbook ​ ​ Fieldbook ​ ​ Packages ​ Departures ​ Bookings ​ Customers ​ Staf…" at bounding box center [738, 406] width 1477 height 812
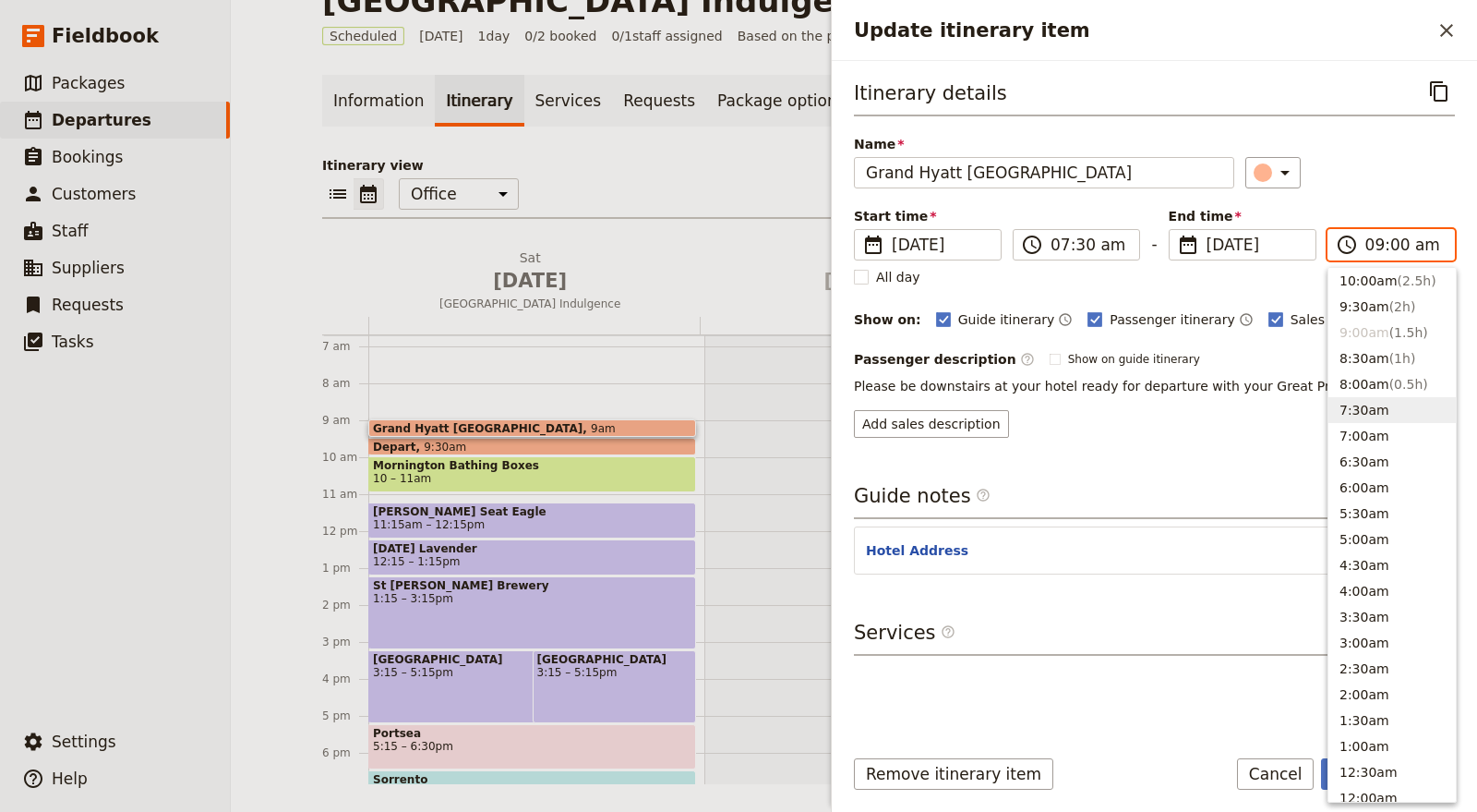
click at [1382, 411] on button "7:30am" at bounding box center [1392, 409] width 127 height 26
type input "07:30 am"
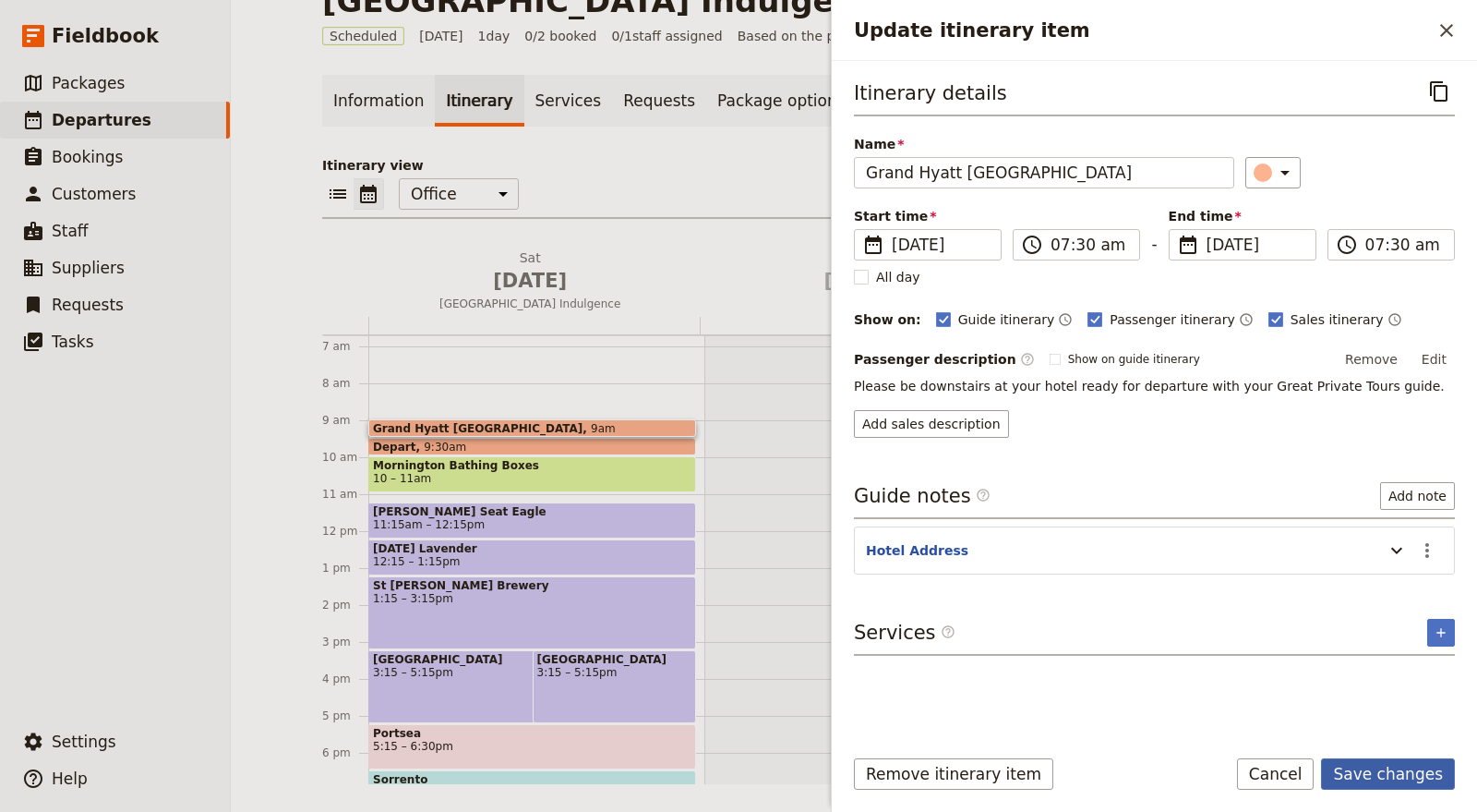
click at [1402, 781] on button "Save changes" at bounding box center [1388, 774] width 134 height 32
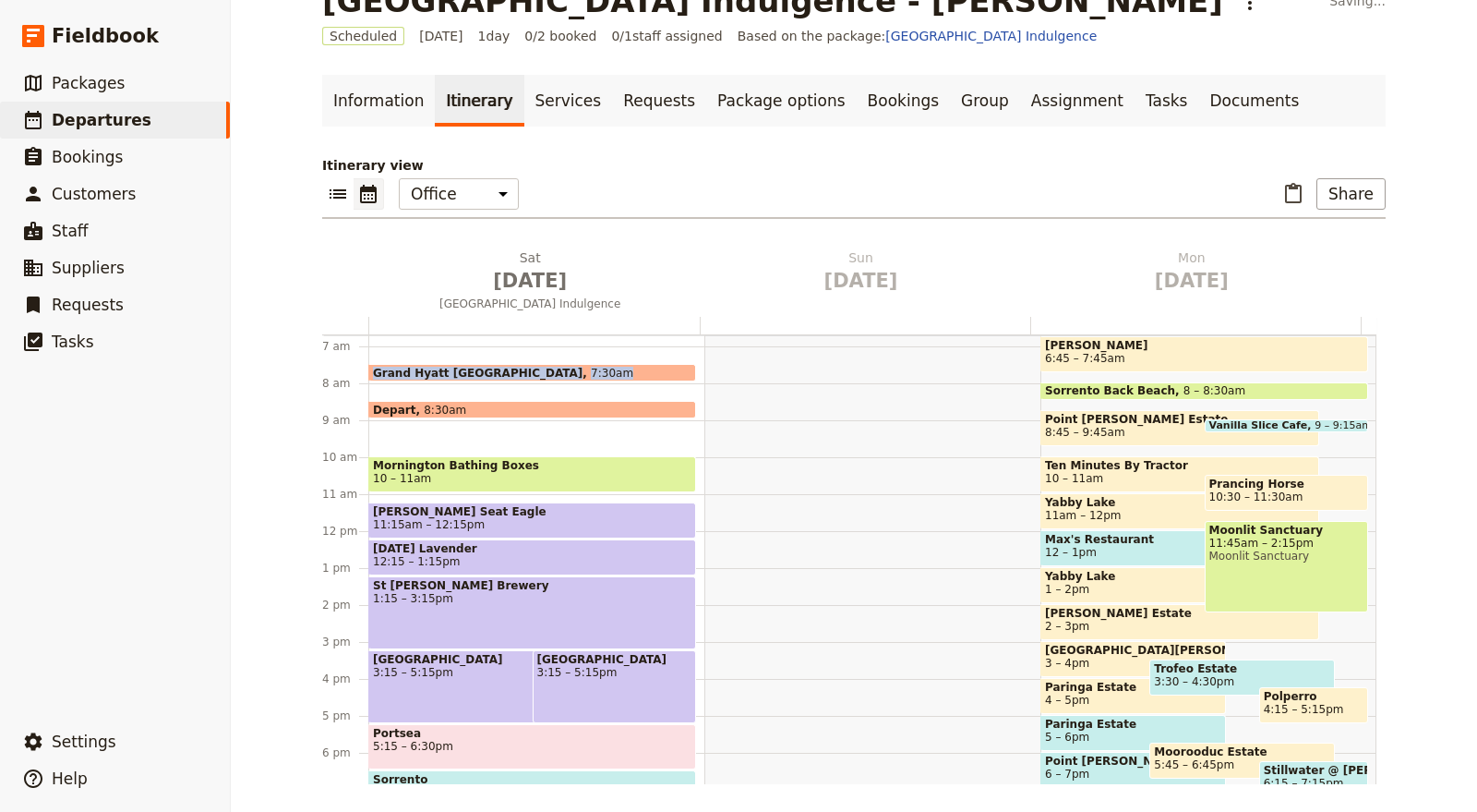
click at [574, 379] on div "Grand Hyatt Melbourne 7:30am Depart 8:30am Mornington Bathing Boxes 10 – 11am A…" at bounding box center [536, 531] width 336 height 886
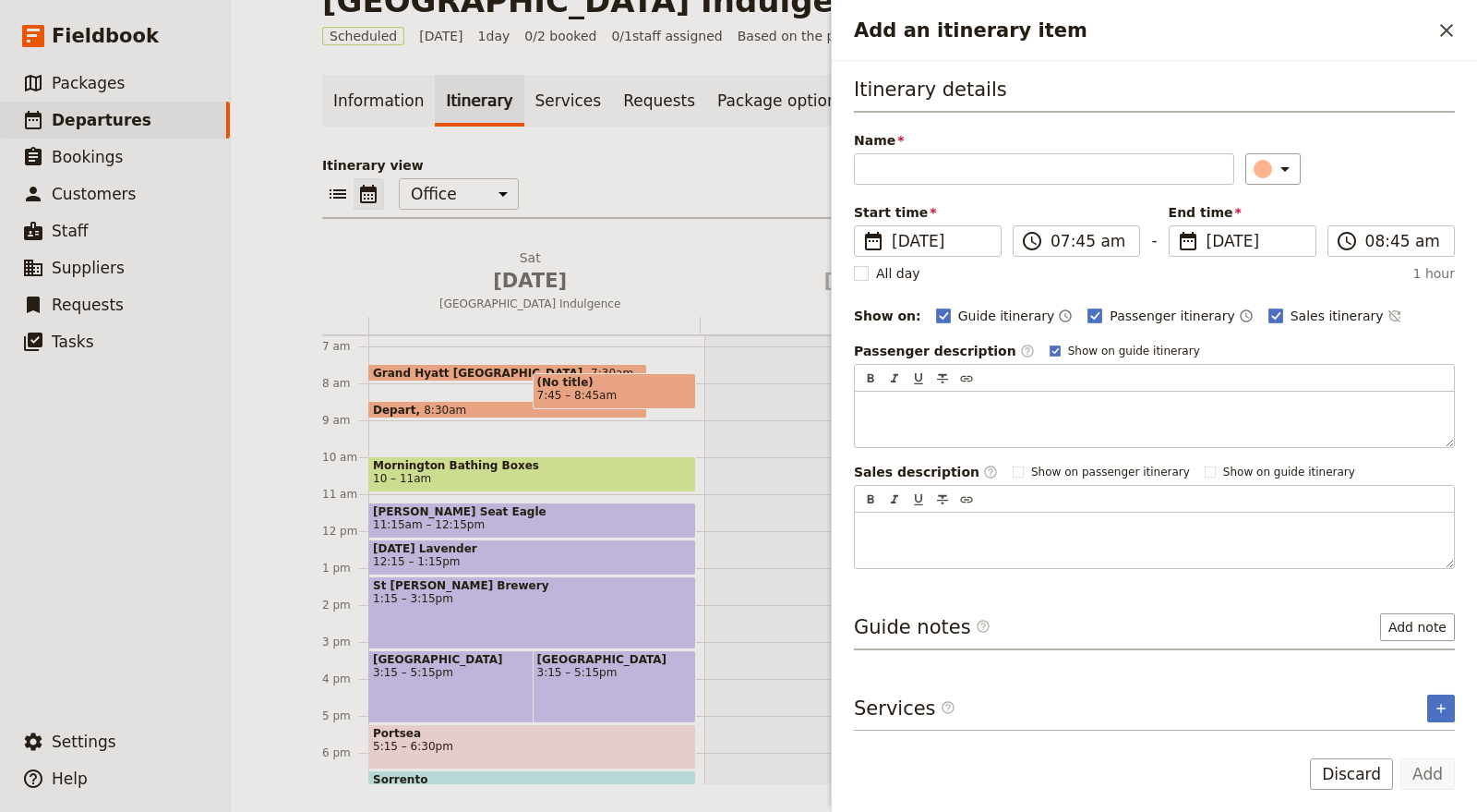
click at [487, 420] on div "Grand Hyatt Melbourne 7:30am Depart 8:30am (No title) 7:45 – 8:45am Mornington …" at bounding box center [536, 531] width 336 height 886
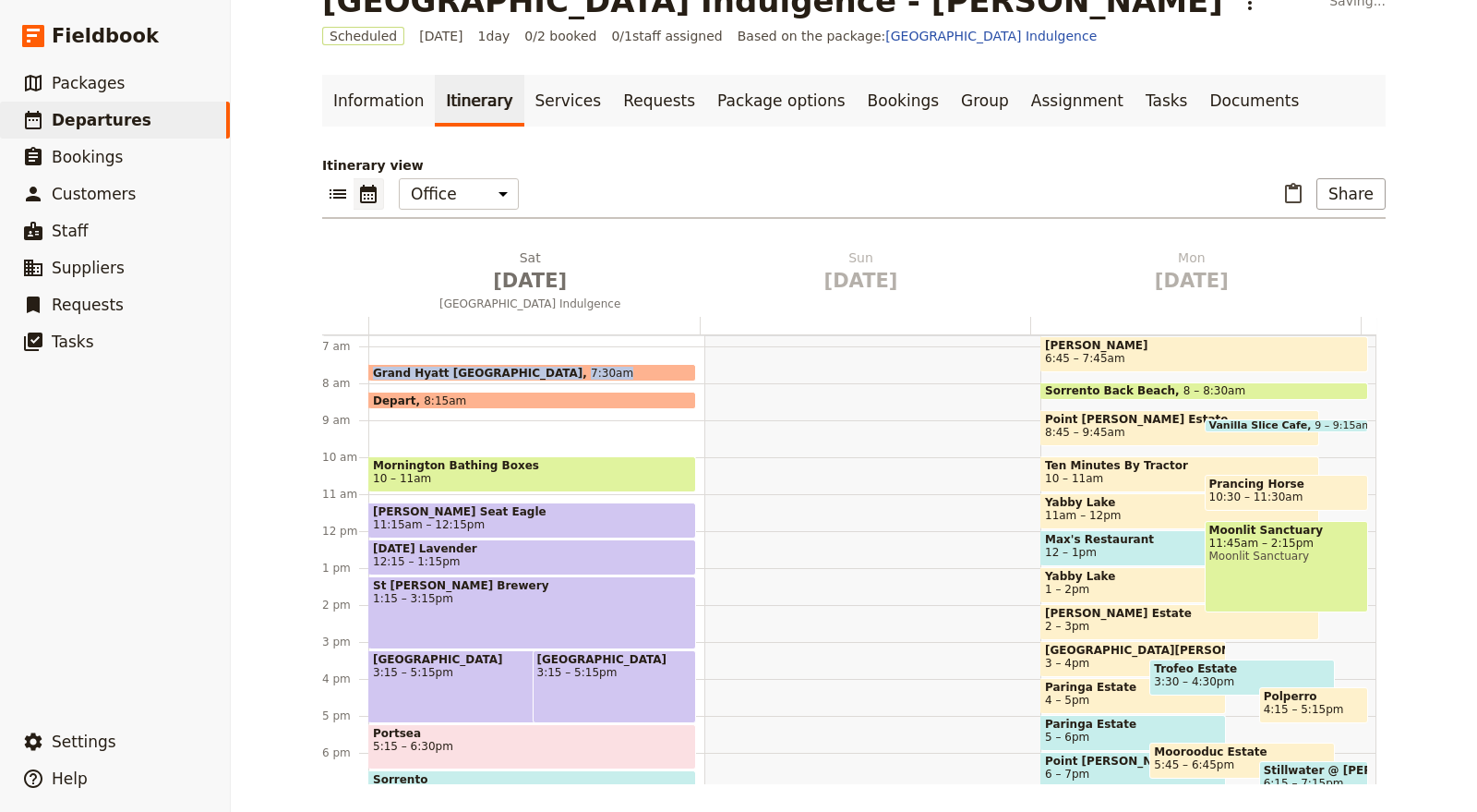
drag, startPoint x: 506, startPoint y: 386, endPoint x: 500, endPoint y: 375, distance: 12.5
click at [500, 375] on div "Grand Hyatt Melbourne 7:30am Depart 8:15am Mornington Bathing Boxes 10 – 11am A…" at bounding box center [536, 531] width 336 height 886
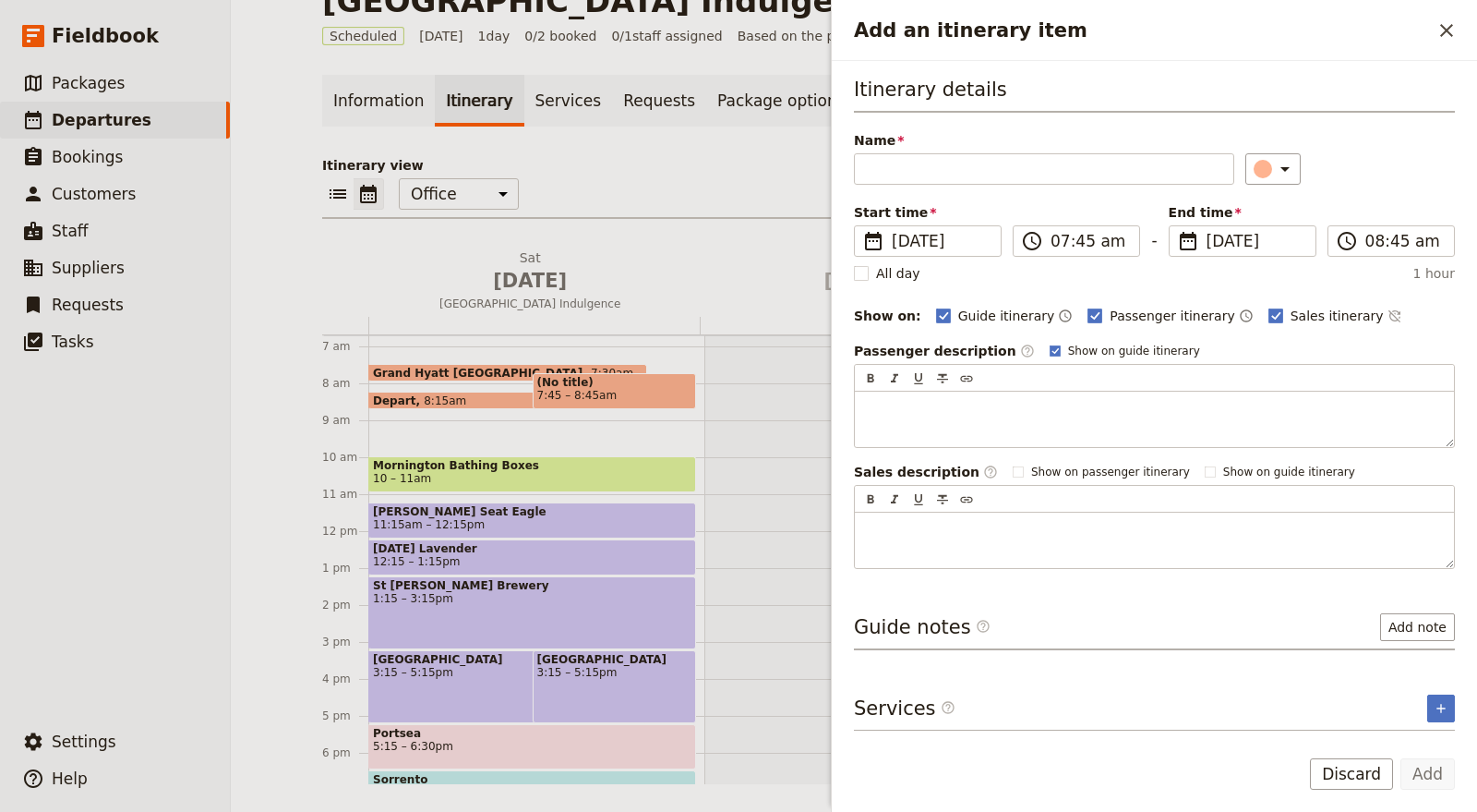
click at [490, 415] on div "Grand Hyatt Melbourne 7:30am Depart 8:15am (No title) 7:45 – 8:45am Mornington …" at bounding box center [536, 531] width 336 height 886
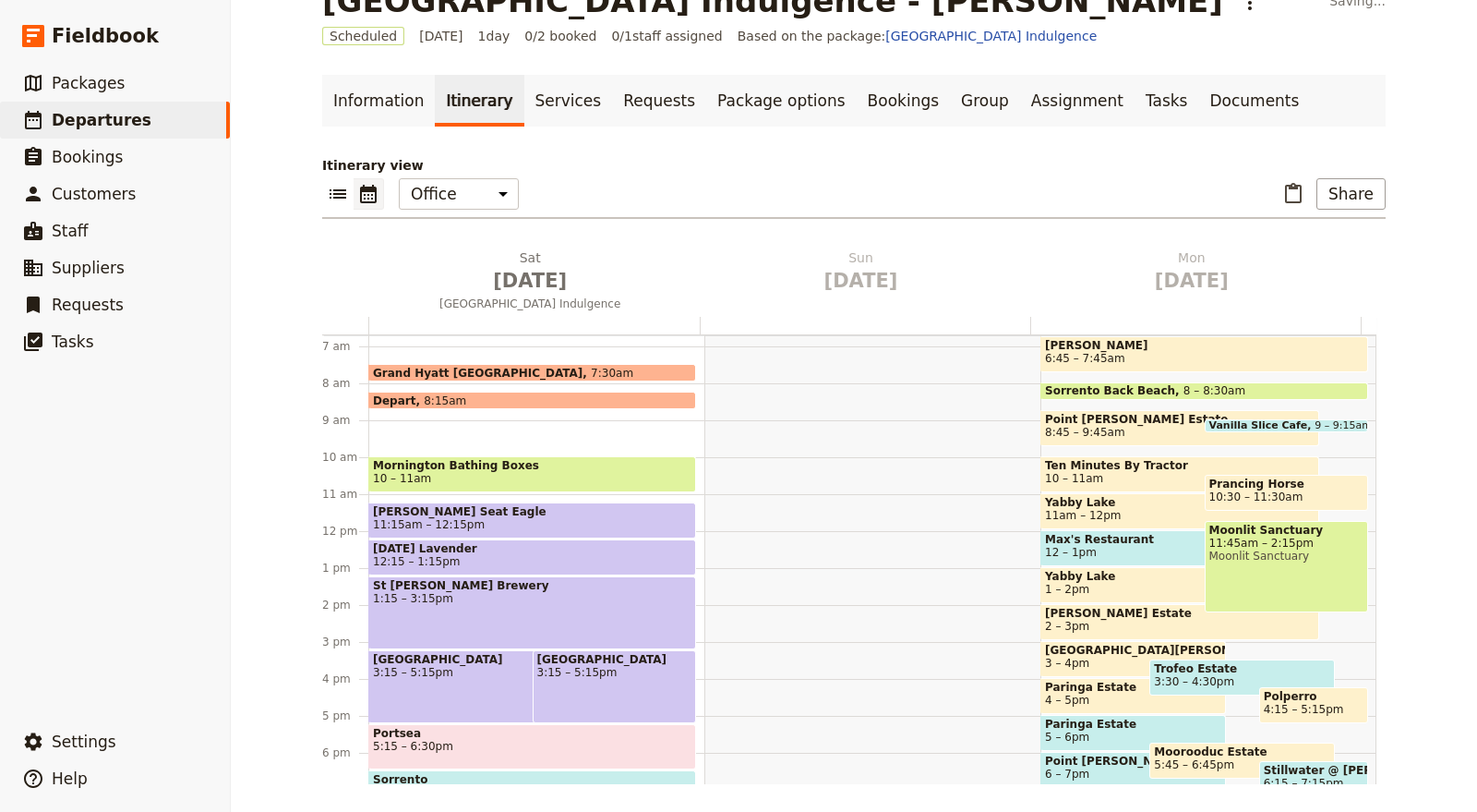
click at [508, 430] on div "Grand Hyatt Melbourne 7:30am Depart 8:15am Mornington Bathing Boxes 10 – 11am A…" at bounding box center [536, 531] width 336 height 886
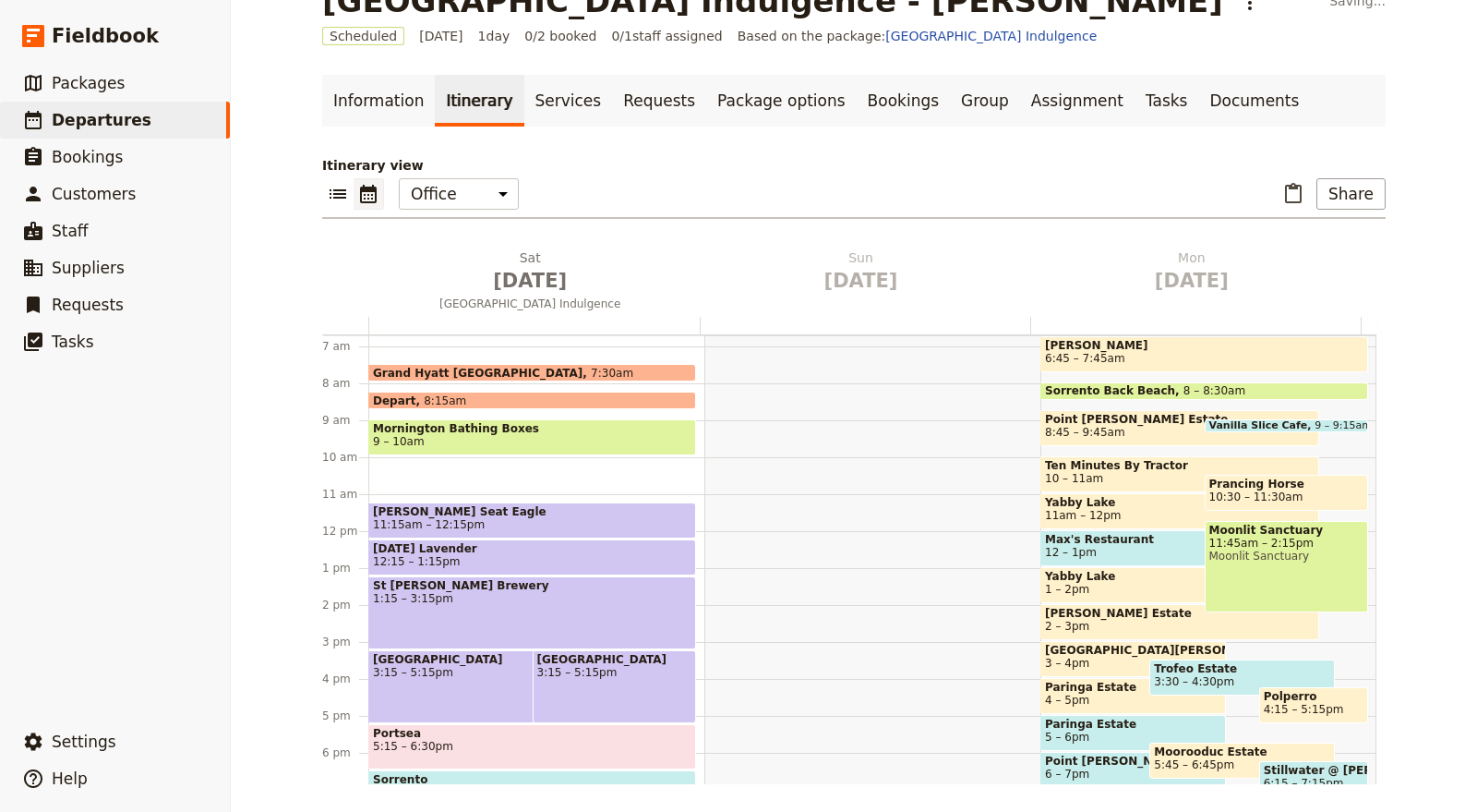
click at [508, 474] on div "Grand Hyatt Melbourne 7:30am Depart 8:15am Mornington Bathing Boxes 9 – 10am Ar…" at bounding box center [536, 531] width 336 height 886
click at [791, 563] on div at bounding box center [872, 531] width 336 height 886
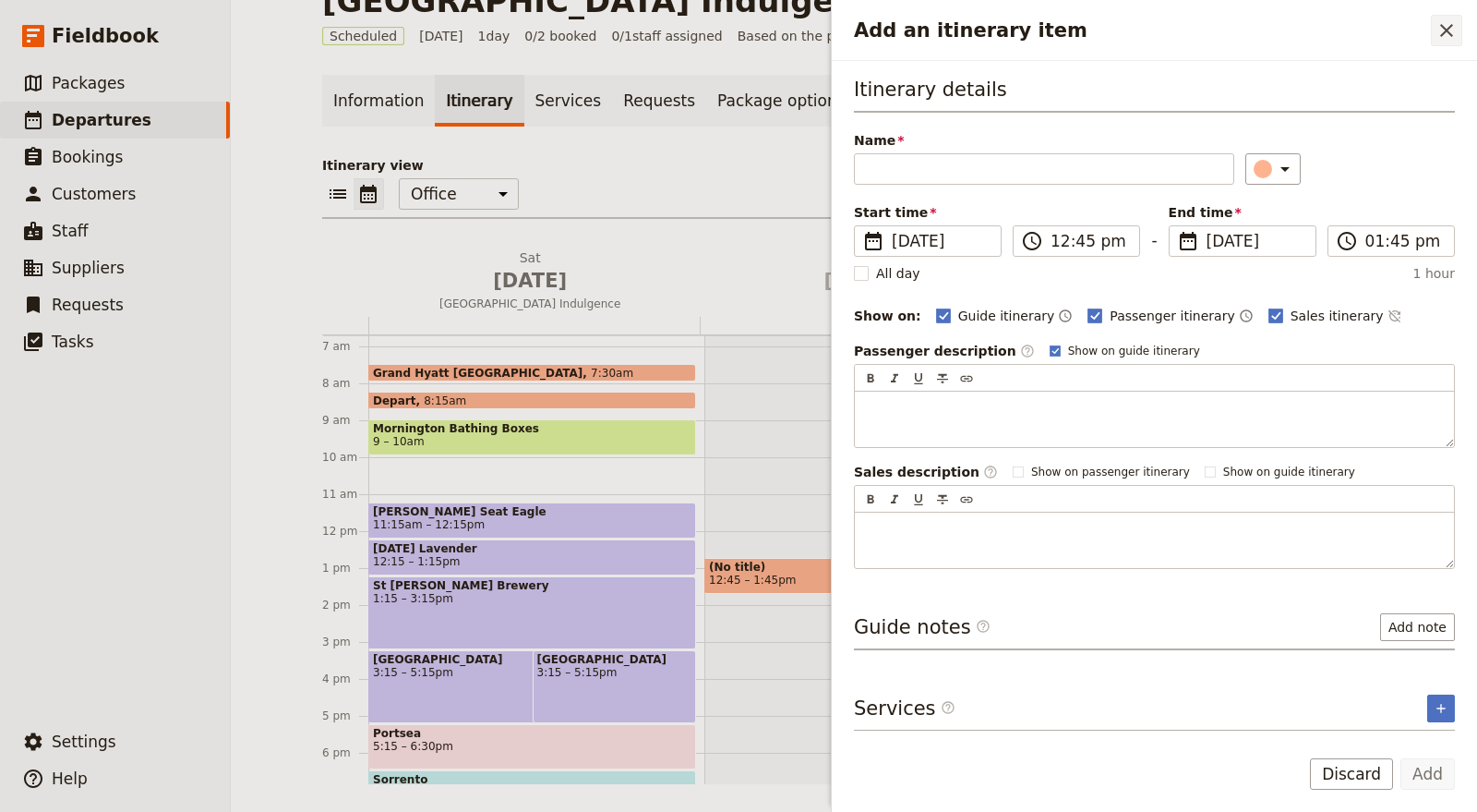
click at [1447, 30] on icon "Close drawer" at bounding box center [1446, 30] width 13 height 13
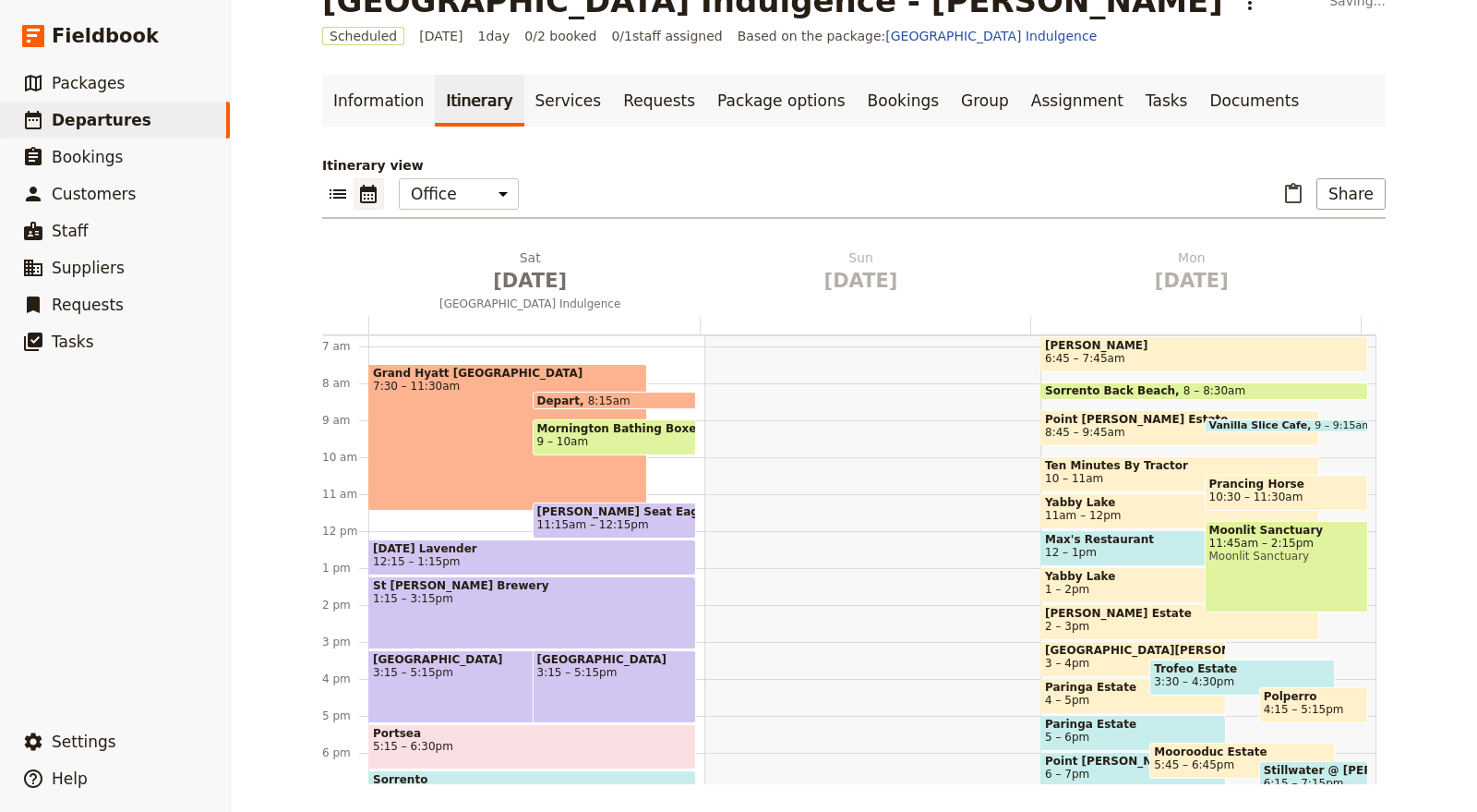
click at [415, 494] on div "Grand Hyatt Melbourne 7:30 – 11:30am" at bounding box center [507, 437] width 279 height 147
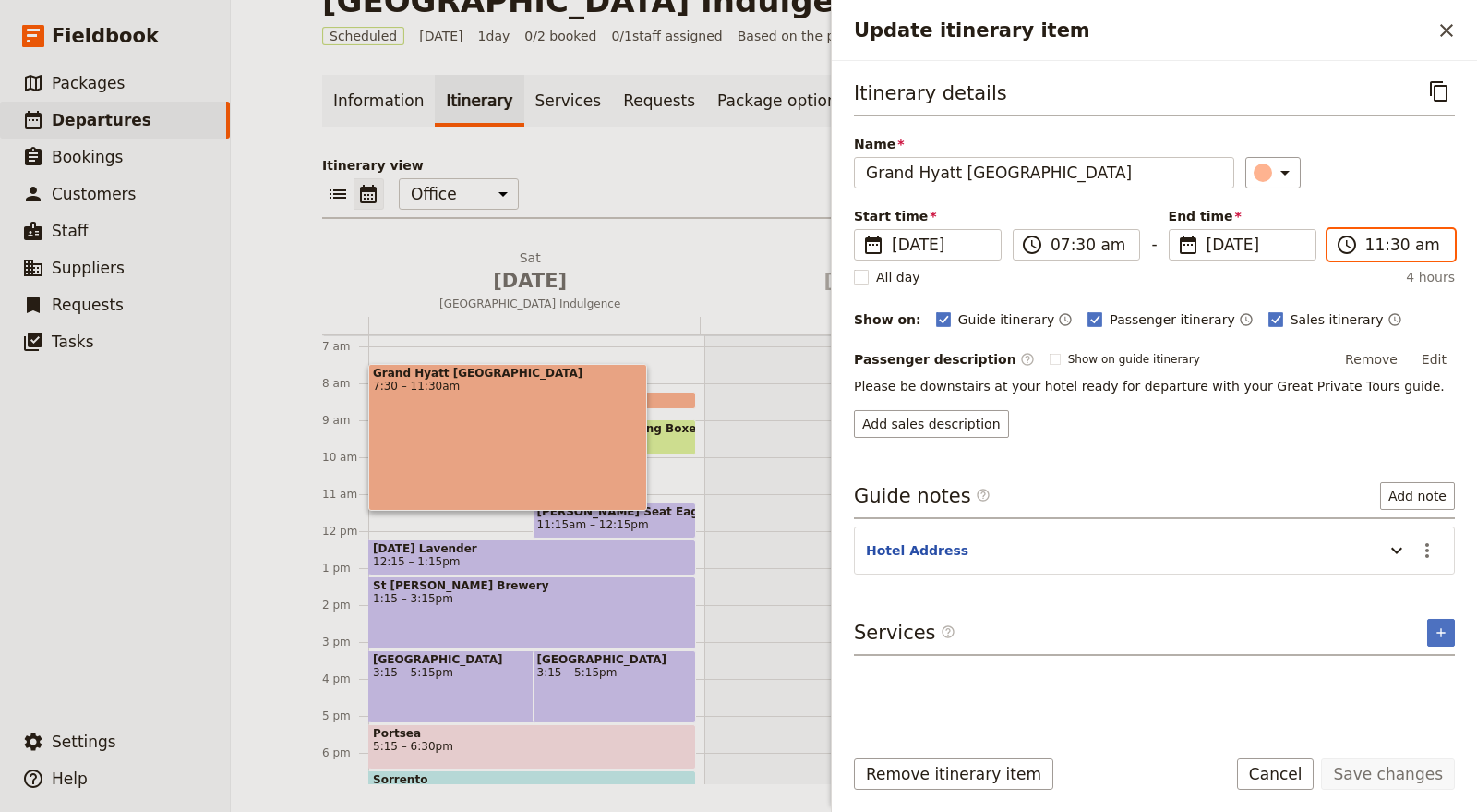
click at [1366, 245] on input "11:30 am" at bounding box center [1404, 245] width 78 height 22
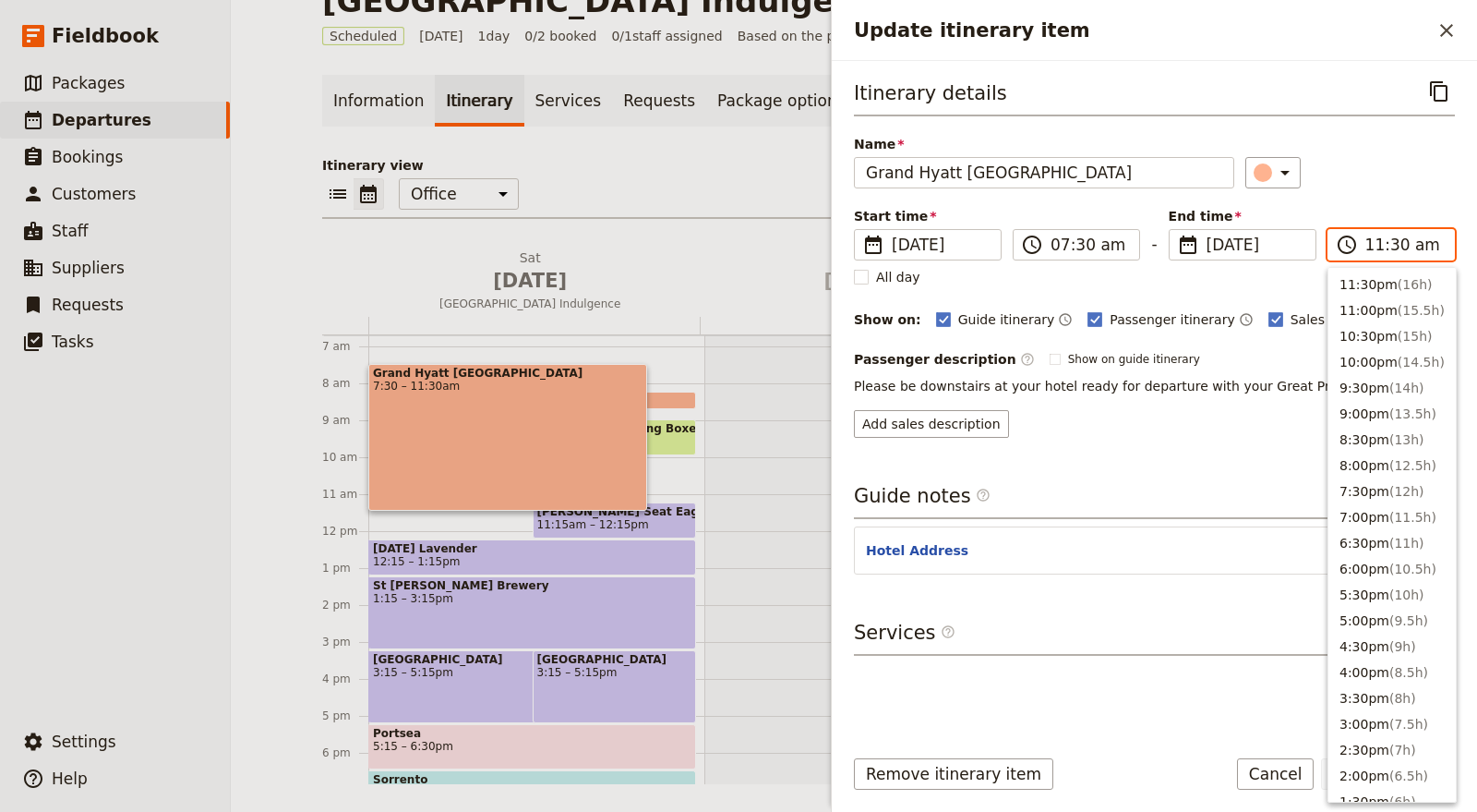
scroll to position [625, 0]
click at [1382, 494] on button "7:30am" at bounding box center [1392, 487] width 127 height 26
type input "07:30 am"
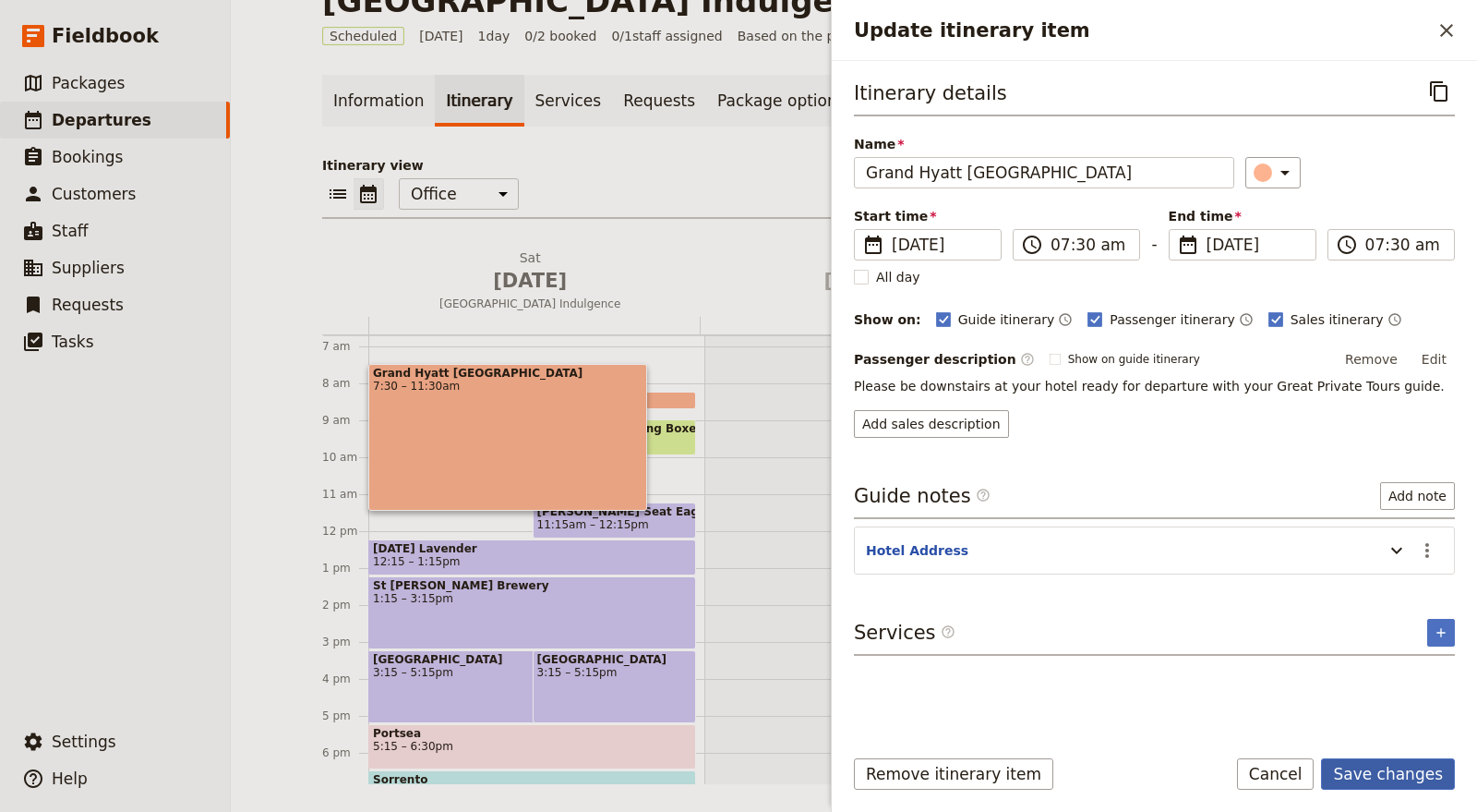
click at [1400, 786] on button "Save changes" at bounding box center [1388, 774] width 134 height 32
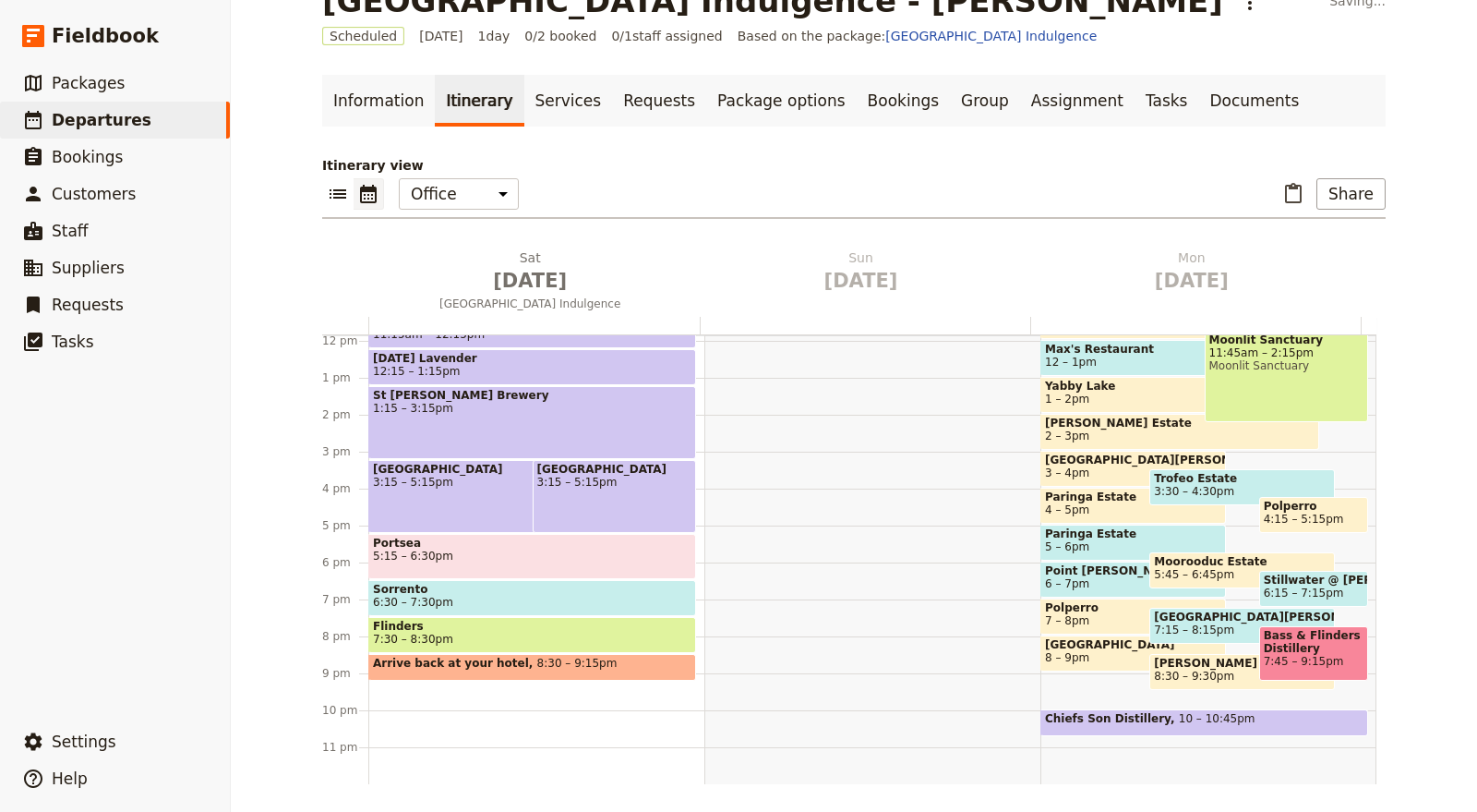
scroll to position [145, 0]
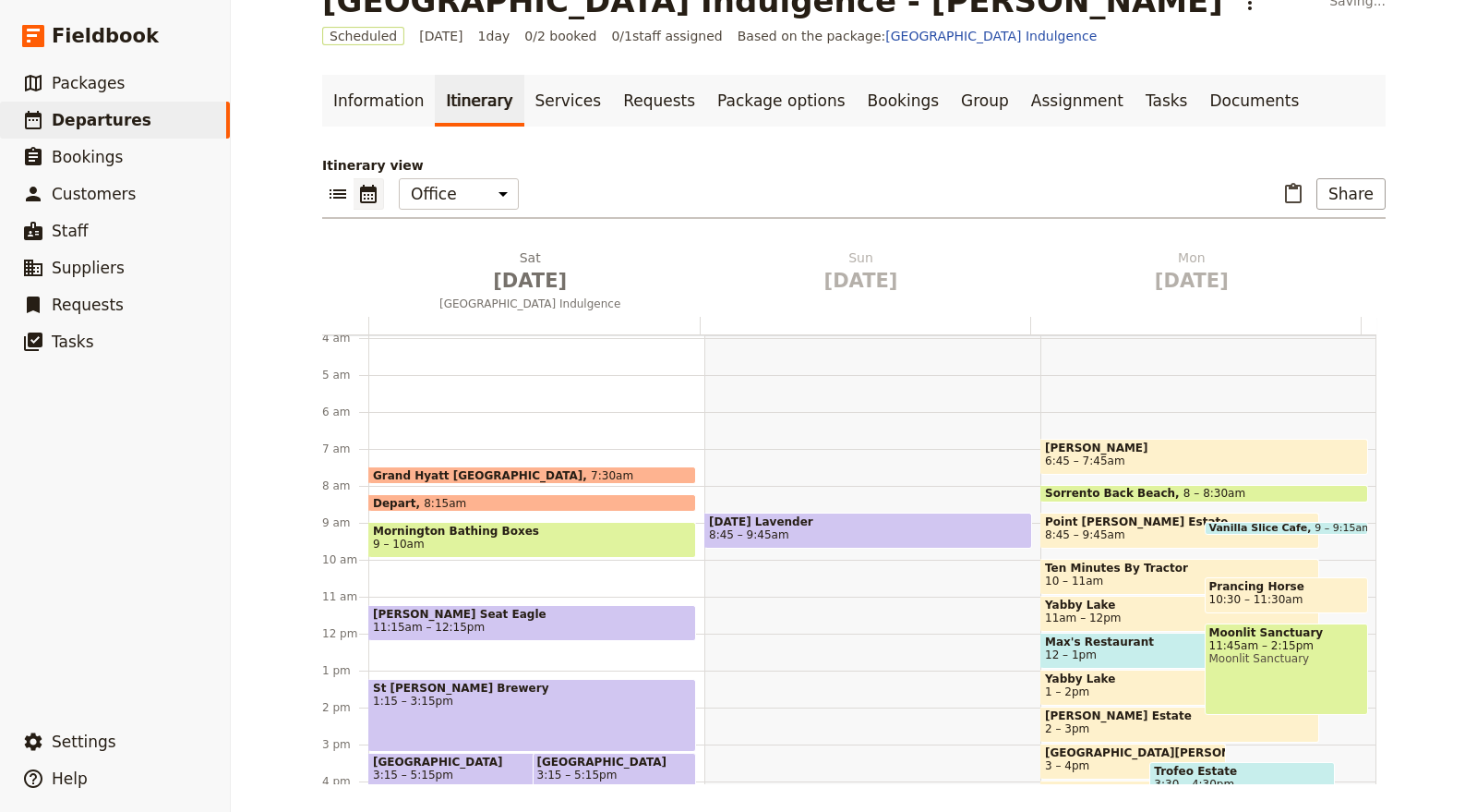
click at [651, 476] on span at bounding box center [532, 479] width 326 height 7
click at [651, 473] on div "Grand Hyatt Melbourne 7:30am" at bounding box center [532, 476] width 328 height 18
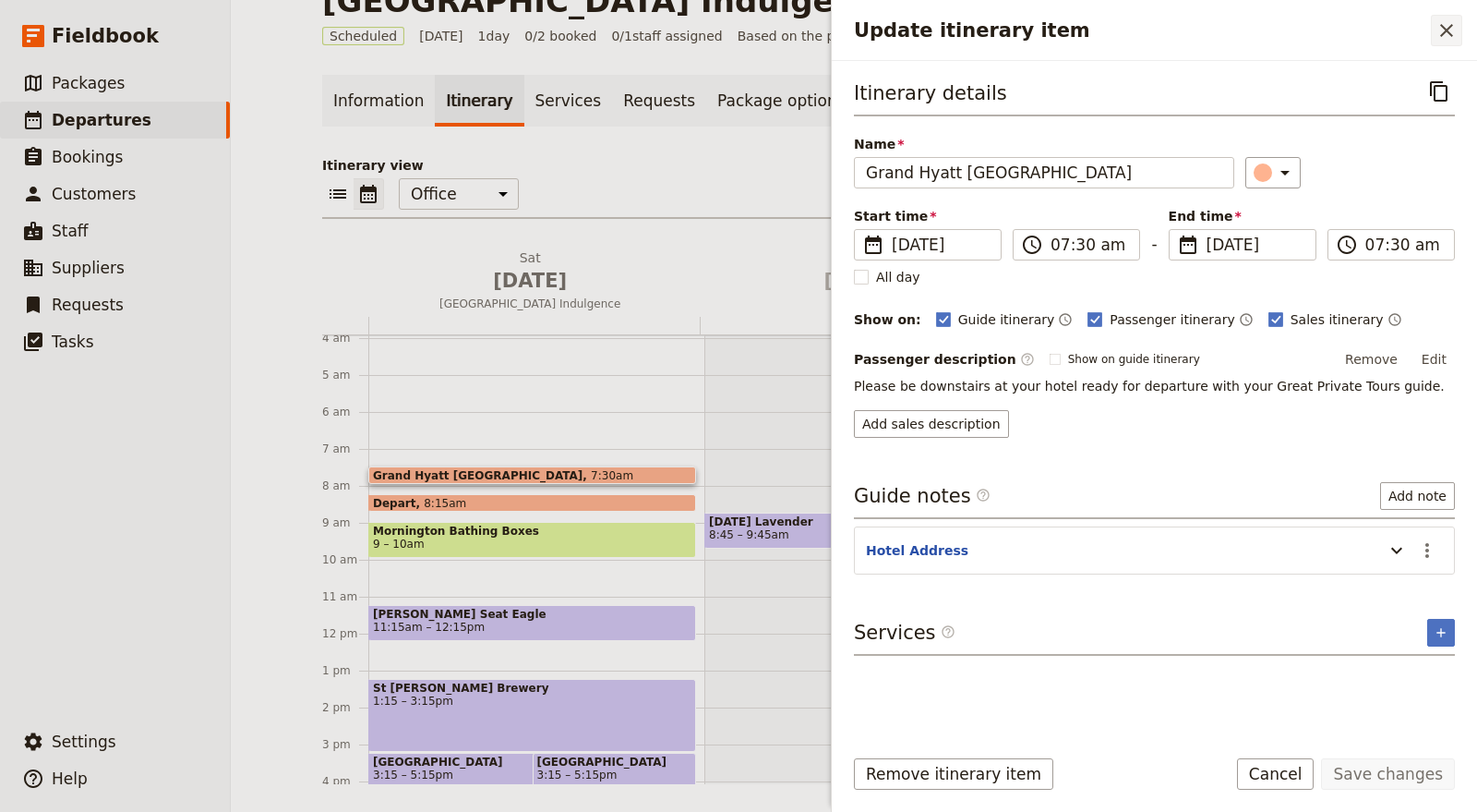
click at [1452, 25] on icon "Close drawer" at bounding box center [1446, 30] width 13 height 13
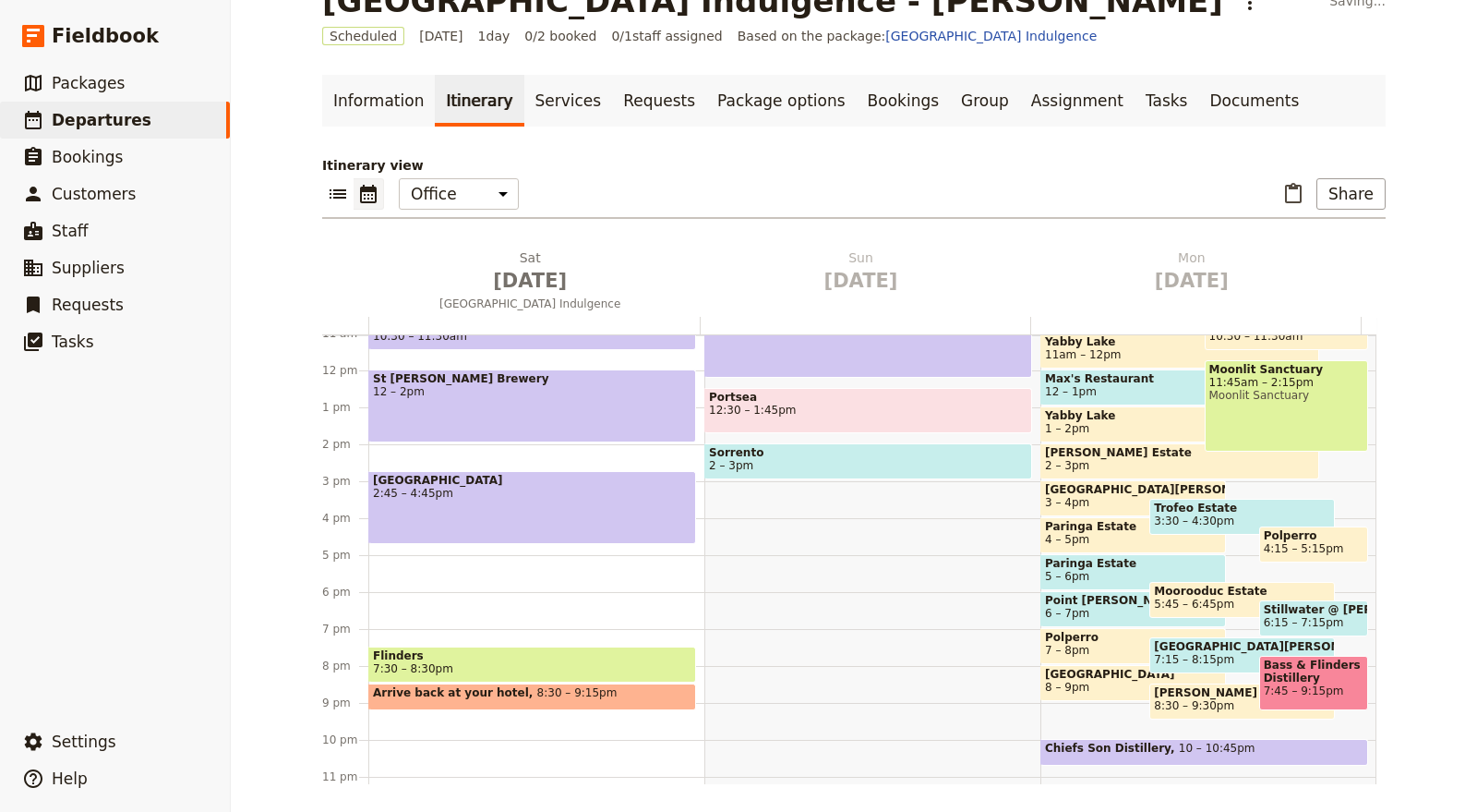
scroll to position [453, 0]
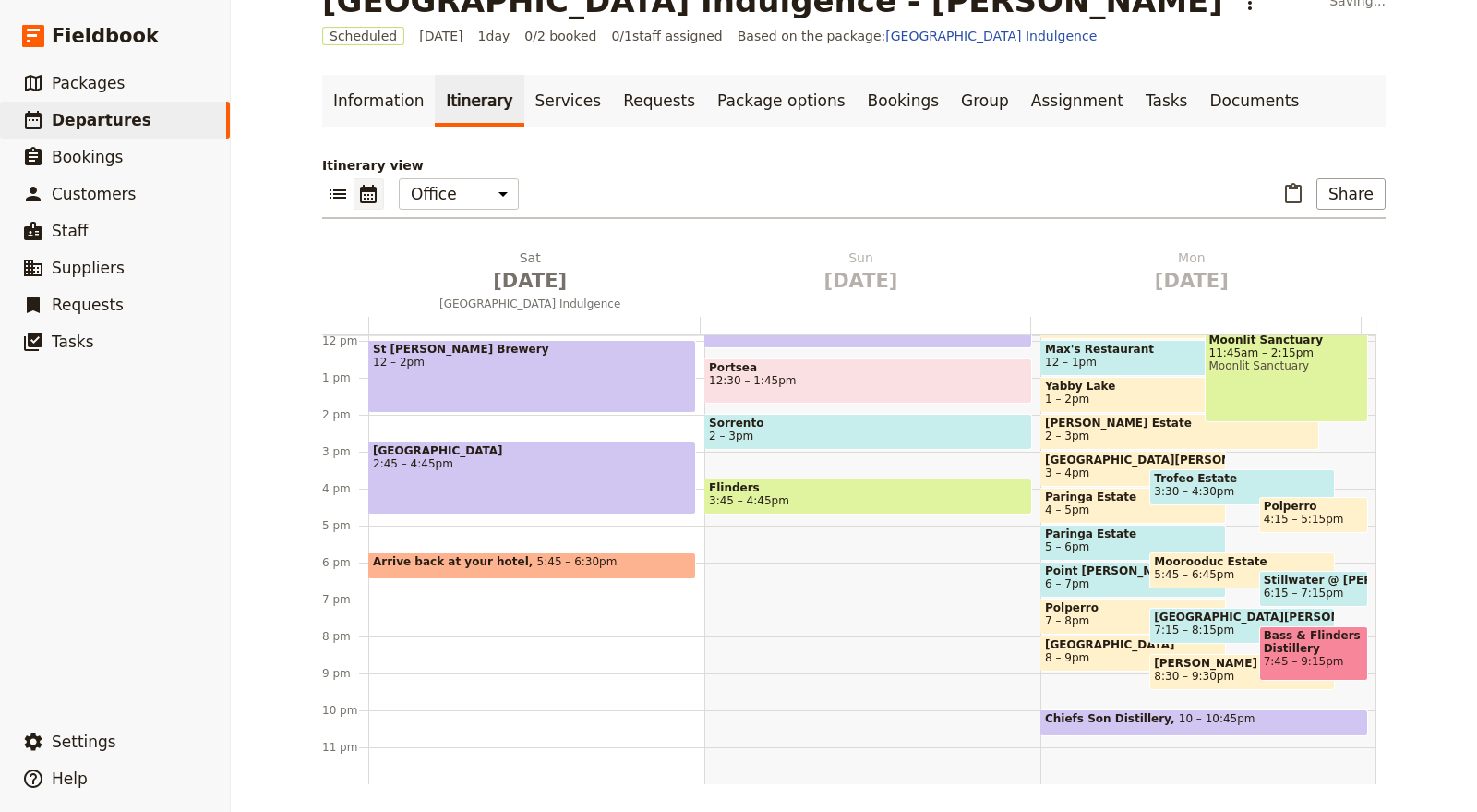
click at [666, 616] on div "Grand Hyatt Melbourne 7:30am Depart 8:15am Mornington Bathing Boxes 9 – 10am Ar…" at bounding box center [536, 340] width 336 height 886
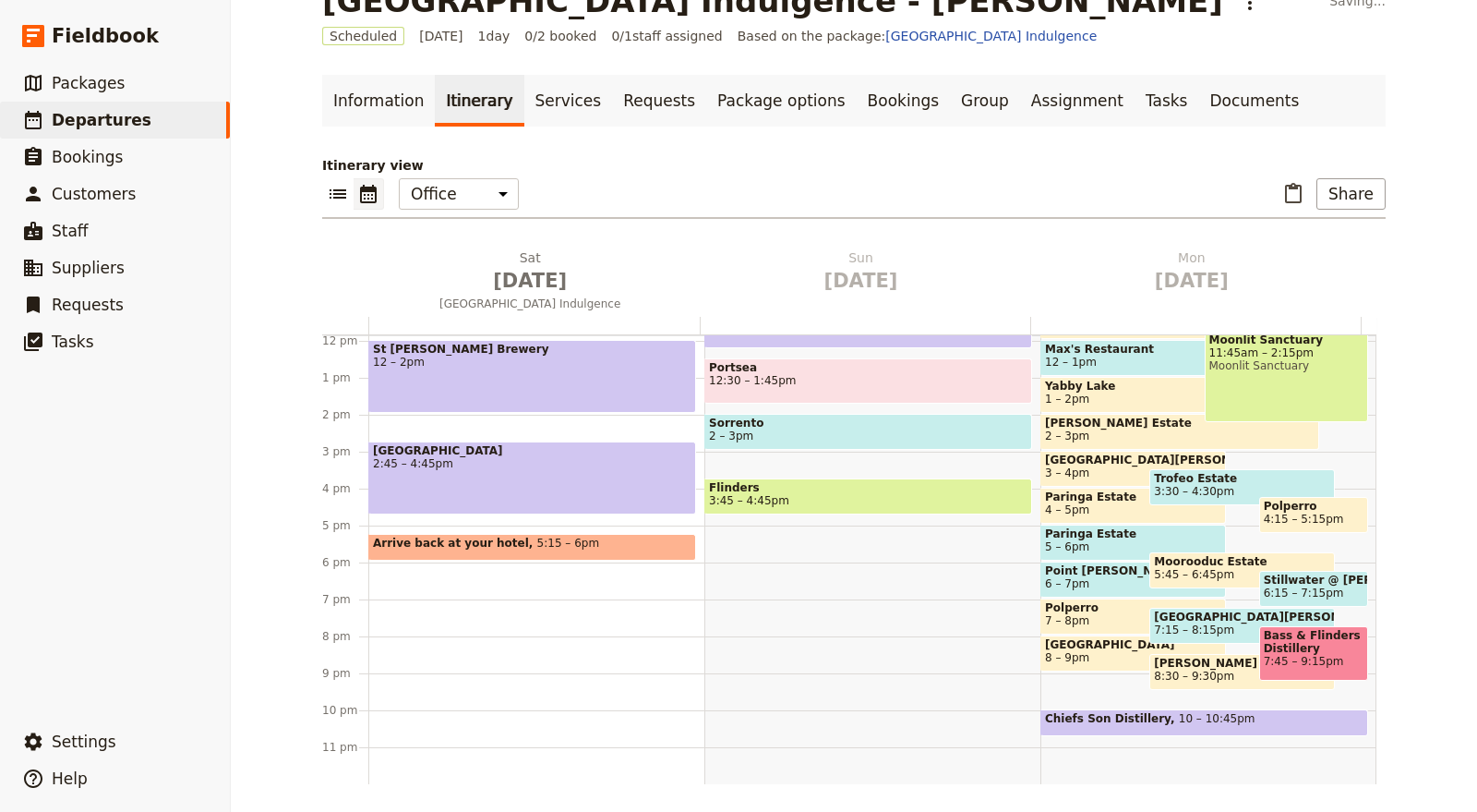
click at [655, 602] on div "Grand Hyatt Melbourne 7:30am Depart 8:15am Mornington Bathing Boxes 9 – 10am Ar…" at bounding box center [536, 340] width 336 height 886
click at [638, 559] on div "Grand Hyatt Melbourne 7:30am Depart 8:15am Mornington Bathing Boxes 9 – 10am Ar…" at bounding box center [536, 340] width 336 height 886
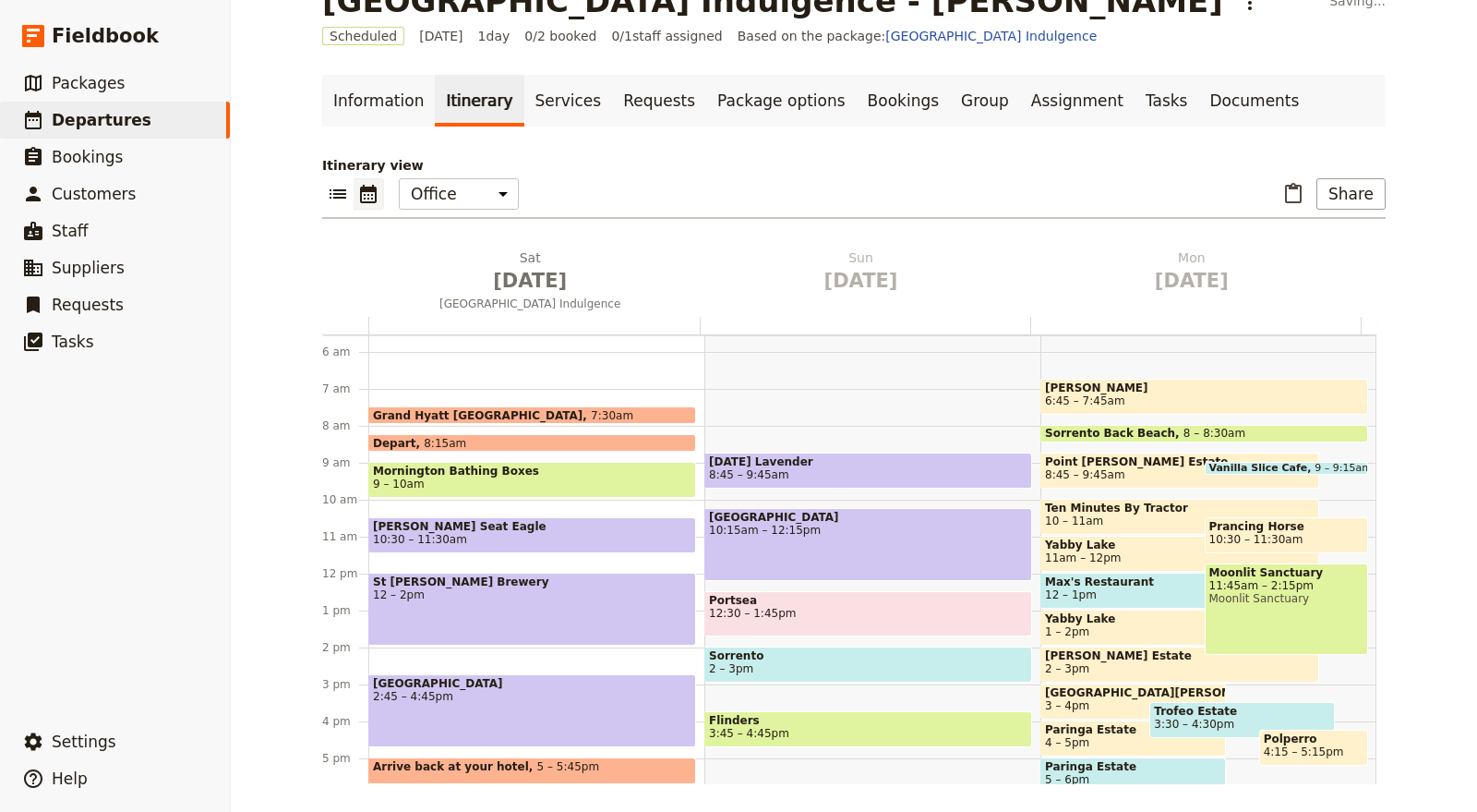
scroll to position [308, 0]
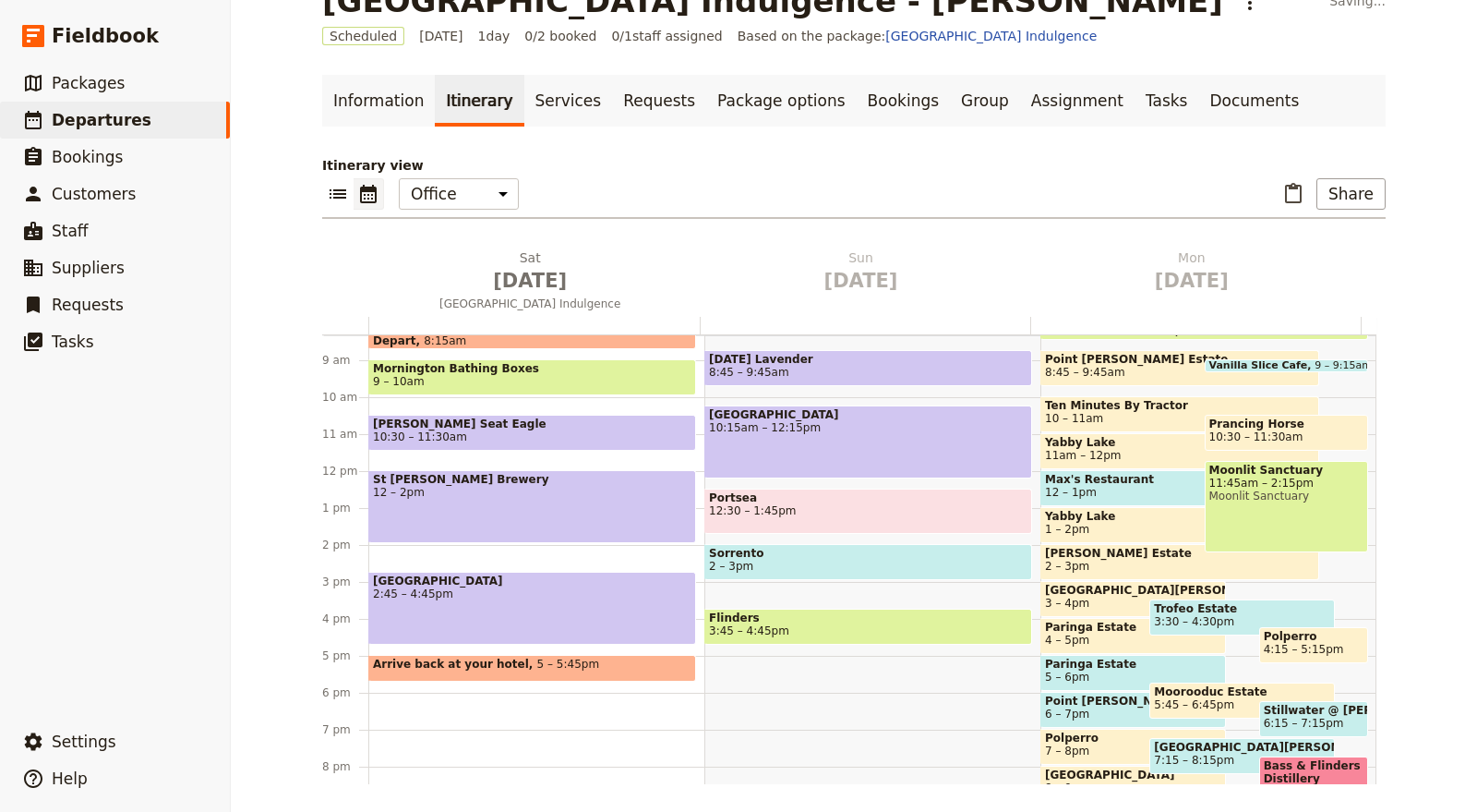
click at [612, 520] on div "St Andrews Brewery 12 – 2pm" at bounding box center [532, 506] width 328 height 73
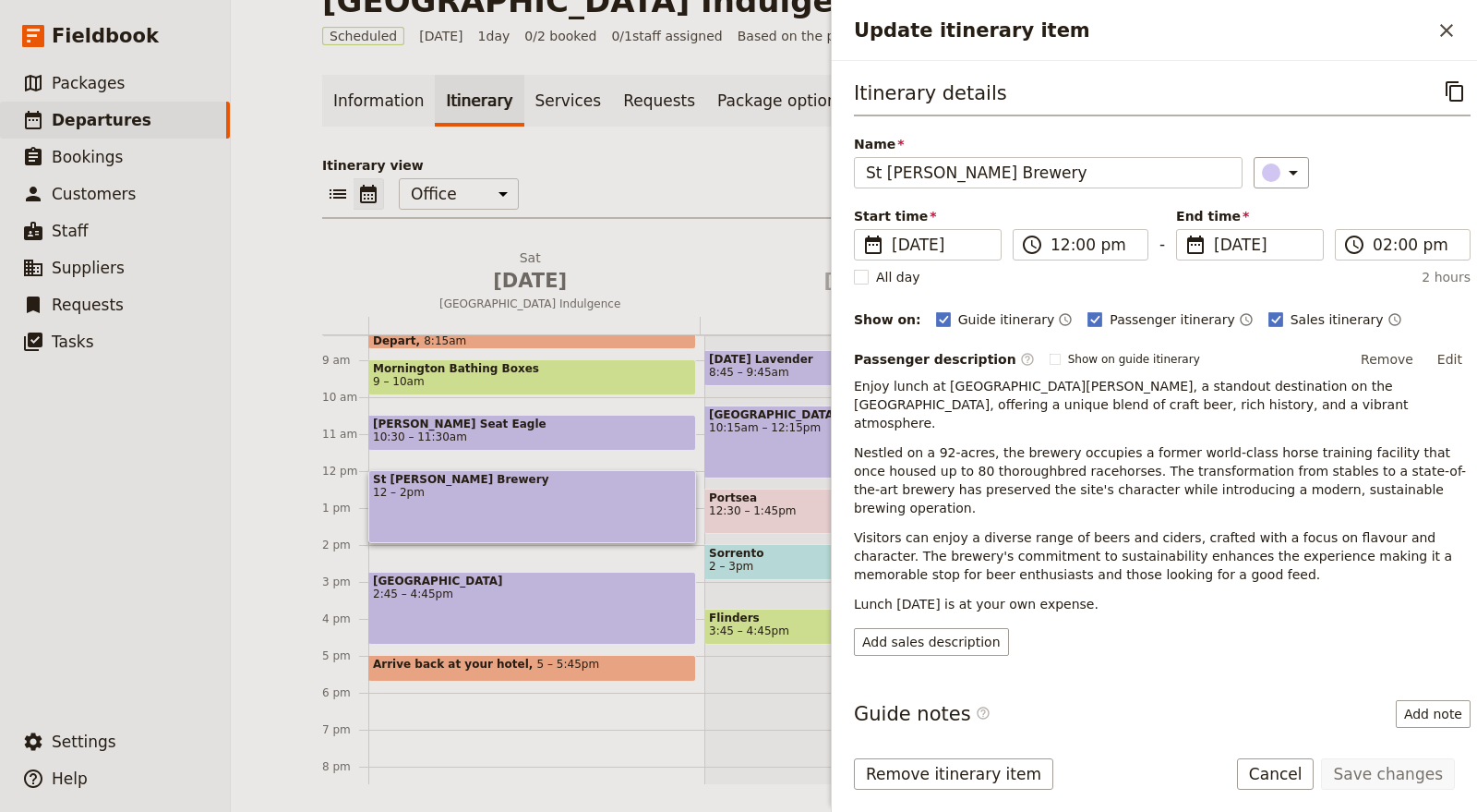
click at [614, 587] on span "2:45 – 4:45pm" at bounding box center [532, 593] width 319 height 13
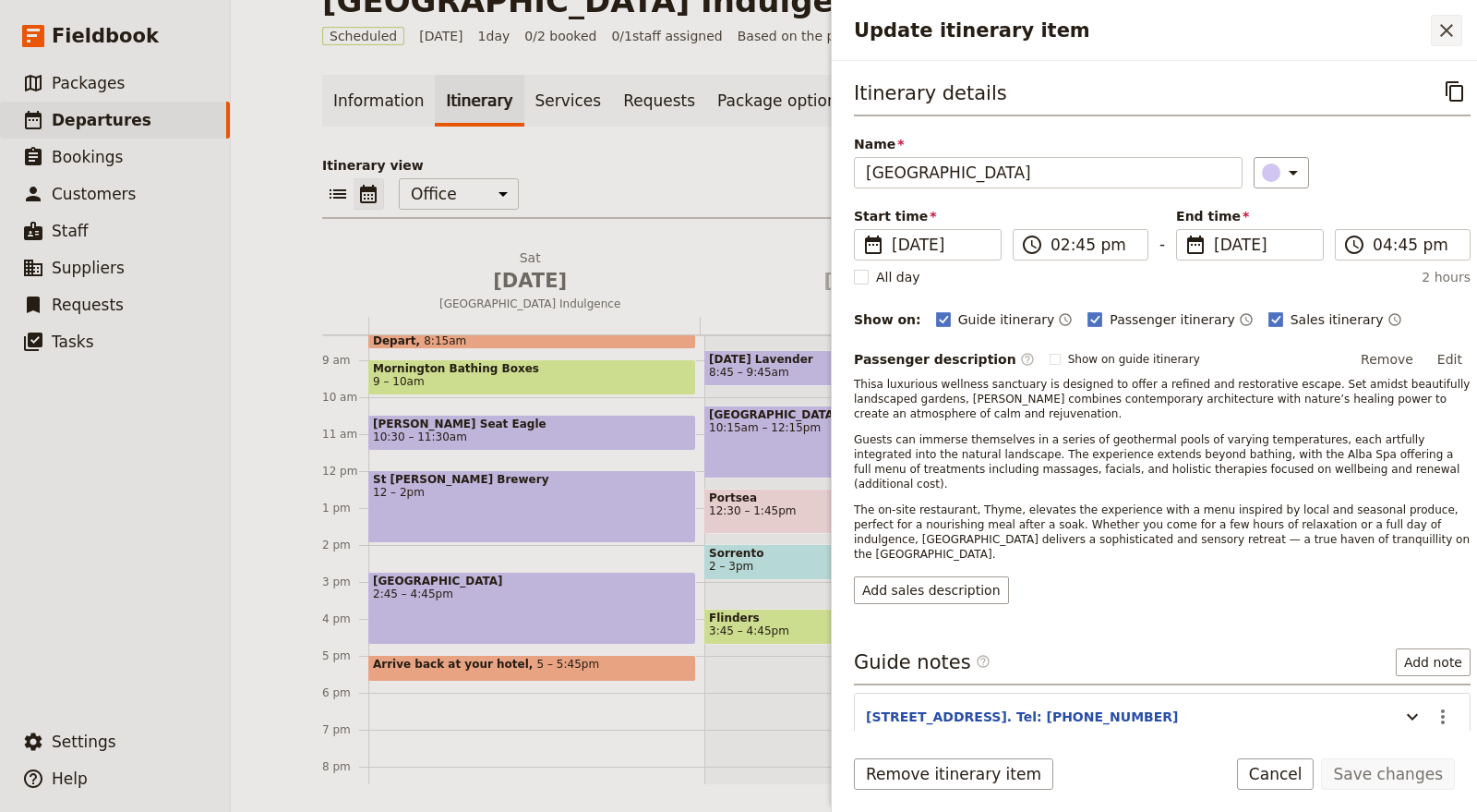
click at [1450, 39] on icon "Close drawer" at bounding box center [1446, 31] width 22 height 22
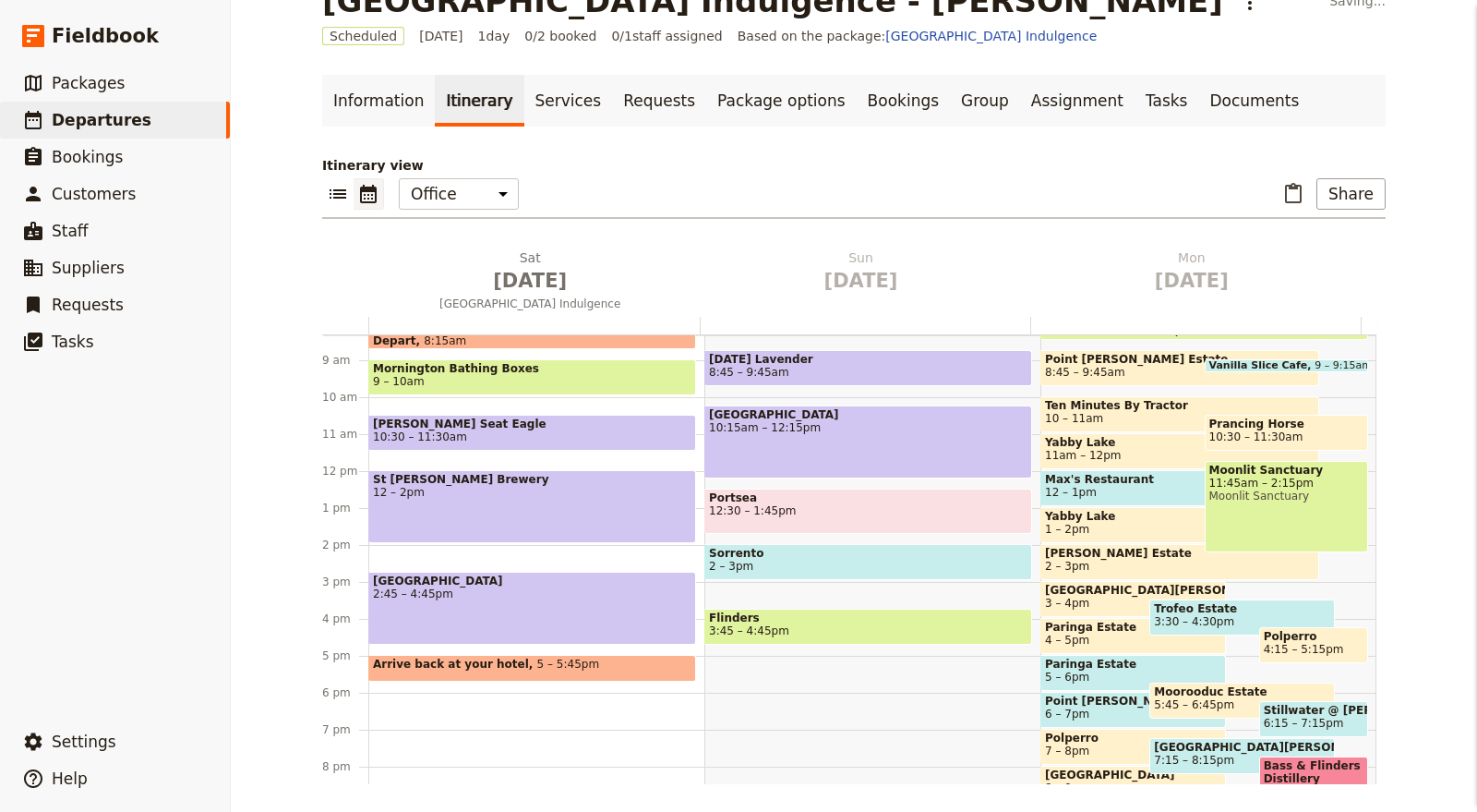
scroll to position [35, 0]
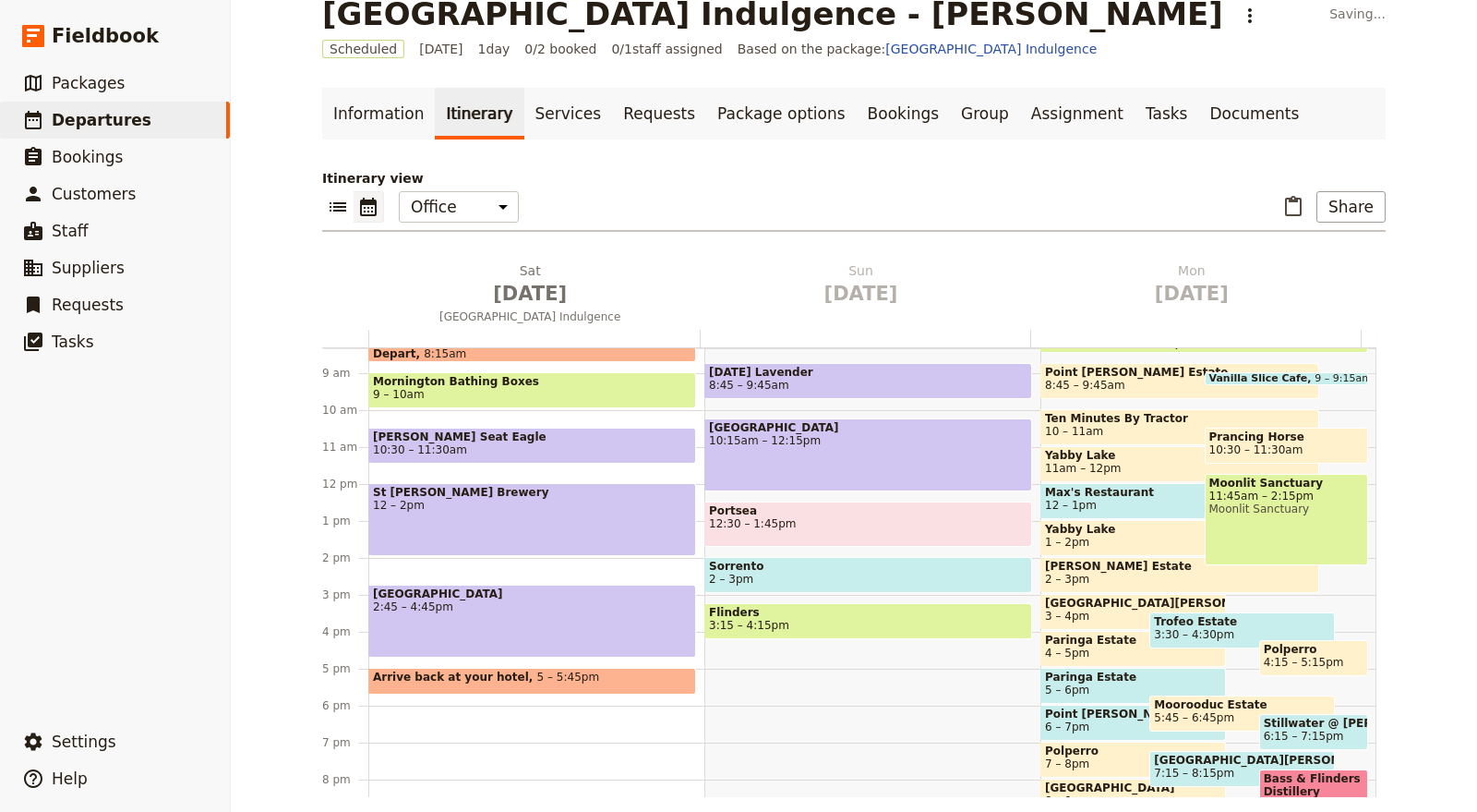
click at [821, 673] on div "Red Hill Lavender 8:45 – 9:45am Peninsula Hot Springs 10:15am – 12:15pm Portsea…" at bounding box center [872, 483] width 336 height 886
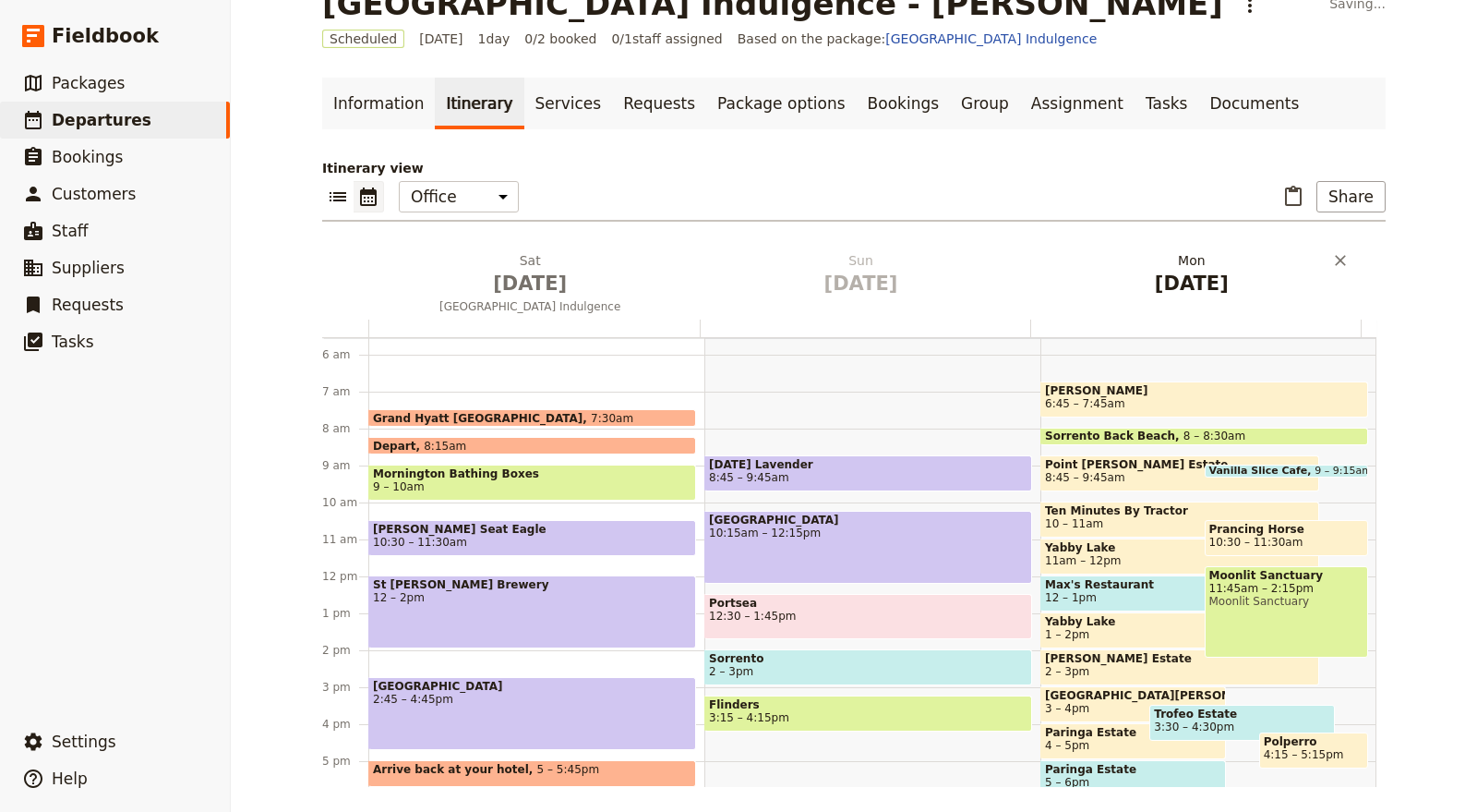
scroll to position [47, 0]
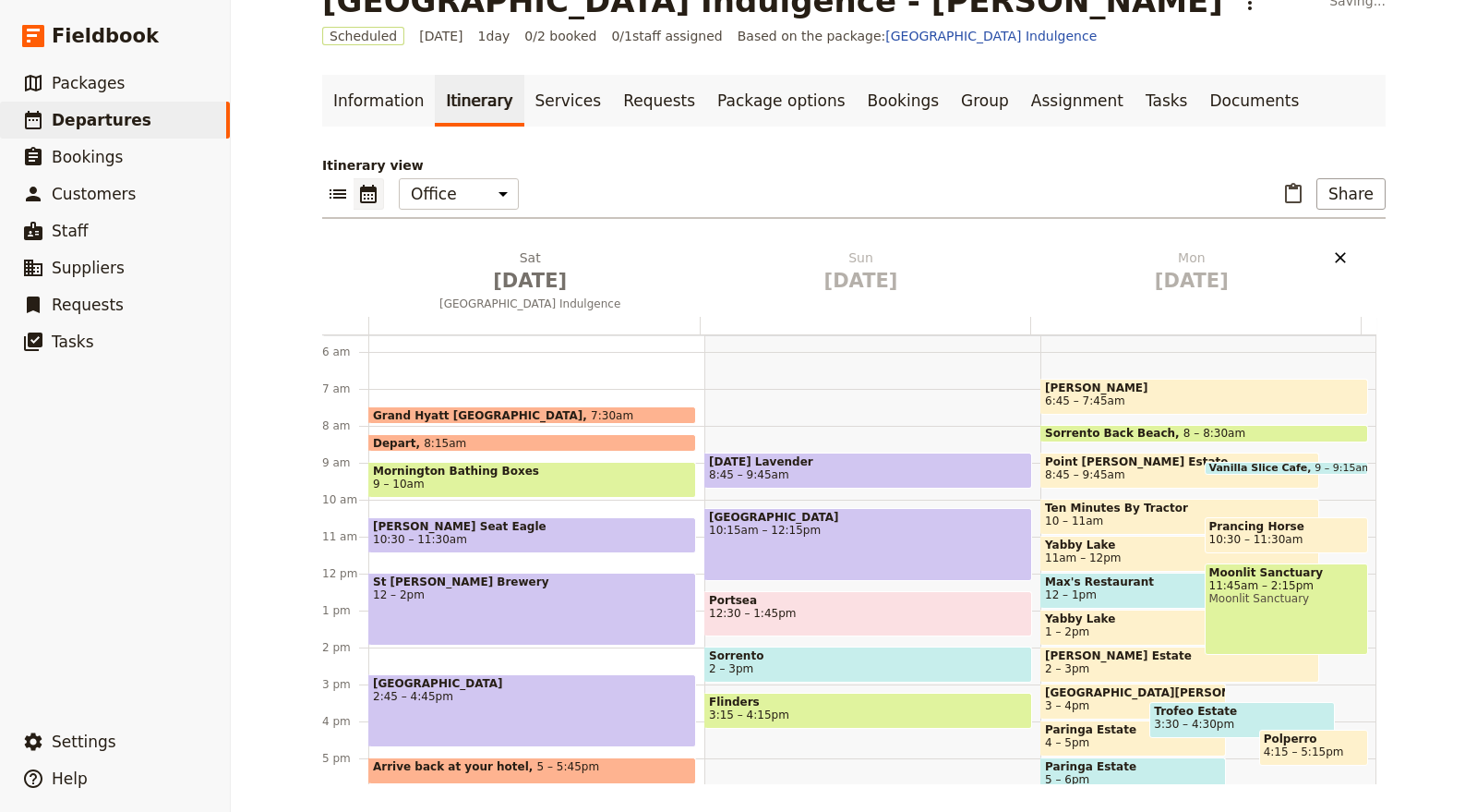
click at [1337, 256] on icon "Delete Mon Mar 30" at bounding box center [1340, 258] width 19 height 19
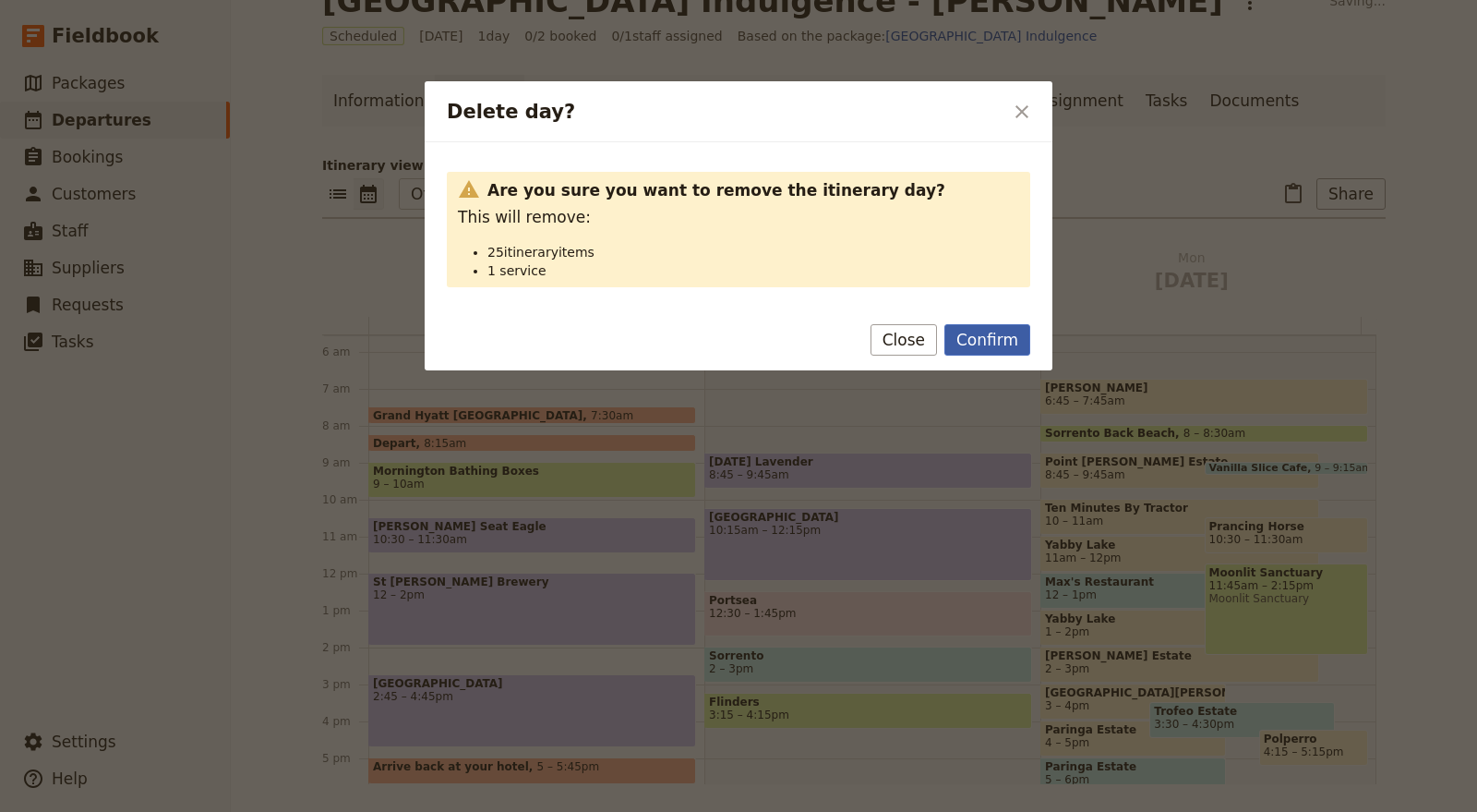
click at [987, 338] on button "Confirm" at bounding box center [987, 339] width 86 height 32
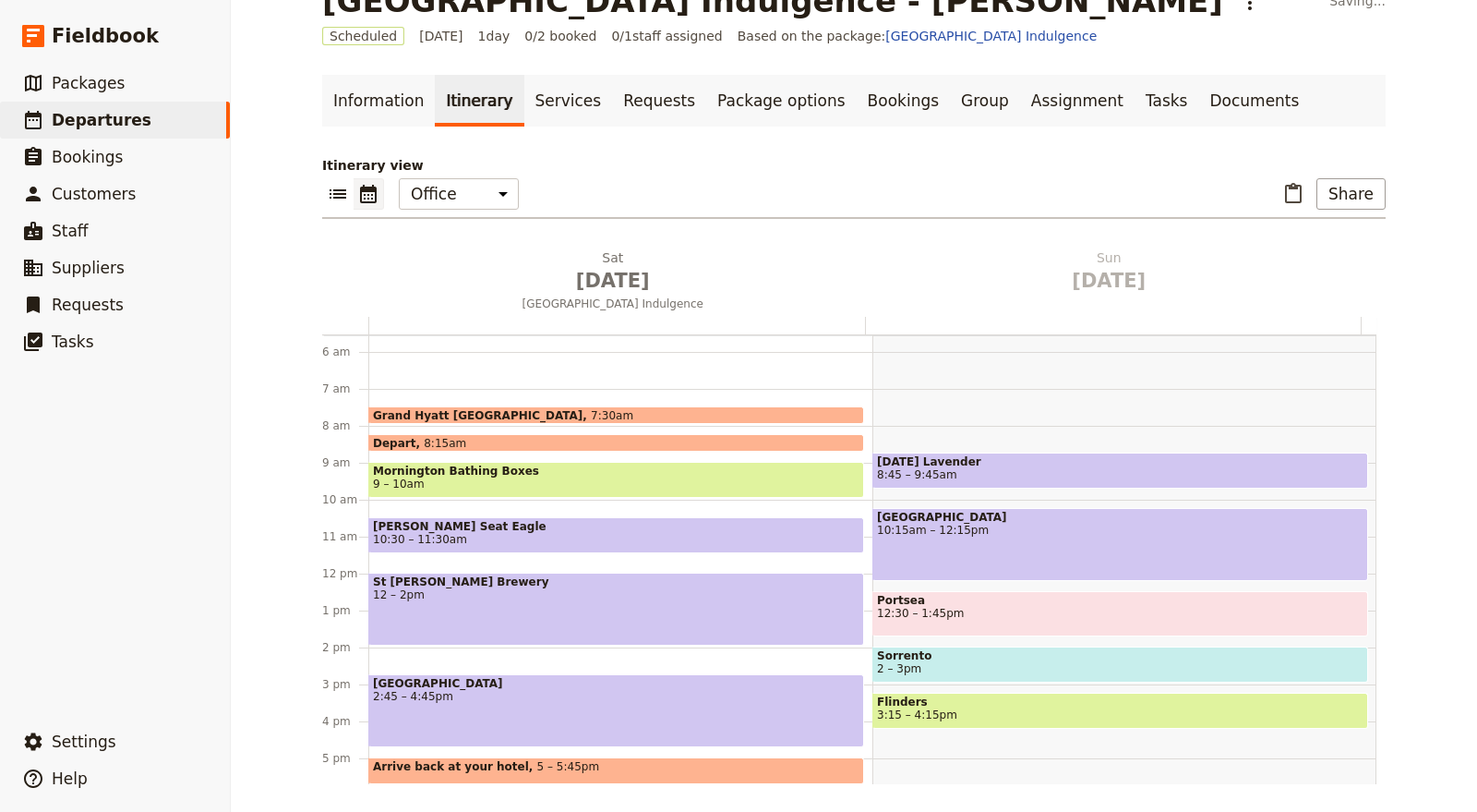
click at [1447, 415] on div "Mornington Peninsula Indulgence - Clifford ​ Saving... Scheduled 28 Mar 2026 1 …" at bounding box center [853, 406] width 1246 height 812
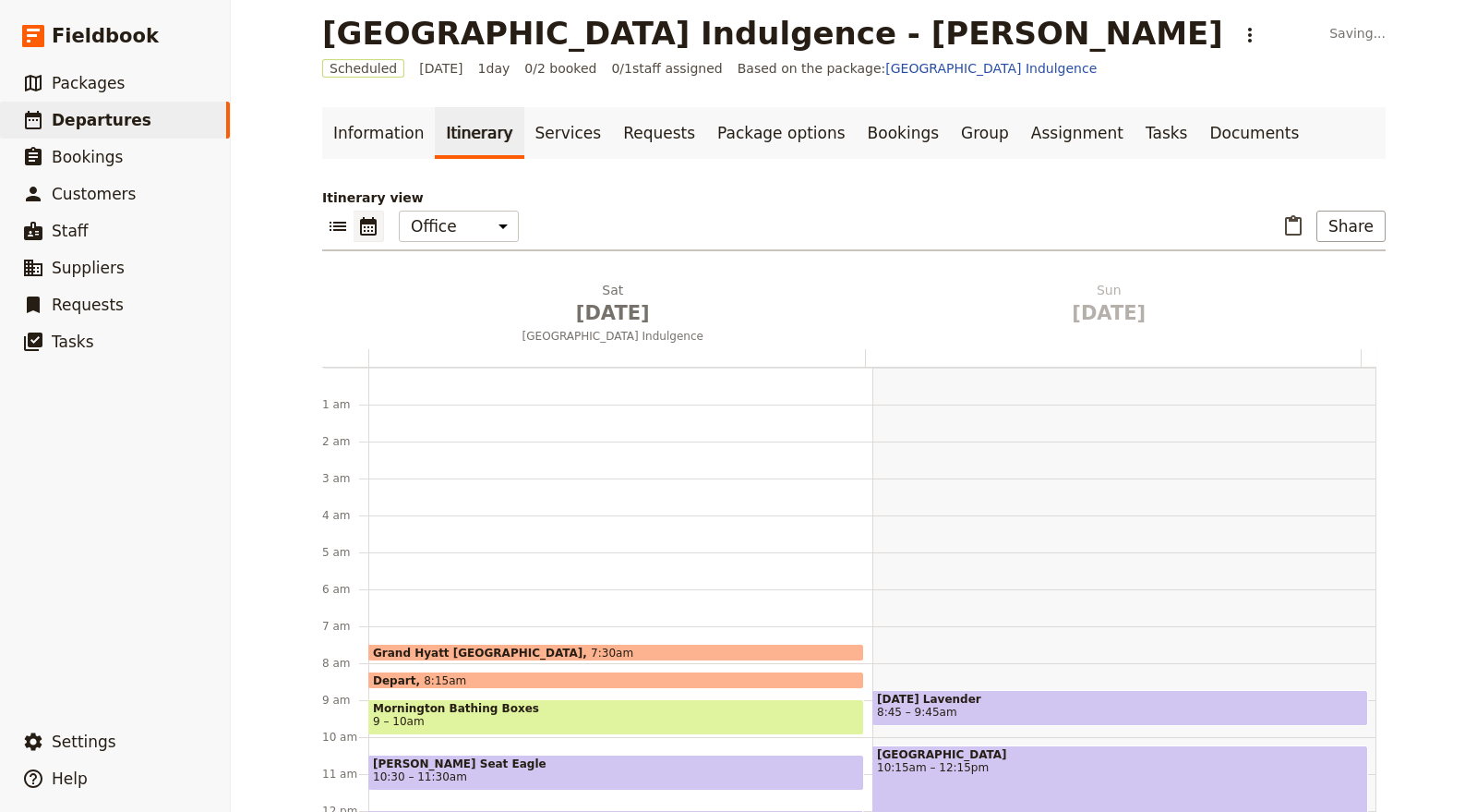
scroll to position [0, 0]
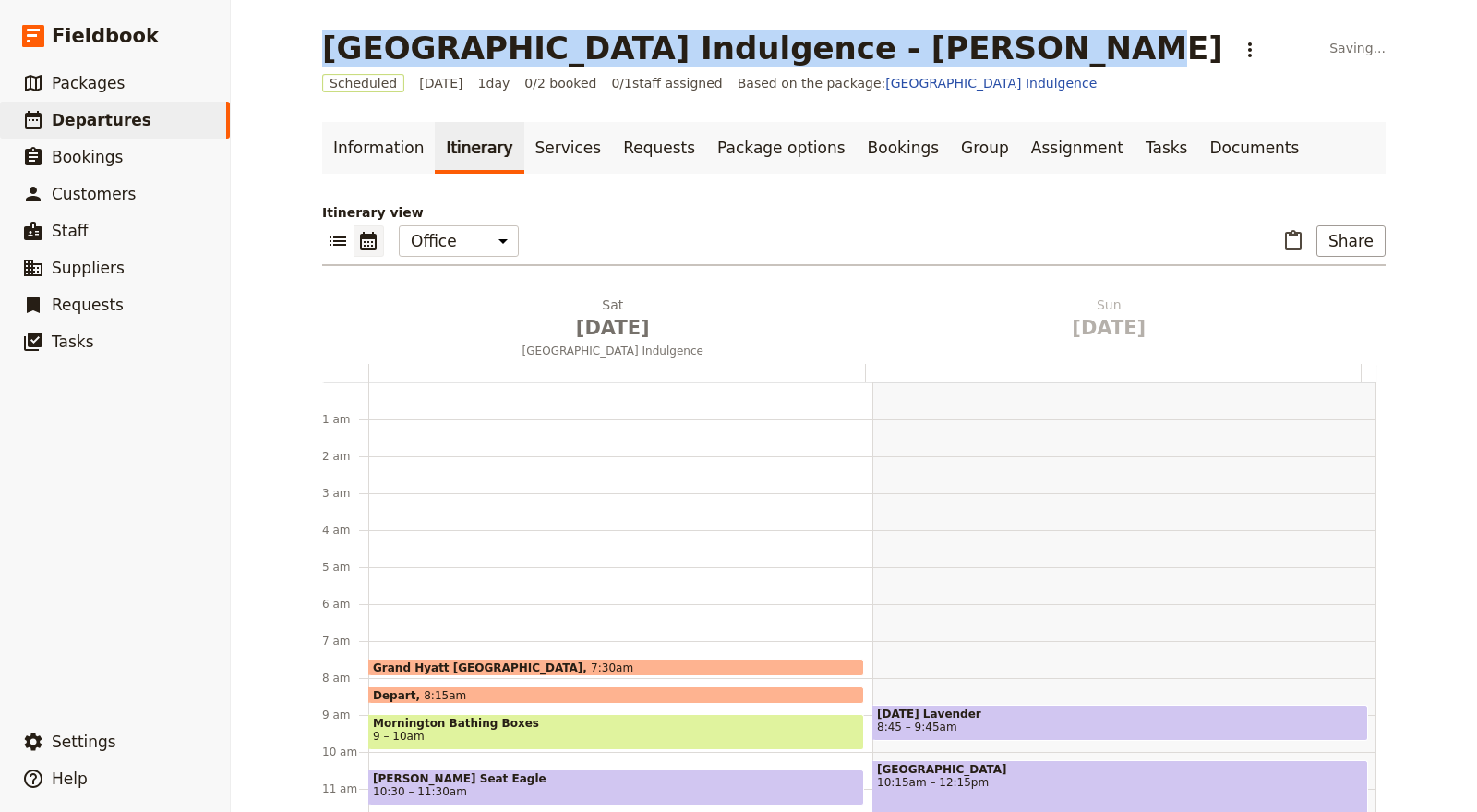
drag, startPoint x: 320, startPoint y: 46, endPoint x: 928, endPoint y: 51, distance: 608.0
click at [928, 51] on h1 "[GEOGRAPHIC_DATA] Indulgence - [PERSON_NAME]" at bounding box center [773, 47] width 901 height 37
click at [443, 57] on h1 "[GEOGRAPHIC_DATA] Indulgence - [PERSON_NAME]" at bounding box center [773, 47] width 901 height 37
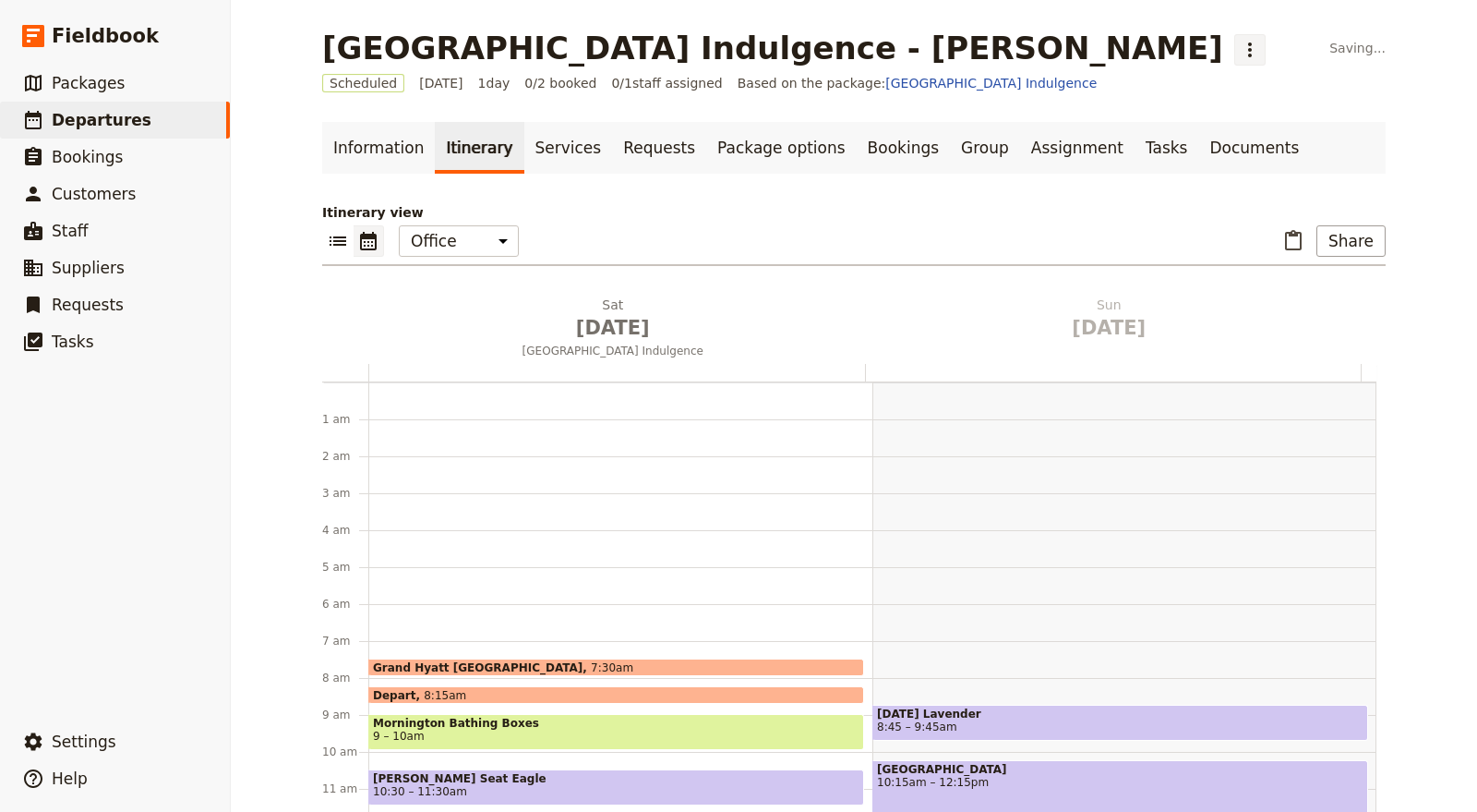
click at [1239, 48] on icon "Actions" at bounding box center [1250, 49] width 22 height 22
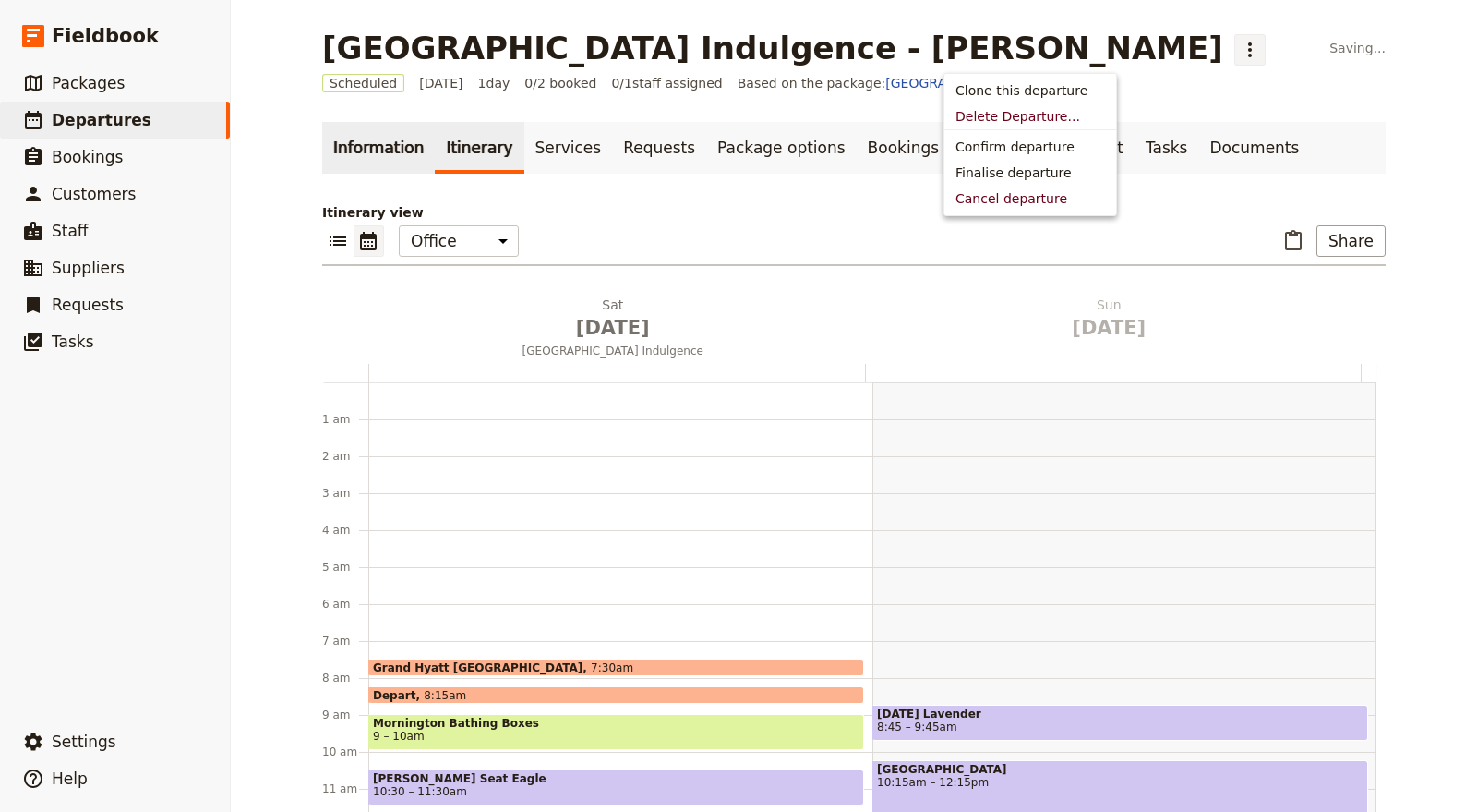
click at [355, 155] on link "Information" at bounding box center [379, 148] width 112 height 51
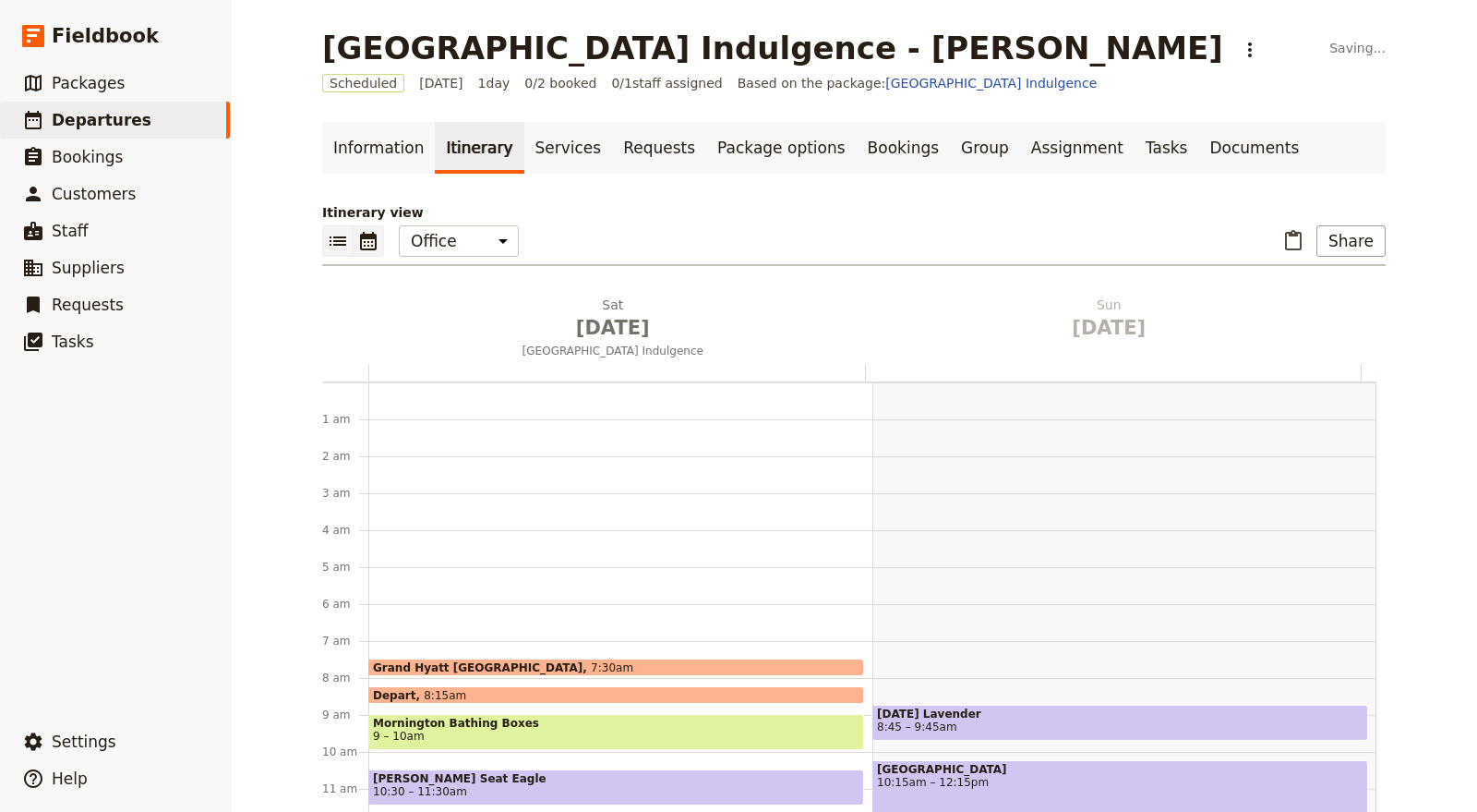
click at [343, 233] on button "​" at bounding box center [338, 241] width 32 height 32
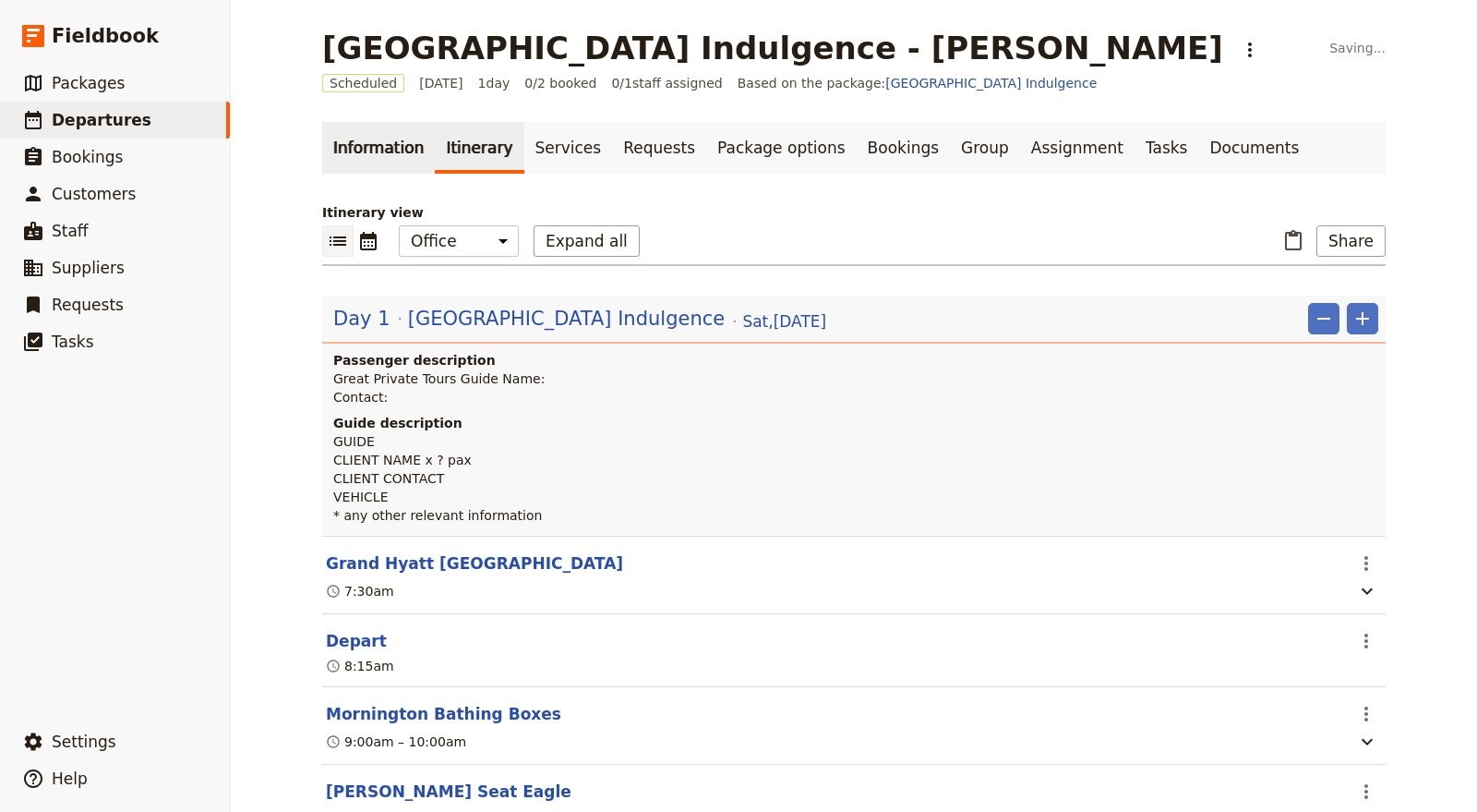
click at [363, 154] on link "Information" at bounding box center [379, 148] width 112 height 51
click at [533, 155] on link "Services" at bounding box center [568, 148] width 89 height 51
click at [359, 246] on icon "Calendar view" at bounding box center [368, 241] width 22 height 22
